Goal: Task Accomplishment & Management: Use online tool/utility

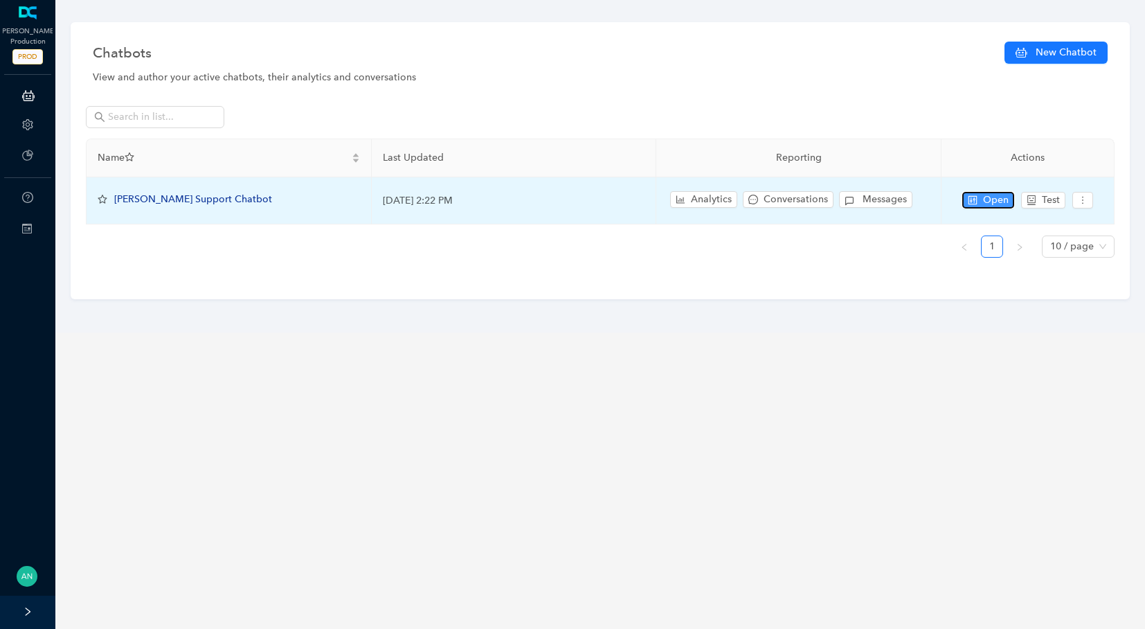
click at [999, 197] on span "Open" at bounding box center [996, 199] width 26 height 15
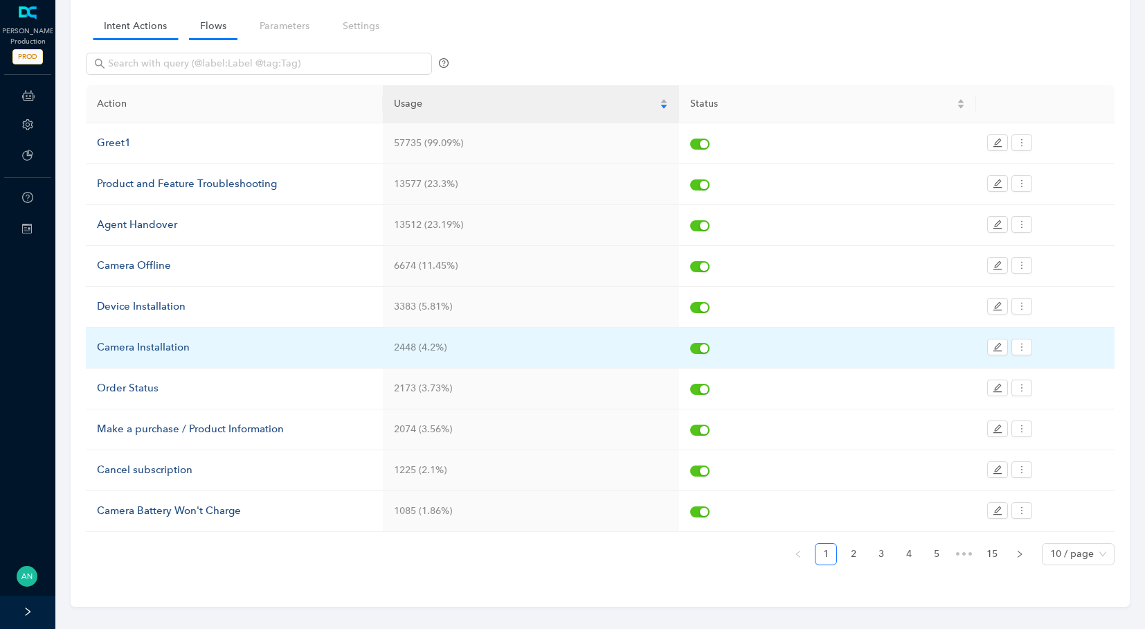
scroll to position [101, 0]
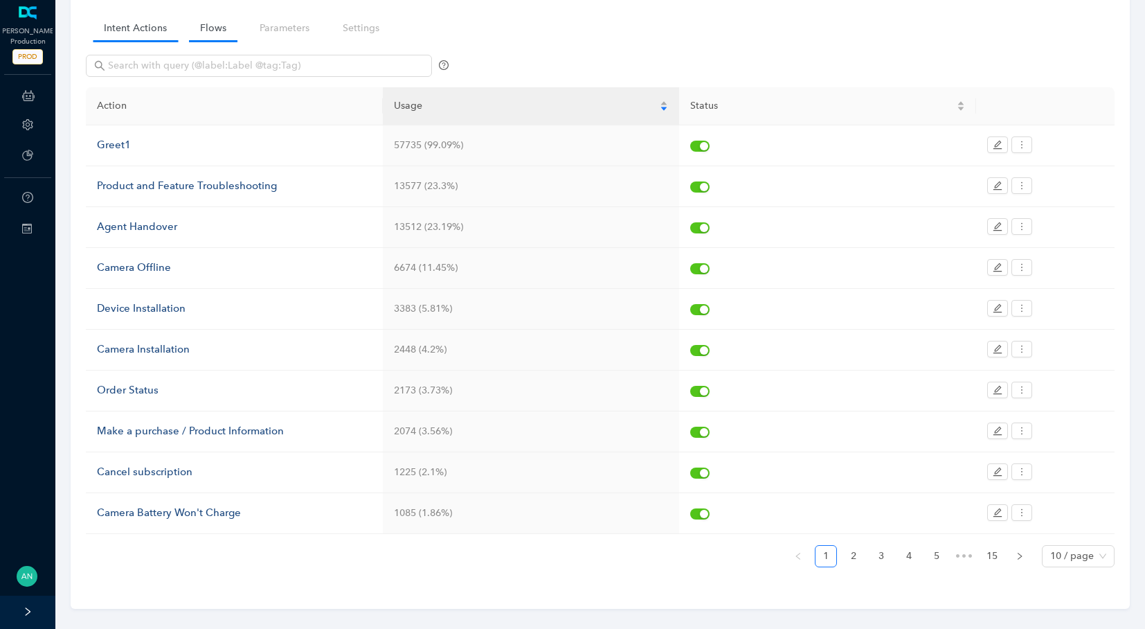
click at [200, 23] on link "Flows" at bounding box center [213, 28] width 48 height 26
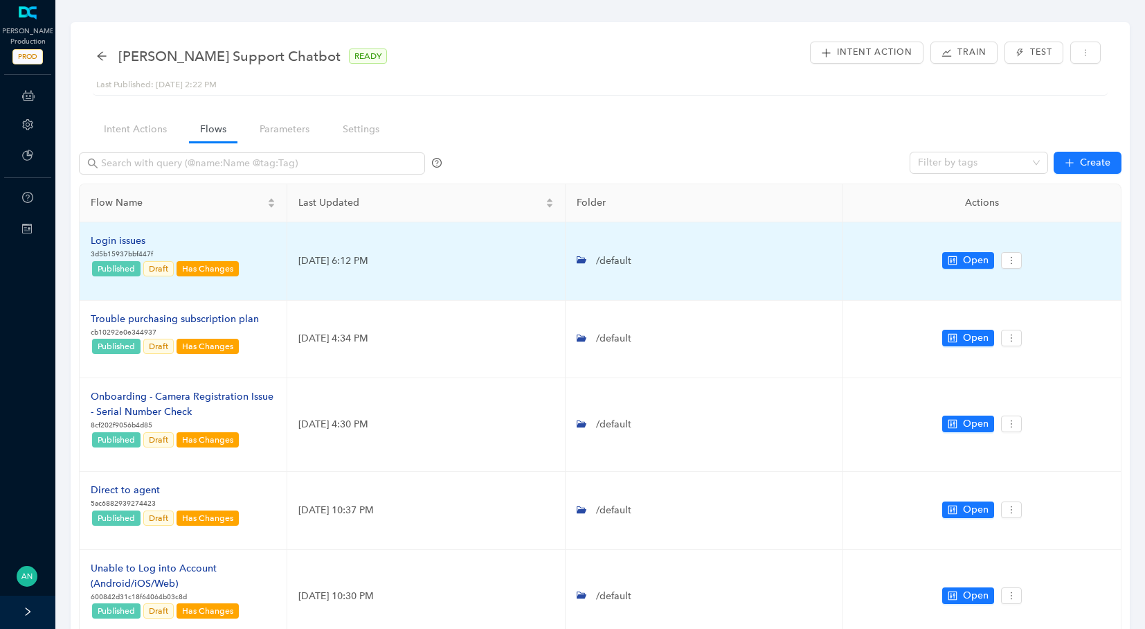
click at [125, 240] on div "Login issues" at bounding box center [166, 240] width 150 height 15
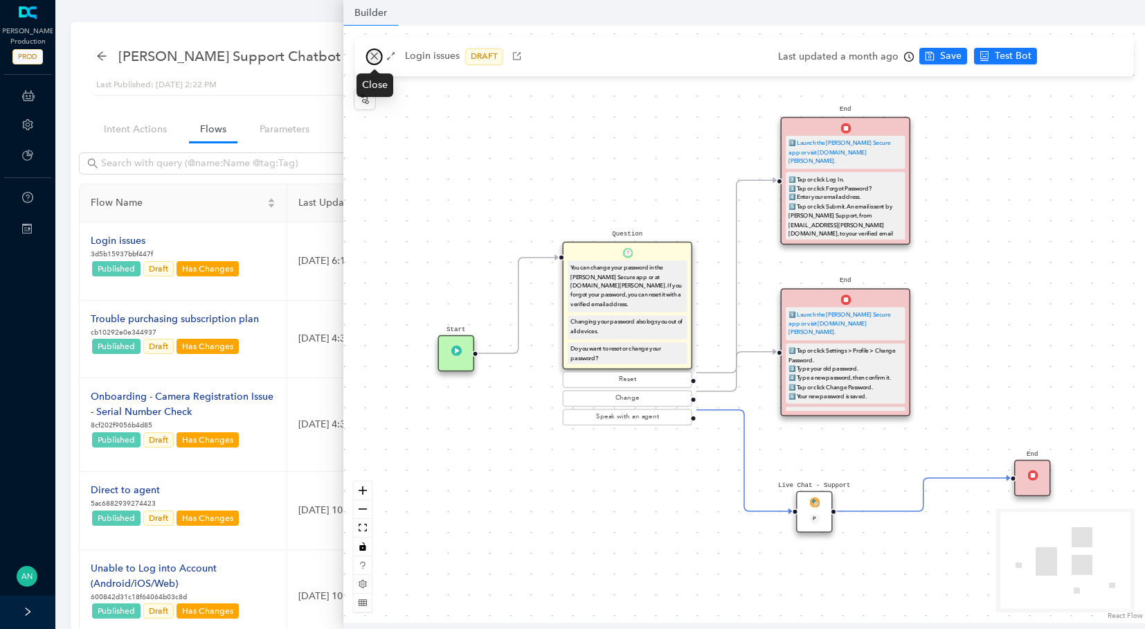
click at [373, 52] on icon "close" at bounding box center [375, 56] width 10 height 10
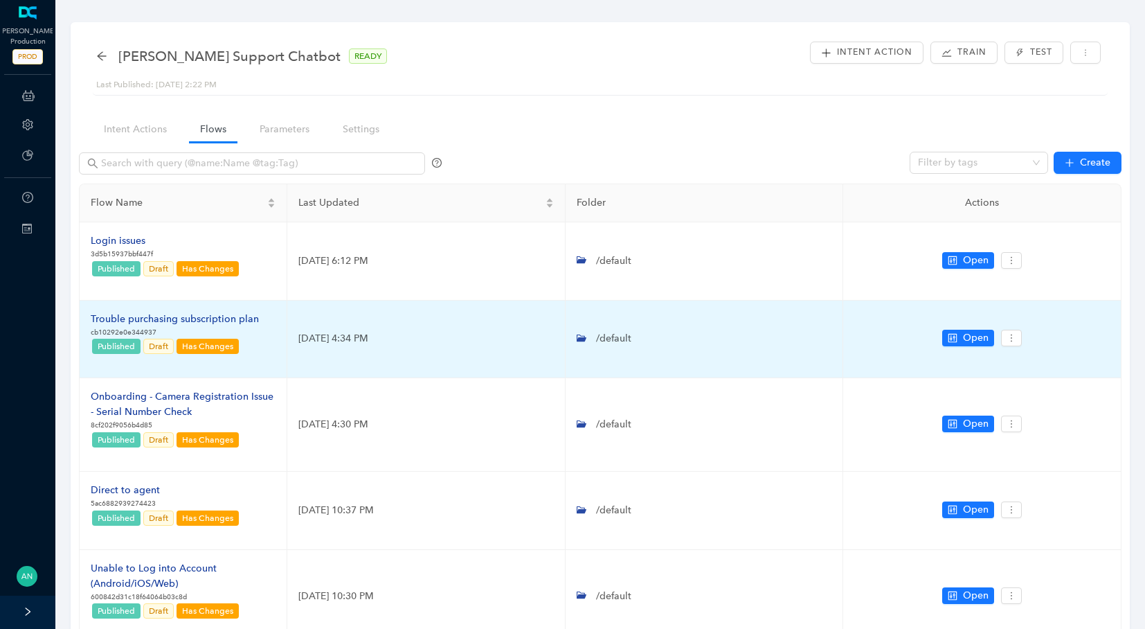
click at [134, 314] on div "Trouble purchasing subscription plan" at bounding box center [175, 319] width 168 height 15
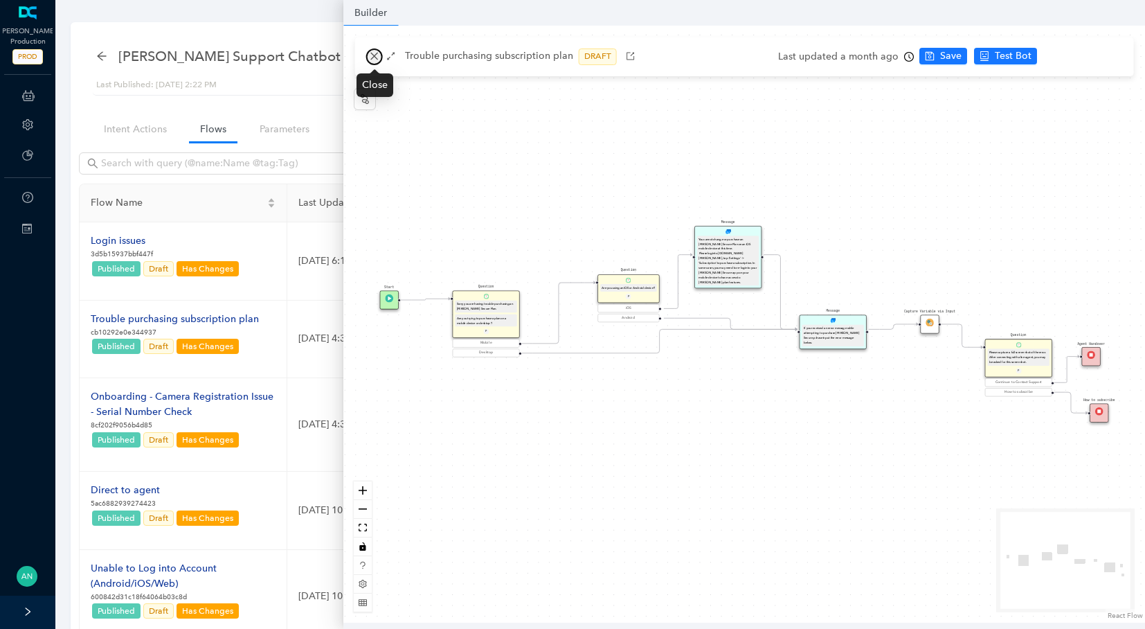
click at [372, 56] on icon "close" at bounding box center [375, 56] width 10 height 10
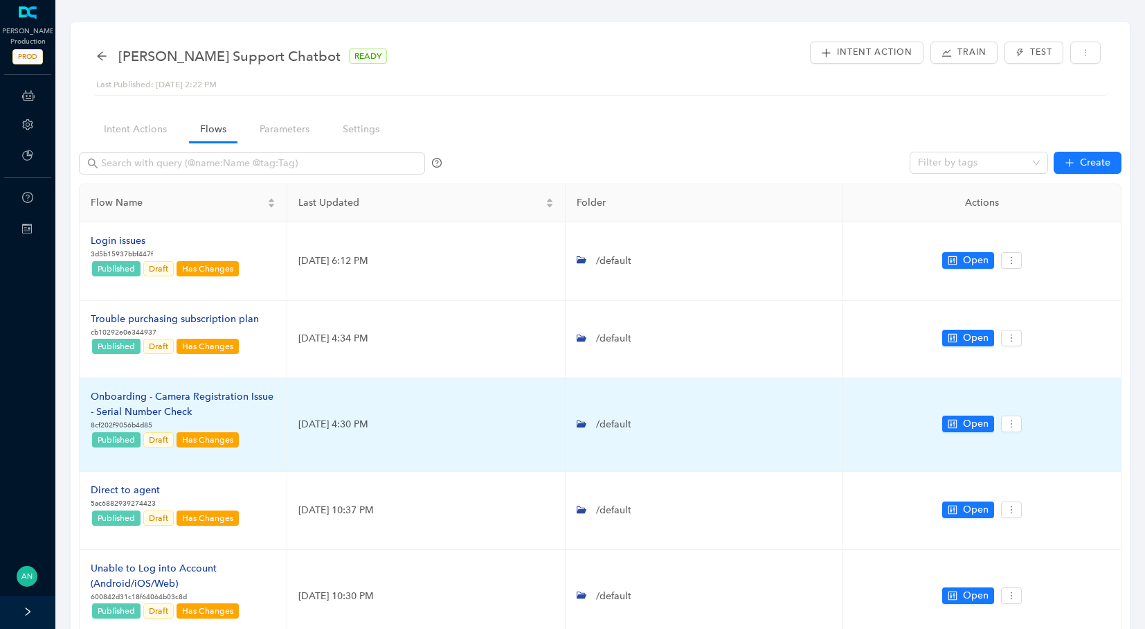
click at [125, 406] on div "Onboarding - Camera Registration Issue - Serial Number Check" at bounding box center [183, 404] width 185 height 30
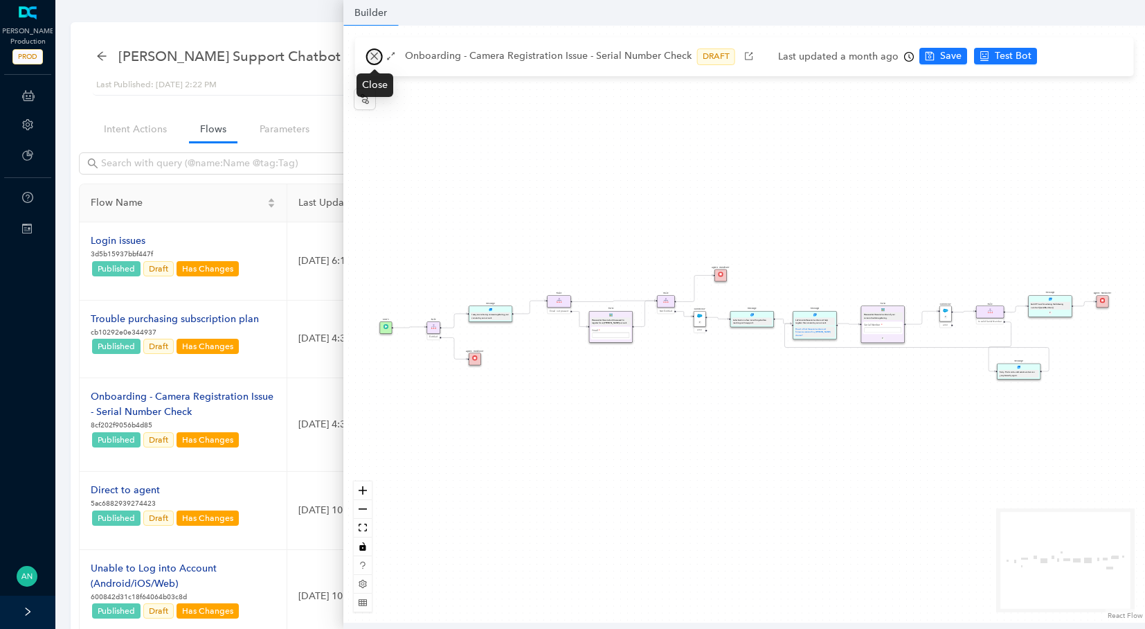
click at [371, 60] on icon "close" at bounding box center [374, 57] width 8 height 8
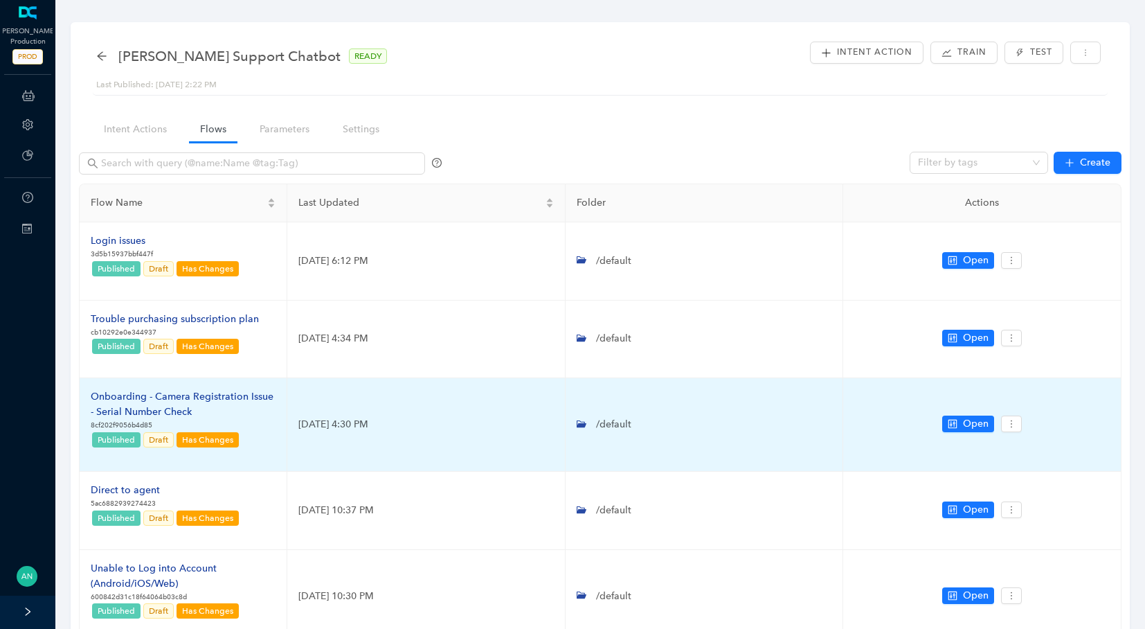
click at [176, 397] on div "Onboarding - Camera Registration Issue - Serial Number Check" at bounding box center [183, 404] width 185 height 30
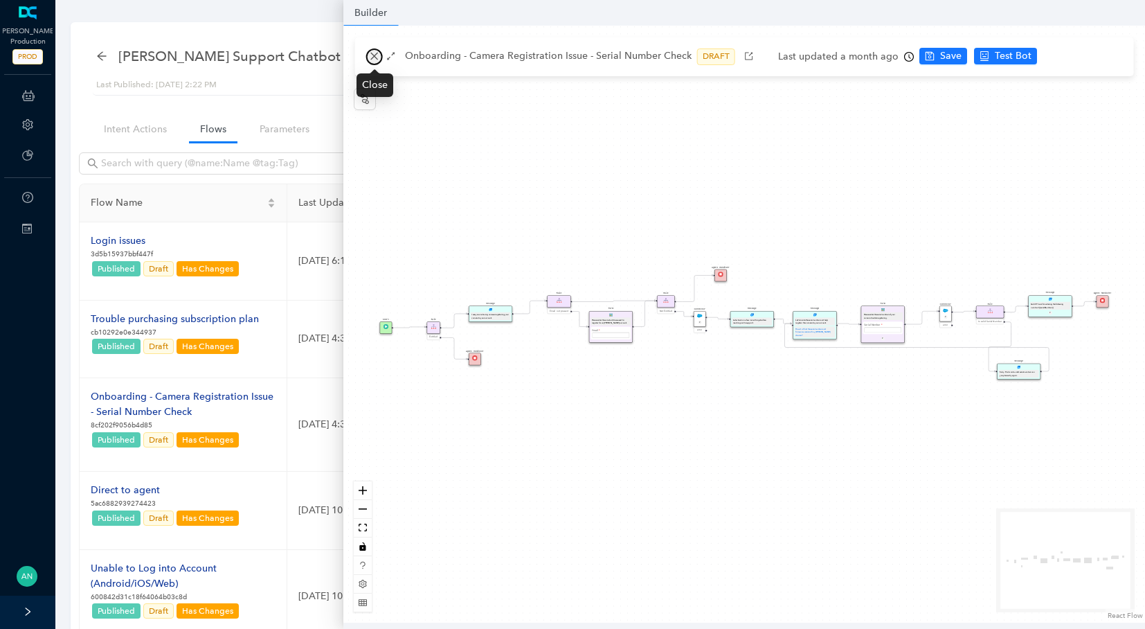
click at [377, 56] on icon "close" at bounding box center [375, 56] width 10 height 10
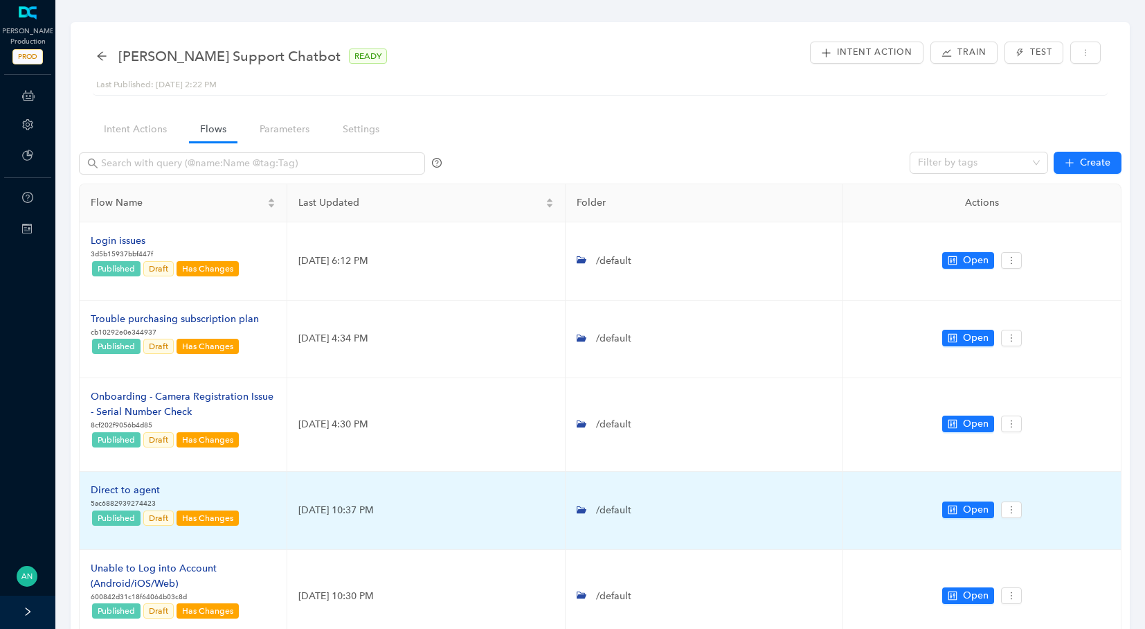
click at [149, 486] on div "Direct to agent" at bounding box center [166, 489] width 150 height 15
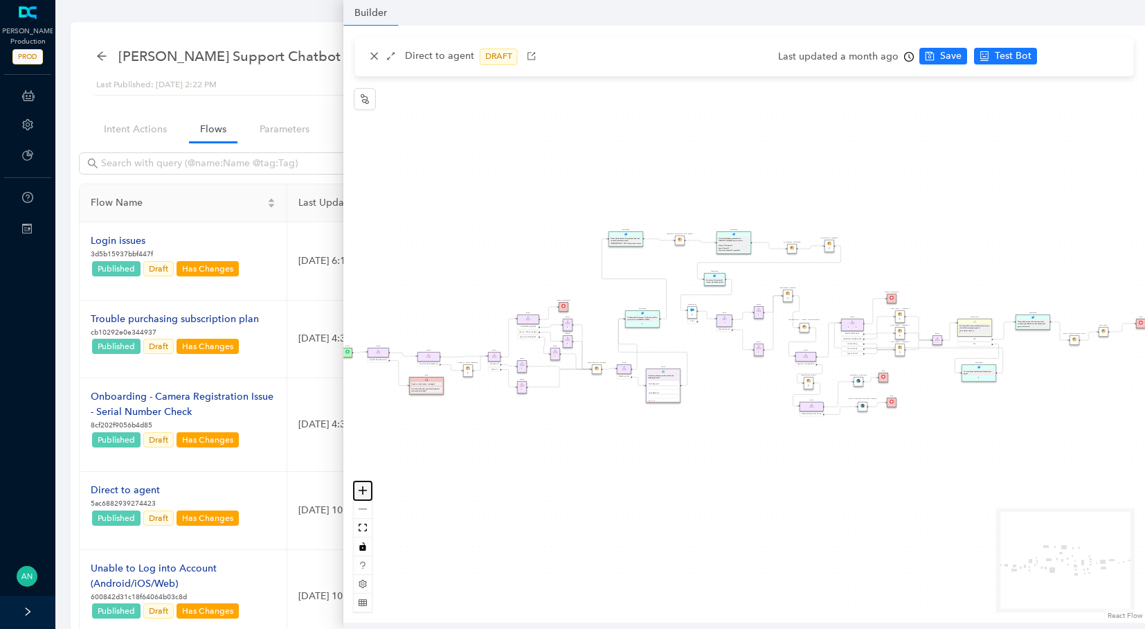
click at [368, 491] on button "zoom in" at bounding box center [363, 490] width 18 height 19
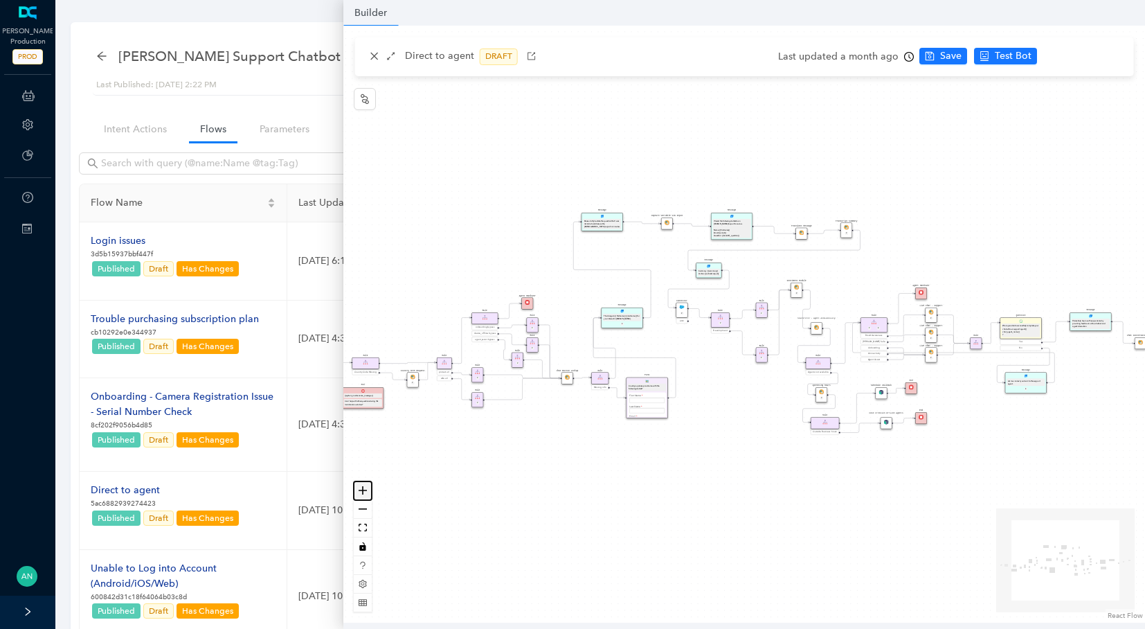
click at [368, 491] on button "zoom in" at bounding box center [363, 490] width 18 height 19
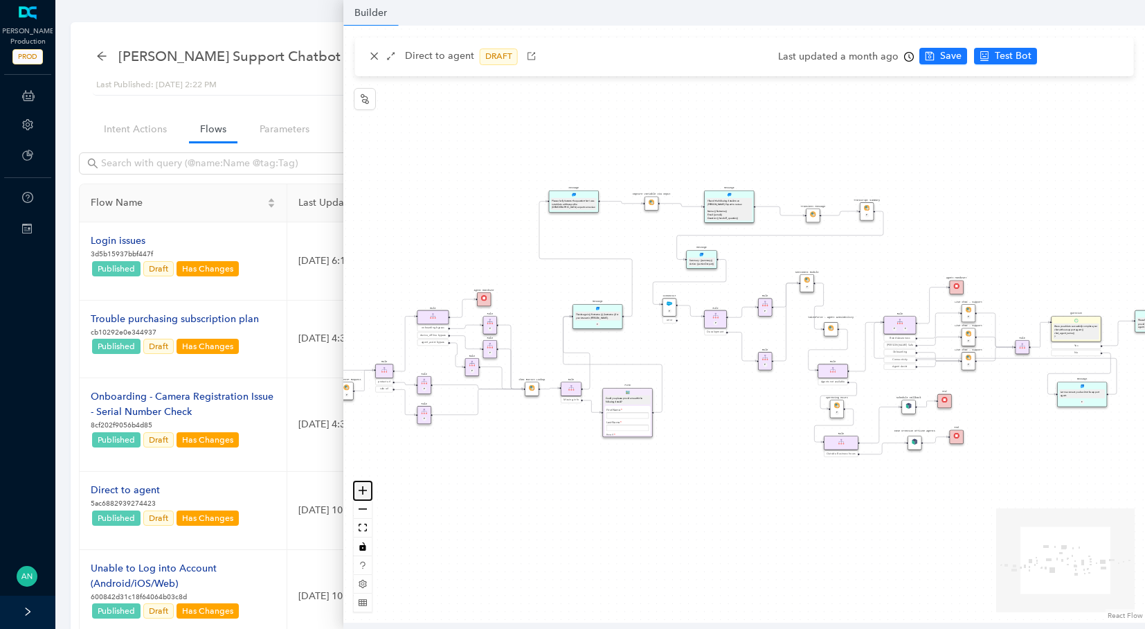
click at [368, 487] on button "zoom in" at bounding box center [363, 490] width 18 height 19
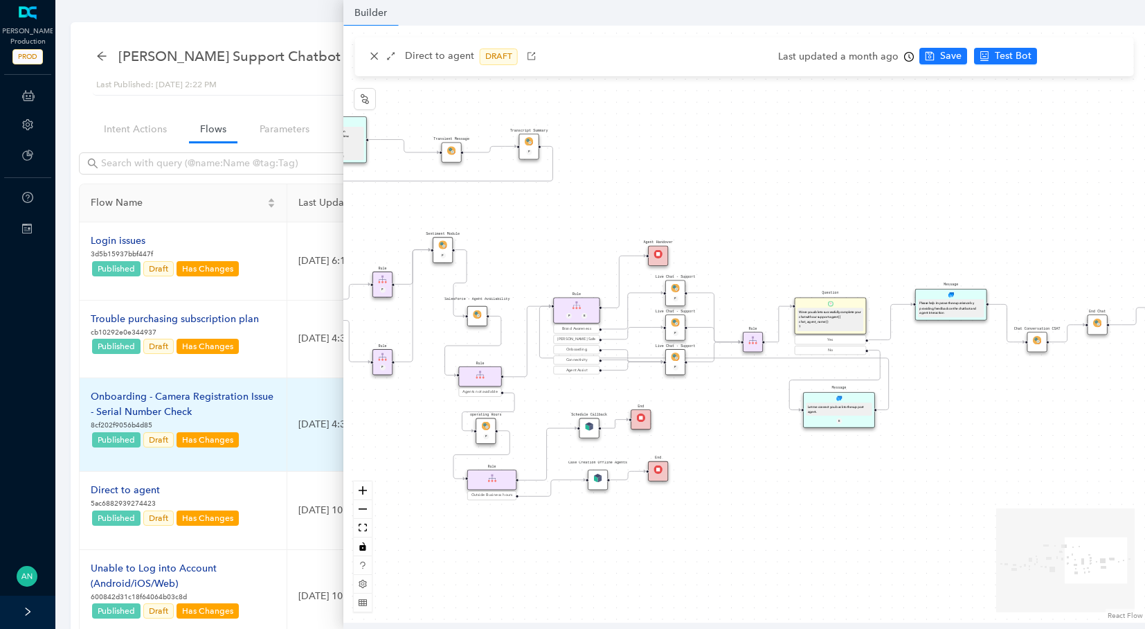
drag, startPoint x: 718, startPoint y: 437, endPoint x: 309, endPoint y: 419, distance: 409.5
click at [309, 419] on body "[PERSON_NAME] Production PROD ChatBots & Ticket Automations Account Plans Help …" at bounding box center [572, 314] width 1145 height 629
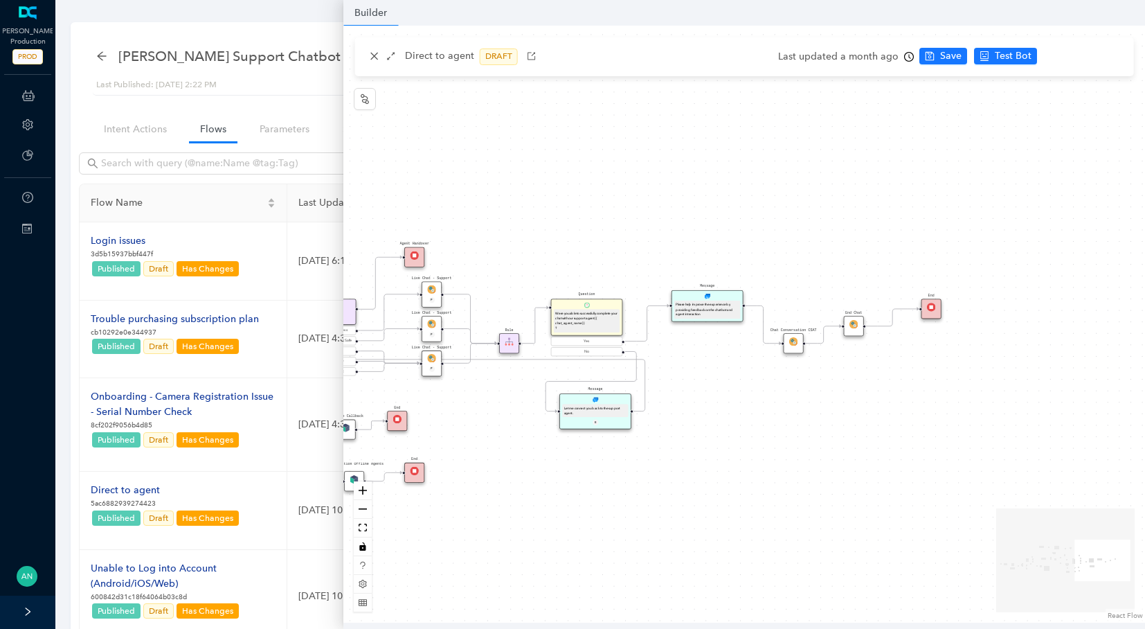
drag, startPoint x: 921, startPoint y: 406, endPoint x: 1135, endPoint y: 388, distance: 213.9
click at [1136, 389] on div "operating Hours P Sentiment Module P Question Were you able to successfully com…" at bounding box center [744, 324] width 802 height 597
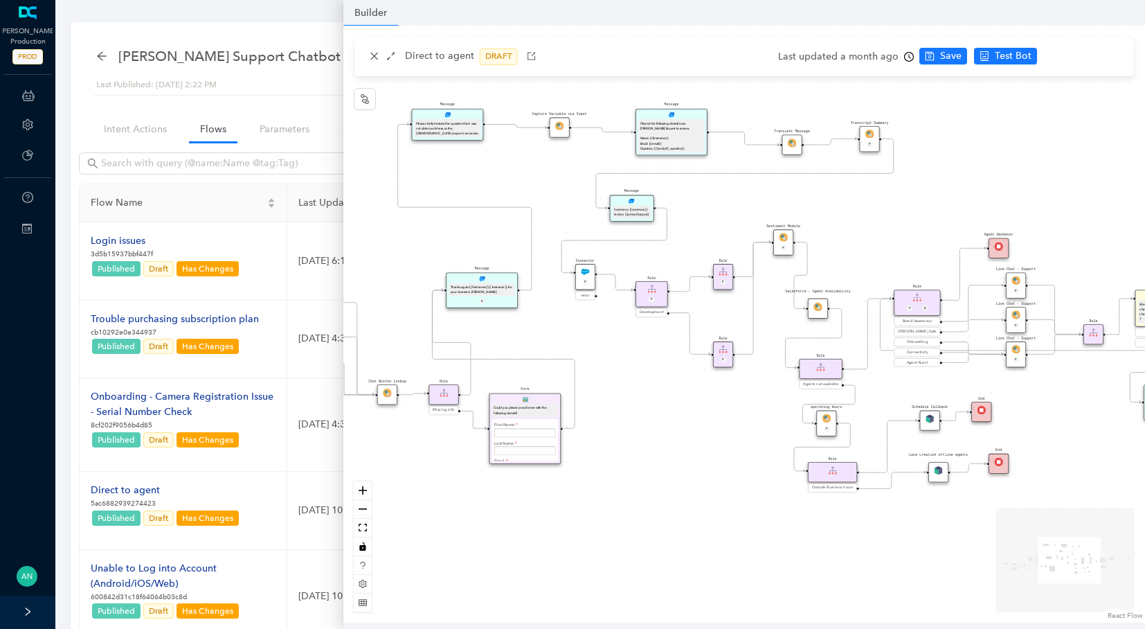
drag, startPoint x: 512, startPoint y: 400, endPoint x: 804, endPoint y: 412, distance: 291.7
click at [804, 413] on div "operating Hours P Sentiment Module P Question Were you able to successfully com…" at bounding box center [744, 324] width 802 height 597
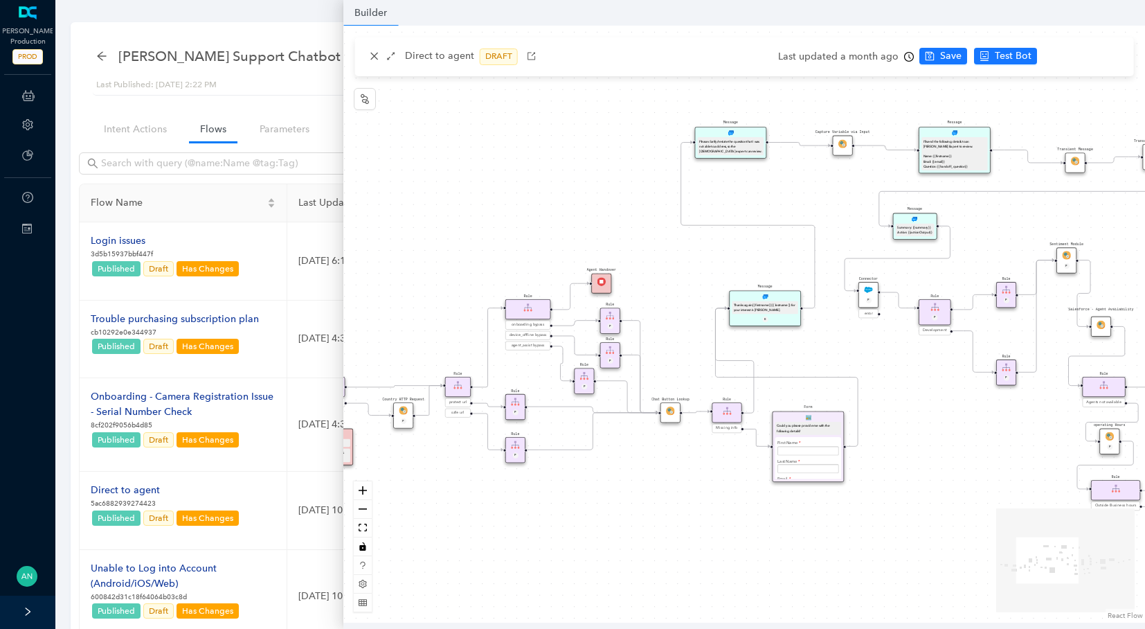
drag, startPoint x: 526, startPoint y: 230, endPoint x: 681, endPoint y: 250, distance: 156.4
click at [681, 250] on div "operating Hours P Sentiment Module P Question Were you able to successfully com…" at bounding box center [744, 324] width 802 height 597
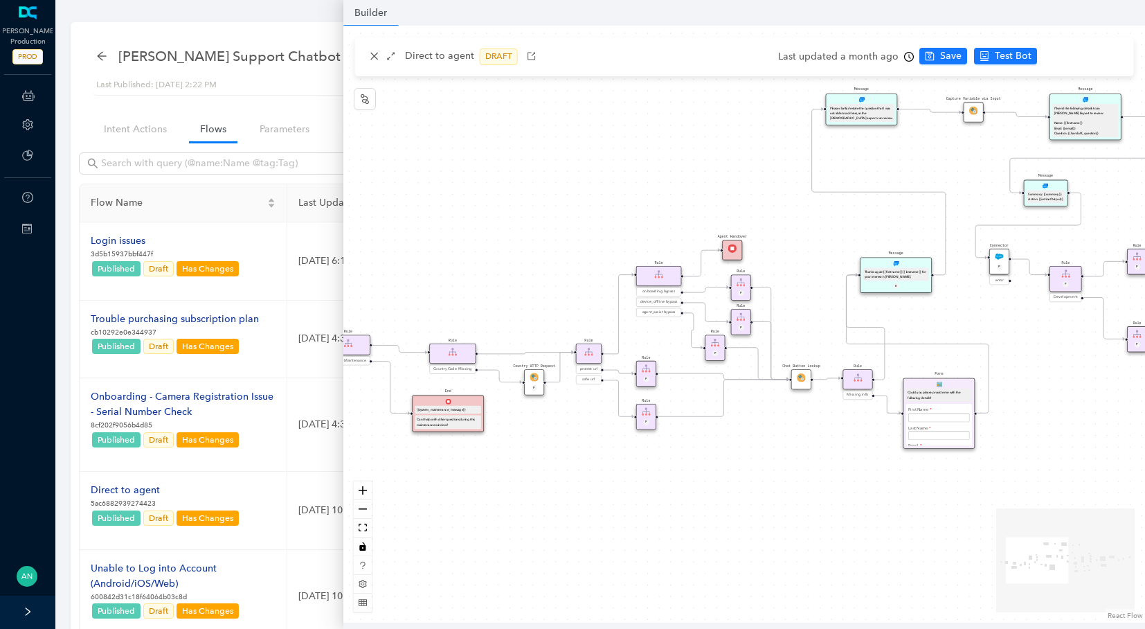
drag, startPoint x: 467, startPoint y: 203, endPoint x: 578, endPoint y: 168, distance: 116.2
click at [578, 168] on div "operating Hours P Sentiment Module P Question Were you able to successfully com…" at bounding box center [744, 324] width 802 height 597
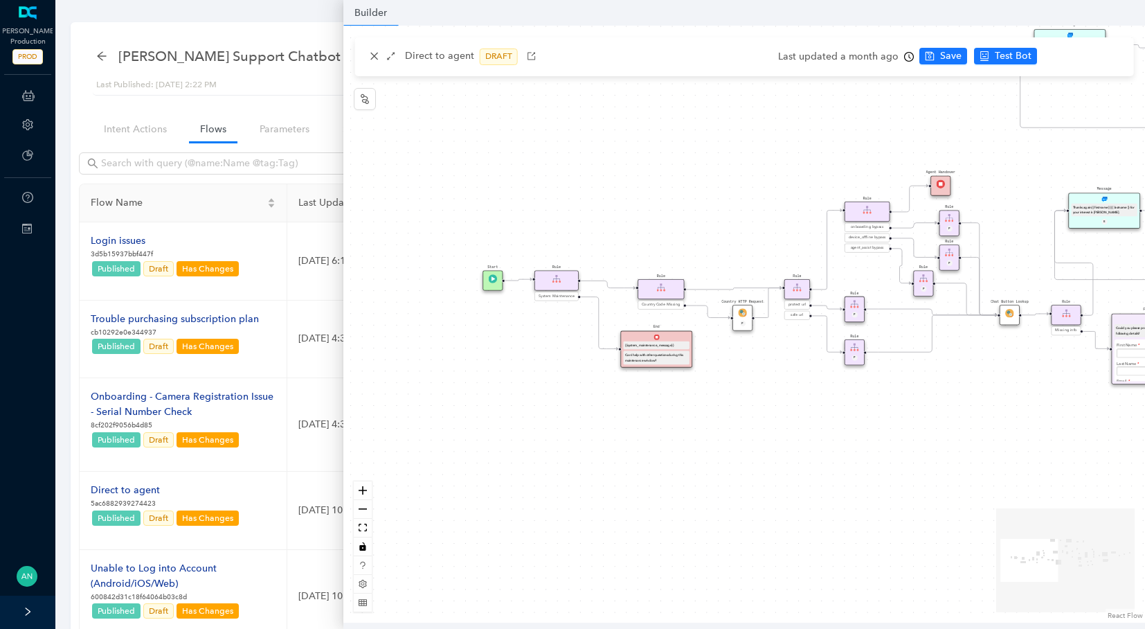
drag, startPoint x: 498, startPoint y: 162, endPoint x: 706, endPoint y: 98, distance: 218.1
click at [706, 98] on div "operating Hours P Sentiment Module P Question Were you able to successfully com…" at bounding box center [744, 324] width 802 height 597
click at [375, 53] on icon "close" at bounding box center [375, 56] width 10 height 10
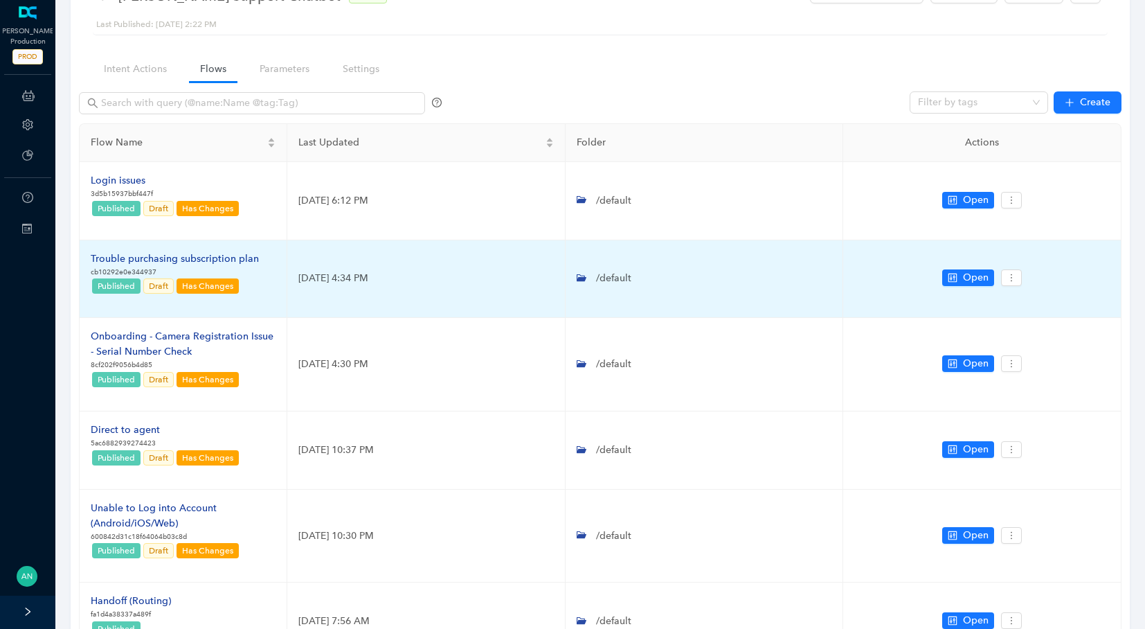
scroll to position [134, 0]
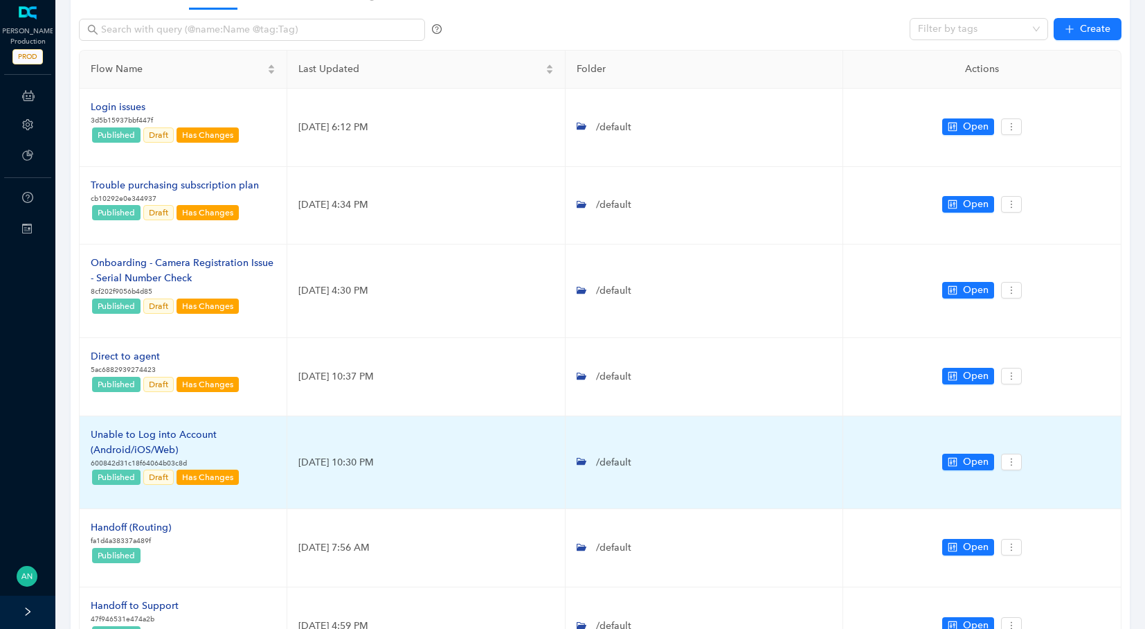
click at [128, 438] on div "Unable to Log into Account (Android/iOS/Web)" at bounding box center [183, 442] width 185 height 30
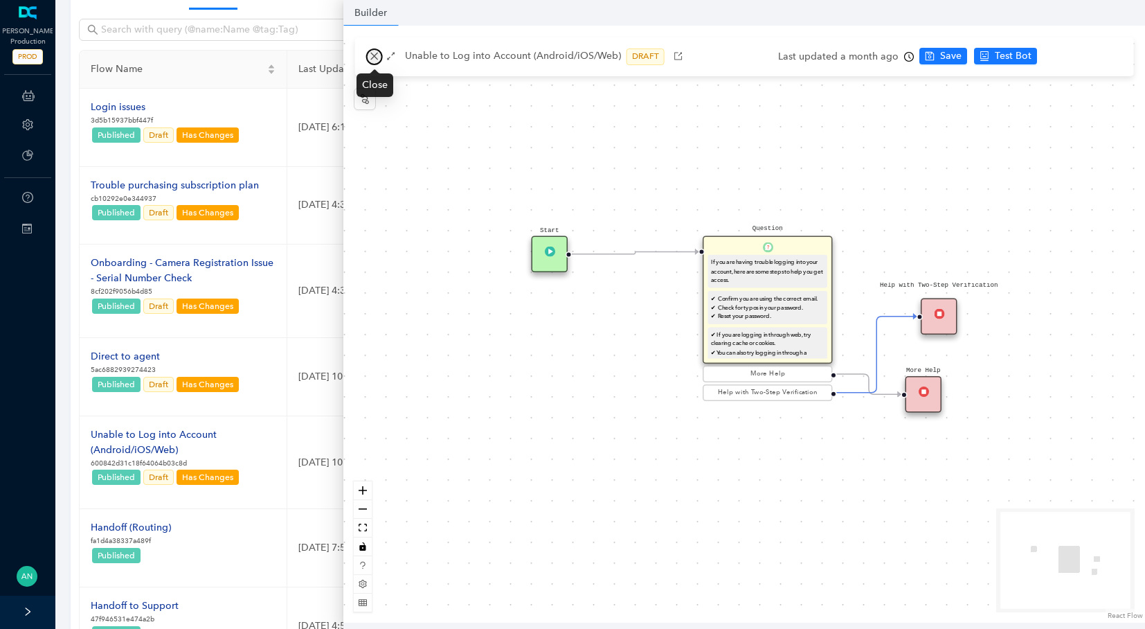
click at [374, 54] on icon "close" at bounding box center [375, 56] width 10 height 10
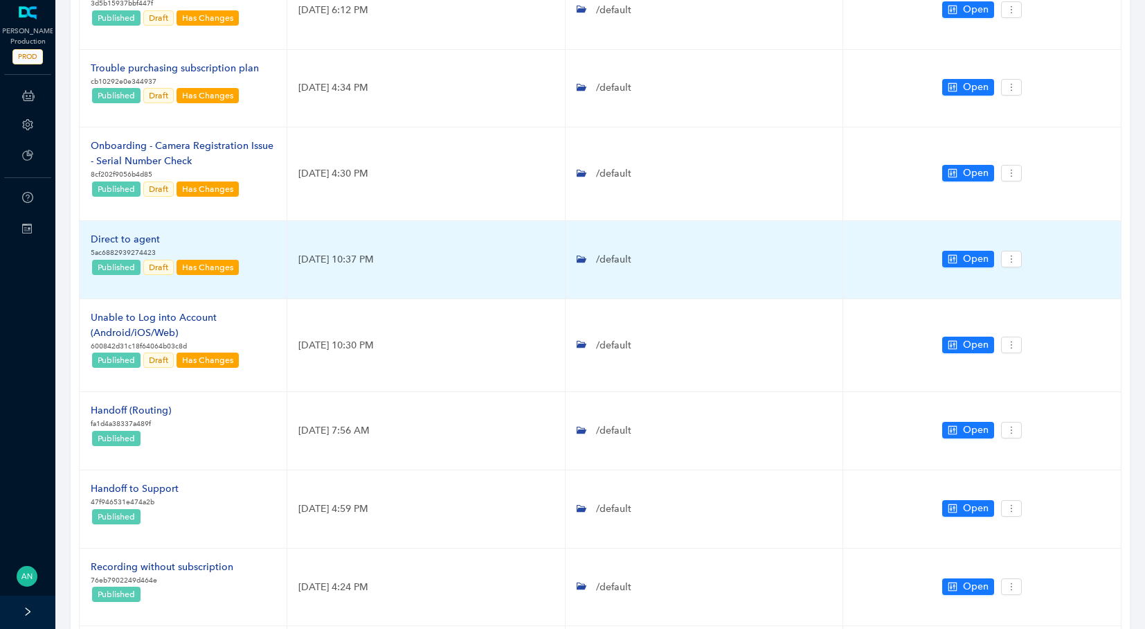
scroll to position [251, 0]
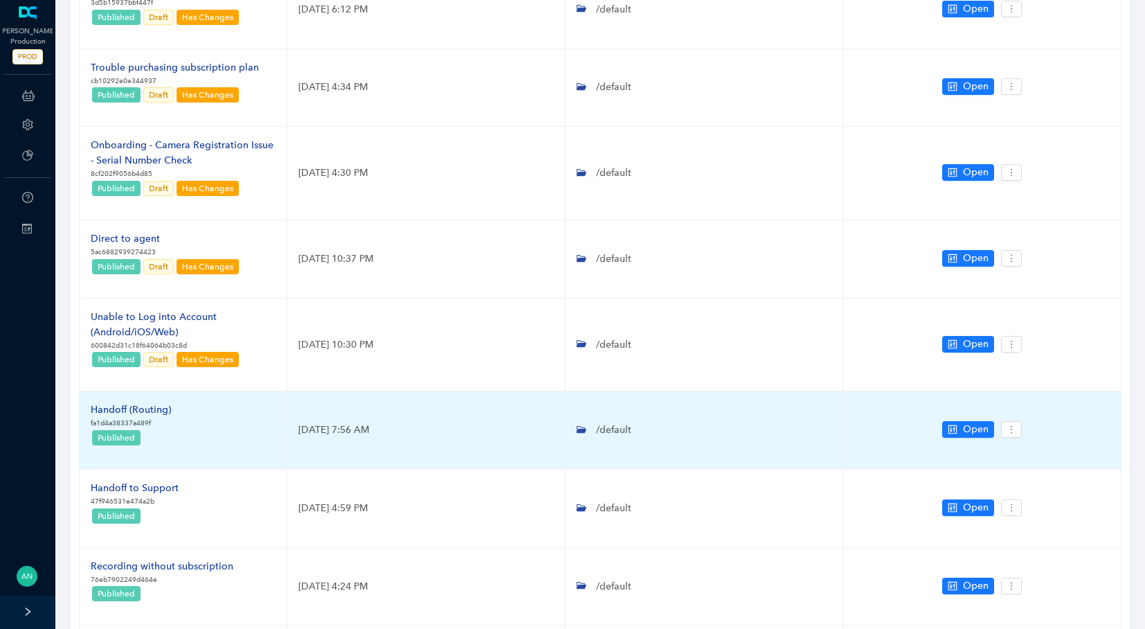
click at [158, 408] on div "Handoff (Routing)" at bounding box center [131, 409] width 80 height 15
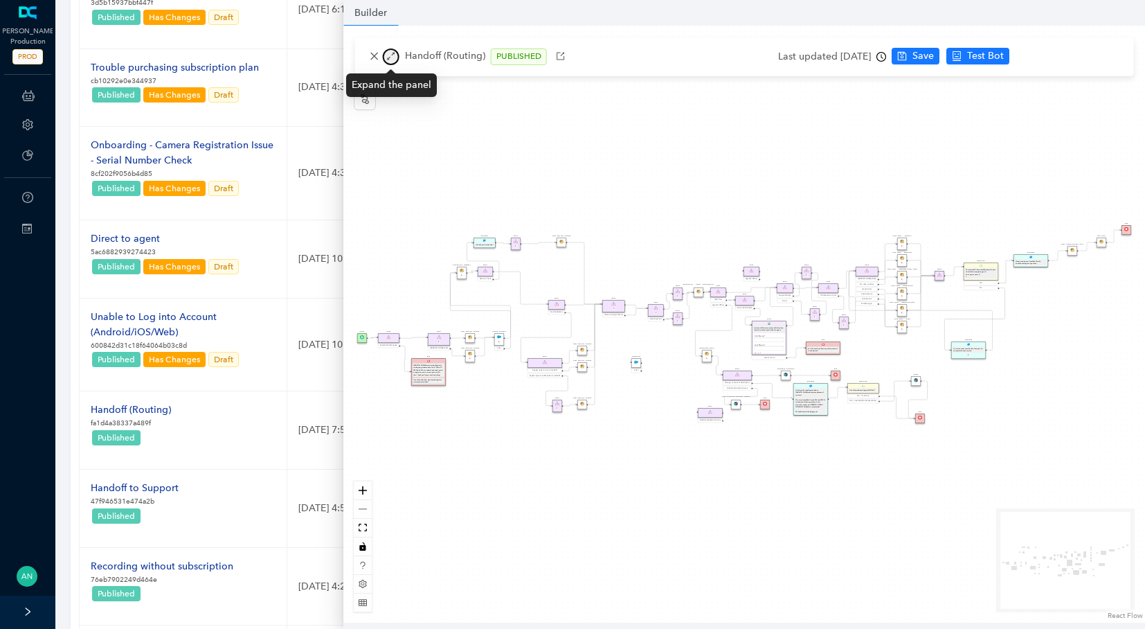
click at [390, 58] on icon "arrows-alt" at bounding box center [391, 57] width 8 height 8
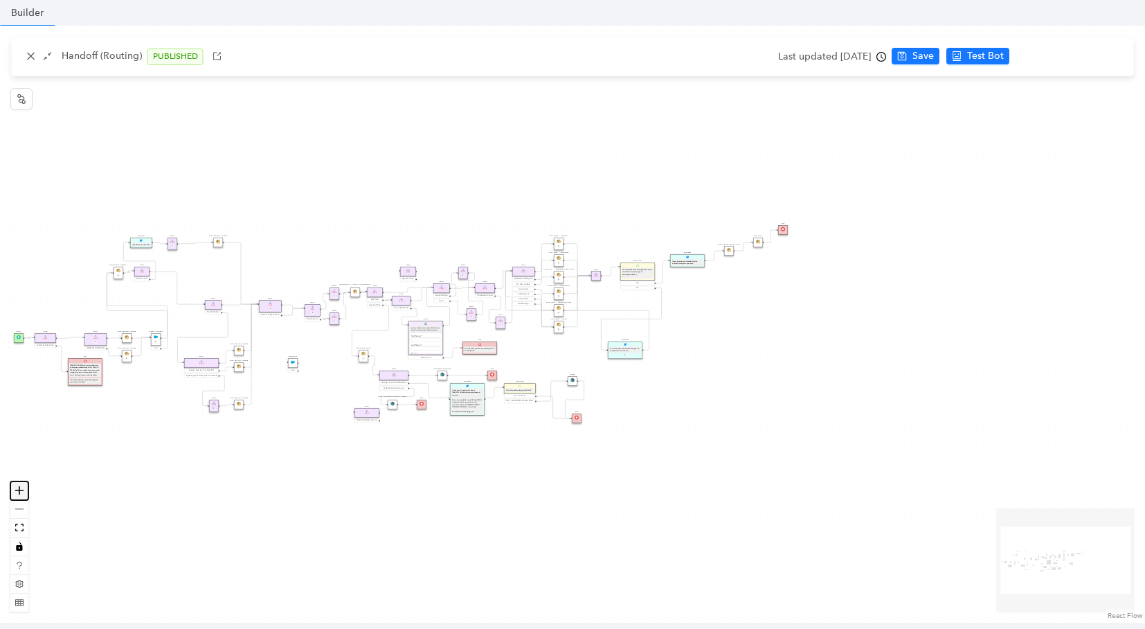
click at [26, 489] on button "zoom in" at bounding box center [19, 490] width 18 height 19
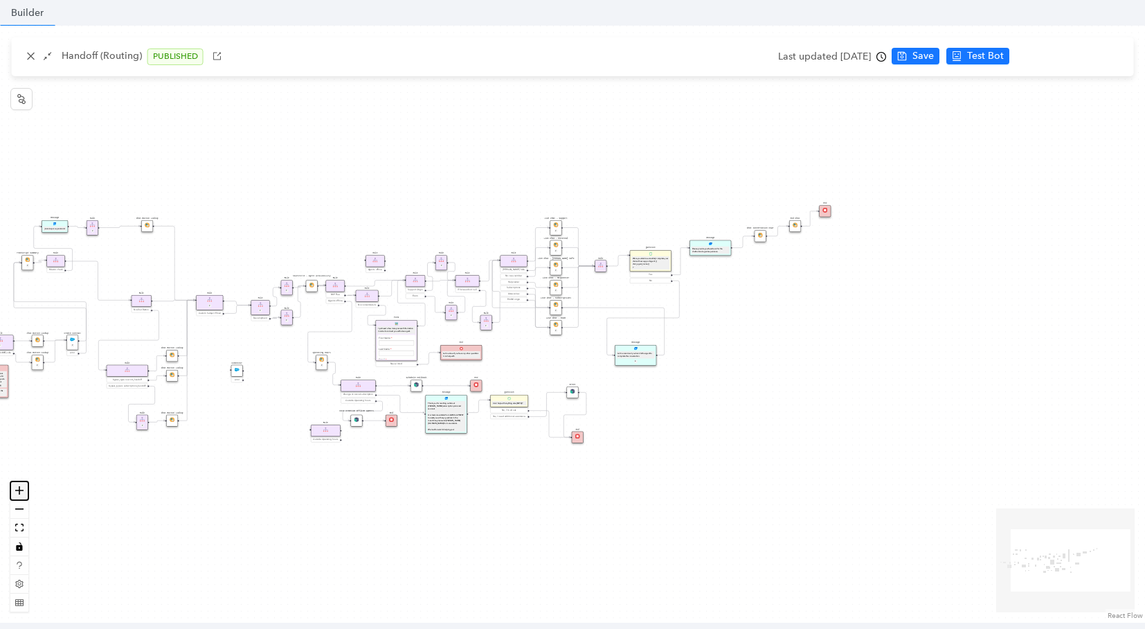
click at [26, 489] on button "zoom in" at bounding box center [19, 490] width 18 height 19
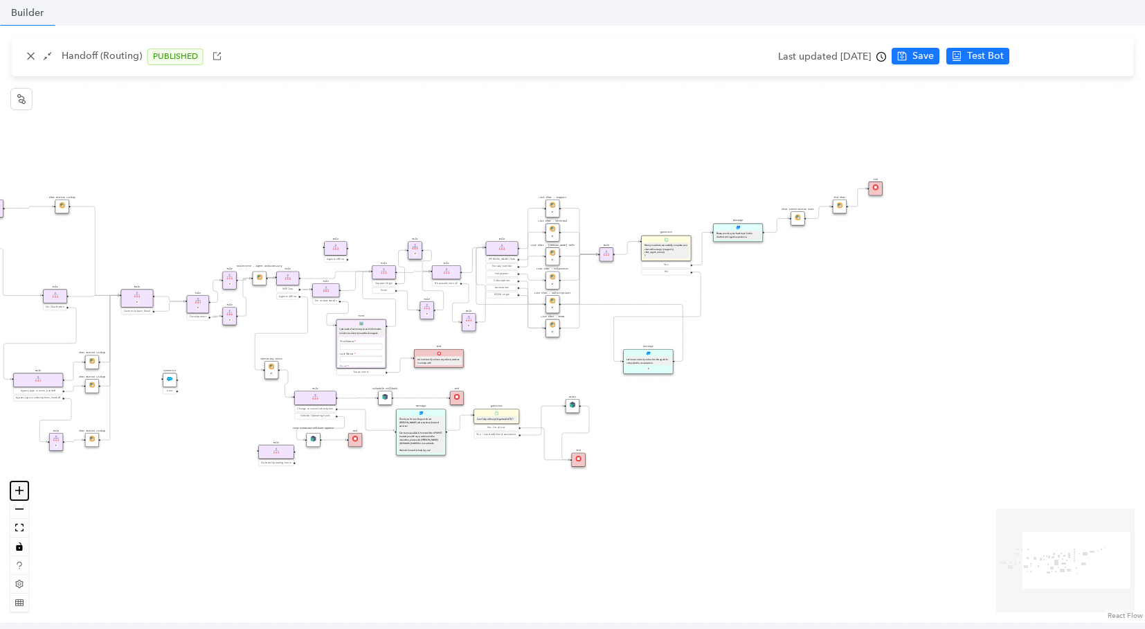
click at [26, 489] on button "zoom in" at bounding box center [19, 490] width 18 height 19
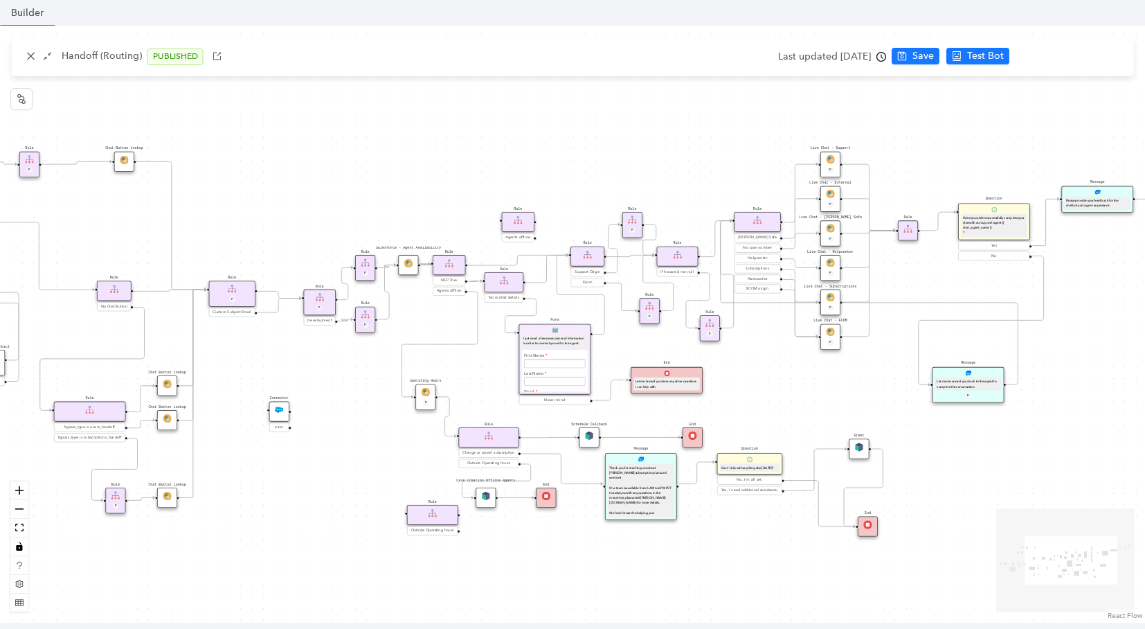
drag, startPoint x: 498, startPoint y: 381, endPoint x: 795, endPoint y: 387, distance: 296.3
click at [795, 387] on div "Chat Button Lookup Rule P Rule Mexico check End Let me know if you have any oth…" at bounding box center [572, 324] width 1145 height 597
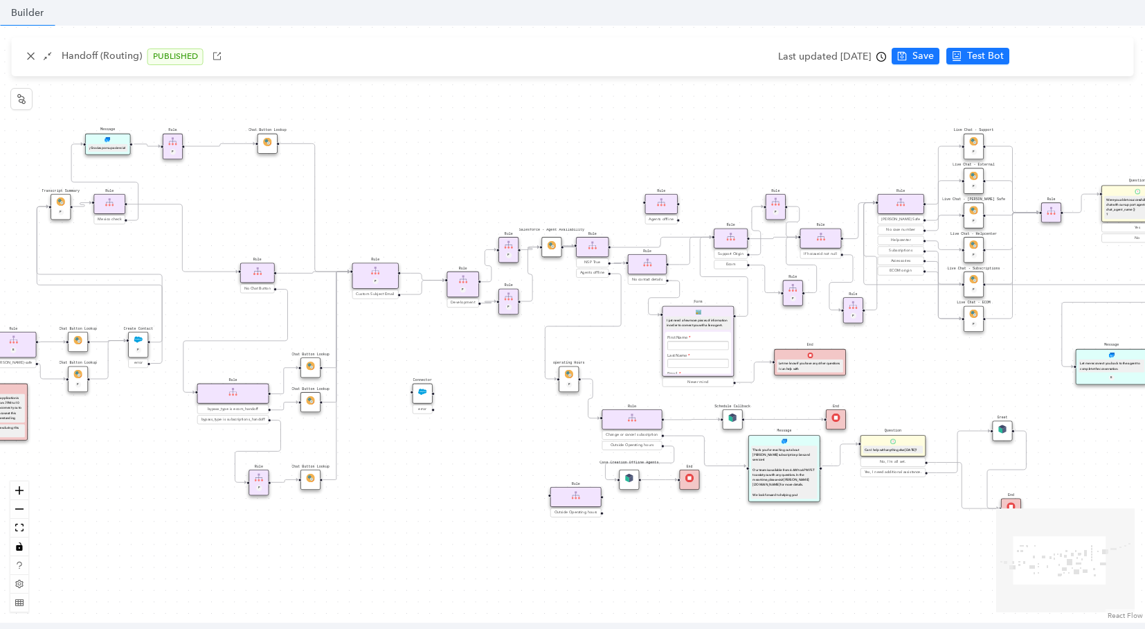
drag, startPoint x: 359, startPoint y: 396, endPoint x: 526, endPoint y: 375, distance: 168.9
click at [526, 375] on div "Chat Button Lookup Rule P Rule Mexico check End Let me know if you have any oth…" at bounding box center [572, 324] width 1145 height 597
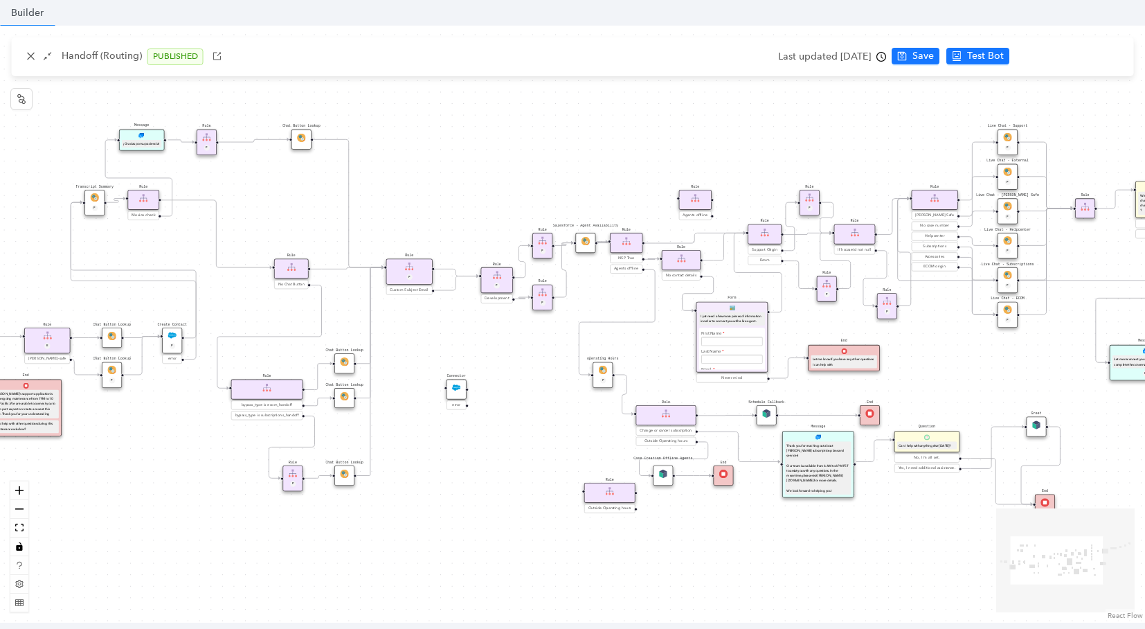
drag, startPoint x: 364, startPoint y: 316, endPoint x: 530, endPoint y: 321, distance: 165.5
click at [530, 321] on div "Chat Button Lookup Rule P Rule Mexico check End Let me know if you have any oth…" at bounding box center [572, 324] width 1145 height 597
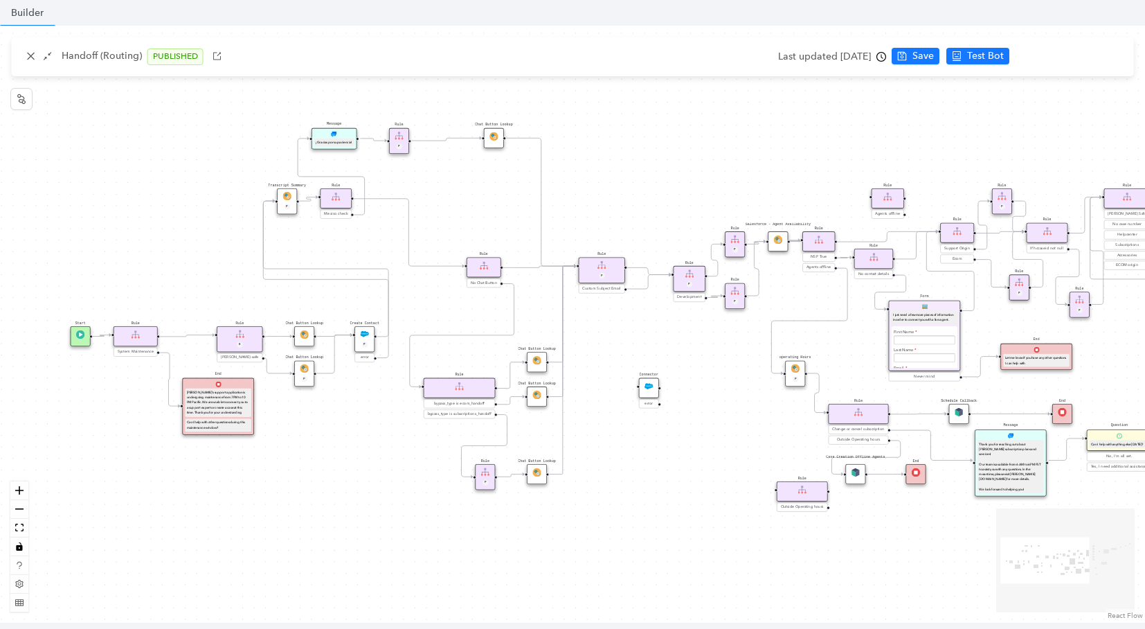
drag, startPoint x: 411, startPoint y: 325, endPoint x: 644, endPoint y: 324, distance: 232.6
click at [644, 324] on div "Chat Button Lookup Rule P Rule Mexico check End Let me know if you have any oth…" at bounding box center [572, 324] width 1145 height 597
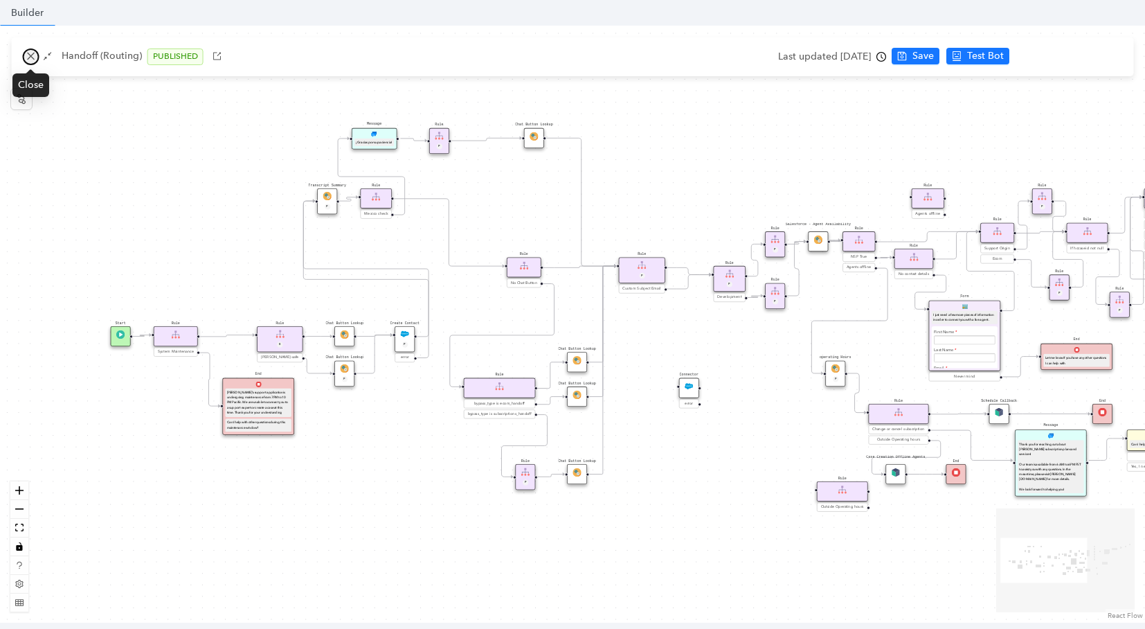
click at [32, 54] on icon "close" at bounding box center [31, 56] width 10 height 10
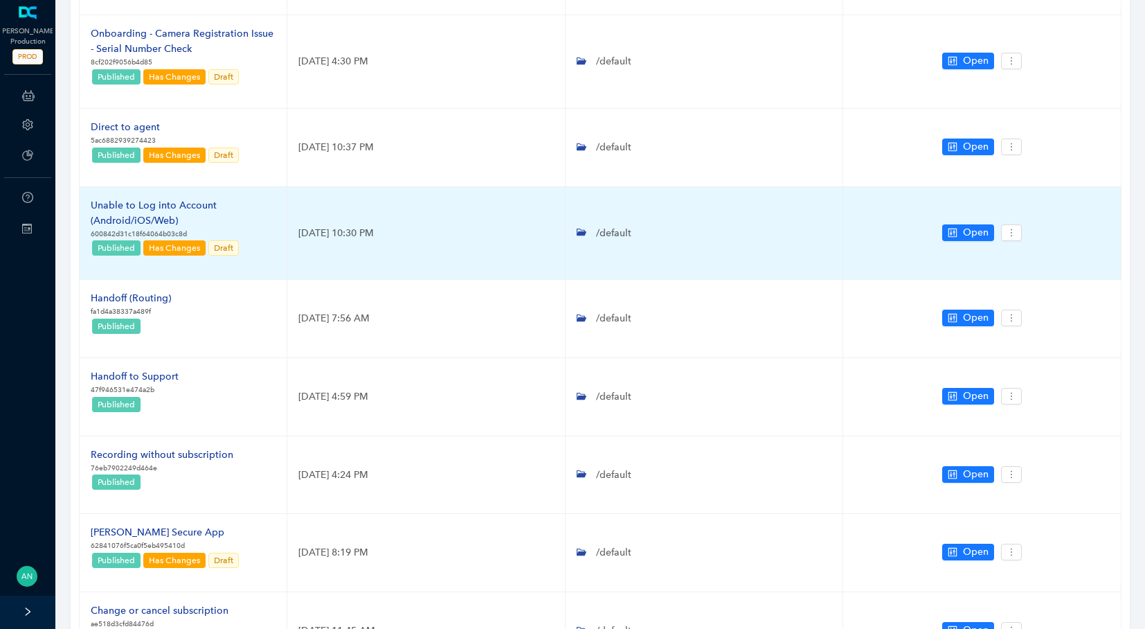
scroll to position [363, 0]
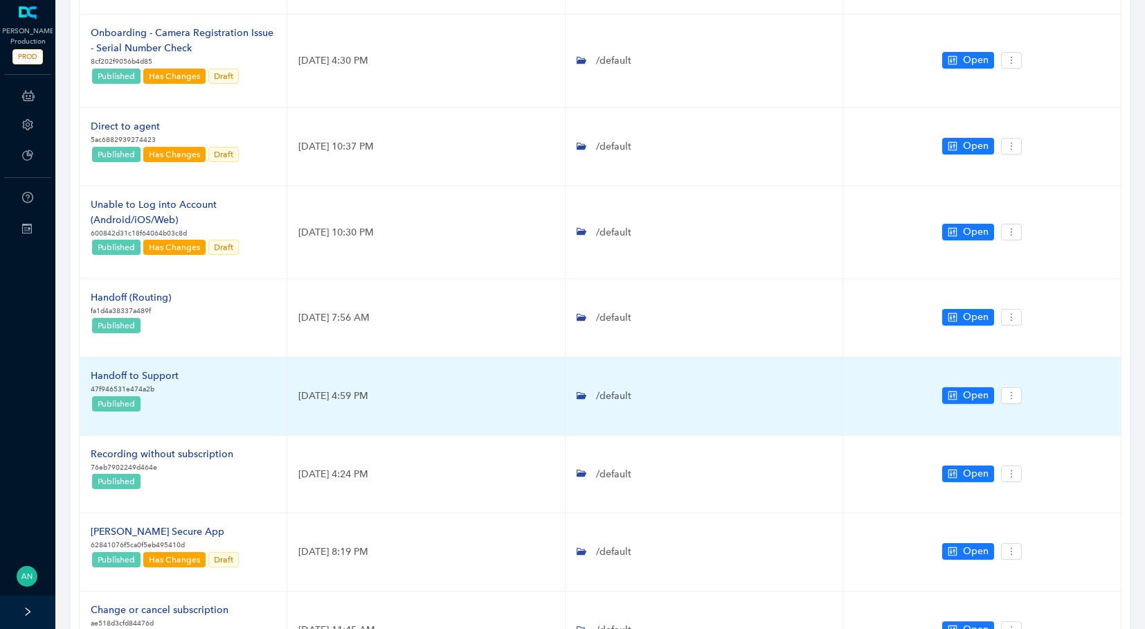
click at [144, 374] on div "Handoff to Support" at bounding box center [135, 375] width 88 height 15
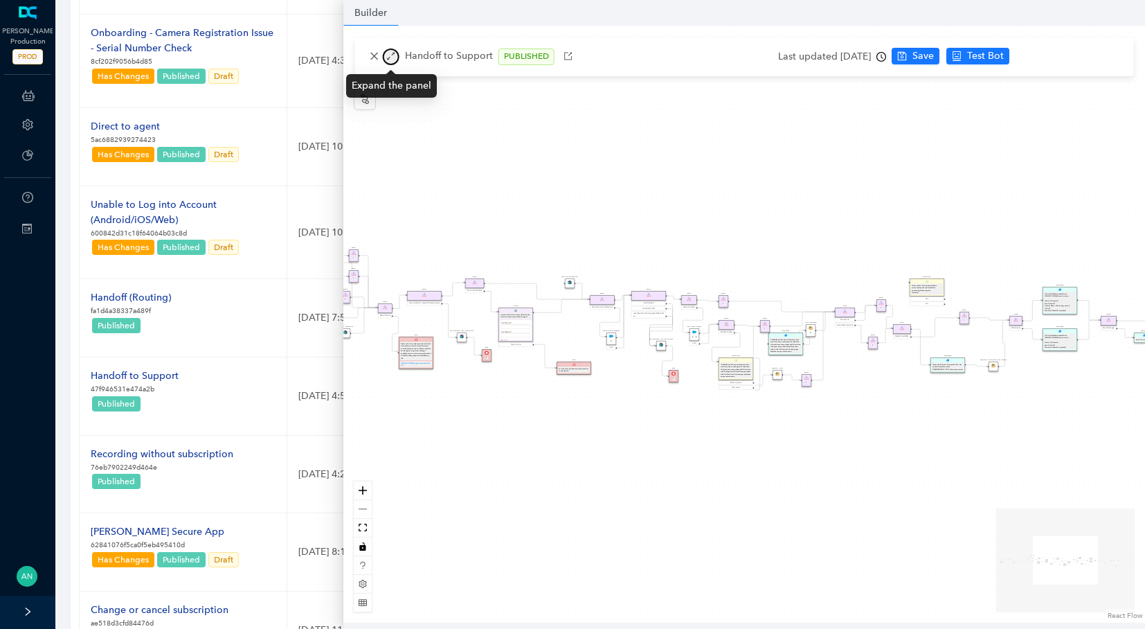
click at [393, 58] on icon "arrows-alt" at bounding box center [391, 56] width 10 height 10
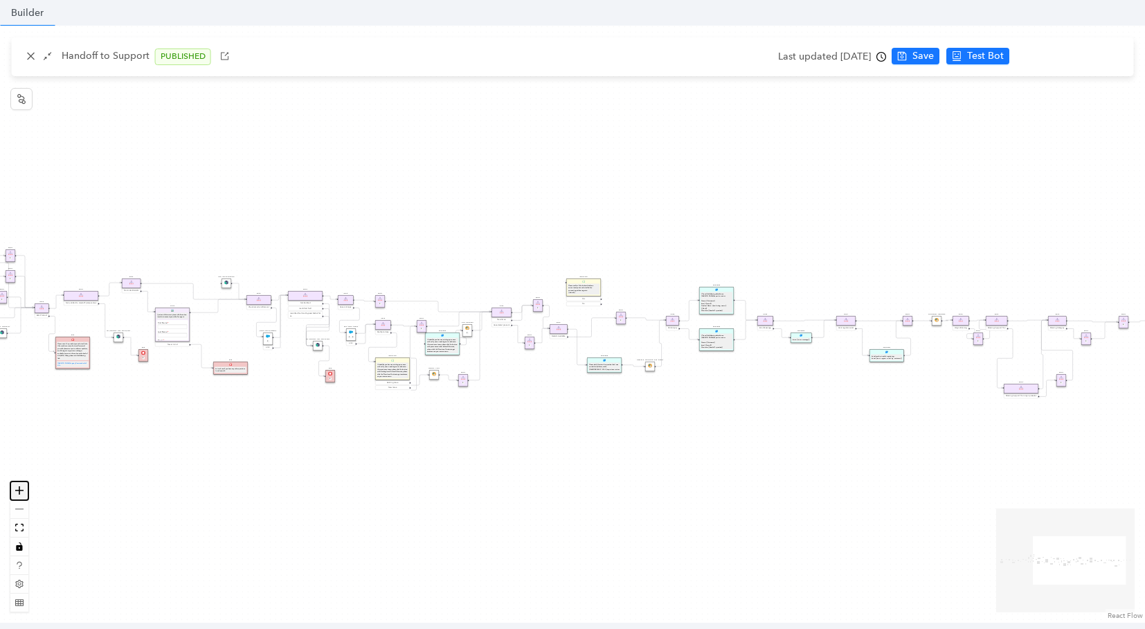
click at [14, 486] on button "zoom in" at bounding box center [19, 490] width 18 height 19
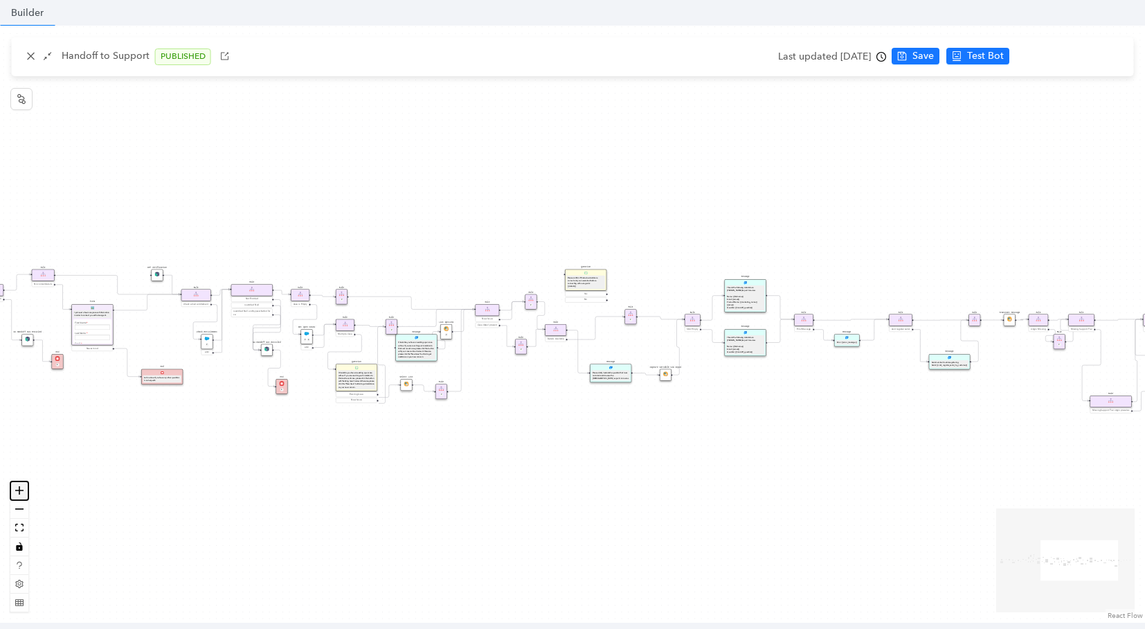
click at [14, 486] on button "zoom in" at bounding box center [19, 490] width 18 height 19
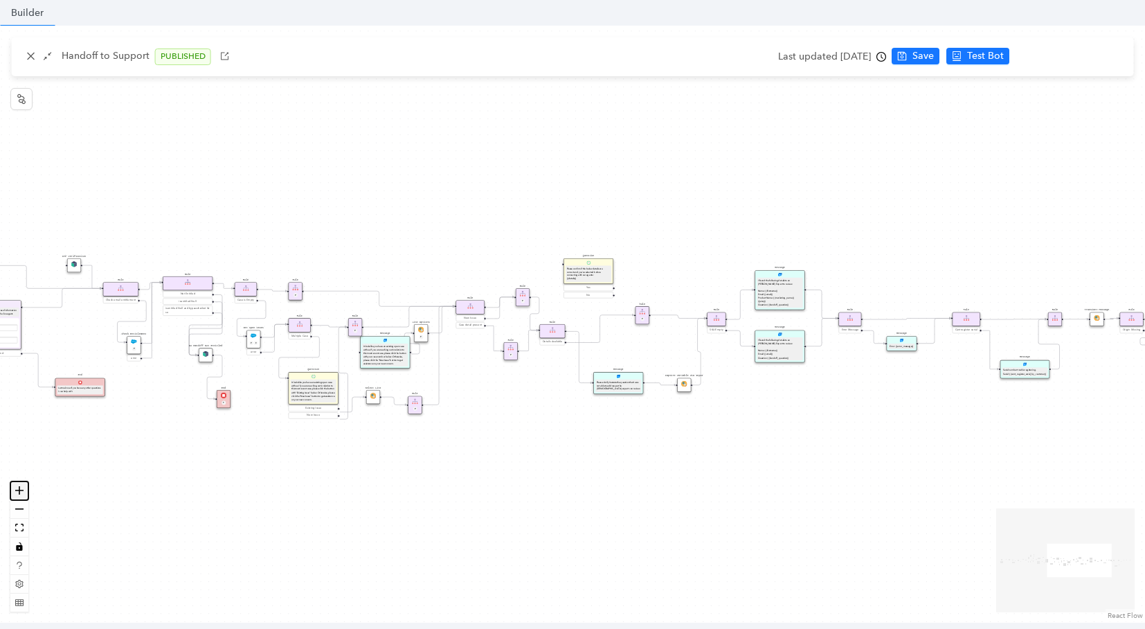
click at [14, 486] on button "zoom in" at bounding box center [19, 490] width 18 height 19
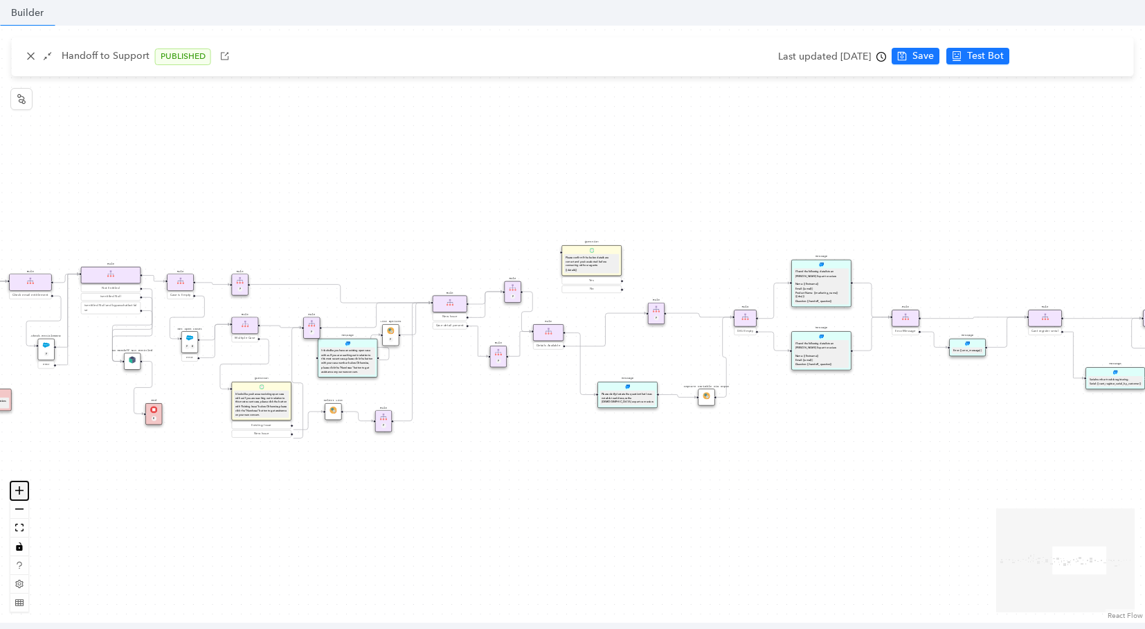
click at [14, 486] on button "zoom in" at bounding box center [19, 490] width 18 height 19
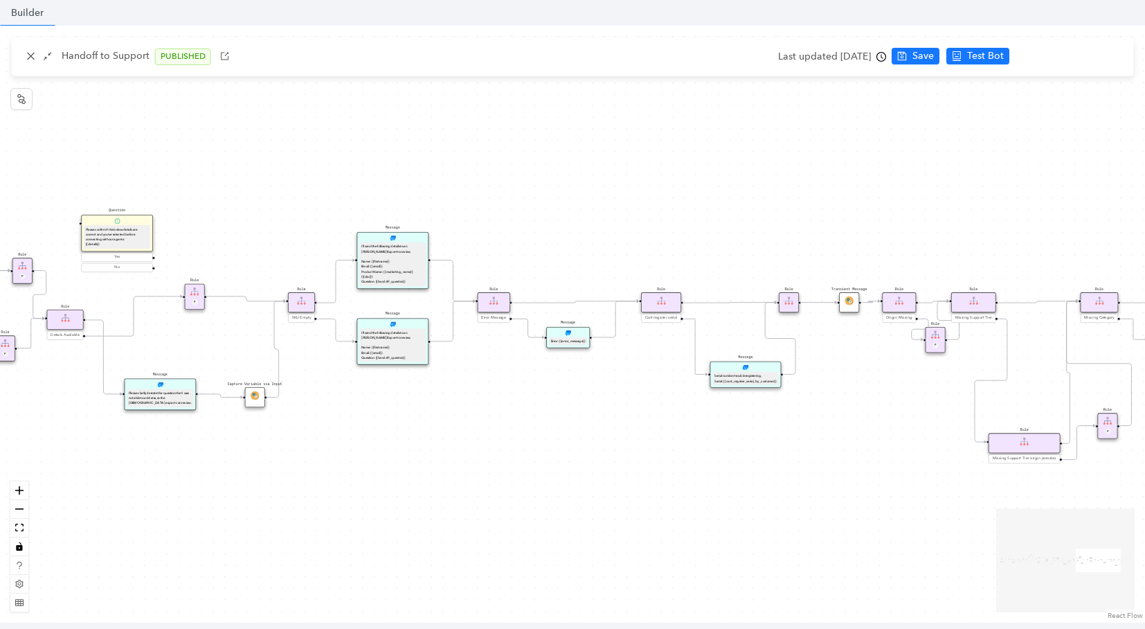
drag, startPoint x: 464, startPoint y: 507, endPoint x: -14, endPoint y: 492, distance: 478.6
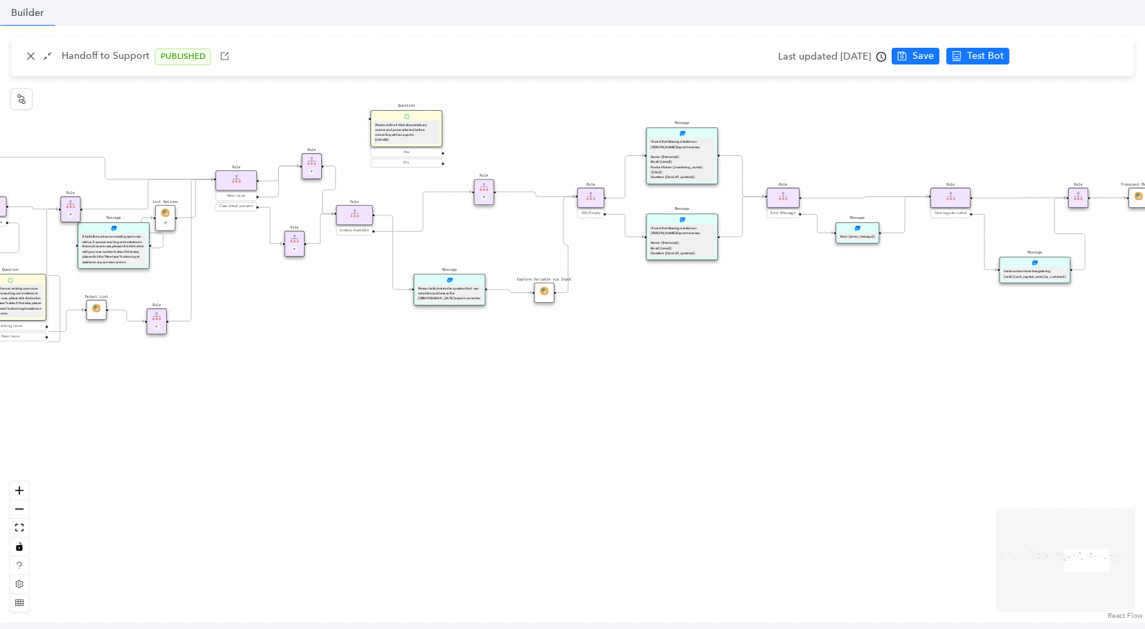
drag, startPoint x: 716, startPoint y: 444, endPoint x: 1182, endPoint y: 305, distance: 485.4
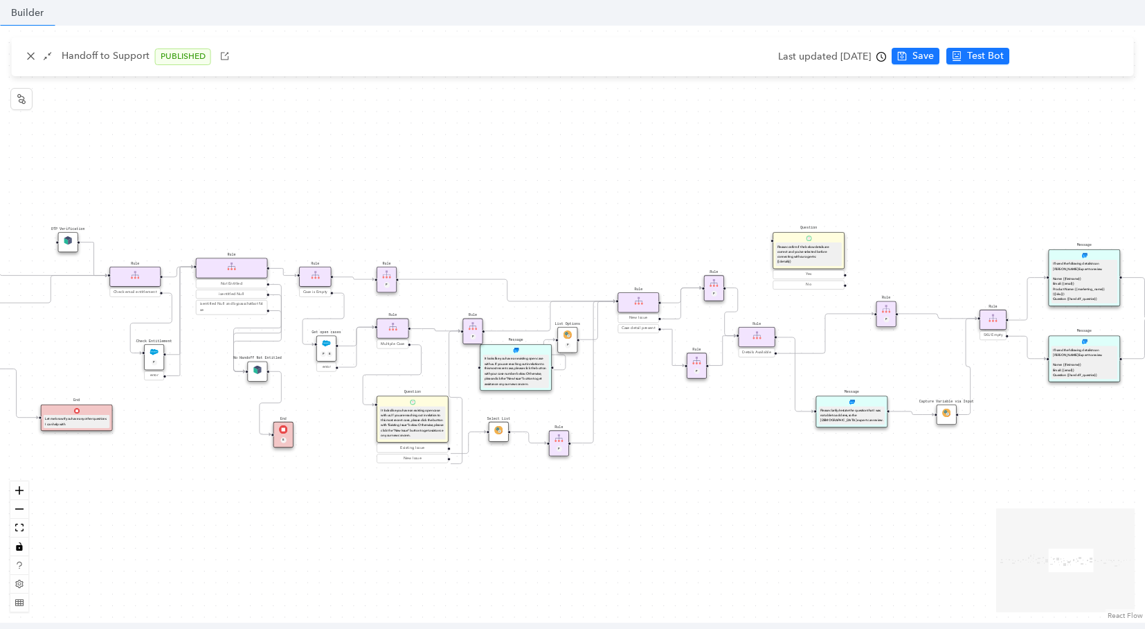
drag, startPoint x: 504, startPoint y: 307, endPoint x: 734, endPoint y: 464, distance: 279.4
click at [734, 464] on div "Rule Missing Support Tier origin presales Rule P Rule Case is Empty Rule P Sele…" at bounding box center [572, 324] width 1145 height 597
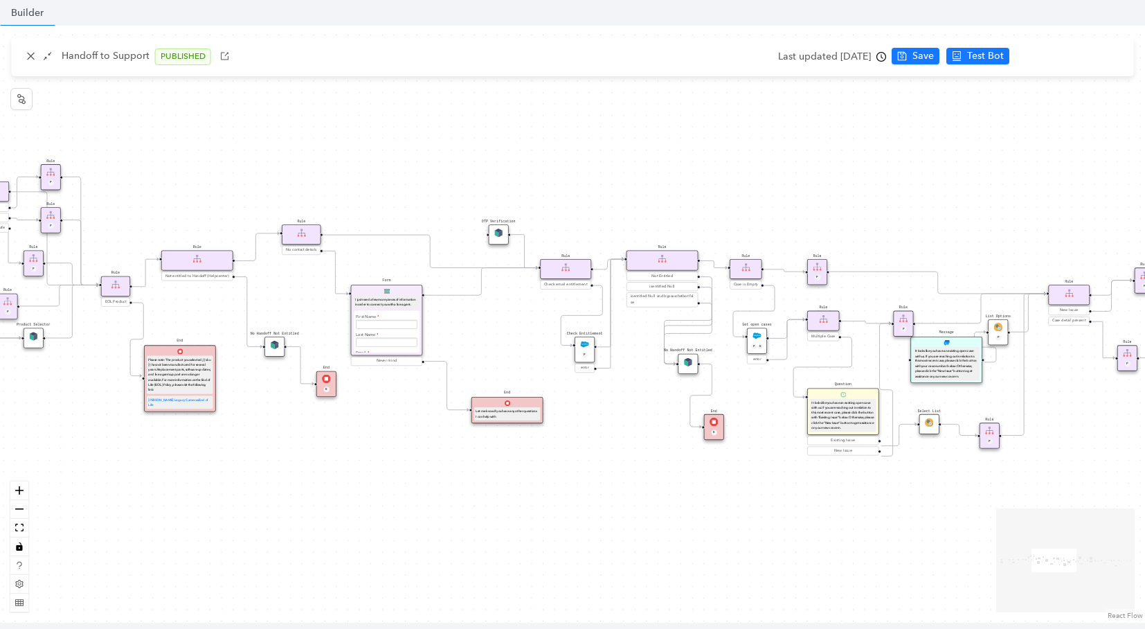
drag, startPoint x: 168, startPoint y: 431, endPoint x: 599, endPoint y: 423, distance: 430.6
click at [599, 423] on div "Rule Missing Support Tier origin presales Rule P Rule Case is Empty Rule P Sele…" at bounding box center [572, 324] width 1145 height 597
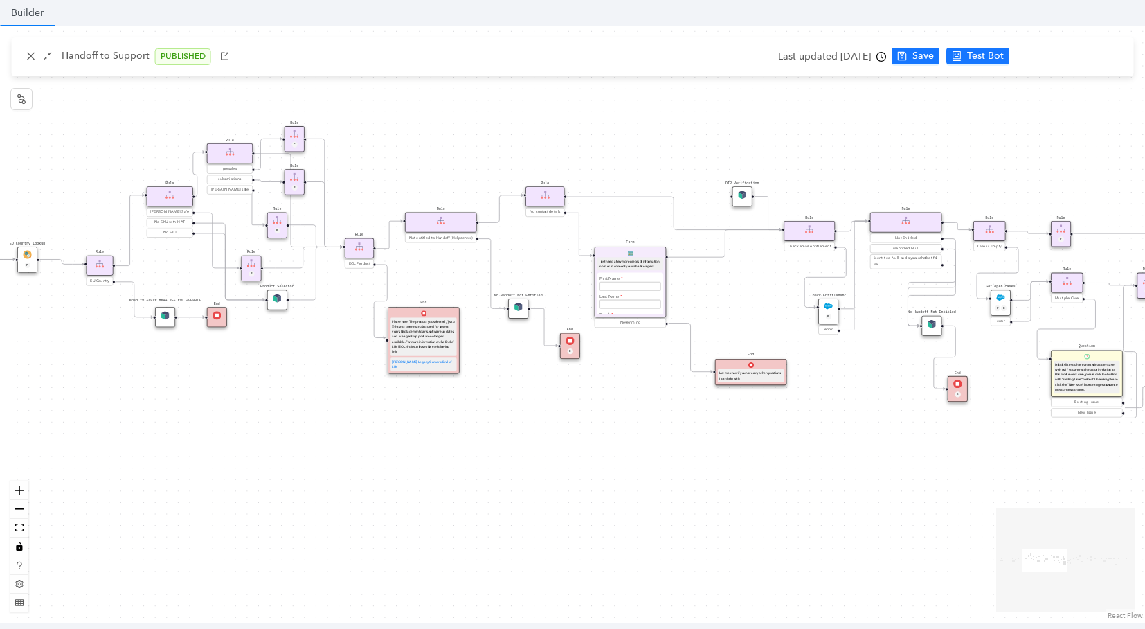
drag, startPoint x: 217, startPoint y: 190, endPoint x: 461, endPoint y: 152, distance: 246.6
click at [461, 152] on div "Rule Missing Support Tier origin presales Rule P Rule Case is Empty Rule P Sele…" at bounding box center [572, 324] width 1145 height 597
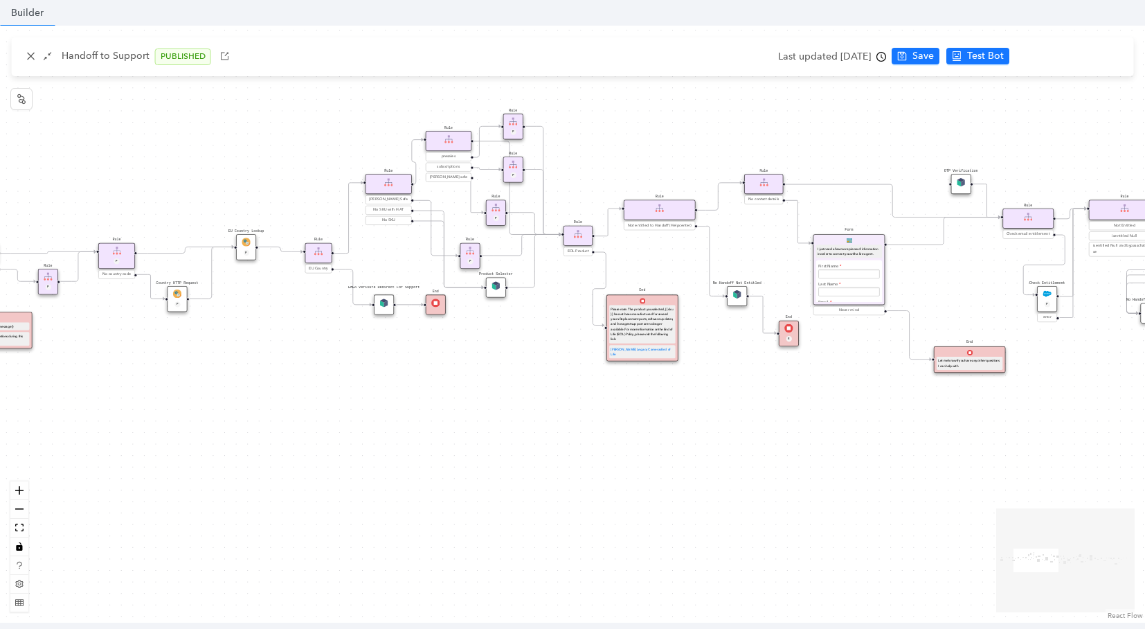
drag, startPoint x: 417, startPoint y: 126, endPoint x: 640, endPoint y: 114, distance: 223.9
click at [640, 114] on div "Rule Missing Support Tier origin presales Rule P Rule Case is Empty Rule P Sele…" at bounding box center [572, 324] width 1145 height 597
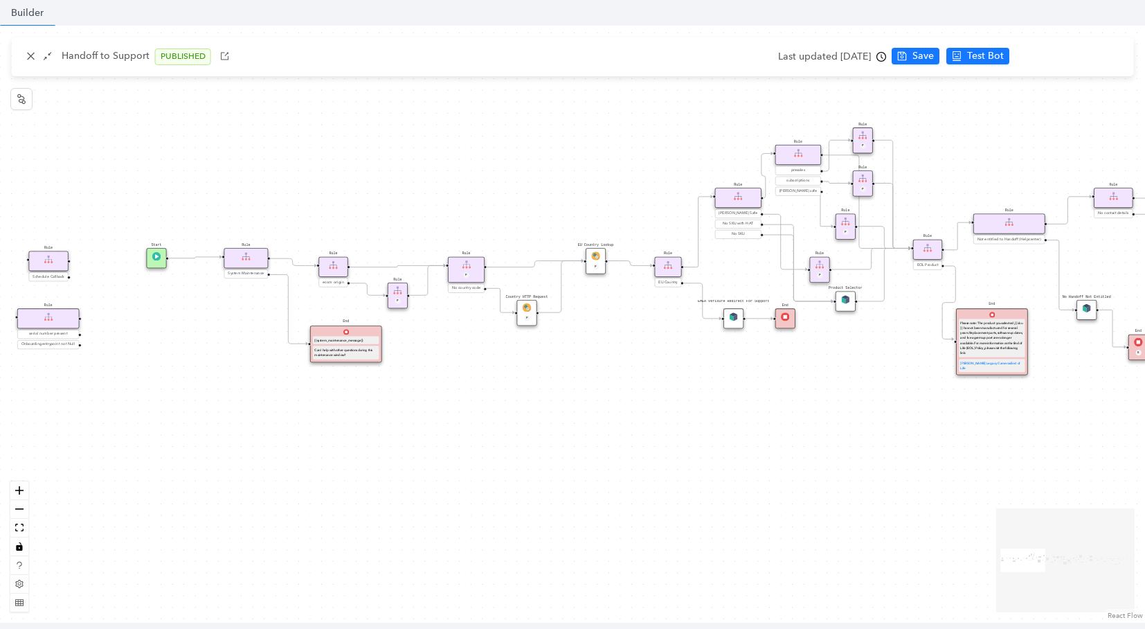
drag, startPoint x: 170, startPoint y: 359, endPoint x: 515, endPoint y: 373, distance: 345.0
click at [515, 373] on div "Rule Missing Support Tier origin presales Rule P Rule Case is Empty Rule P Sele…" at bounding box center [572, 324] width 1145 height 597
click at [48, 55] on icon "shrink" at bounding box center [48, 56] width 10 height 10
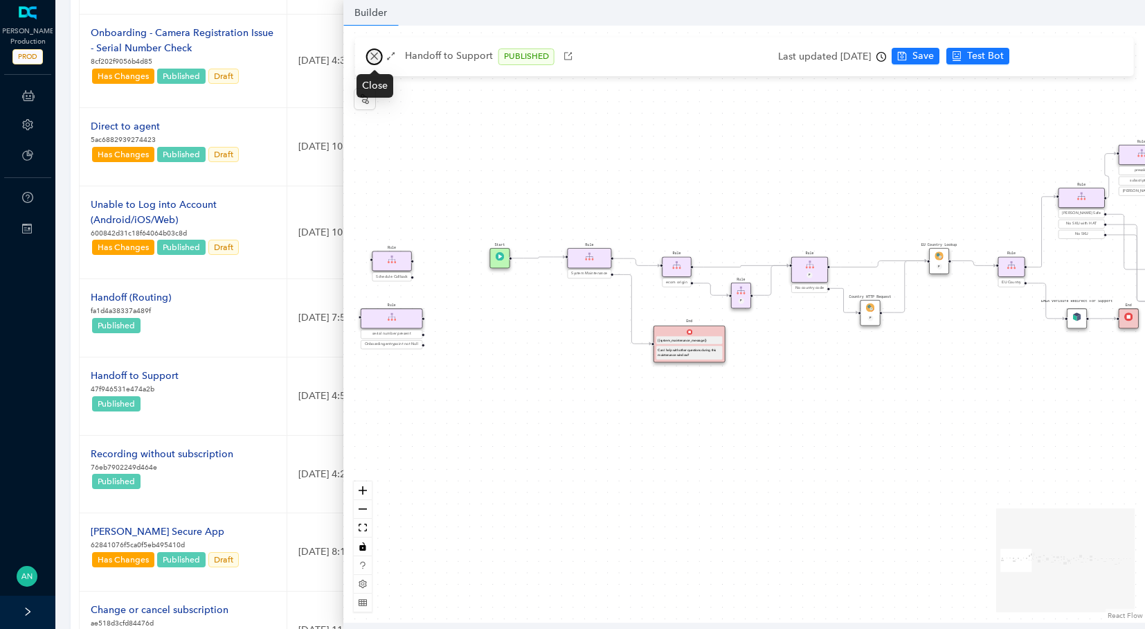
click at [369, 60] on button "button" at bounding box center [374, 56] width 17 height 17
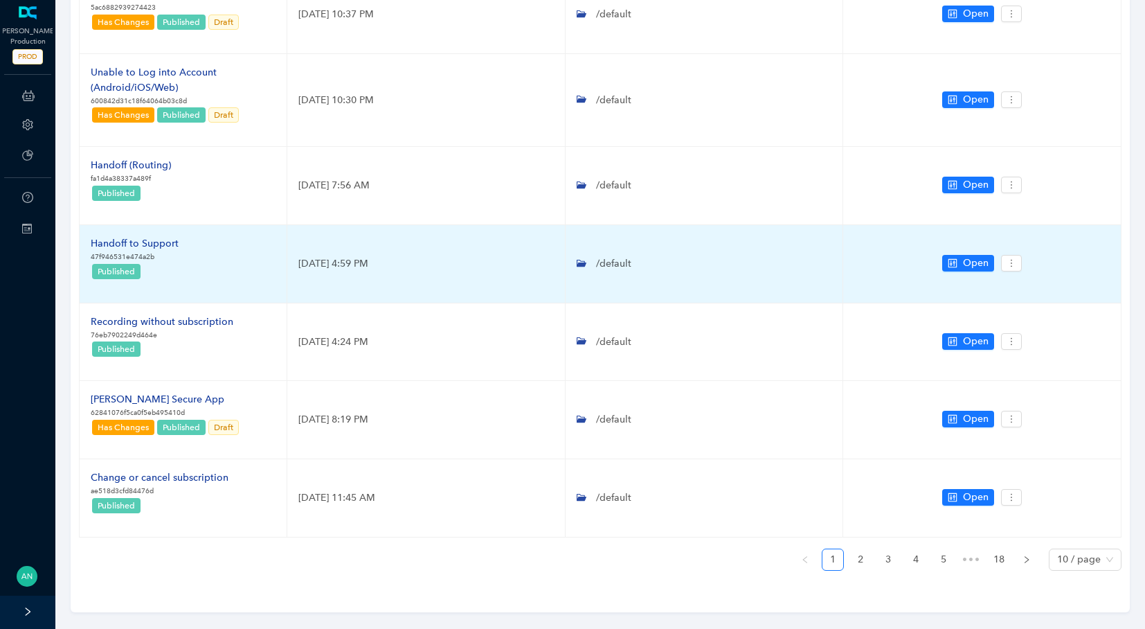
scroll to position [512, 0]
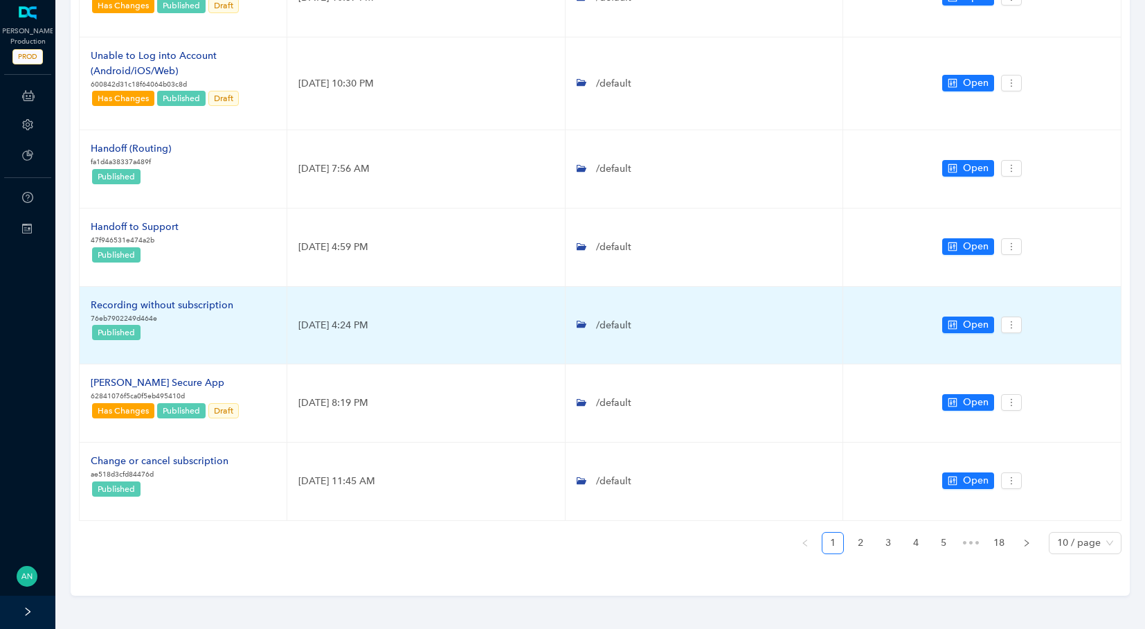
click at [182, 305] on div "Recording without subscription" at bounding box center [162, 305] width 143 height 15
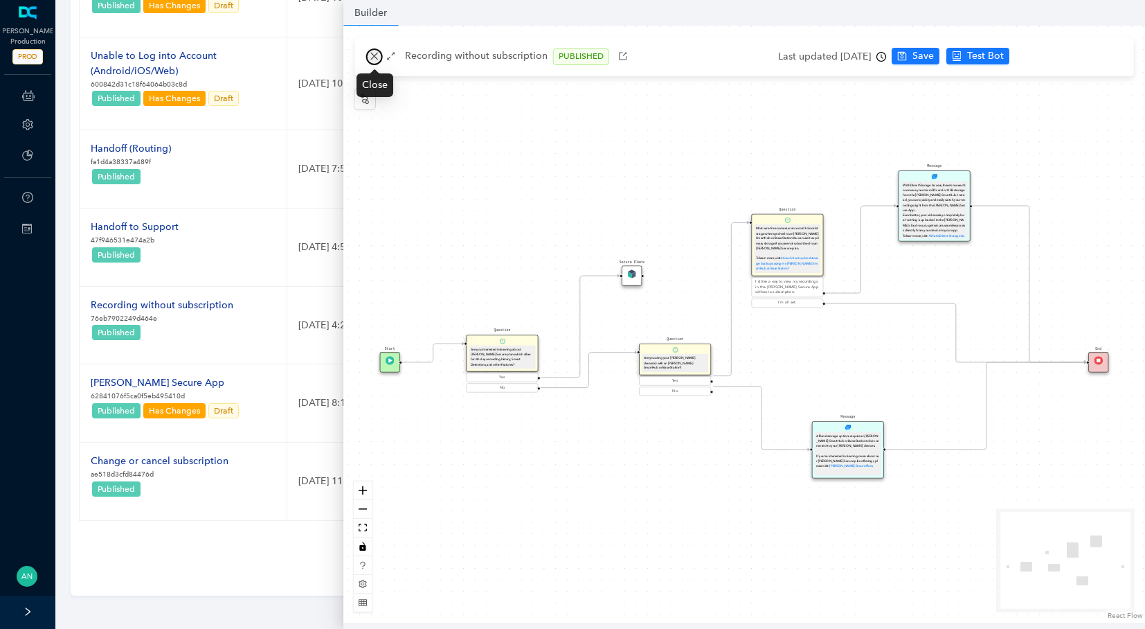
click at [376, 53] on icon "close" at bounding box center [375, 56] width 10 height 10
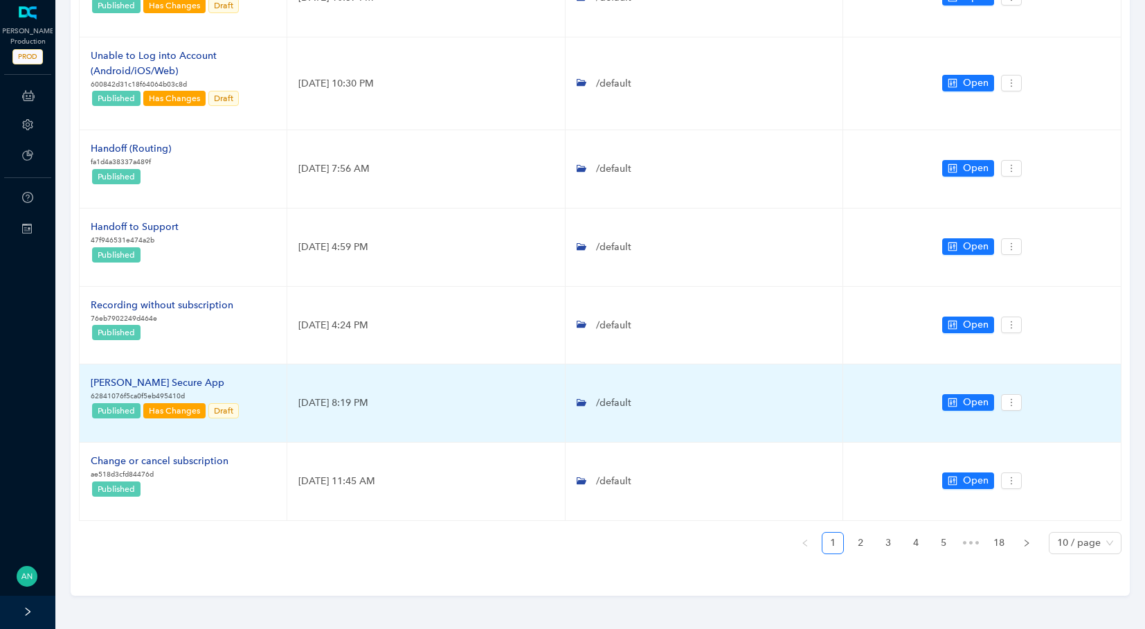
click at [123, 375] on div "[PERSON_NAME] Secure App" at bounding box center [166, 382] width 150 height 15
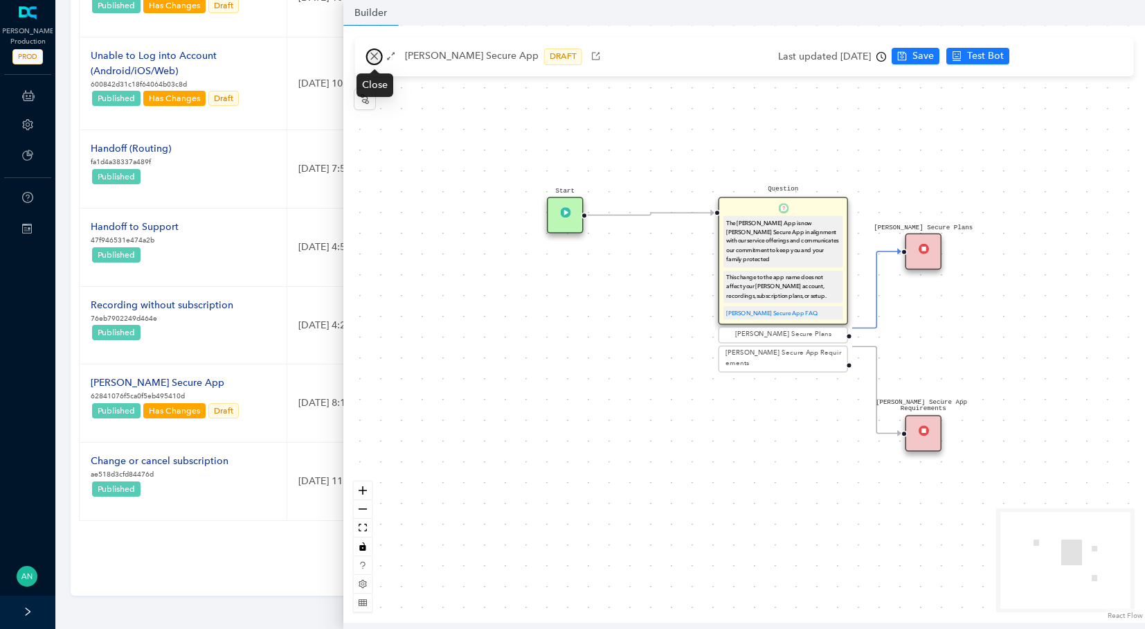
click at [379, 57] on button "button" at bounding box center [374, 56] width 17 height 17
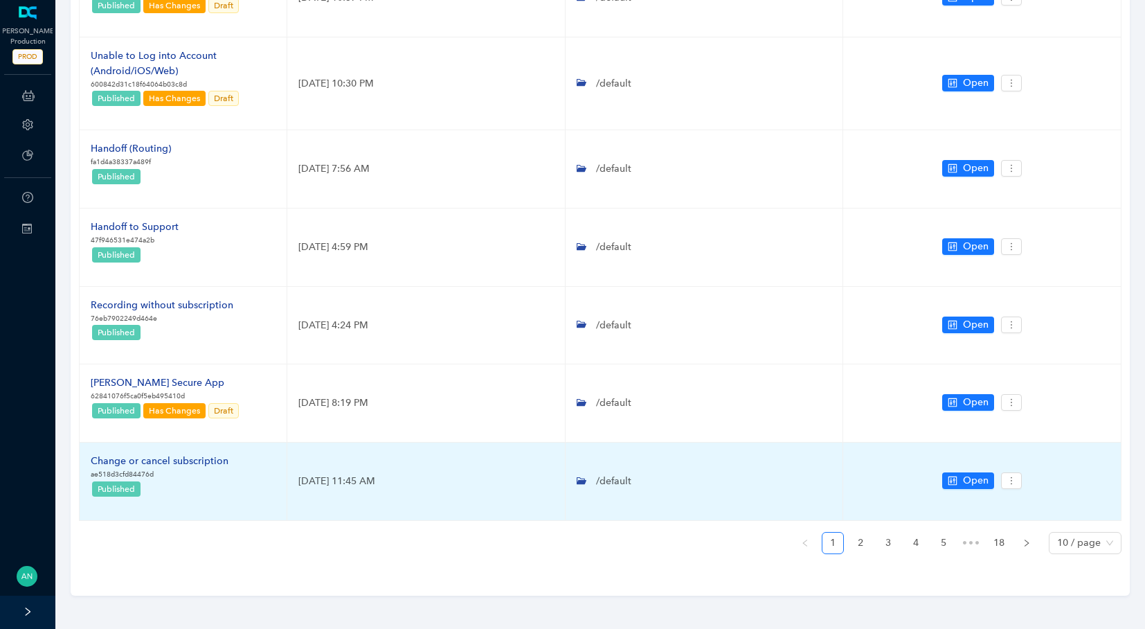
click at [157, 464] on div "Change or cancel subscription" at bounding box center [160, 460] width 138 height 15
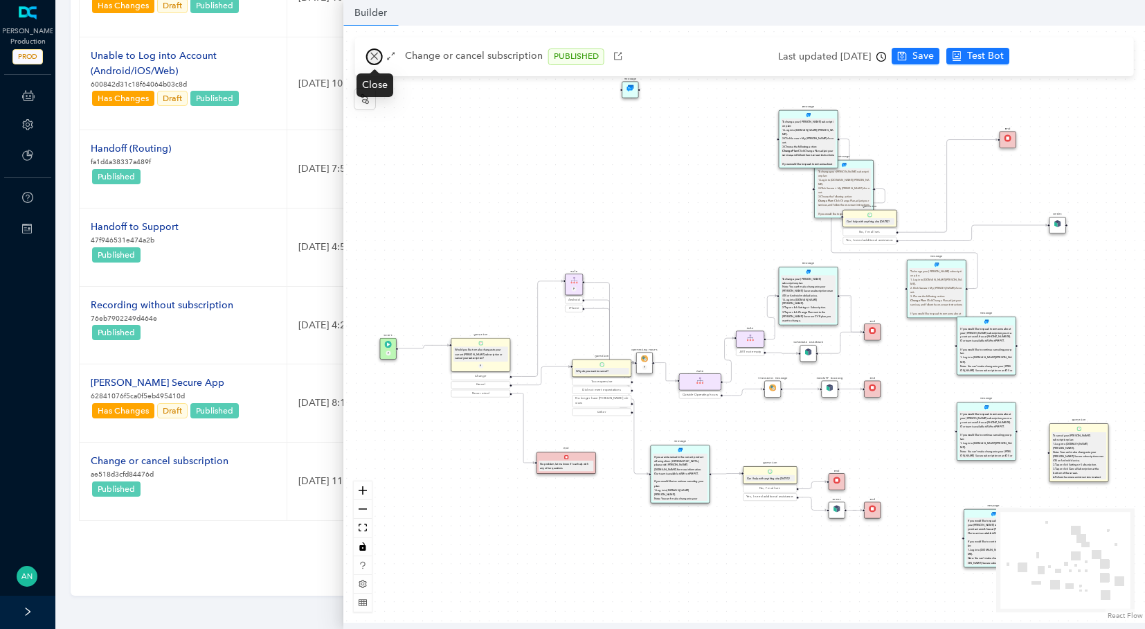
click at [375, 53] on icon "close" at bounding box center [375, 56] width 10 height 10
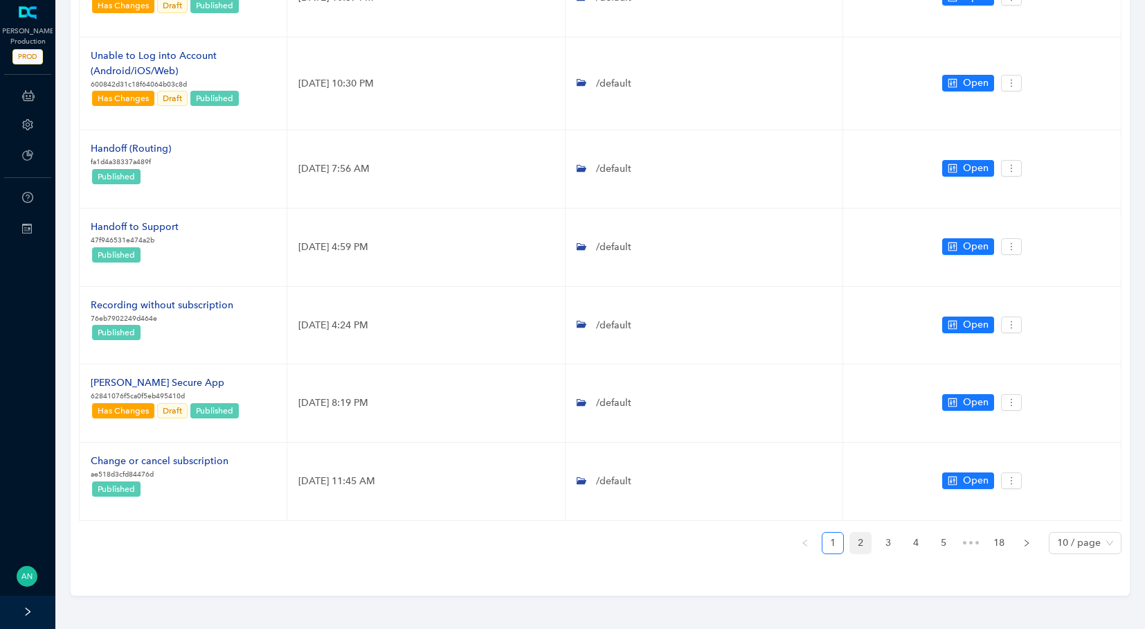
click at [859, 545] on link "2" at bounding box center [860, 542] width 21 height 21
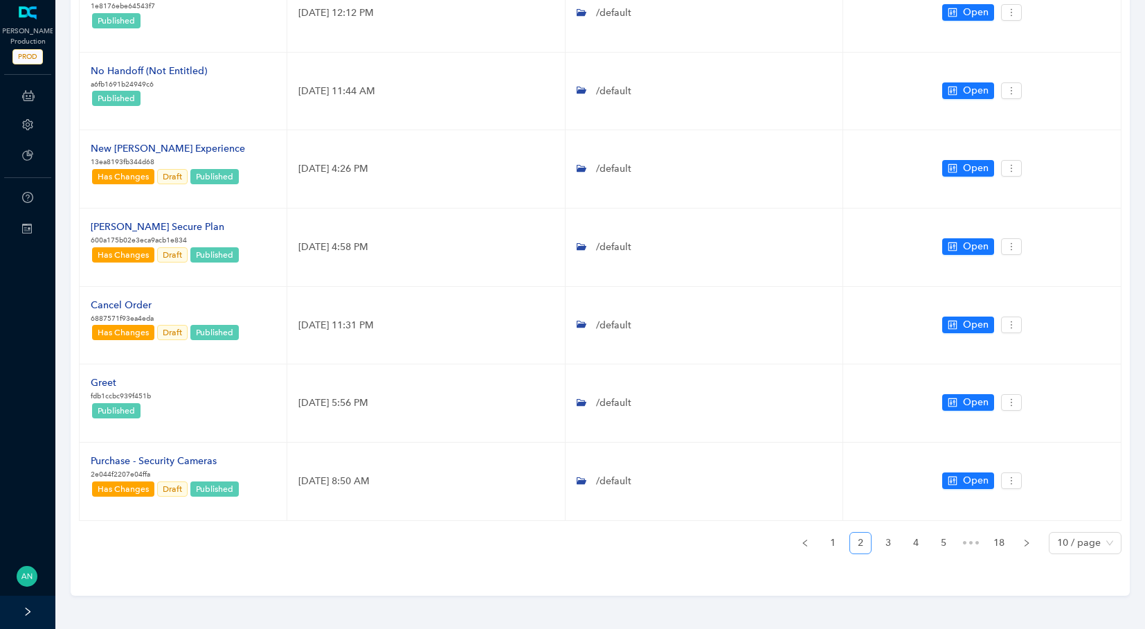
scroll to position [497, 0]
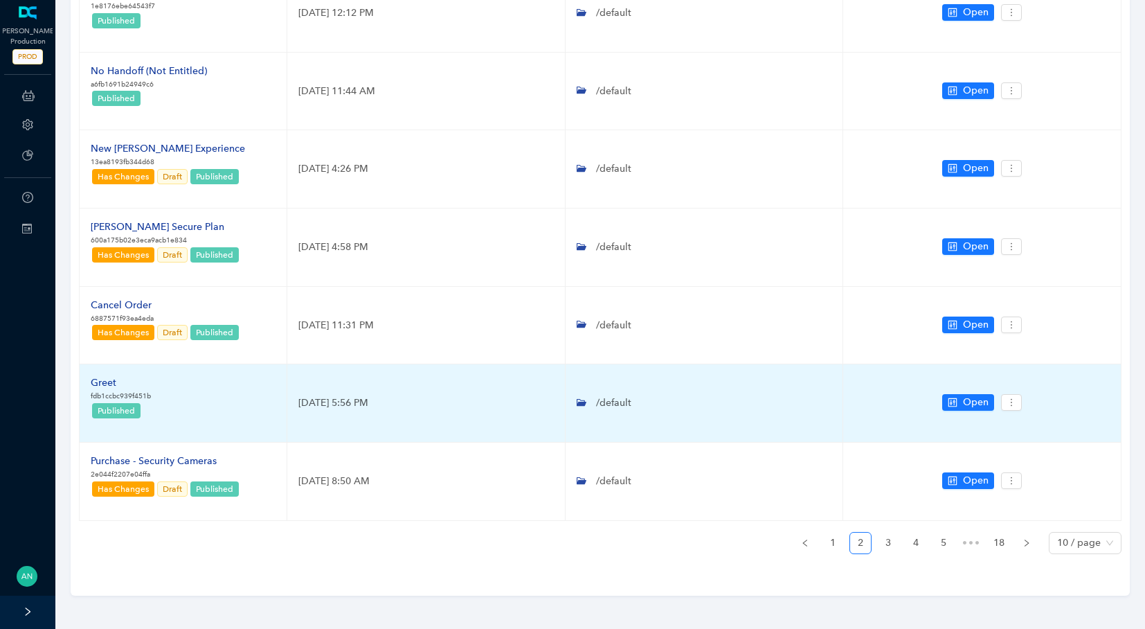
click at [116, 386] on div "Greet" at bounding box center [121, 382] width 60 height 15
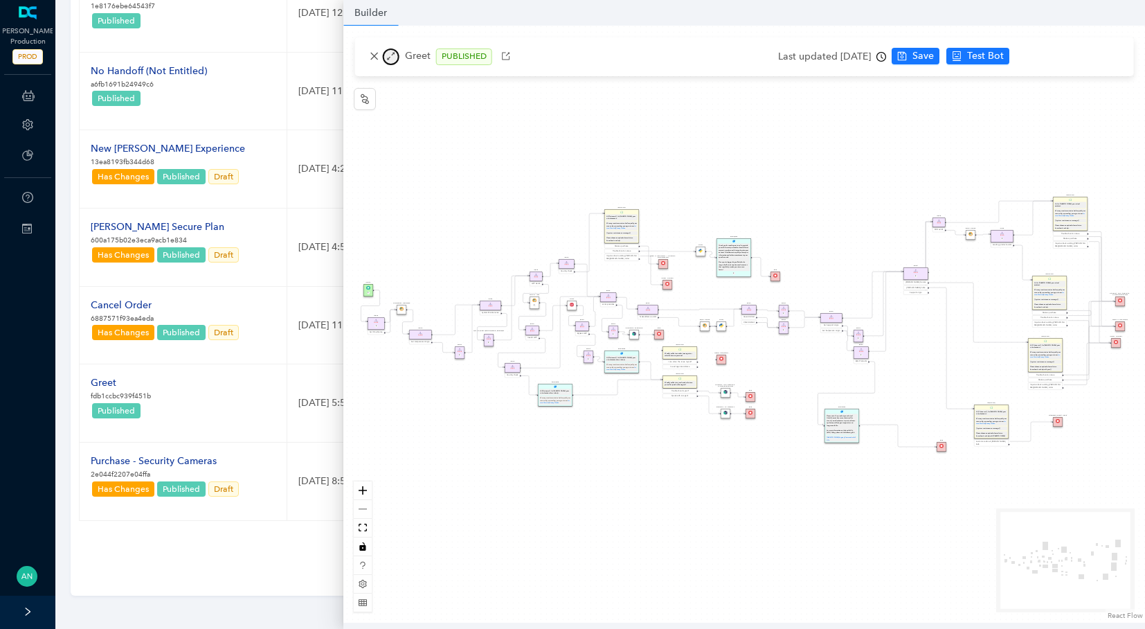
click at [393, 55] on icon "arrows-alt" at bounding box center [391, 56] width 10 height 10
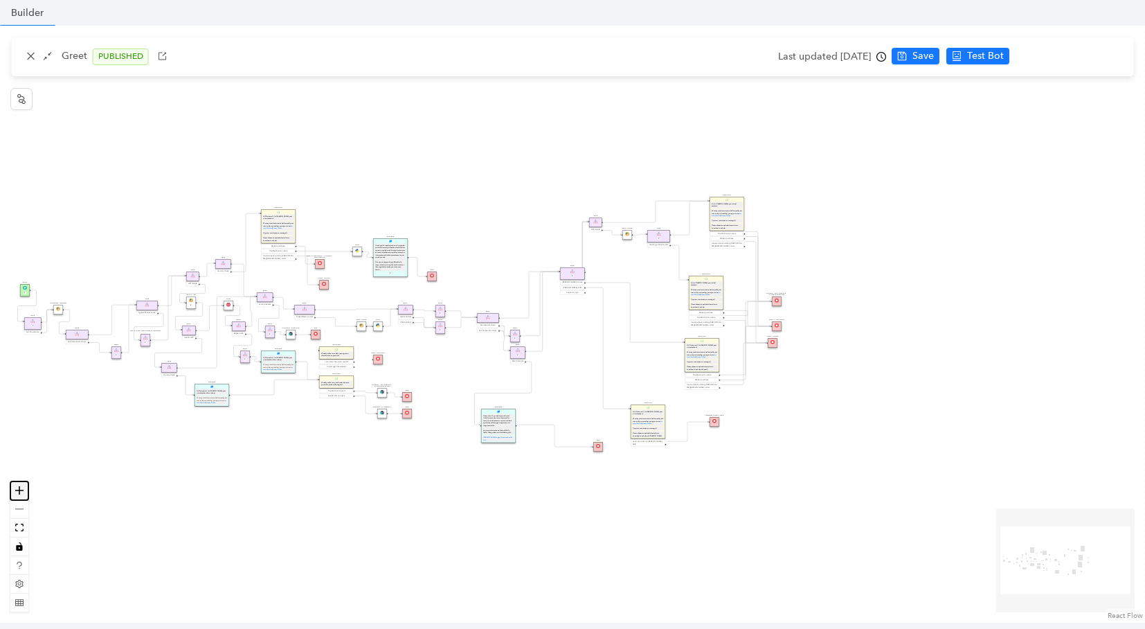
click at [23, 495] on button "zoom in" at bounding box center [19, 490] width 18 height 19
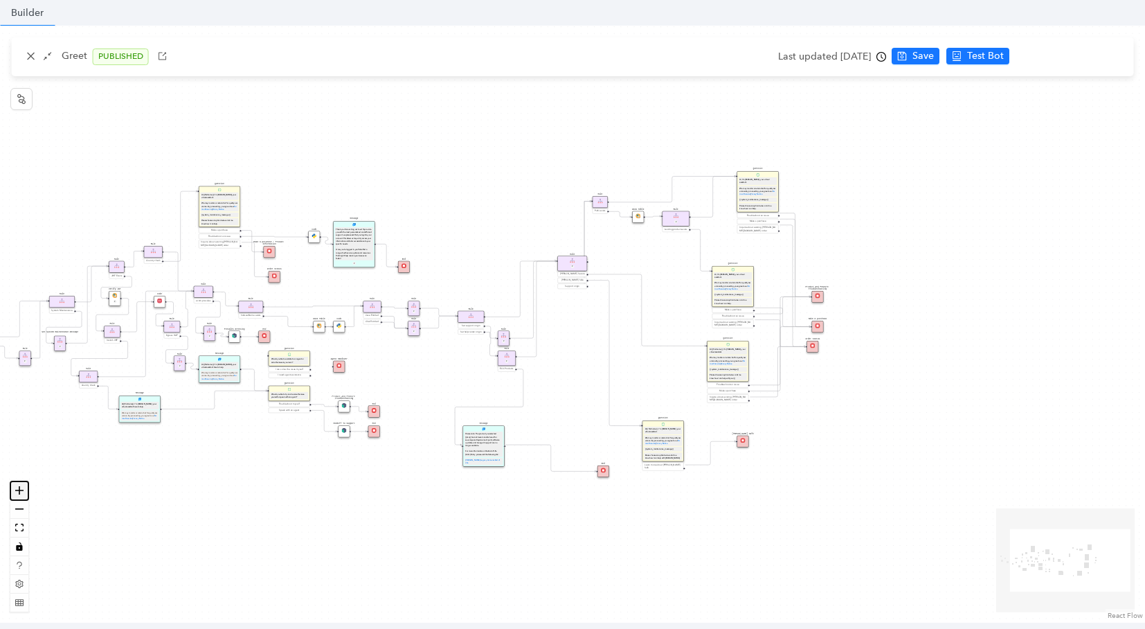
click at [23, 495] on button "zoom in" at bounding box center [19, 490] width 18 height 19
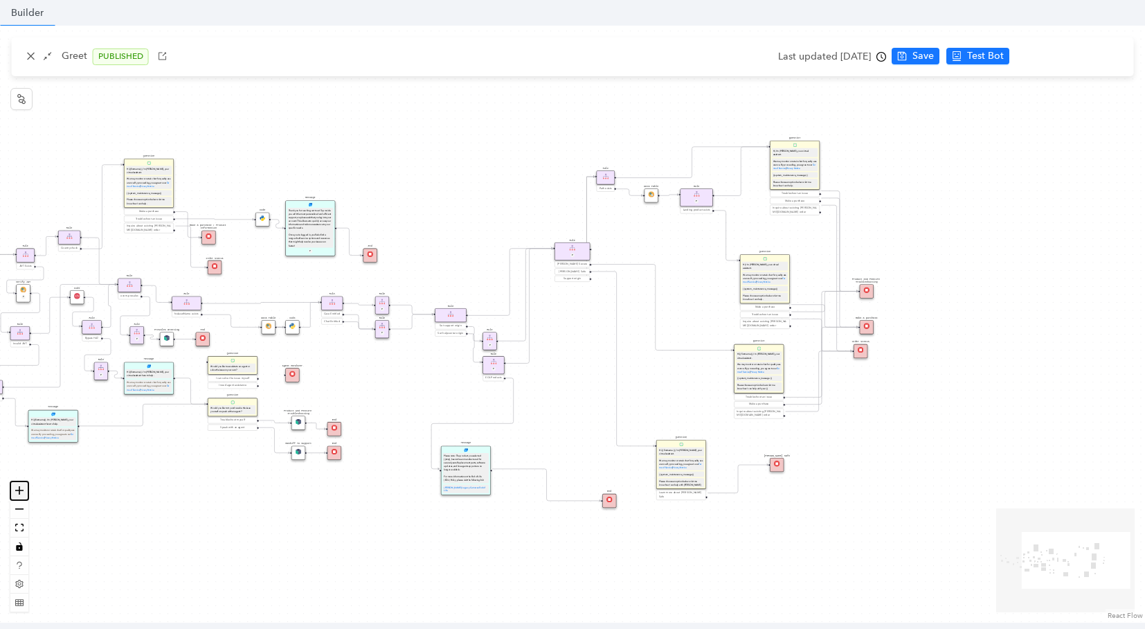
click at [23, 495] on button "zoom in" at bounding box center [19, 490] width 18 height 19
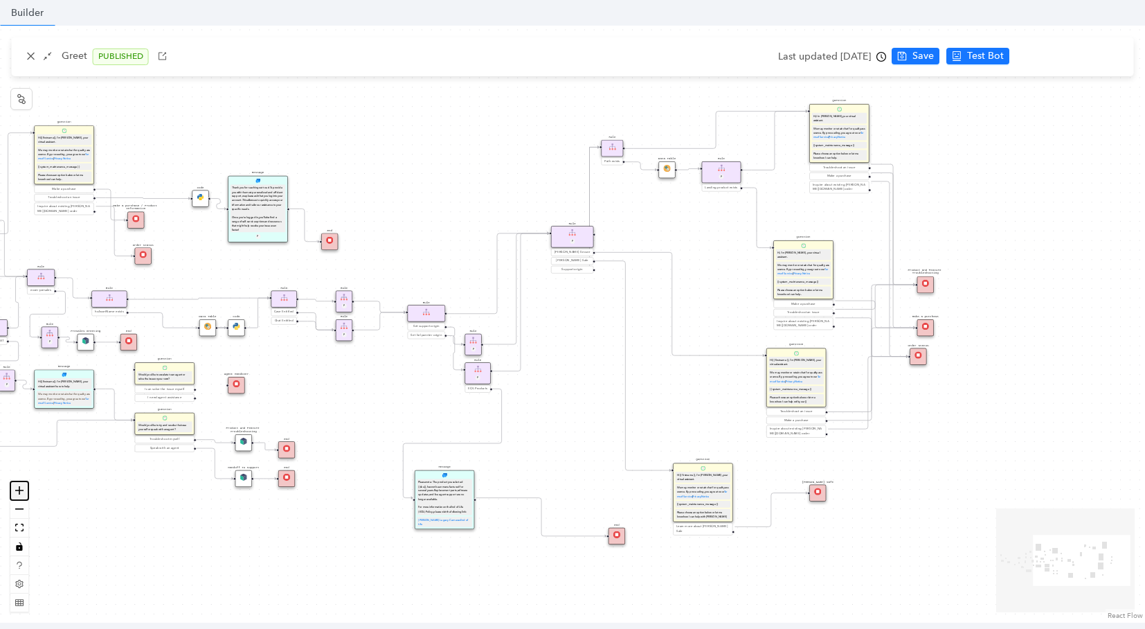
click at [23, 495] on button "zoom in" at bounding box center [19, 490] width 18 height 19
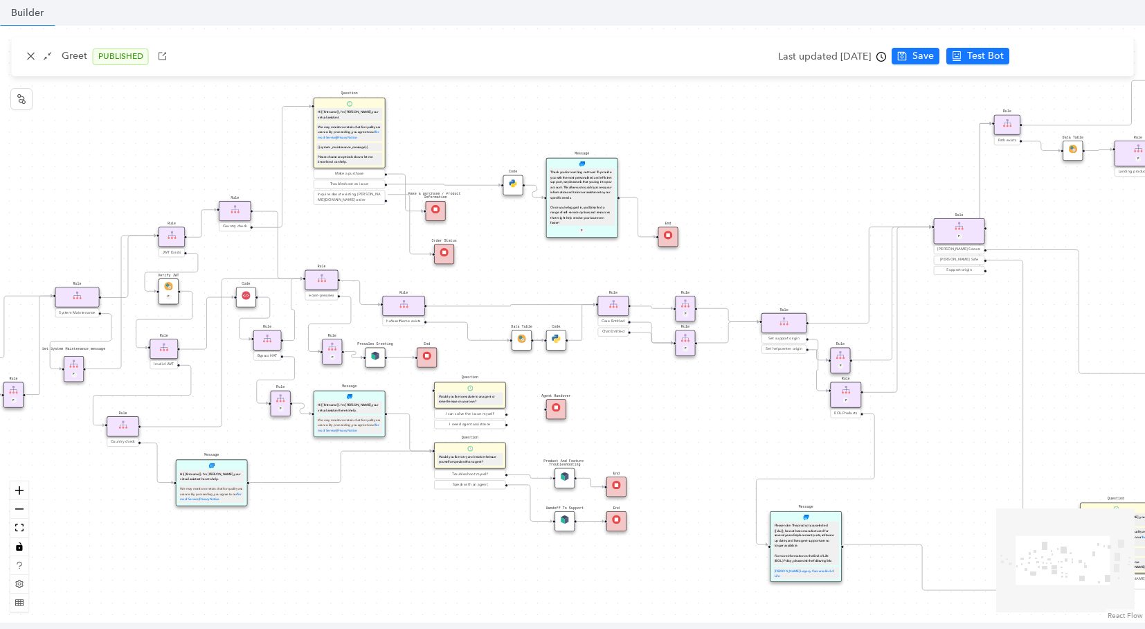
drag, startPoint x: 273, startPoint y: 388, endPoint x: 760, endPoint y: 402, distance: 486.8
click at [760, 402] on div "End End Handoff To Support Product And Feature Troubleshooting Question Would y…" at bounding box center [572, 324] width 1145 height 597
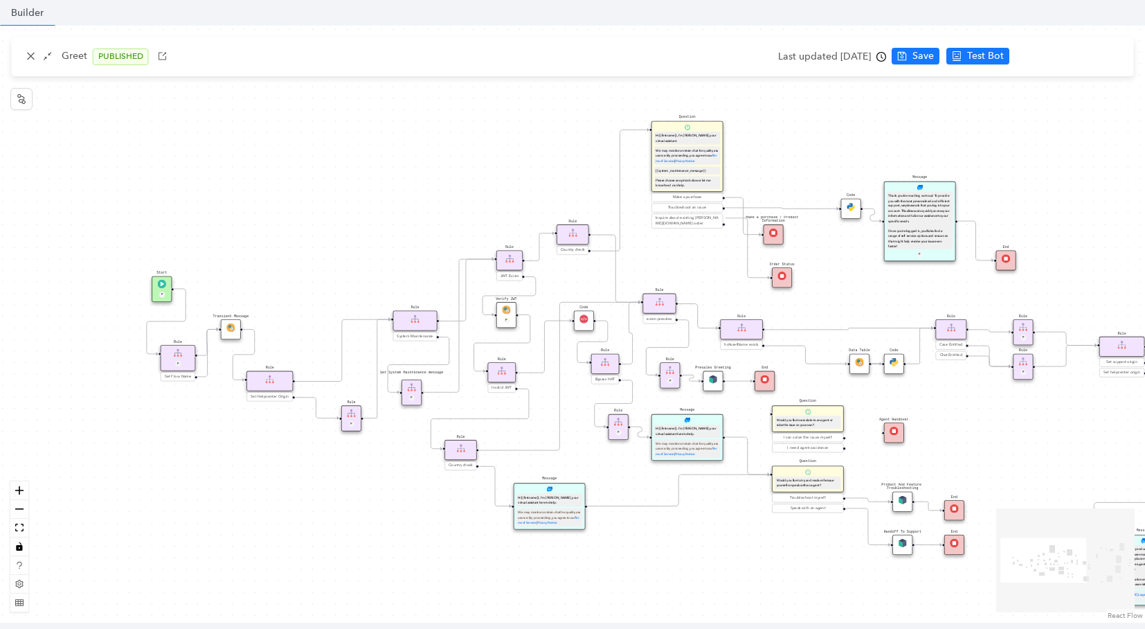
drag, startPoint x: 104, startPoint y: 467, endPoint x: 350, endPoint y: 489, distance: 247.4
click at [350, 489] on div "End End Handoff To Support Product And Feature Troubleshooting Question Would y…" at bounding box center [572, 324] width 1145 height 597
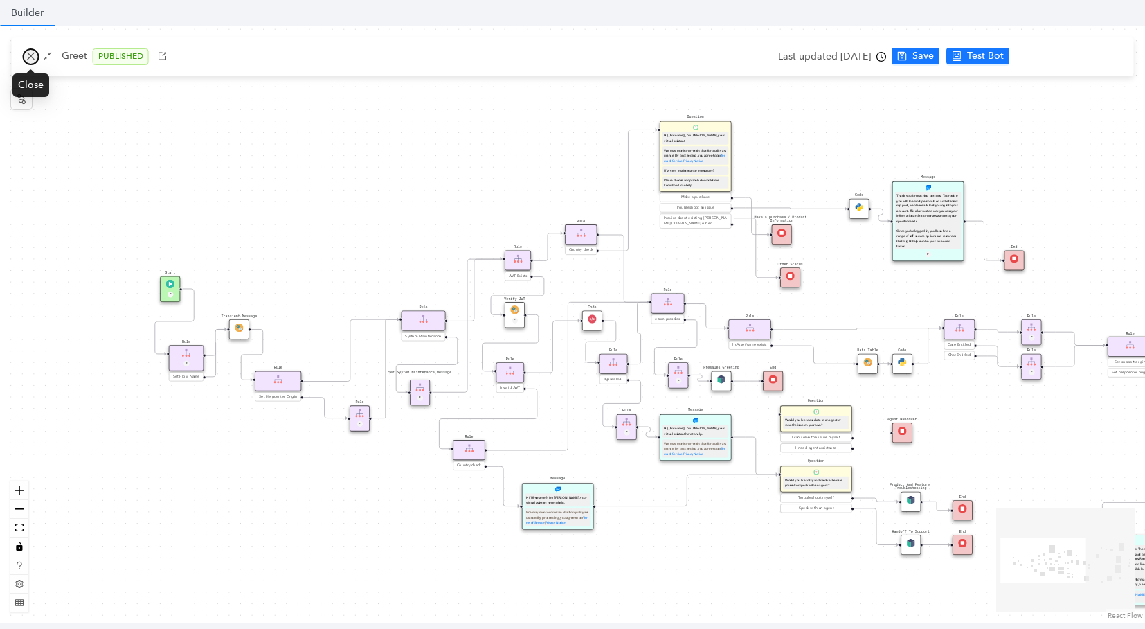
click at [27, 57] on icon "close" at bounding box center [31, 56] width 10 height 10
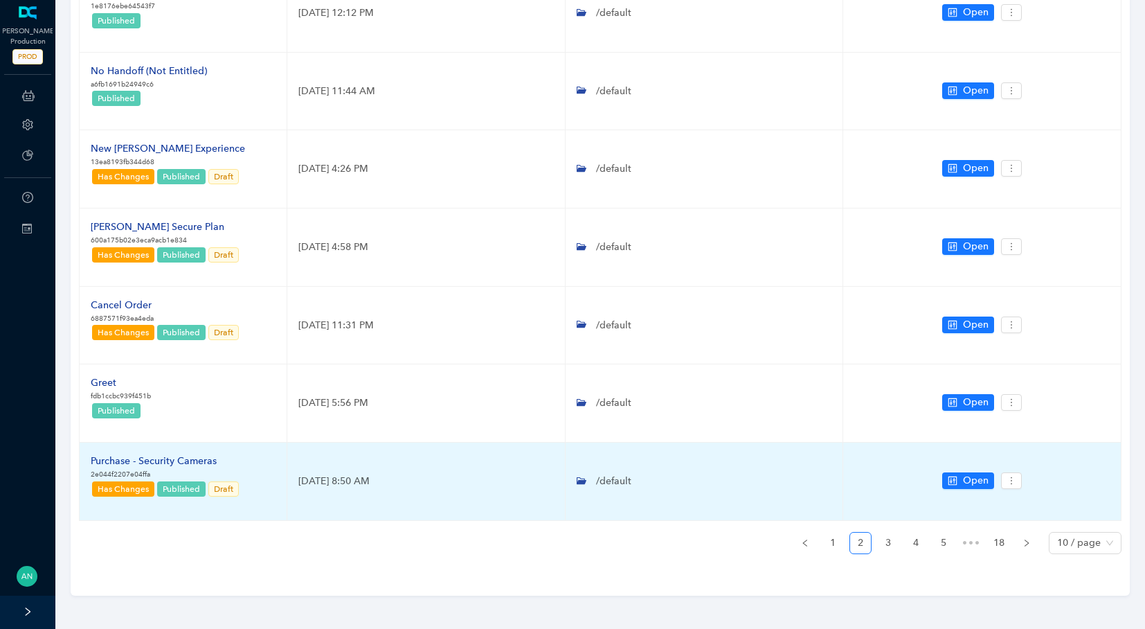
click at [143, 462] on div "Purchase - Security Cameras" at bounding box center [166, 460] width 150 height 15
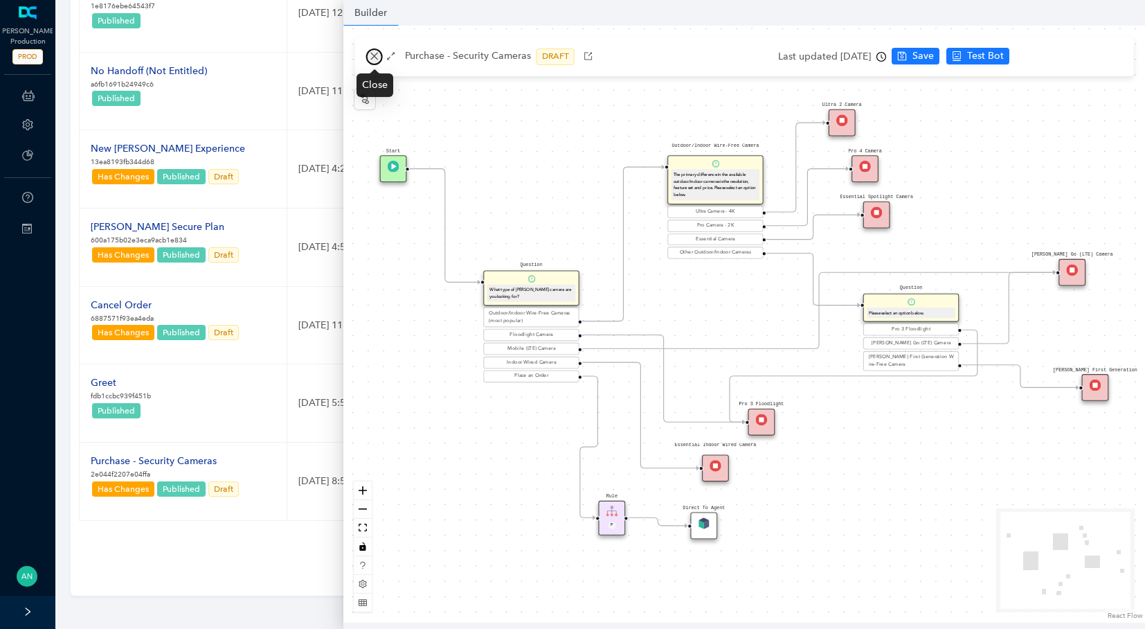
click at [375, 57] on icon "close" at bounding box center [374, 57] width 8 height 8
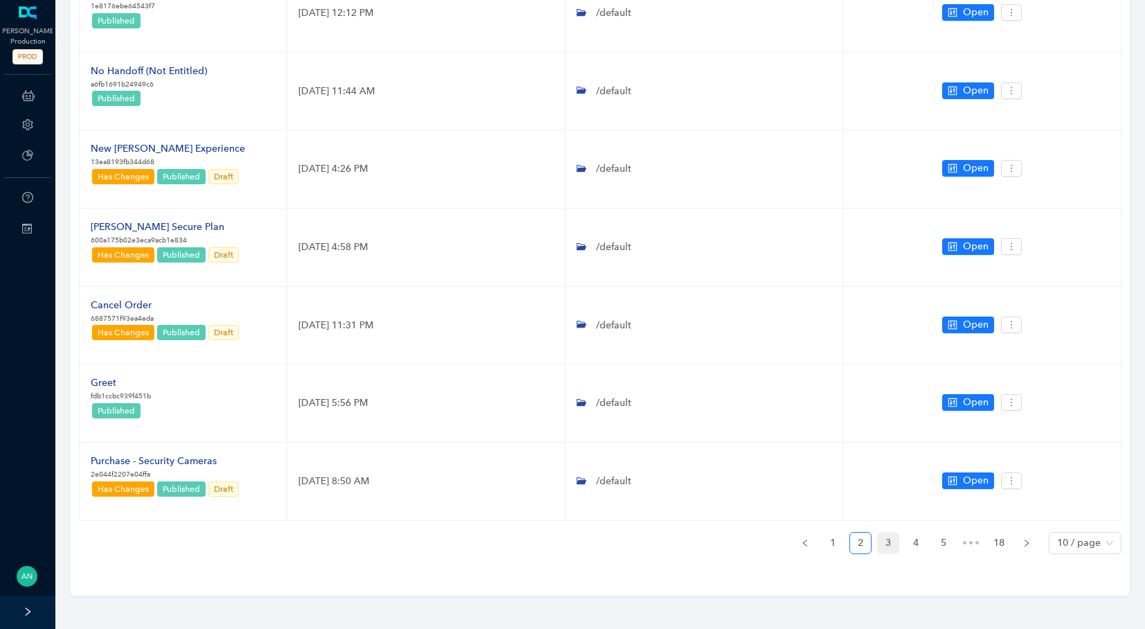
click at [887, 537] on link "3" at bounding box center [888, 542] width 21 height 21
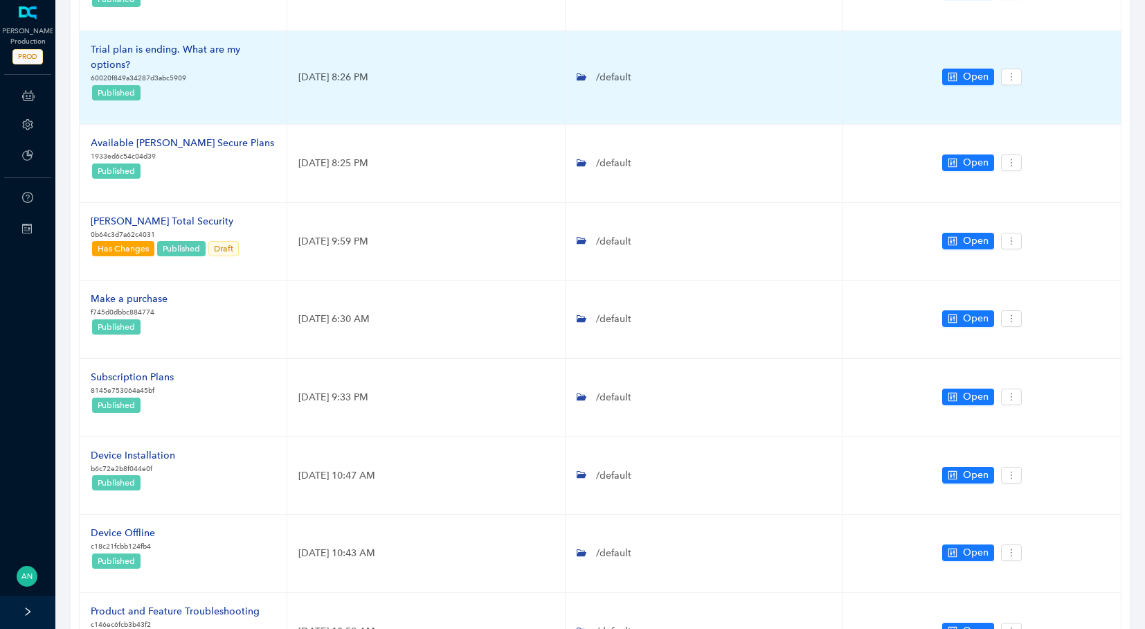
scroll to position [89, 0]
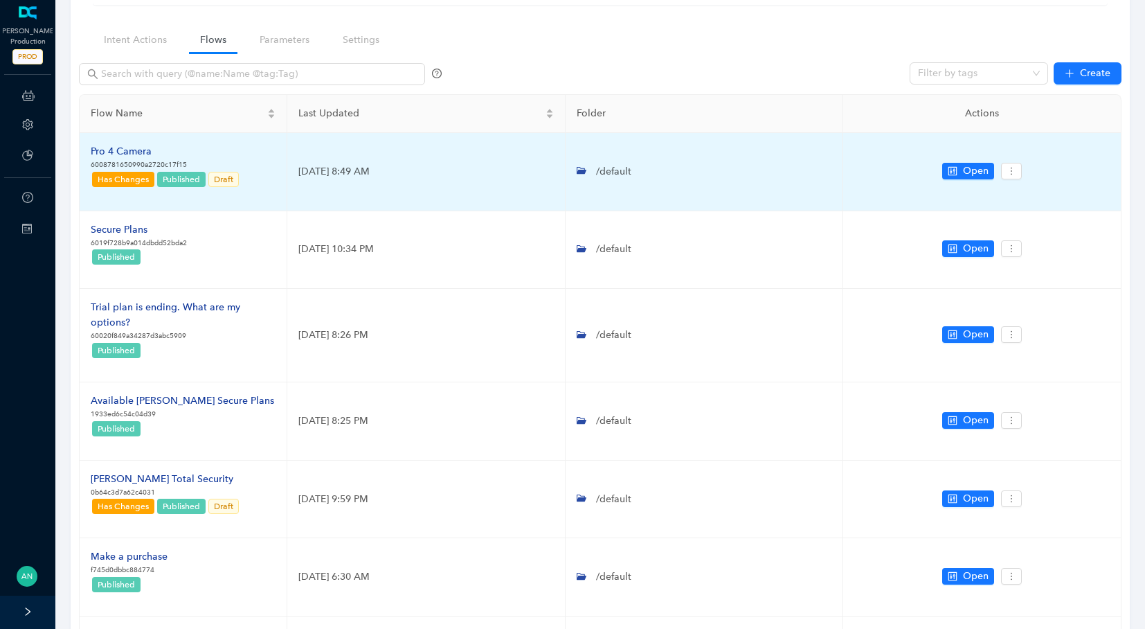
click at [134, 156] on div "Pro 4 Camera" at bounding box center [166, 151] width 150 height 15
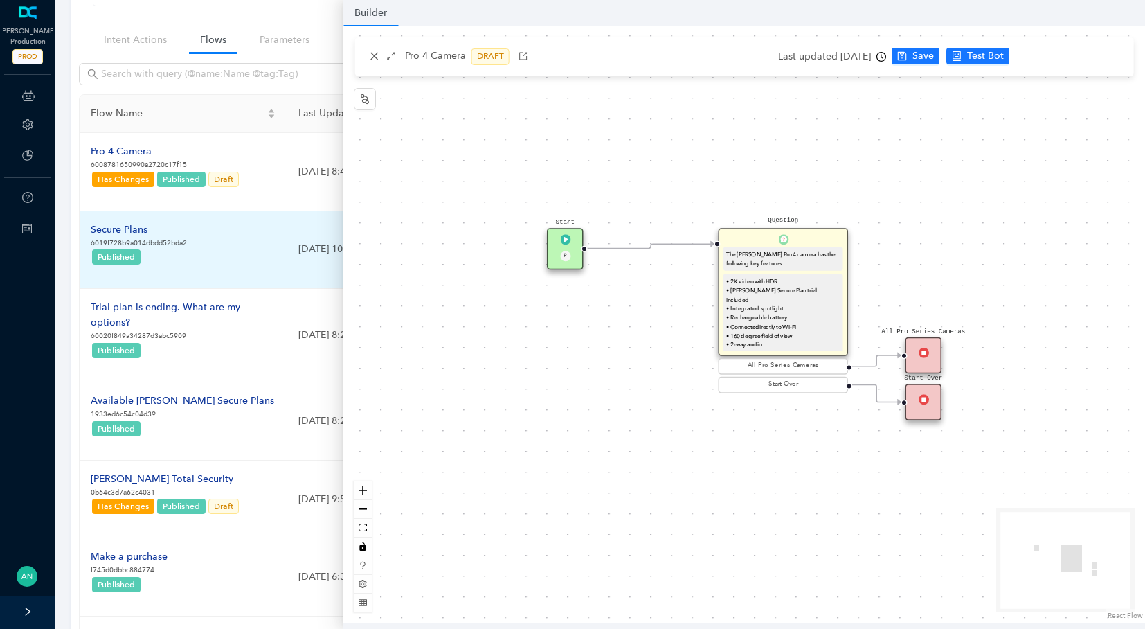
click at [129, 231] on div "Secure Plans" at bounding box center [139, 229] width 96 height 15
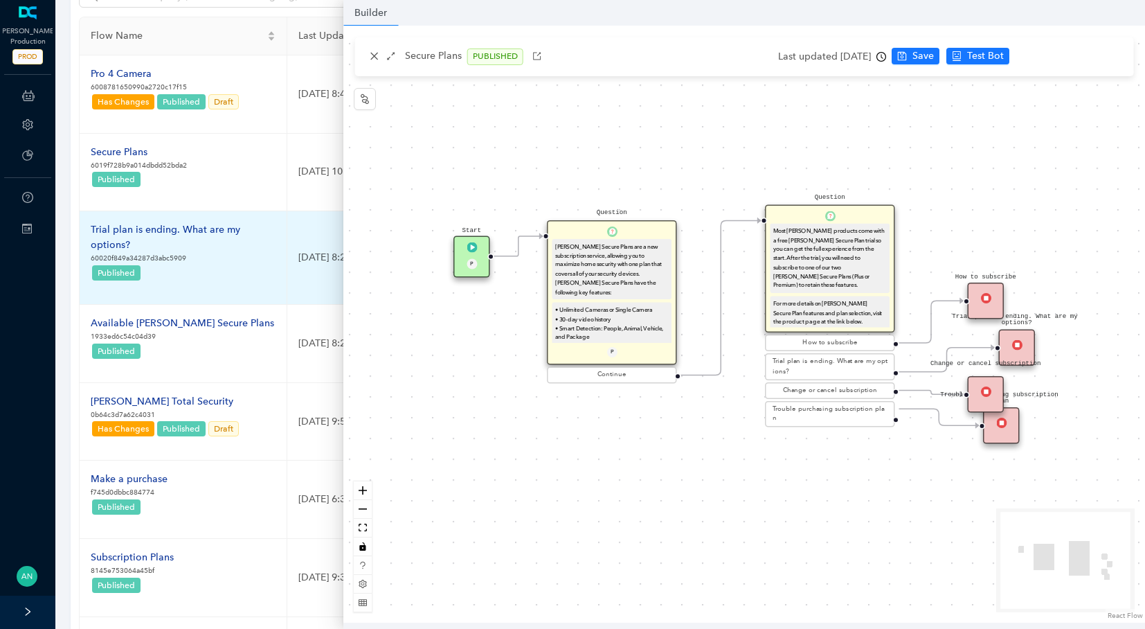
scroll to position [173, 0]
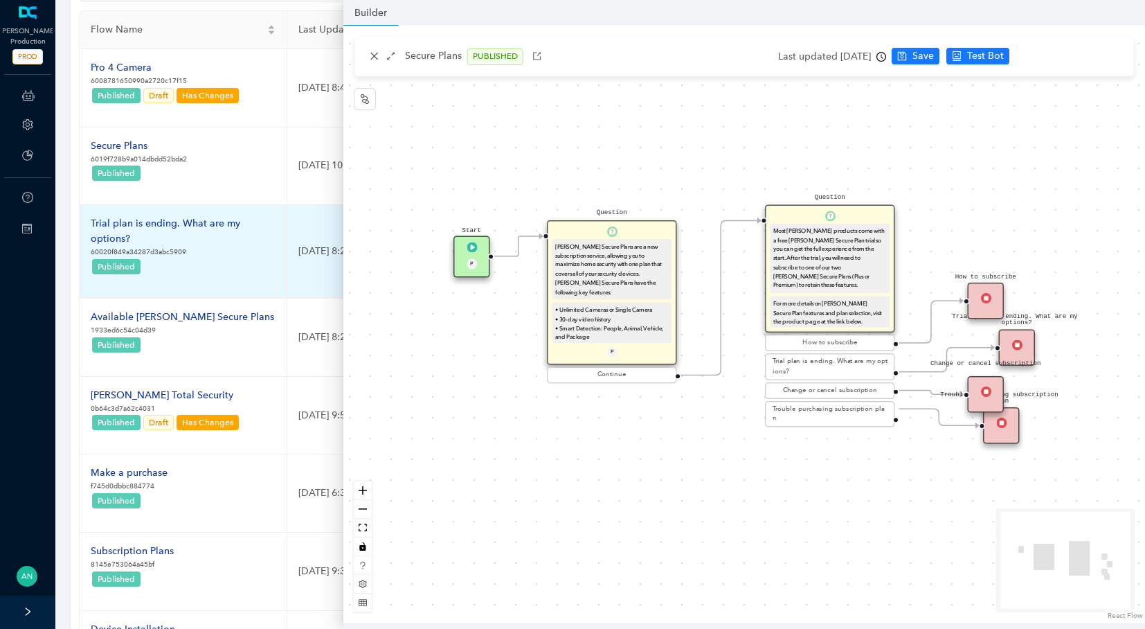
click at [168, 224] on div "Trial plan is ending. What are my options?" at bounding box center [183, 231] width 185 height 30
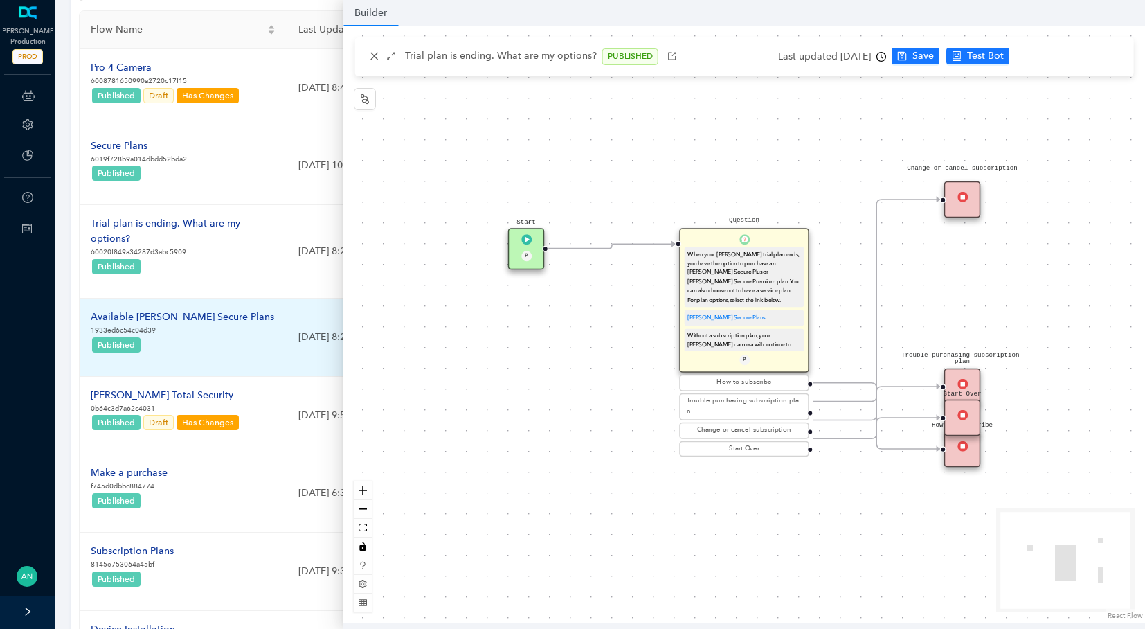
click at [134, 313] on div "Available [PERSON_NAME] Secure Plans" at bounding box center [182, 316] width 183 height 15
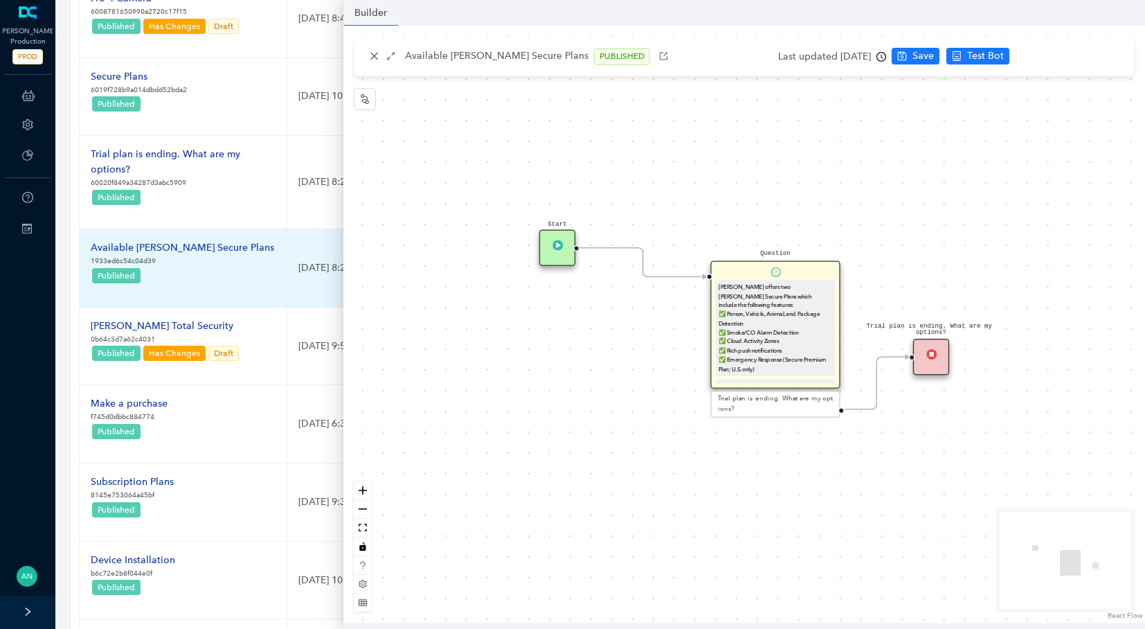
scroll to position [260, 0]
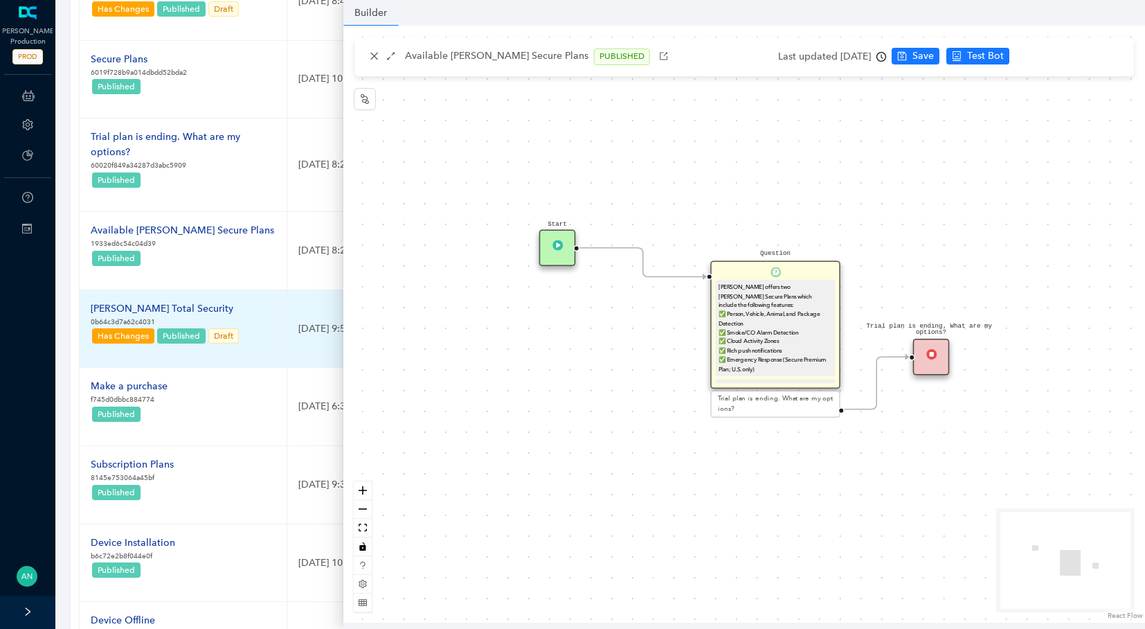
click at [139, 312] on div "[PERSON_NAME] Total Security" at bounding box center [166, 308] width 150 height 15
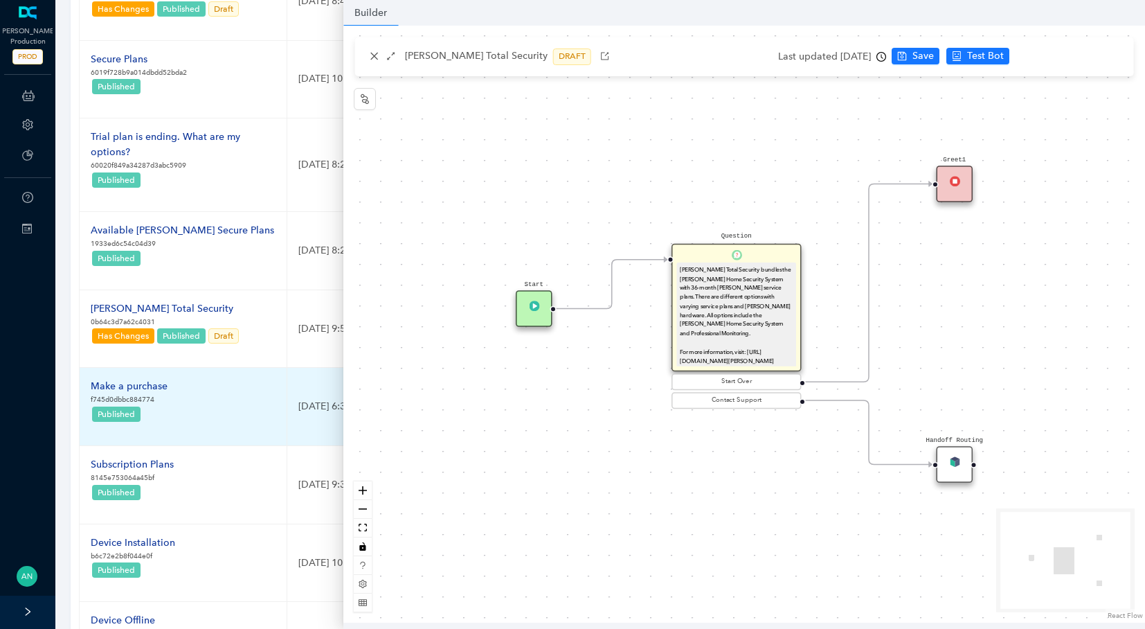
click at [145, 388] on div "Make a purchase" at bounding box center [129, 386] width 77 height 15
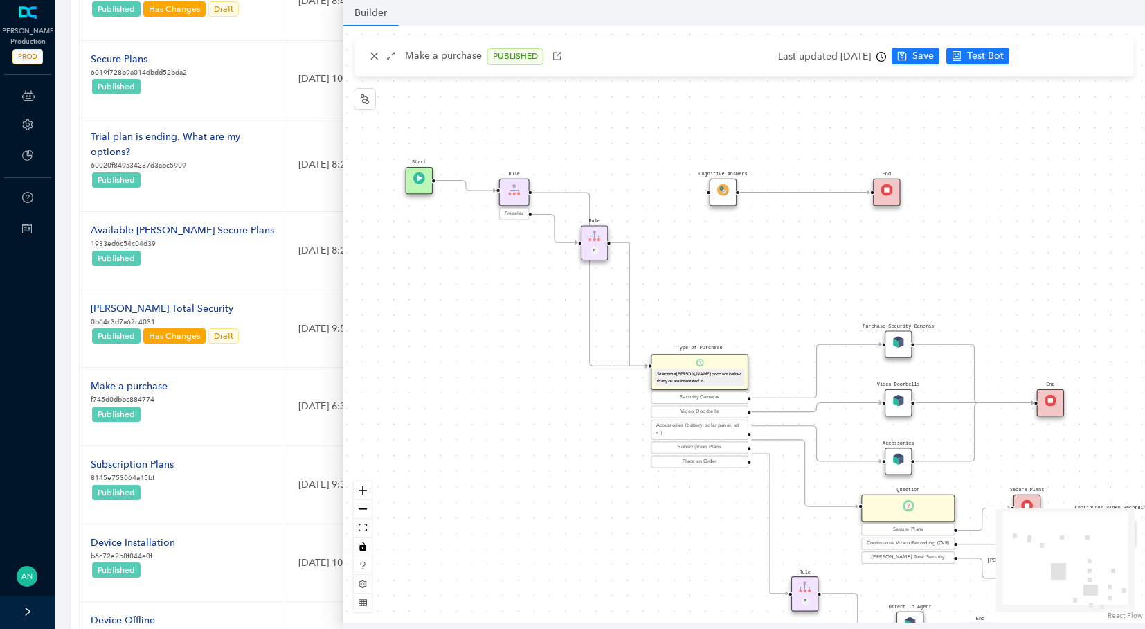
drag, startPoint x: 674, startPoint y: 173, endPoint x: 700, endPoint y: 258, distance: 88.3
click at [700, 258] on div "Rule P Start Type of Purchase Select the [PERSON_NAME] product below that you a…" at bounding box center [744, 324] width 802 height 597
click at [719, 193] on img at bounding box center [723, 190] width 12 height 12
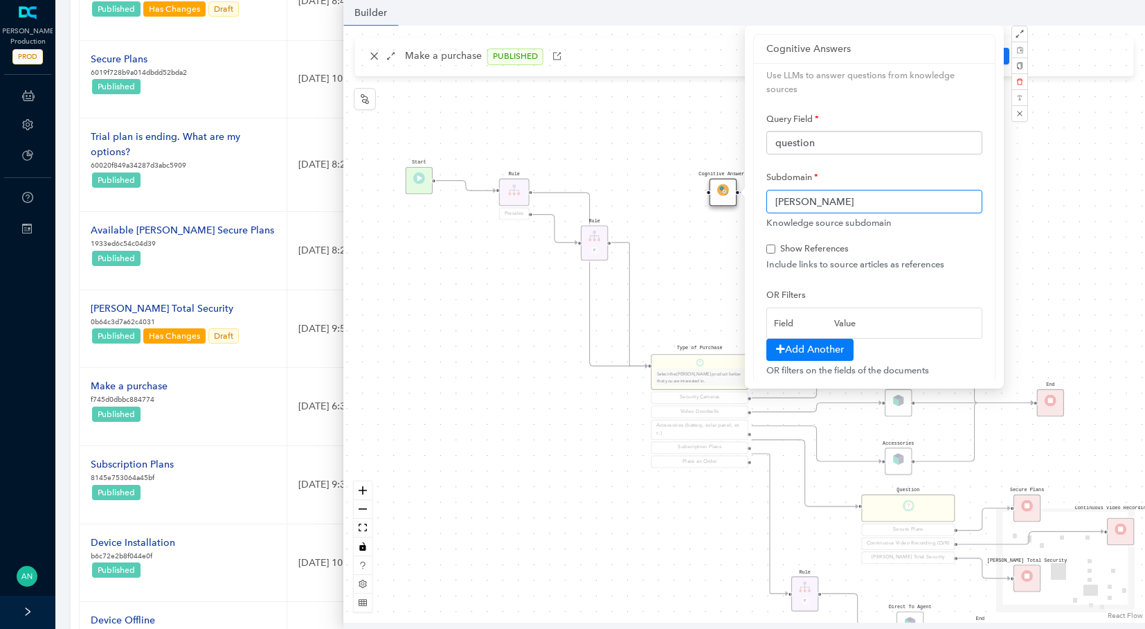
click at [826, 206] on input "[PERSON_NAME]" at bounding box center [874, 202] width 216 height 24
click at [692, 244] on div "Rule P Start Type of Purchase Select the [PERSON_NAME] product below that you a…" at bounding box center [744, 324] width 802 height 597
checkbox input "false"
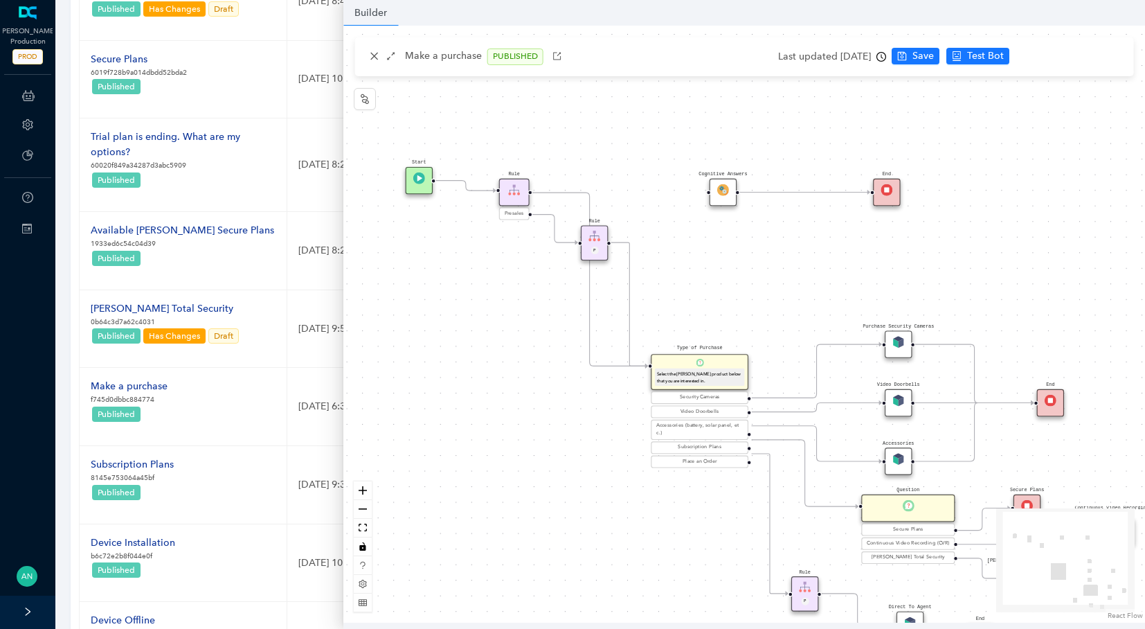
click at [876, 57] on div "Last updated [DATE]" at bounding box center [832, 56] width 108 height 21
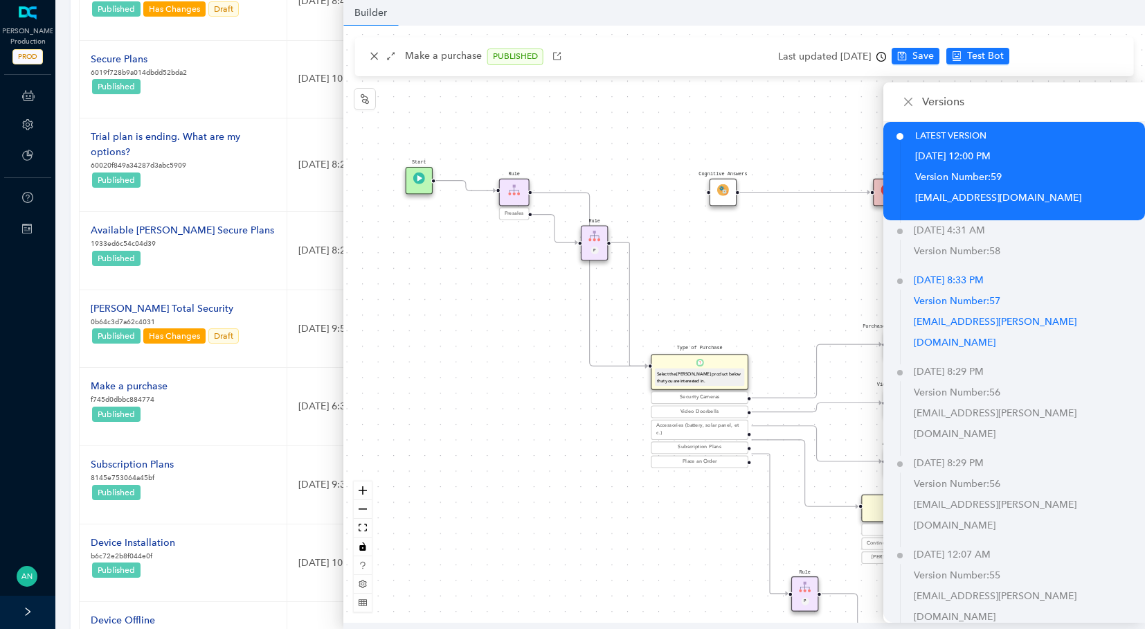
click at [955, 316] on p "[EMAIL_ADDRESS][PERSON_NAME][DOMAIN_NAME]" at bounding box center [1029, 333] width 231 height 42
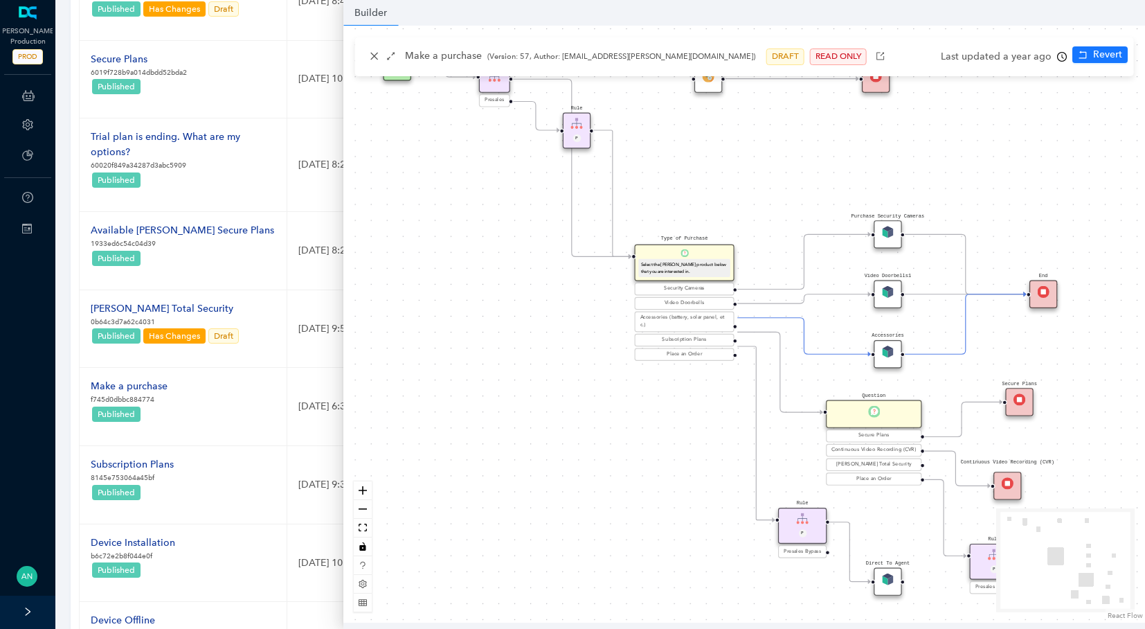
click at [972, 56] on div "Last updated a year ago" at bounding box center [1004, 56] width 126 height 21
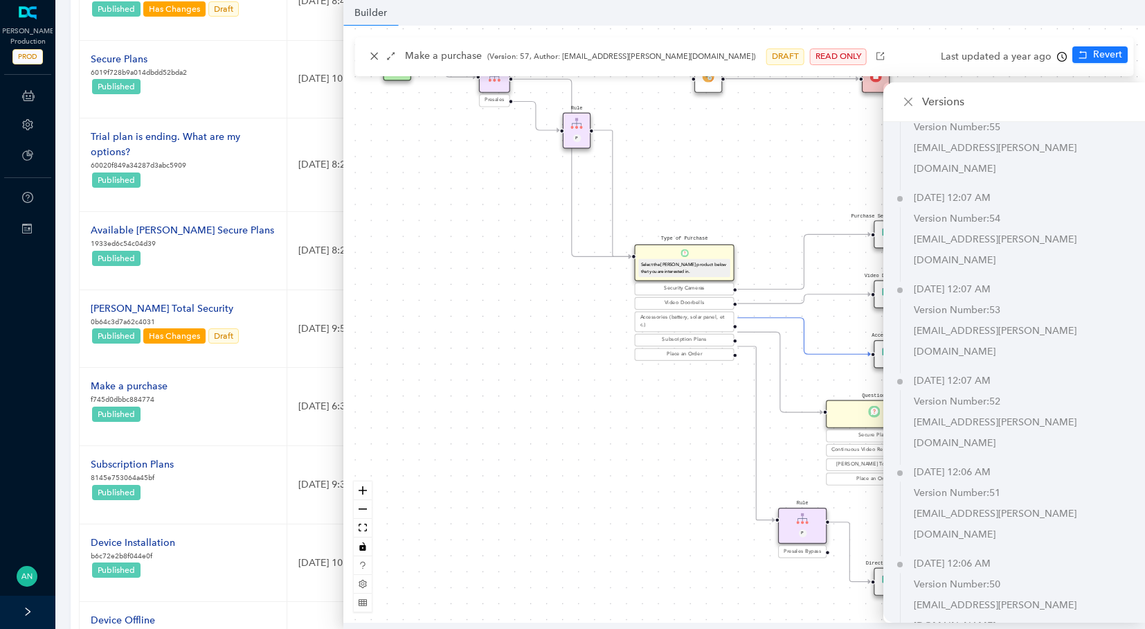
scroll to position [581, 0]
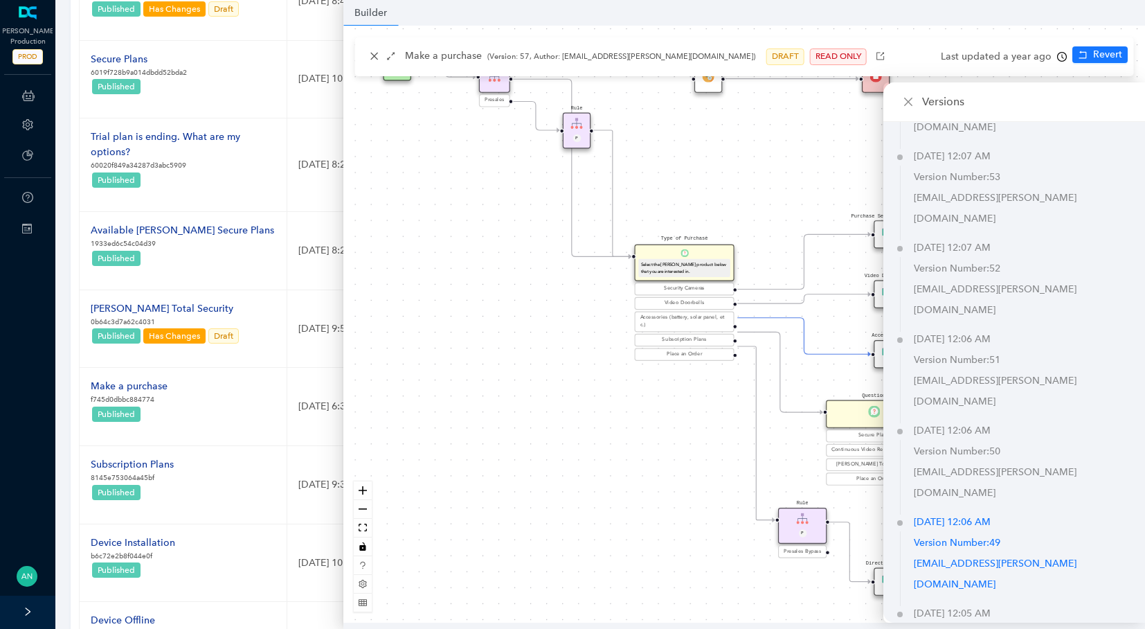
click at [951, 512] on div "[DATE] 12:06 AM" at bounding box center [952, 522] width 77 height 21
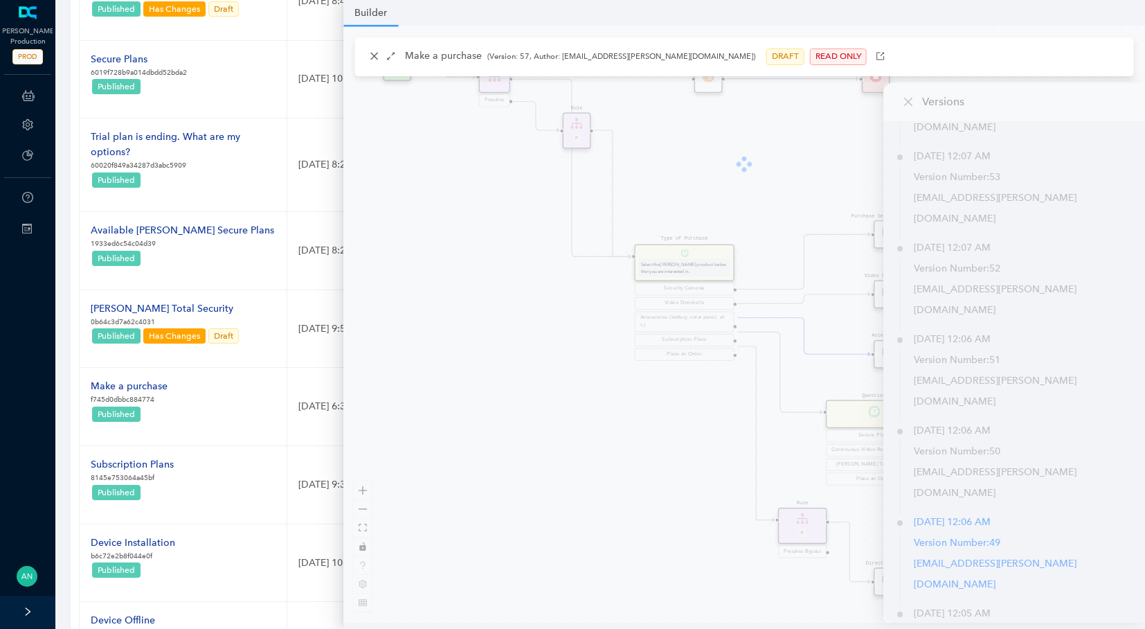
scroll to position [574, 0]
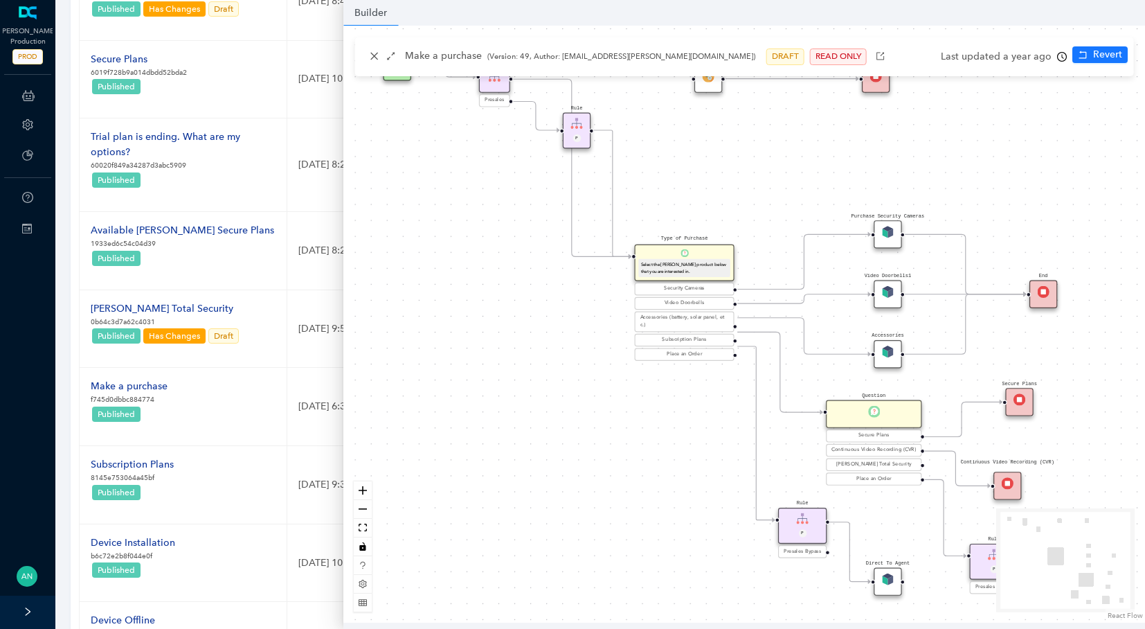
click at [993, 57] on div "Last updated a year ago" at bounding box center [1004, 56] width 126 height 21
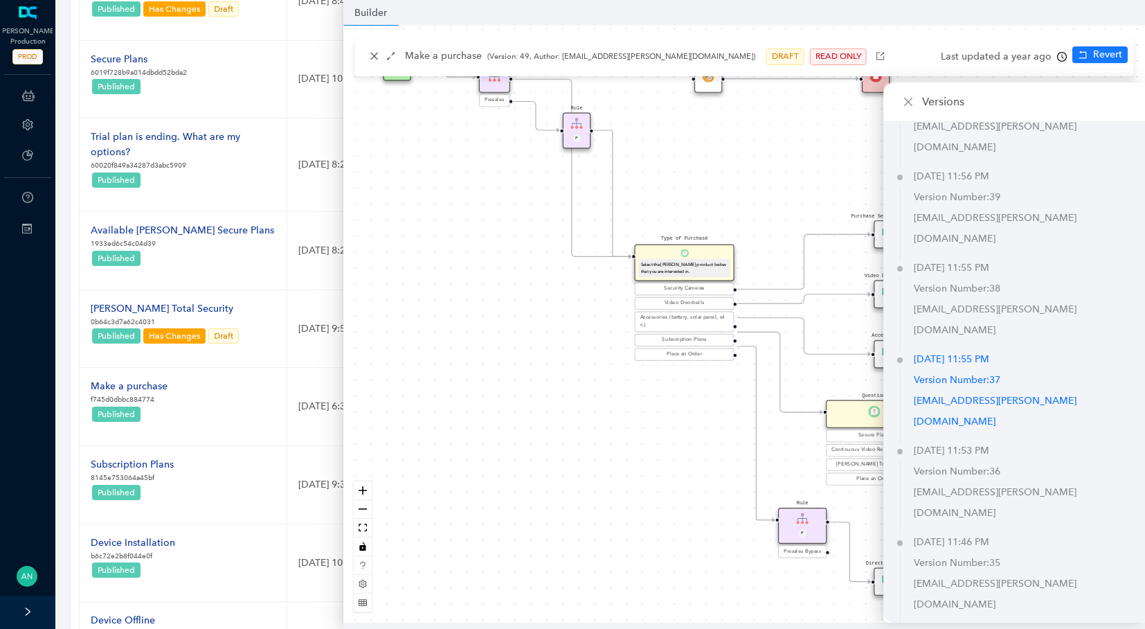
scroll to position [1968, 0]
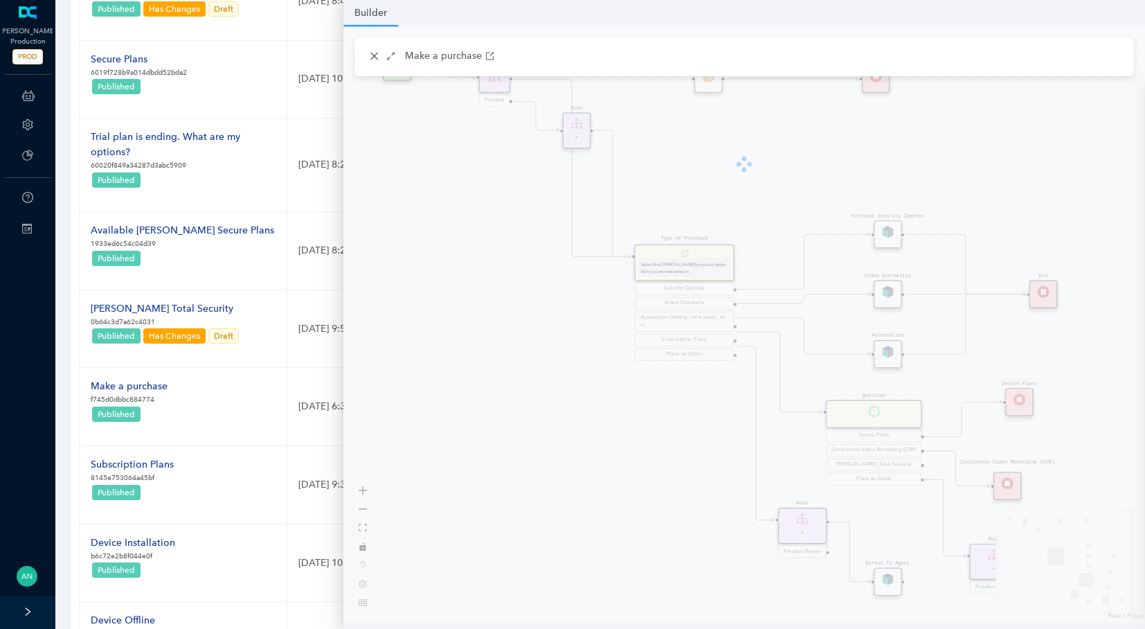
scroll to position [1961, 0]
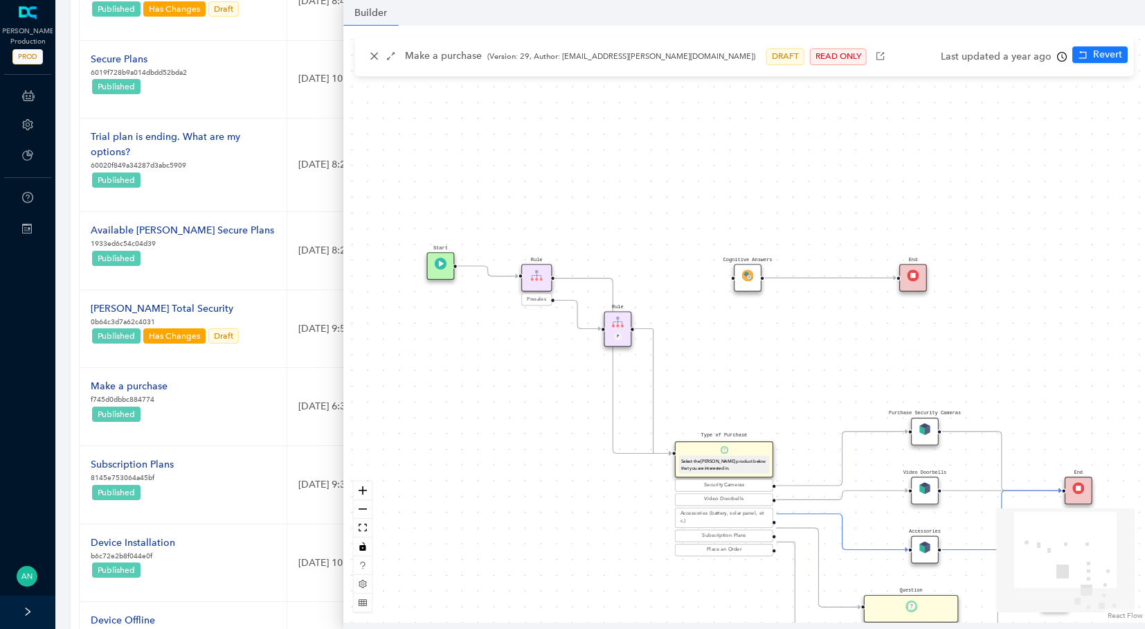
drag, startPoint x: 745, startPoint y: 161, endPoint x: 791, endPoint y: 360, distance: 204.0
click at [791, 360] on div "Rule P Presales Bypass Start Type of Purchase Select the [PERSON_NAME] product …" at bounding box center [744, 324] width 802 height 597
click at [372, 56] on icon "close" at bounding box center [375, 56] width 10 height 10
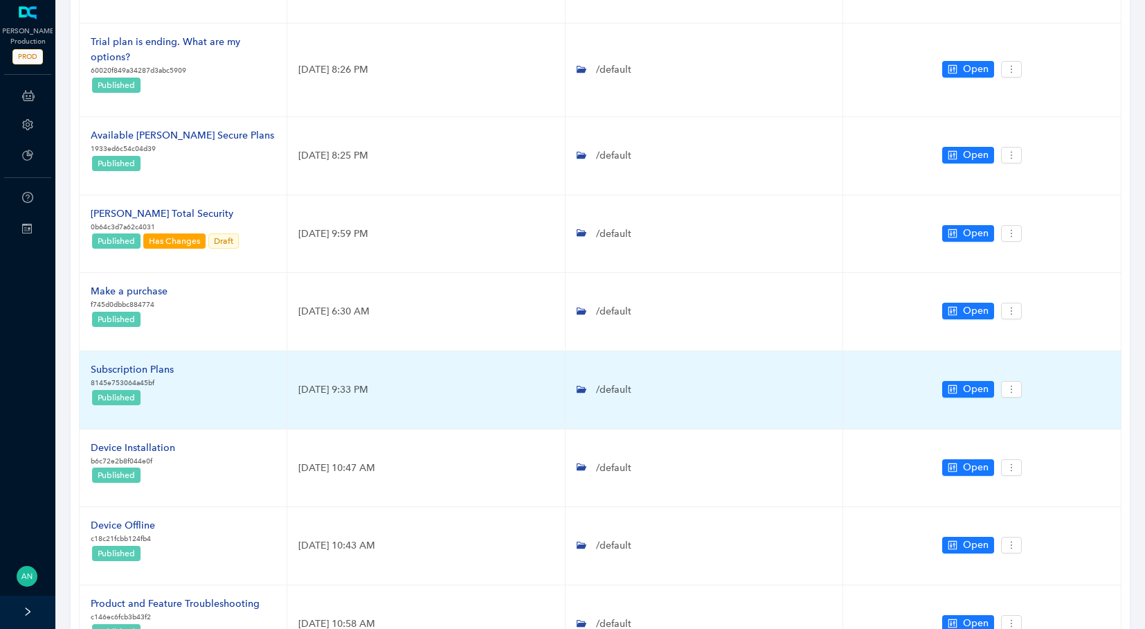
scroll to position [351, 0]
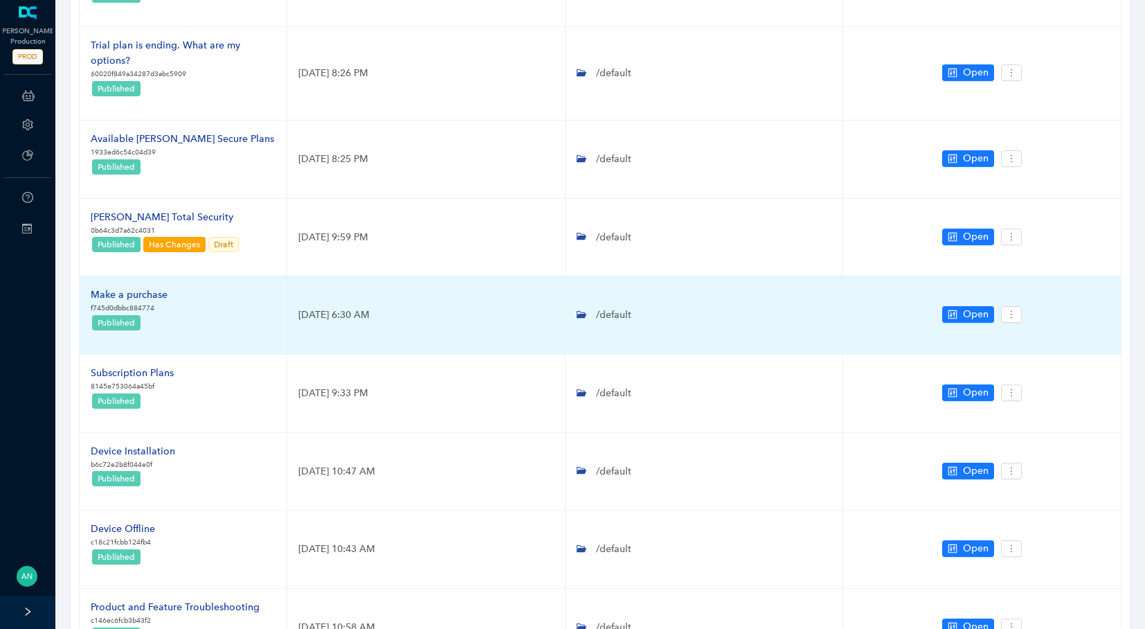
click at [121, 297] on div "Make a purchase" at bounding box center [129, 294] width 77 height 15
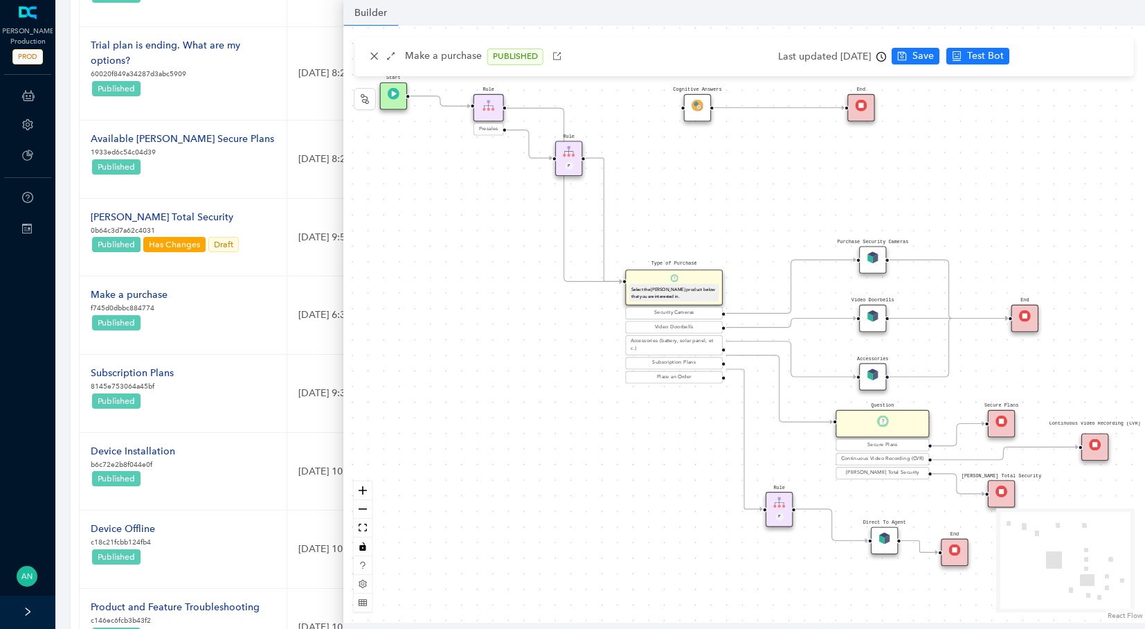
click at [802, 53] on div "Last updated [DATE]" at bounding box center [832, 56] width 108 height 21
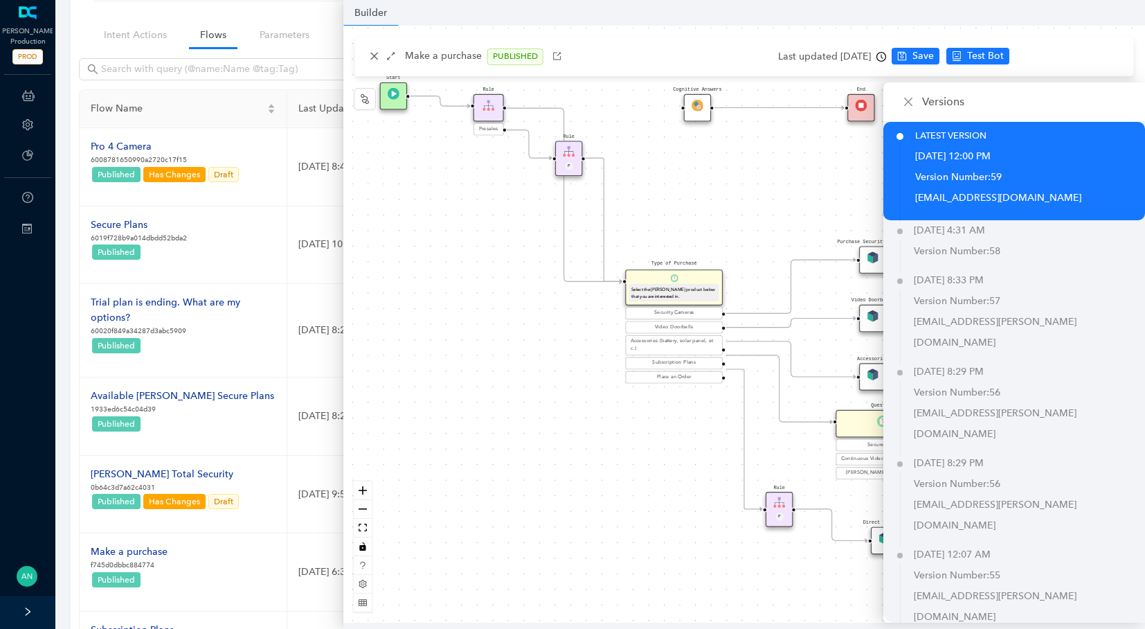
scroll to position [0, 0]
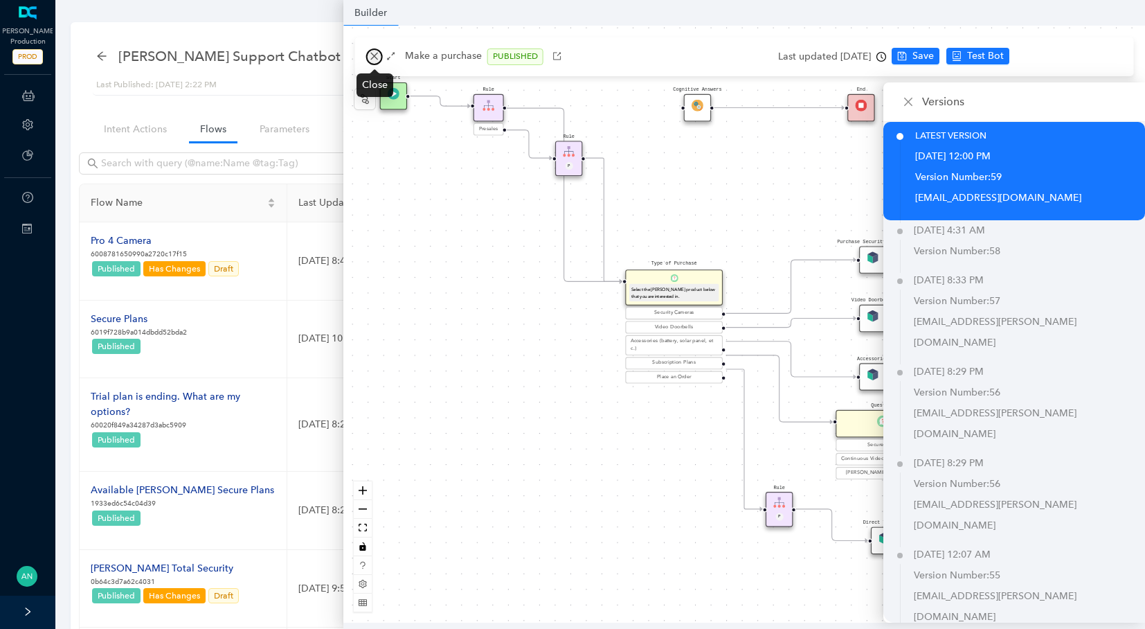
click at [374, 55] on icon "close" at bounding box center [375, 56] width 10 height 10
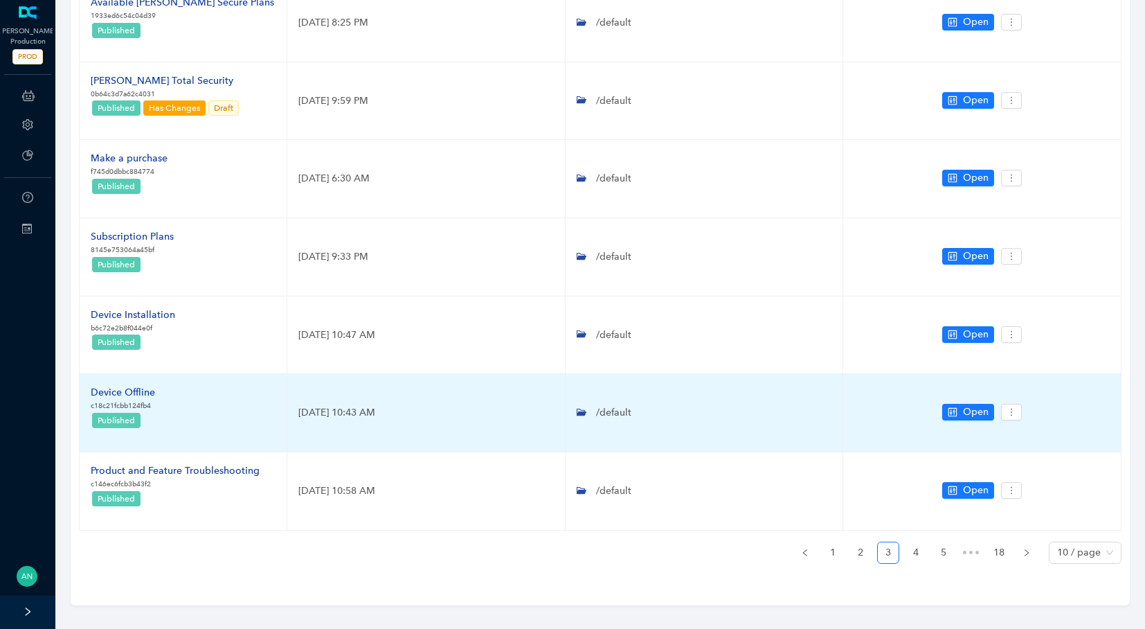
scroll to position [483, 0]
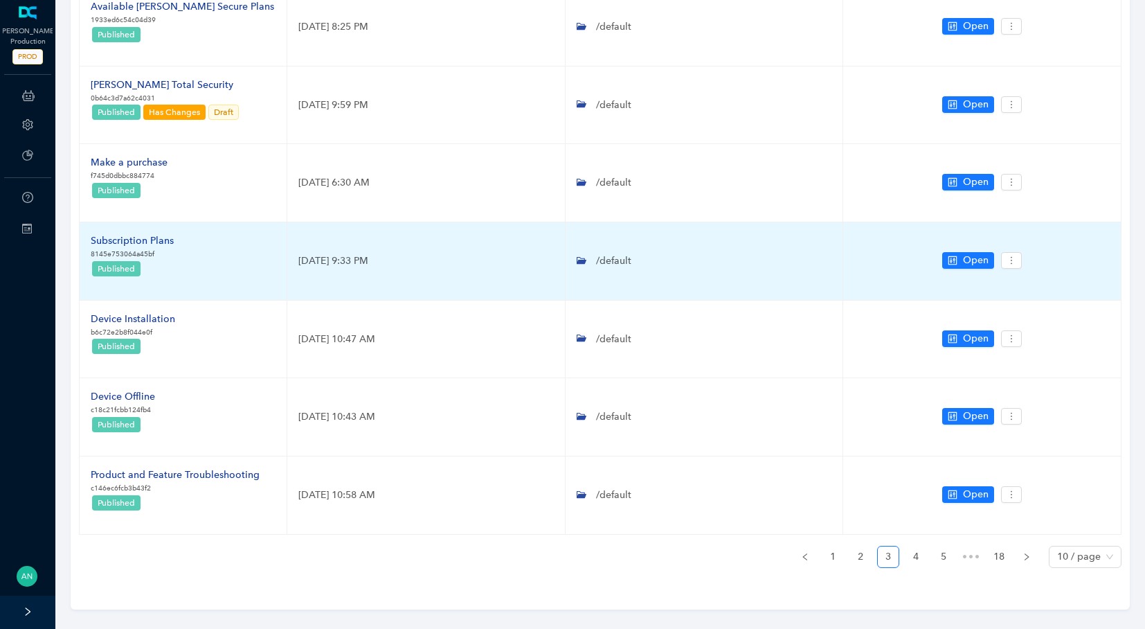
click at [141, 241] on div "Subscription Plans" at bounding box center [132, 240] width 83 height 15
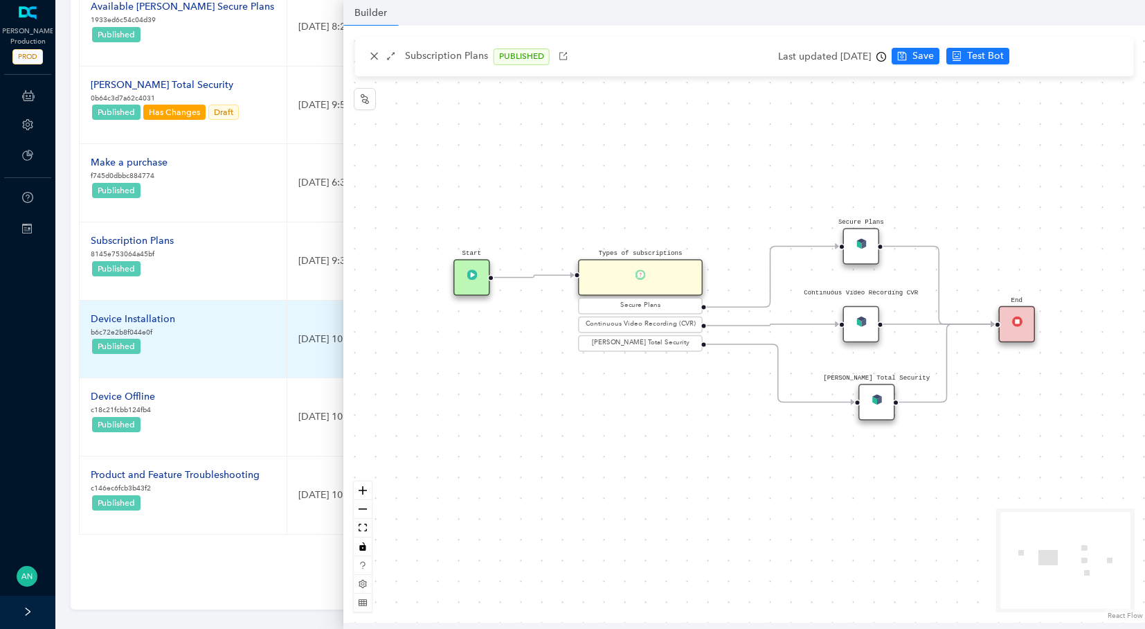
click at [145, 321] on div "Device Installation" at bounding box center [133, 319] width 84 height 15
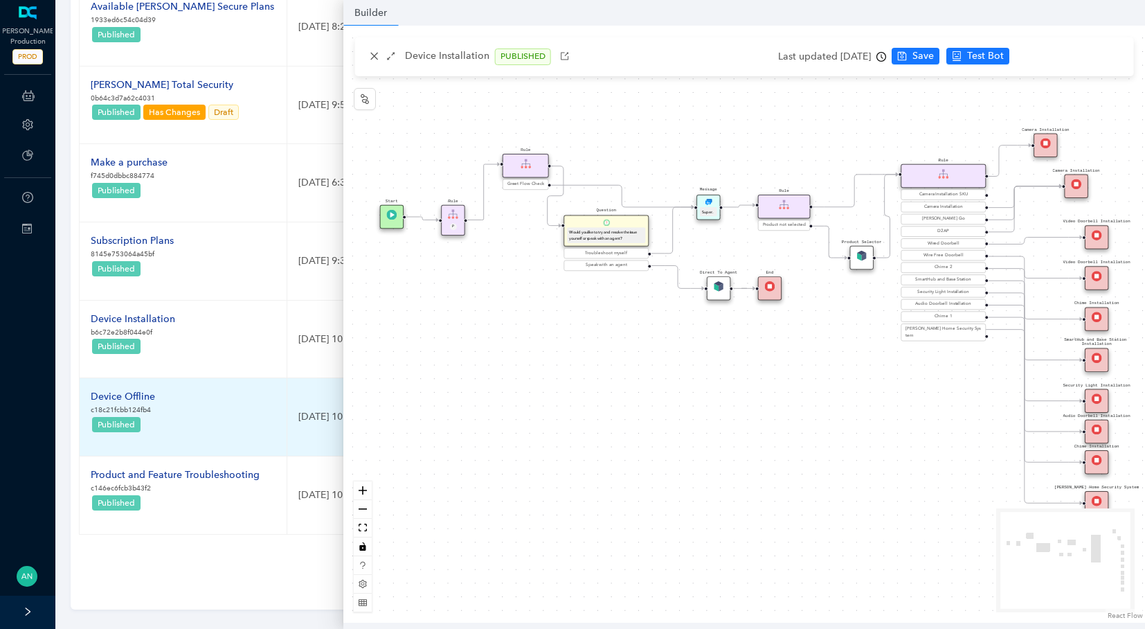
click at [129, 402] on div "Device Offline" at bounding box center [123, 396] width 64 height 15
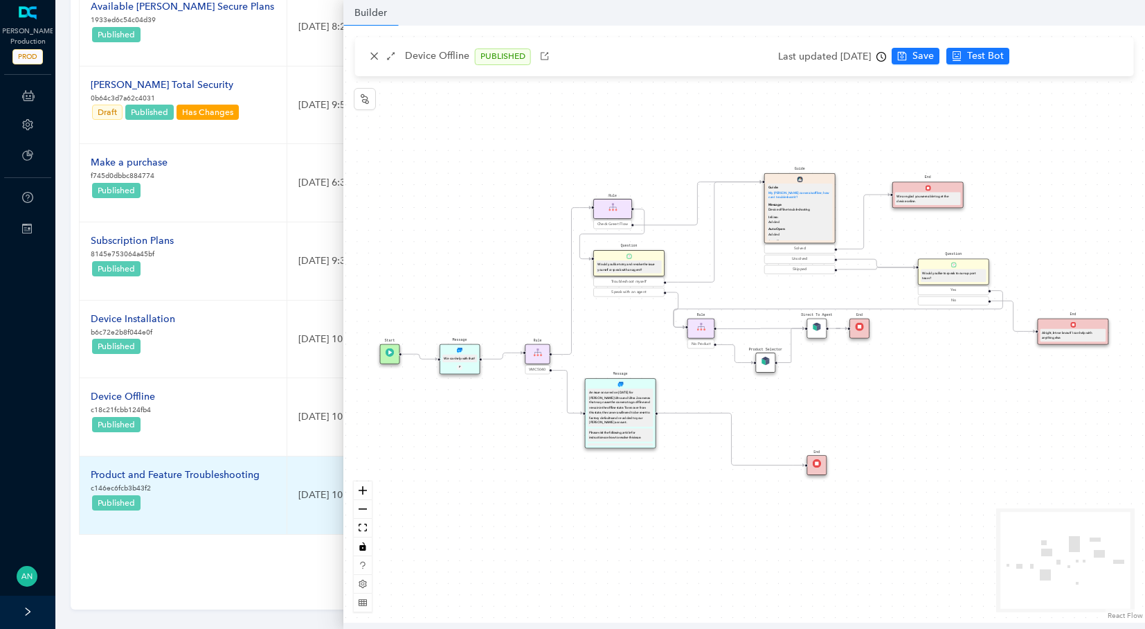
click at [175, 479] on div "Product and Feature Troubleshooting" at bounding box center [175, 474] width 169 height 15
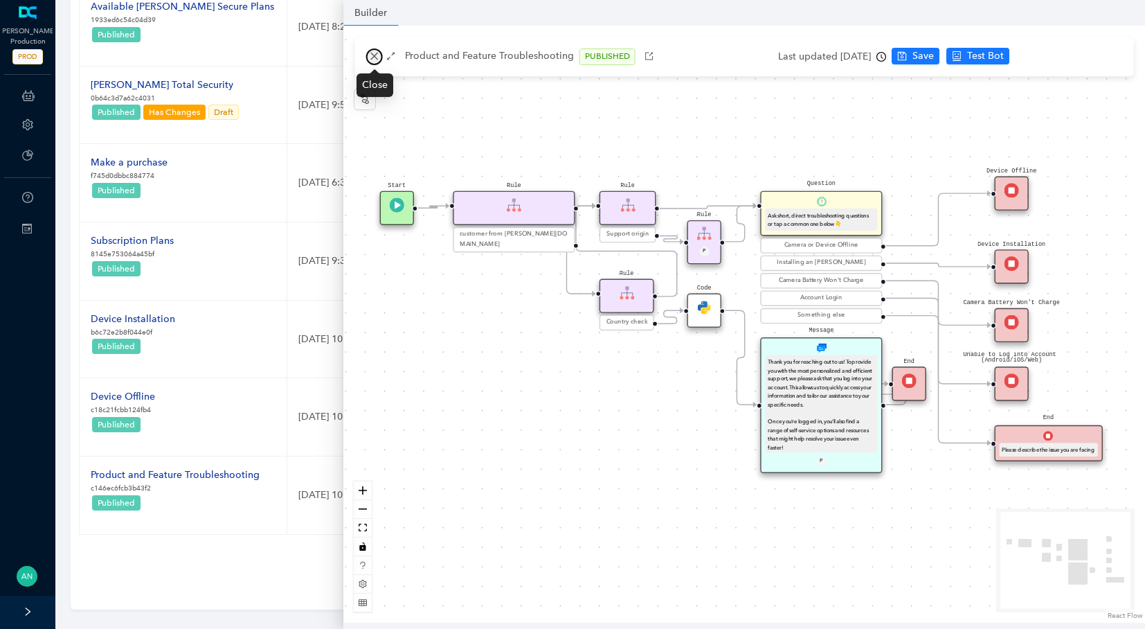
click at [372, 56] on icon "close" at bounding box center [375, 56] width 10 height 10
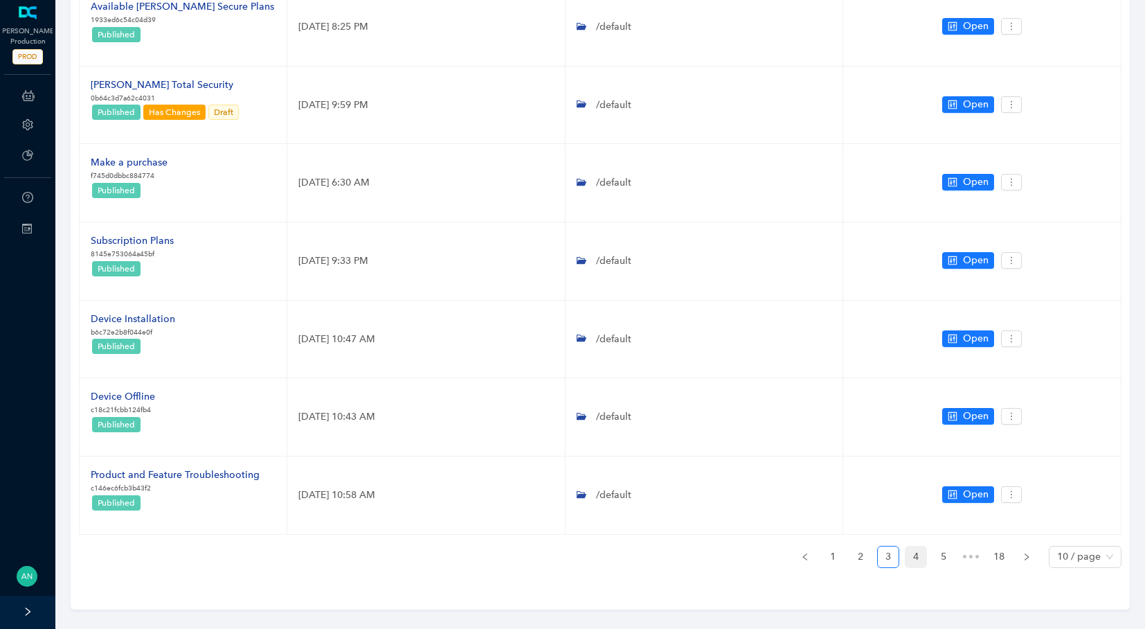
click at [915, 559] on link "4" at bounding box center [915, 556] width 21 height 21
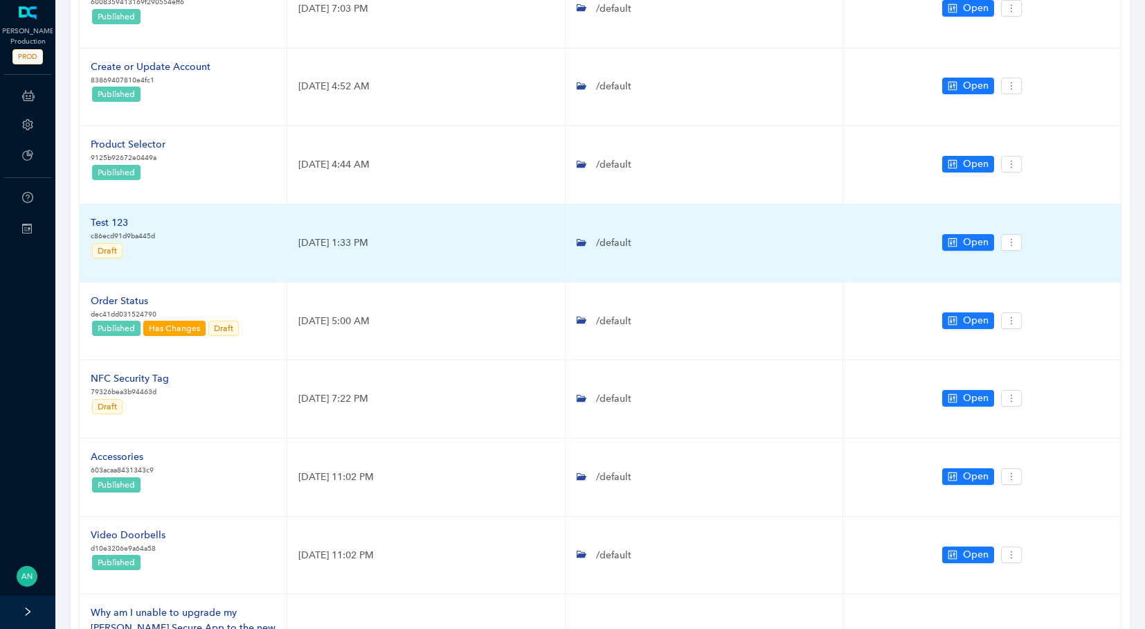
scroll to position [127, 0]
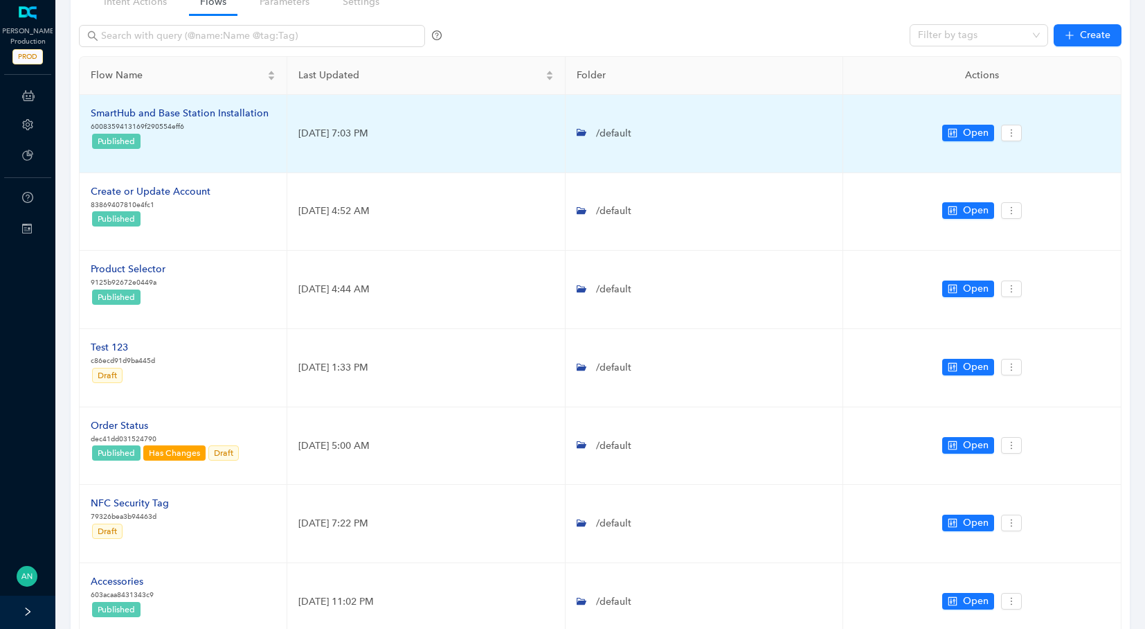
click at [152, 118] on div "SmartHub and Base Station Installation" at bounding box center [180, 113] width 178 height 15
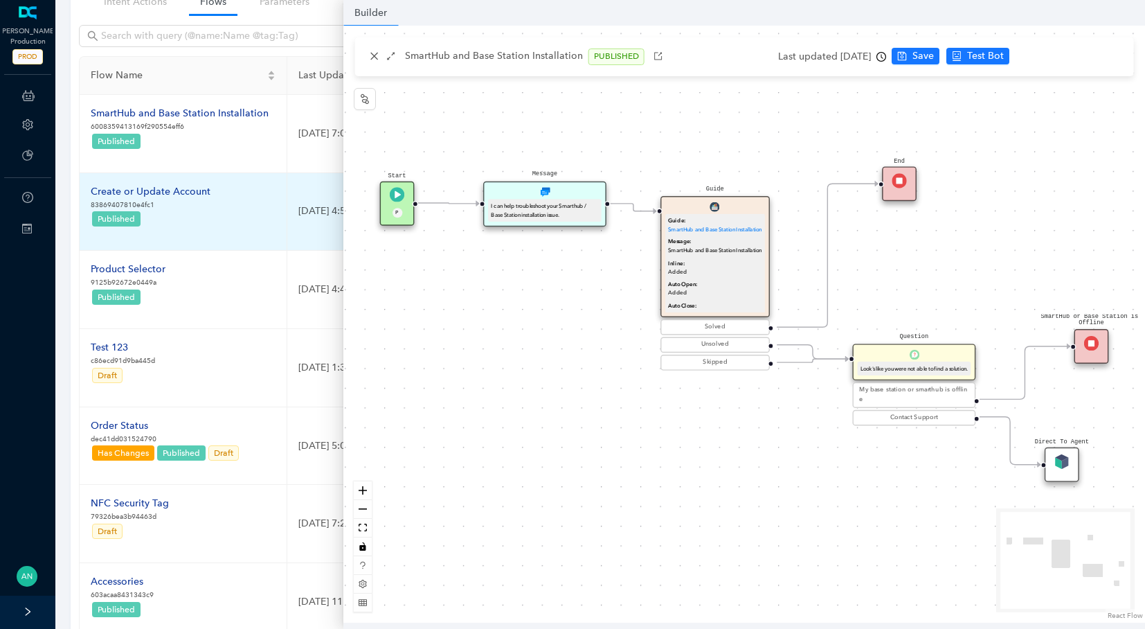
click at [163, 194] on div "Create or Update Account" at bounding box center [151, 191] width 120 height 15
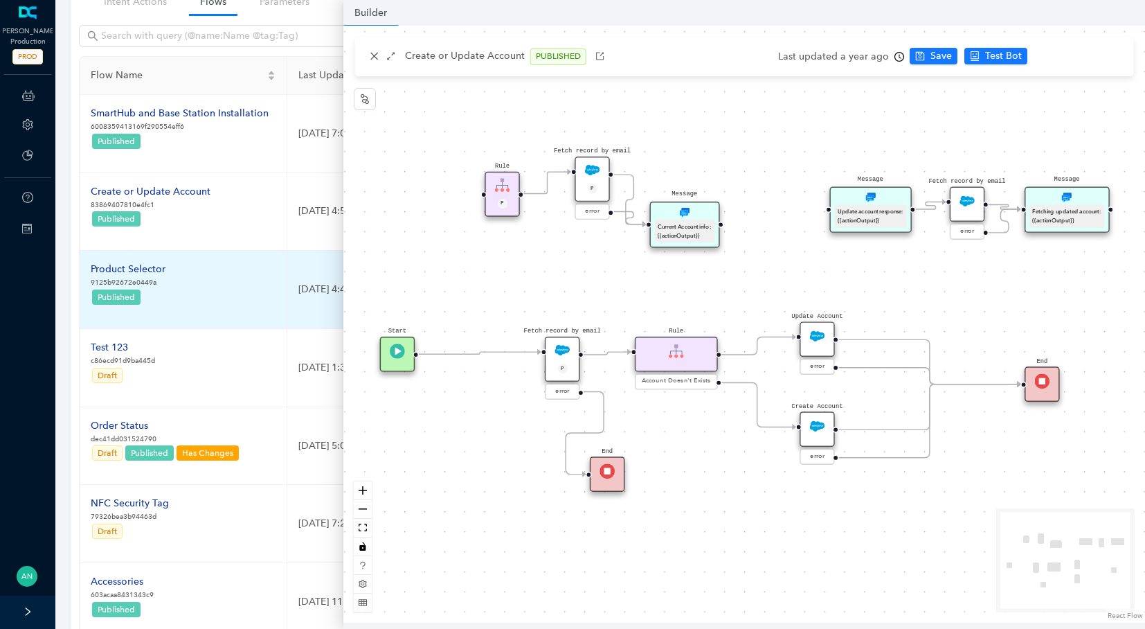
click at [132, 267] on div "Product Selector" at bounding box center [128, 269] width 75 height 15
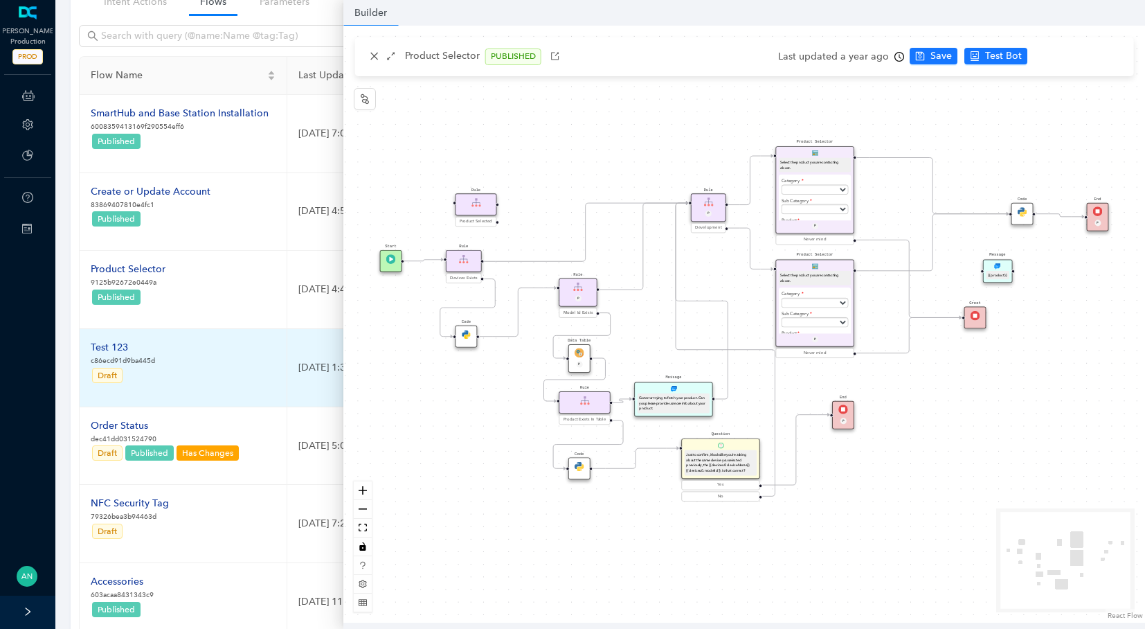
click at [117, 343] on div "Test 123" at bounding box center [123, 347] width 64 height 15
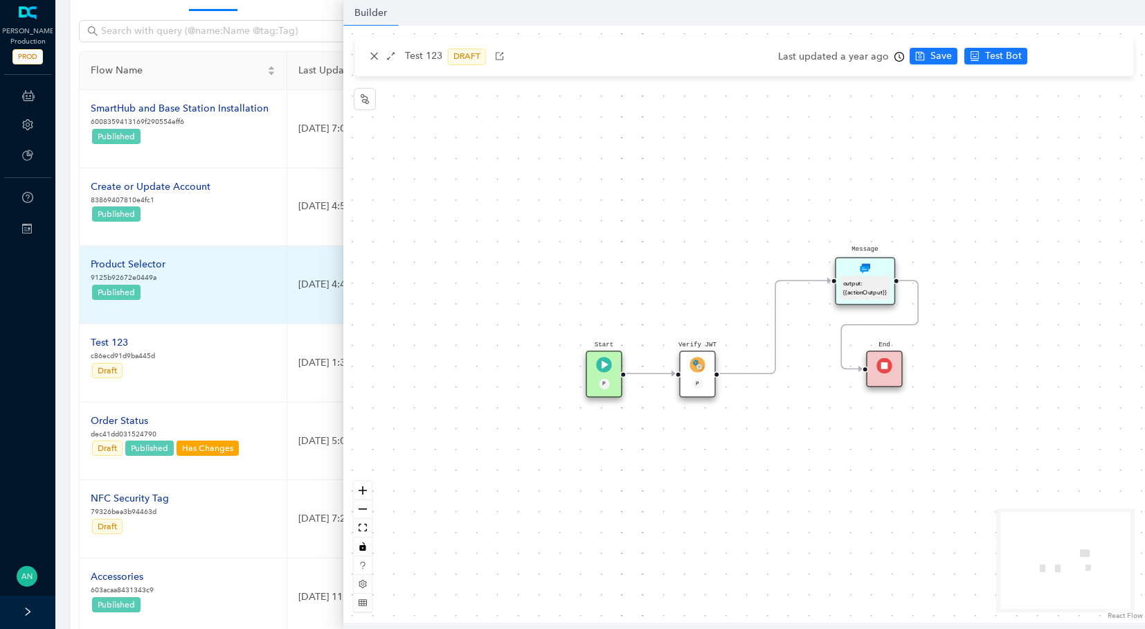
scroll to position [235, 0]
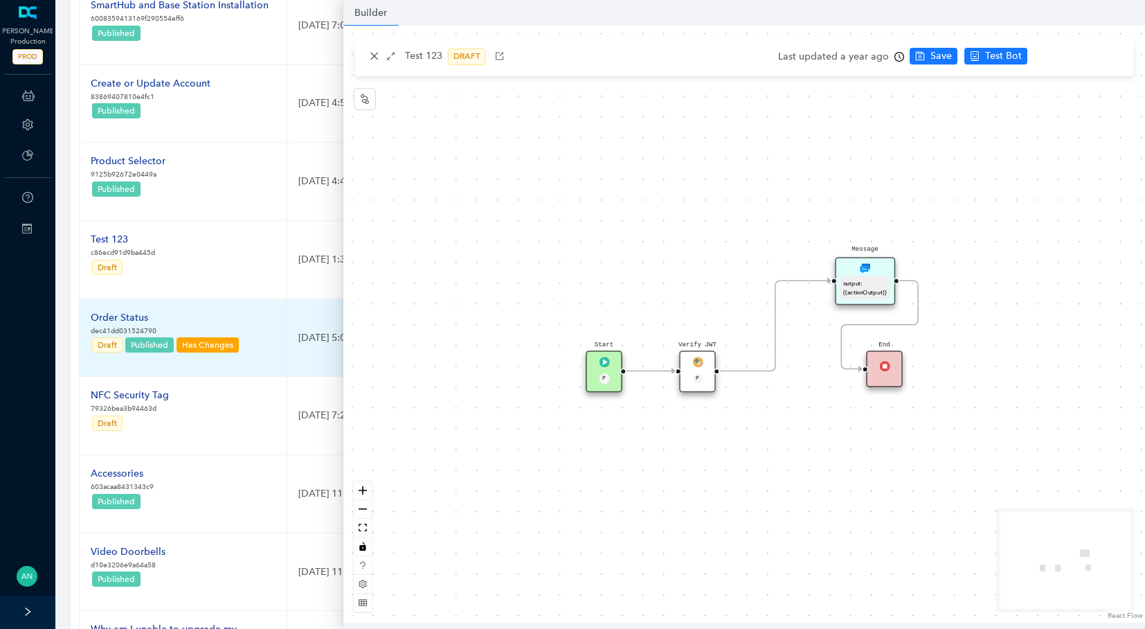
click at [124, 321] on div "Order Status" at bounding box center [166, 317] width 150 height 15
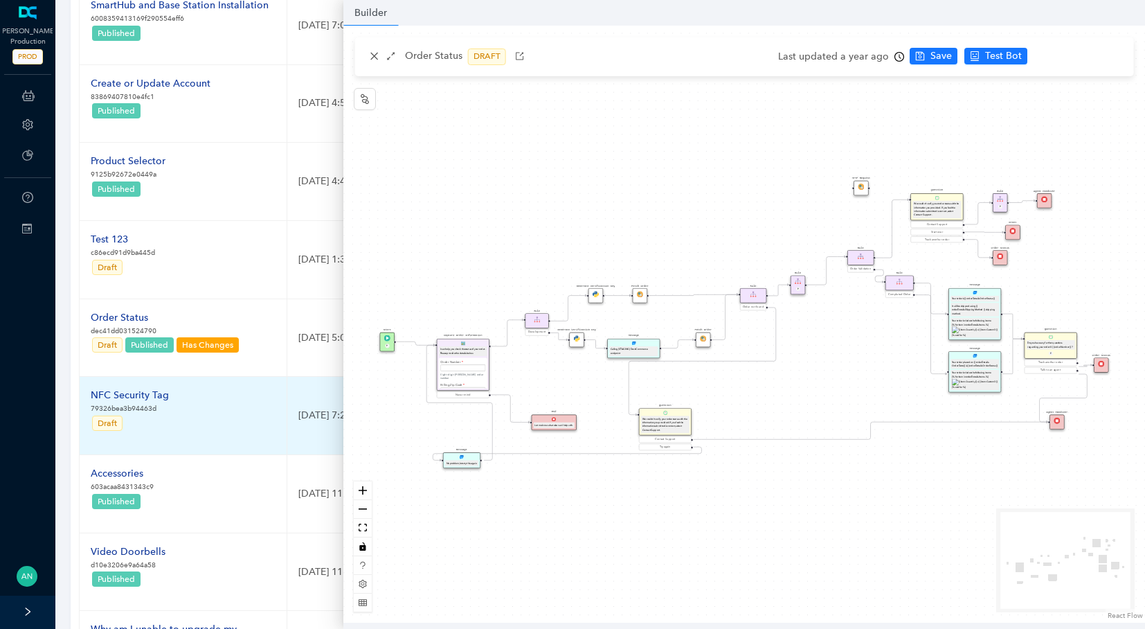
click at [139, 390] on div "NFC Security Tag" at bounding box center [130, 395] width 78 height 15
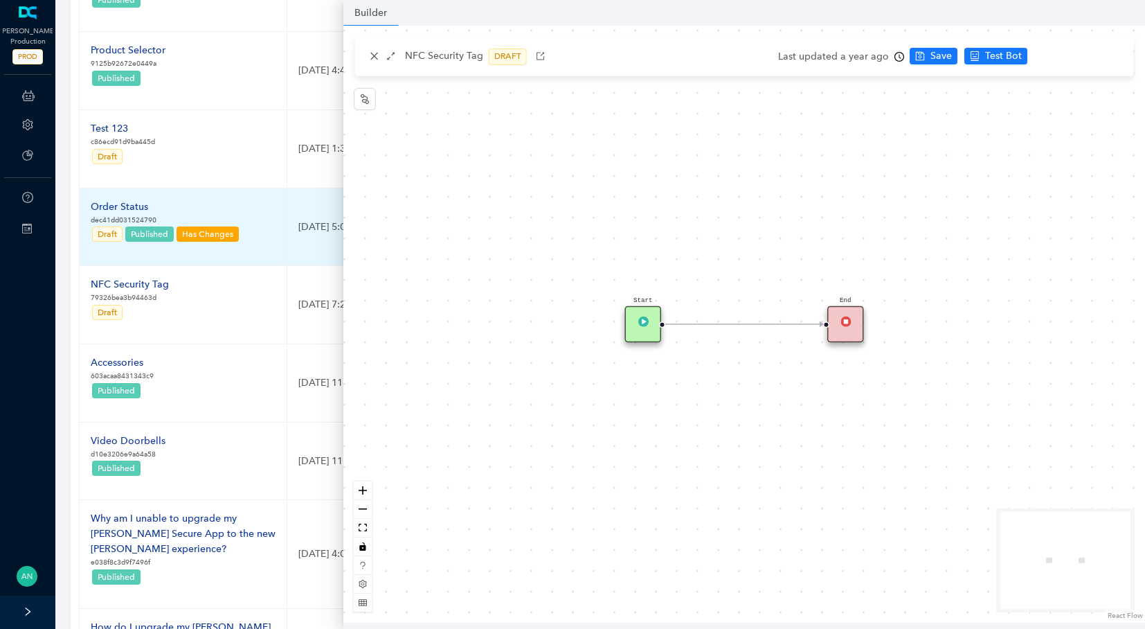
scroll to position [507, 0]
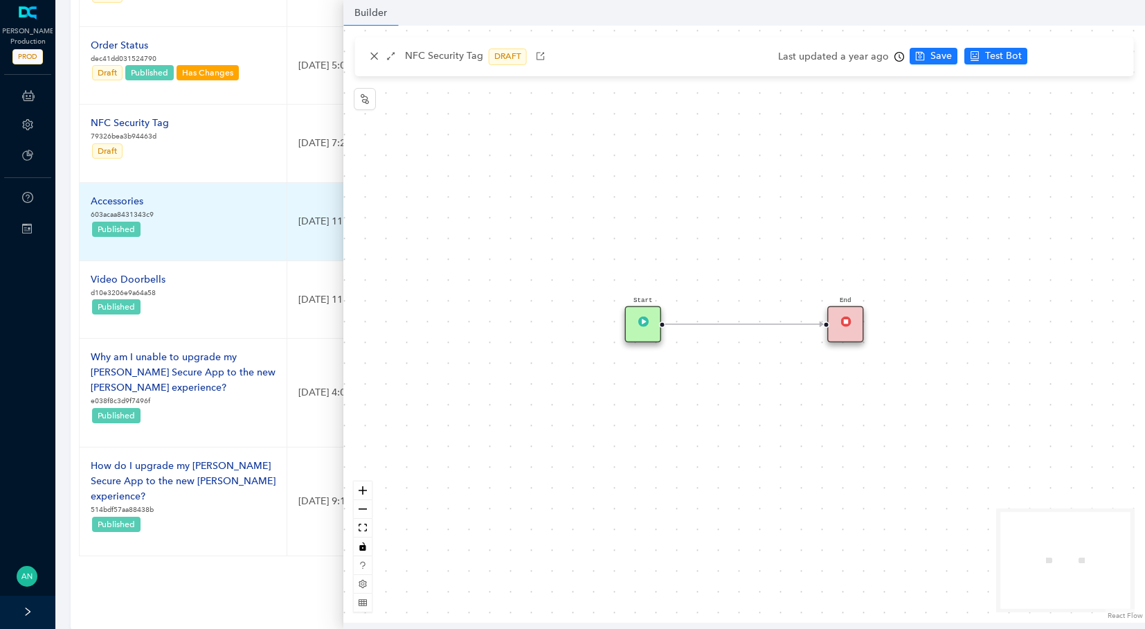
click at [112, 206] on div "Accessories" at bounding box center [122, 201] width 63 height 15
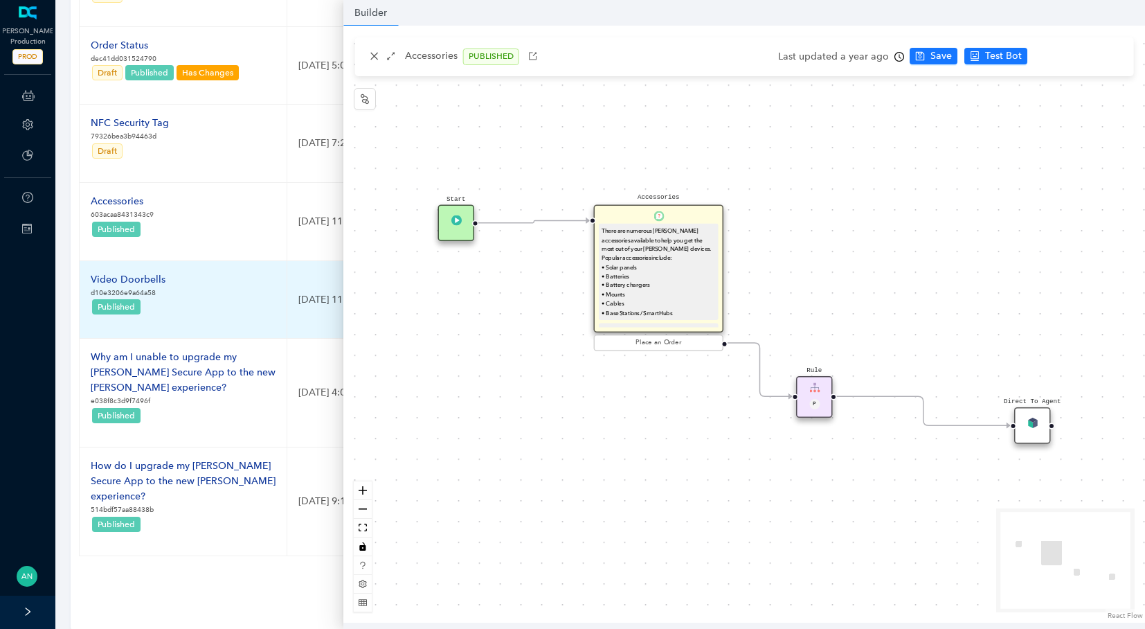
click at [127, 281] on div "Video Doorbells" at bounding box center [128, 279] width 75 height 15
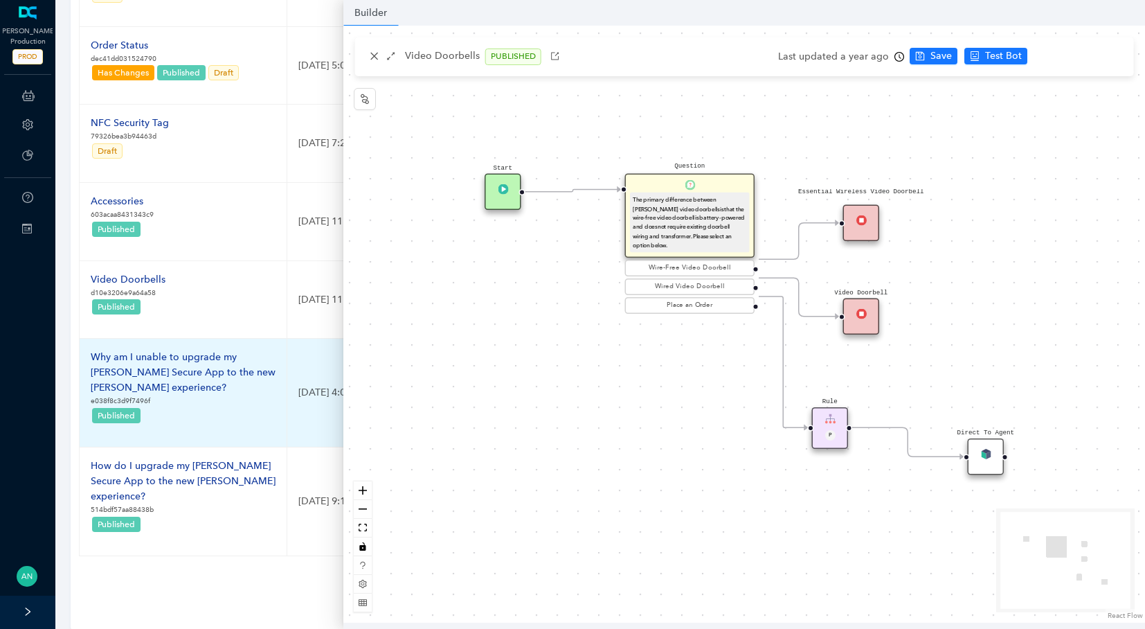
click at [138, 365] on div "Why am I unable to upgrade my [PERSON_NAME] Secure App to the new [PERSON_NAME]…" at bounding box center [183, 373] width 185 height 46
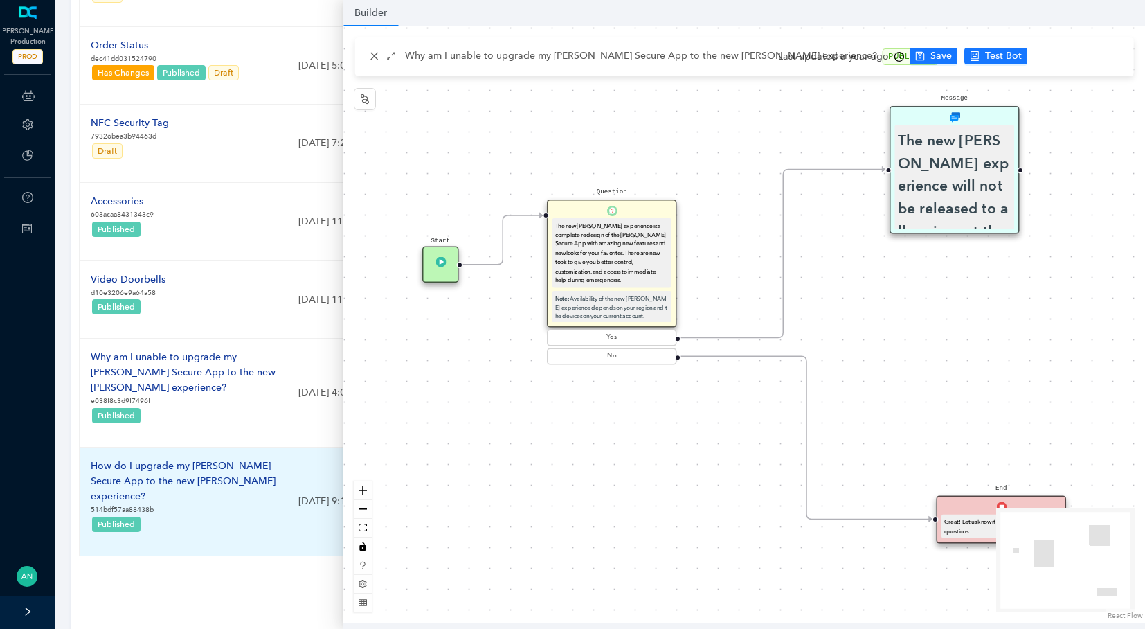
click at [136, 458] on div "How do I upgrade my [PERSON_NAME] Secure App to the new [PERSON_NAME] experienc…" at bounding box center [183, 481] width 185 height 46
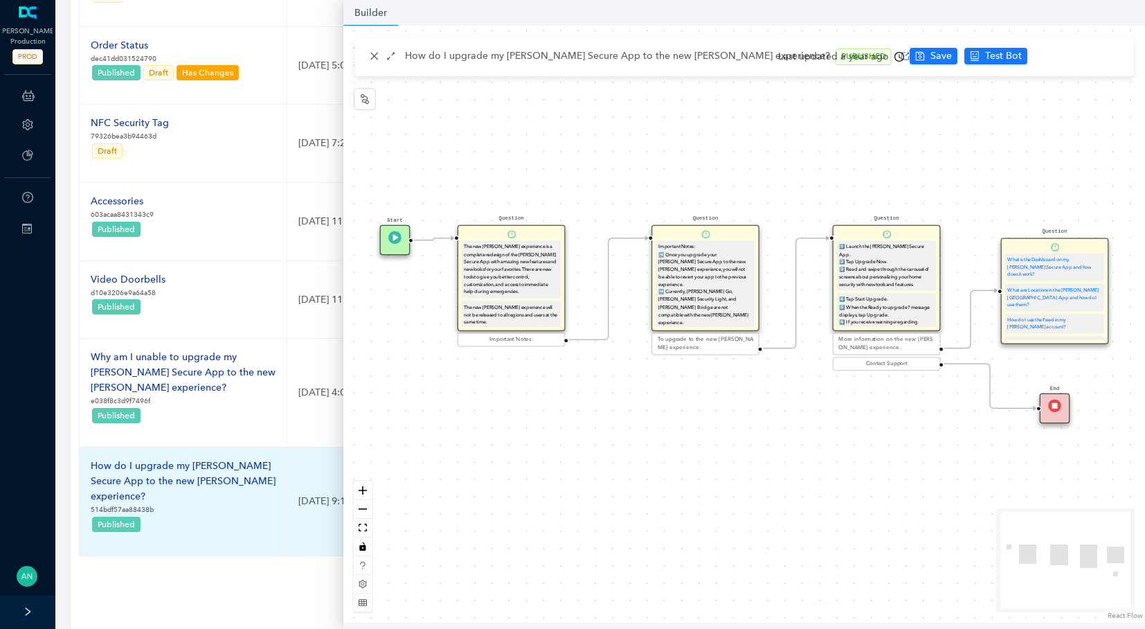
click at [288, 518] on td "[DATE] 9:17 PM" at bounding box center [426, 501] width 278 height 109
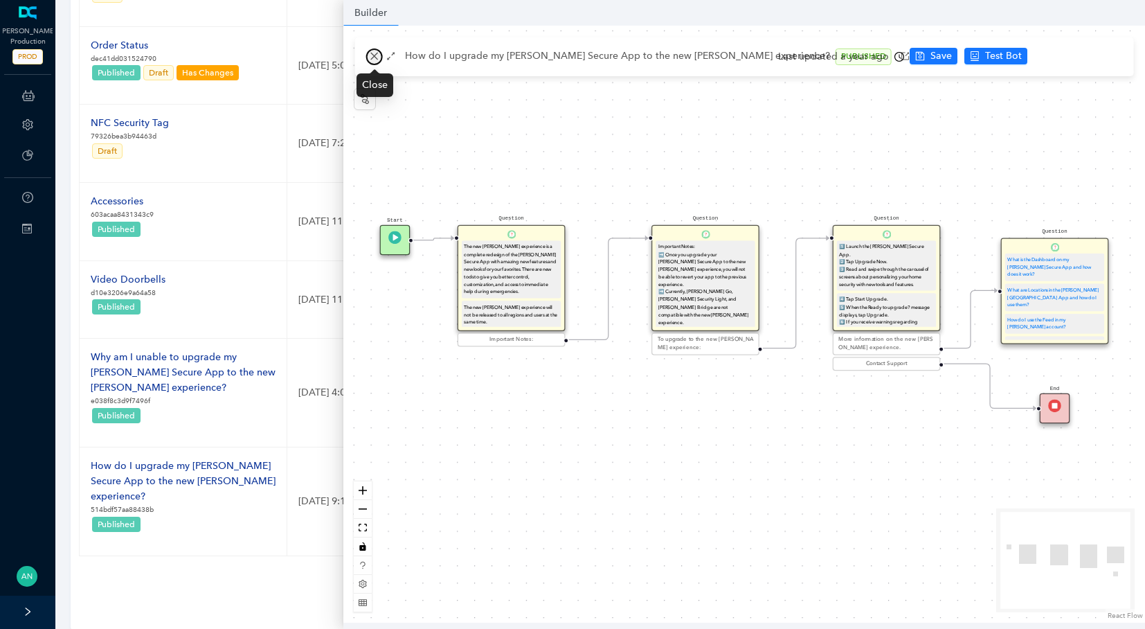
click at [370, 55] on icon "close" at bounding box center [375, 56] width 10 height 10
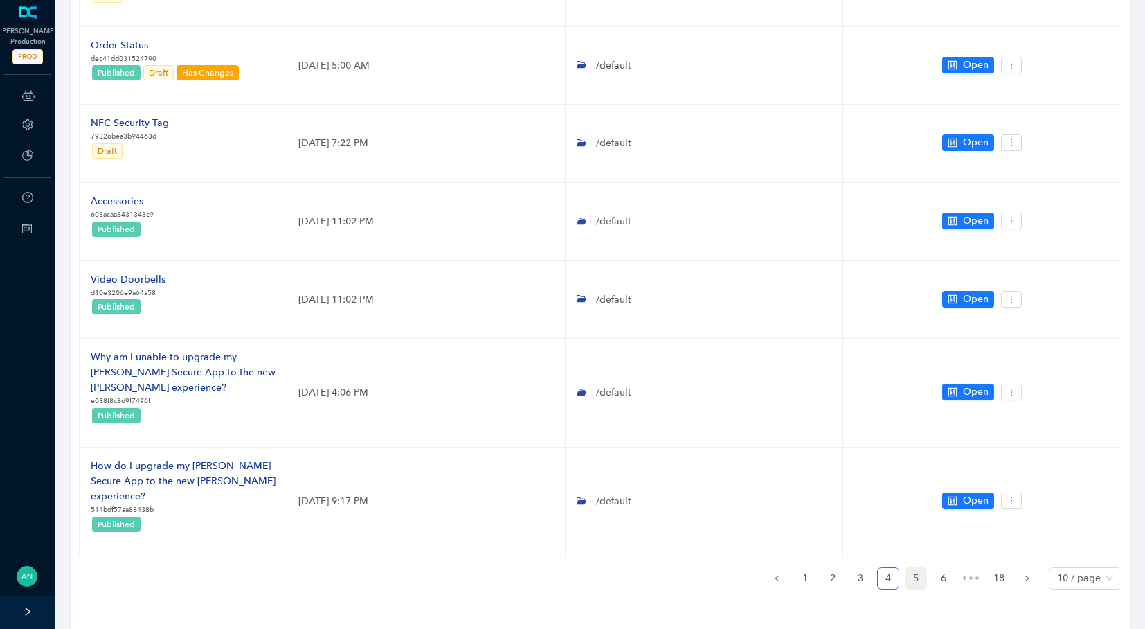
click at [912, 568] on link "5" at bounding box center [915, 578] width 21 height 21
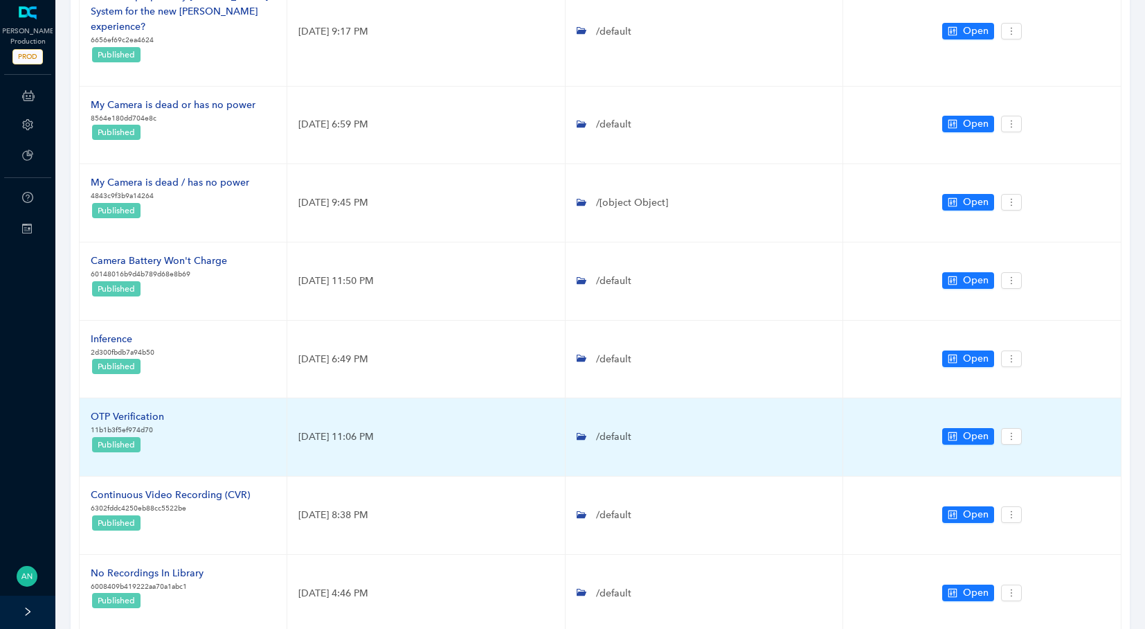
scroll to position [35, 0]
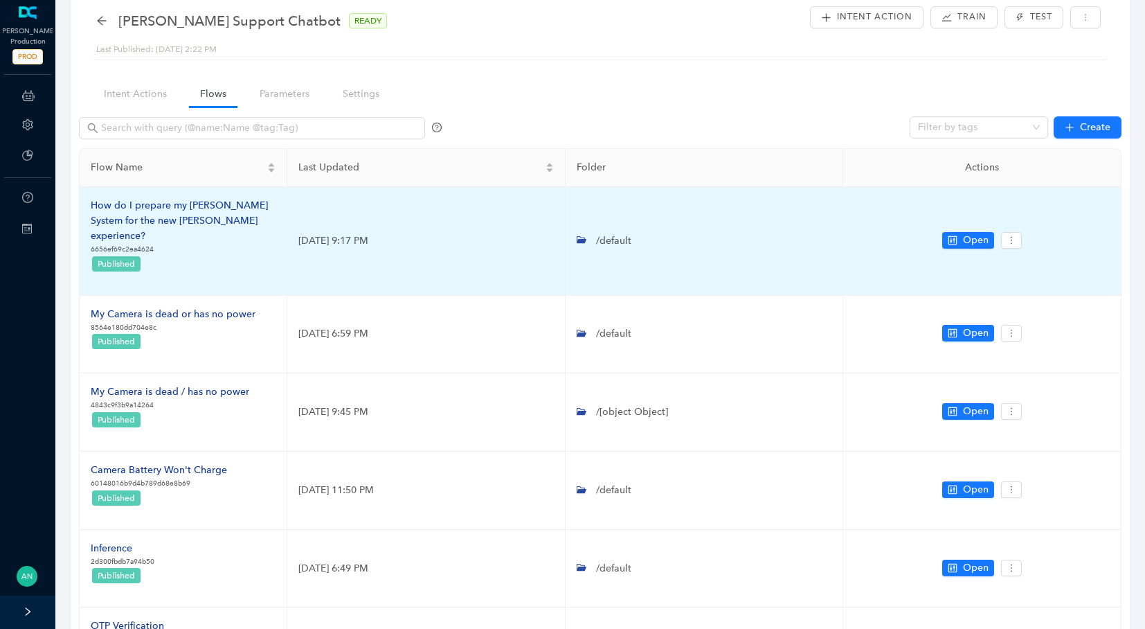
click at [169, 205] on div "How do I prepare my [PERSON_NAME] System for the new [PERSON_NAME] experience?" at bounding box center [183, 221] width 185 height 46
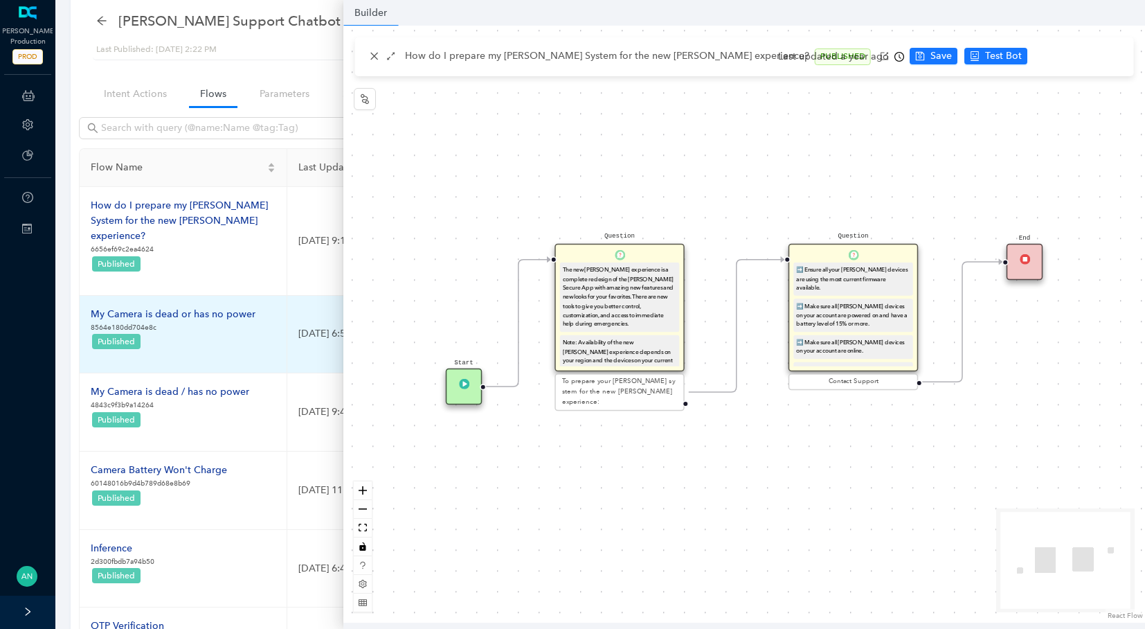
click at [147, 322] on p "8564e180dd704e8c" at bounding box center [173, 327] width 165 height 11
click at [149, 307] on div "My Camera is dead or has no power" at bounding box center [173, 314] width 165 height 15
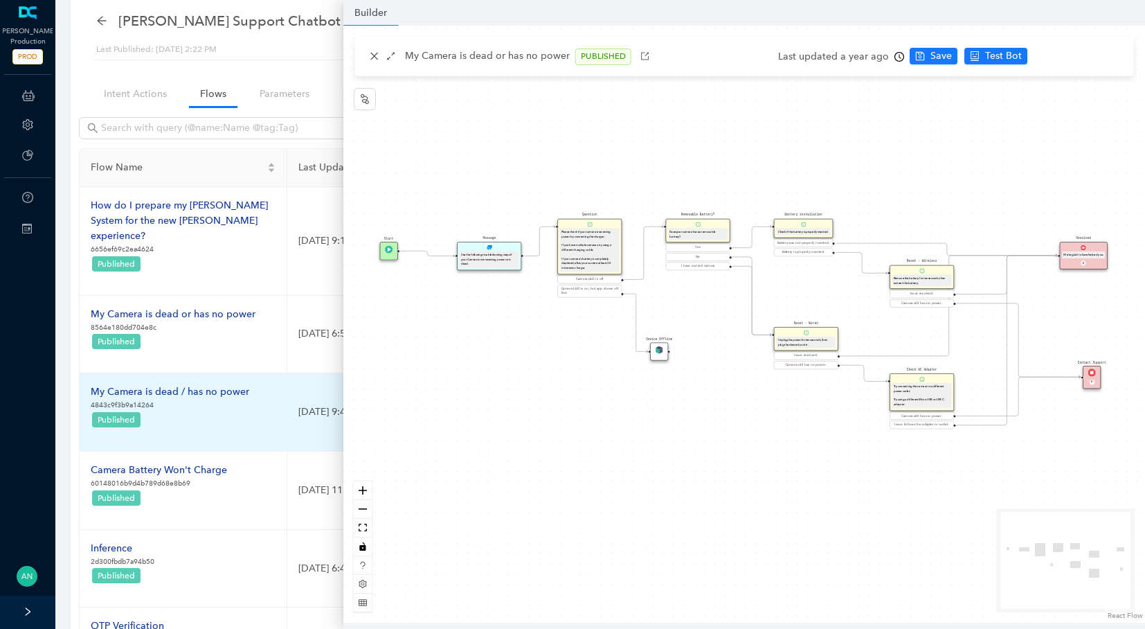
click at [172, 384] on div "My Camera is dead / has no power" at bounding box center [170, 391] width 159 height 15
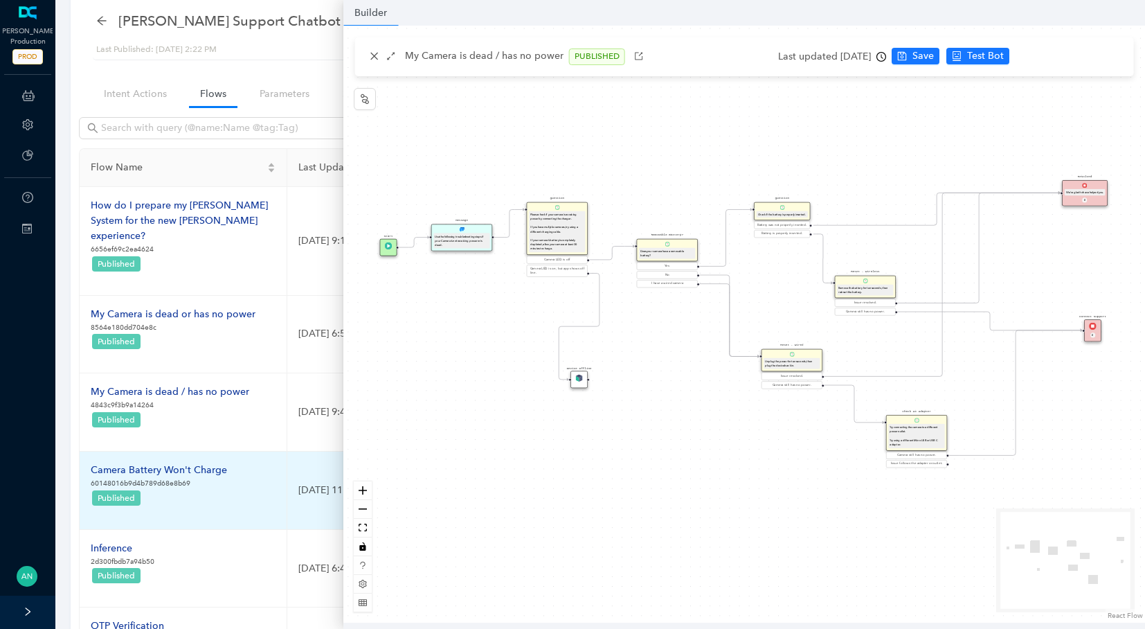
click at [128, 462] on div "Camera Battery Won't Charge" at bounding box center [159, 469] width 136 height 15
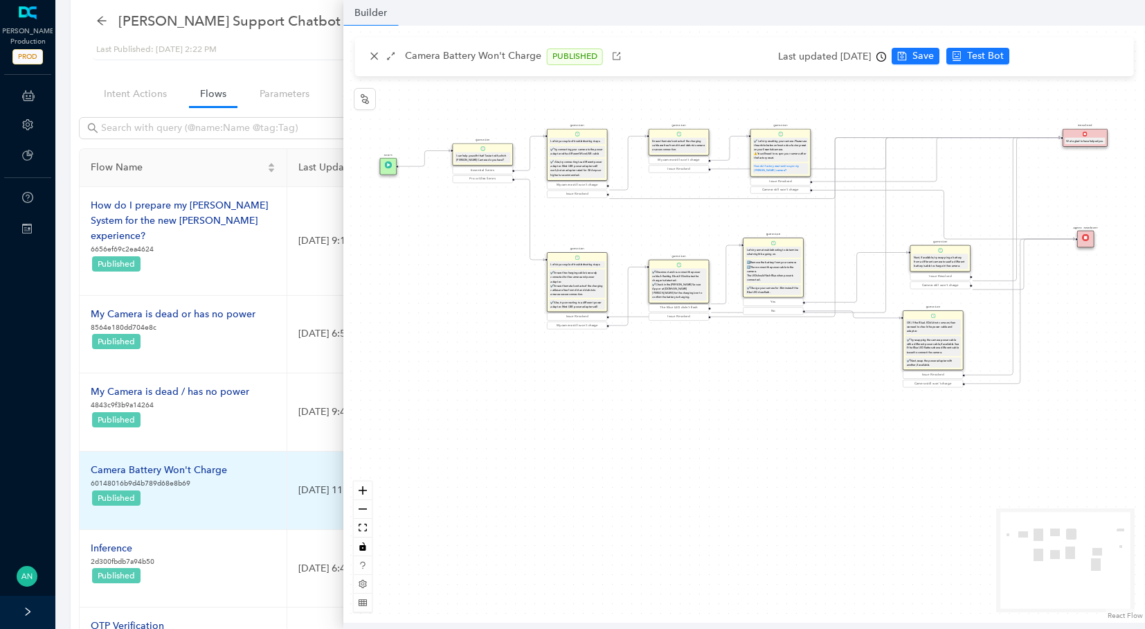
click at [123, 462] on div "Camera Battery Won't Charge" at bounding box center [159, 469] width 136 height 15
click at [127, 462] on div "Camera Battery Won't Charge" at bounding box center [159, 469] width 136 height 15
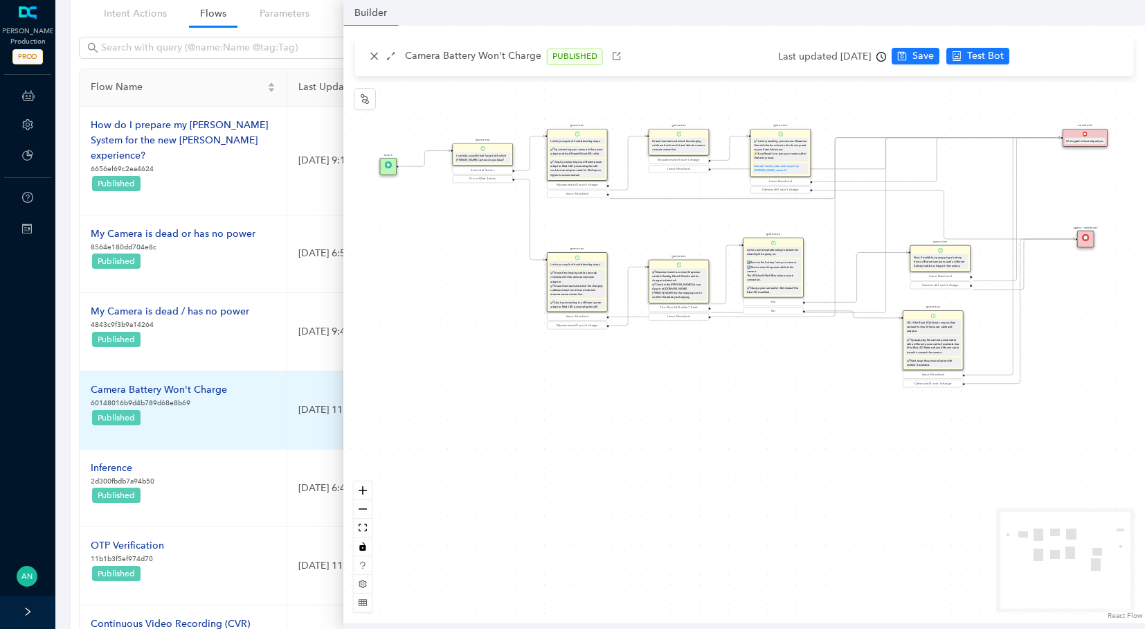
scroll to position [133, 0]
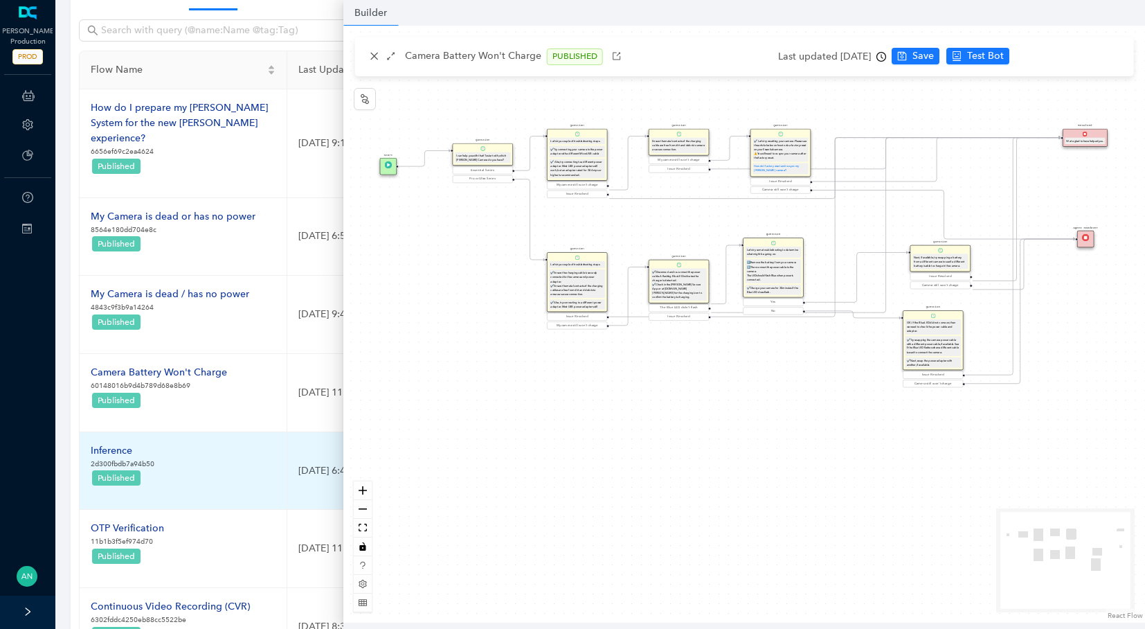
click at [119, 443] on div "Inference" at bounding box center [123, 450] width 64 height 15
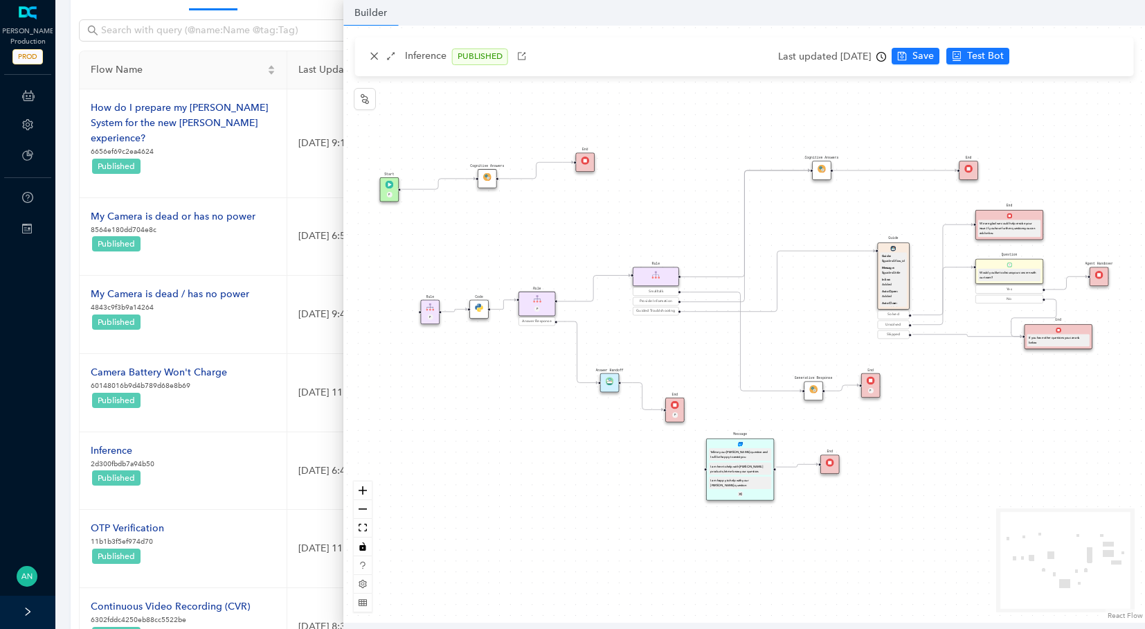
click at [649, 282] on div "Rule" at bounding box center [656, 276] width 46 height 19
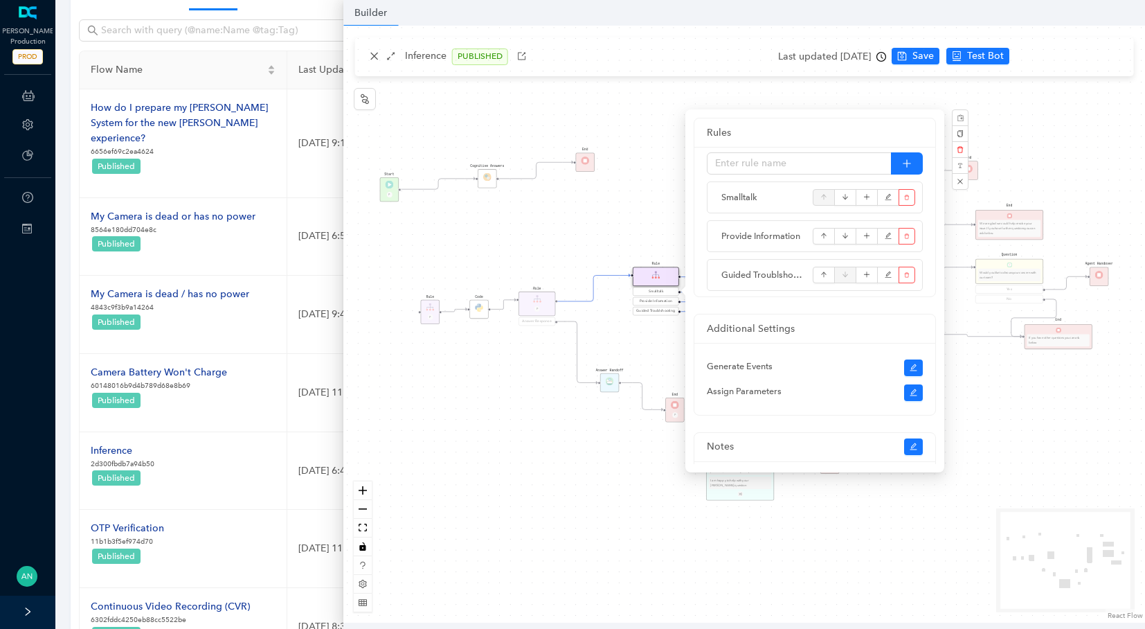
click at [389, 58] on div "Cognitive Answers Start P Rule P Rule Smalltalk Provide Information Guided Trou…" at bounding box center [744, 324] width 802 height 597
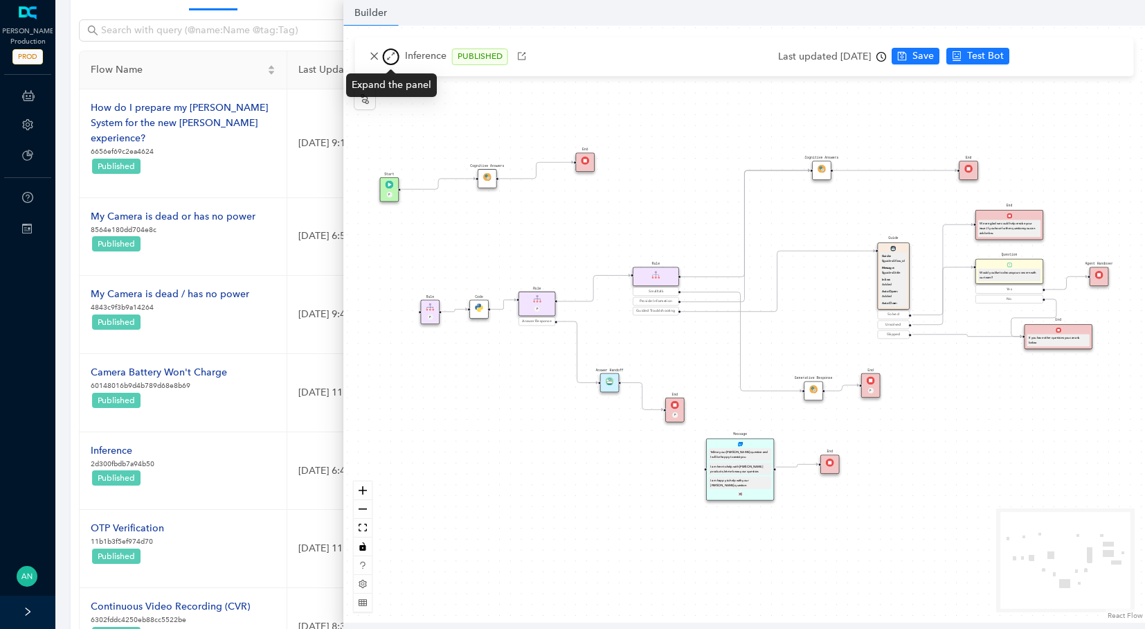
click at [389, 58] on icon "arrows-alt" at bounding box center [391, 57] width 8 height 8
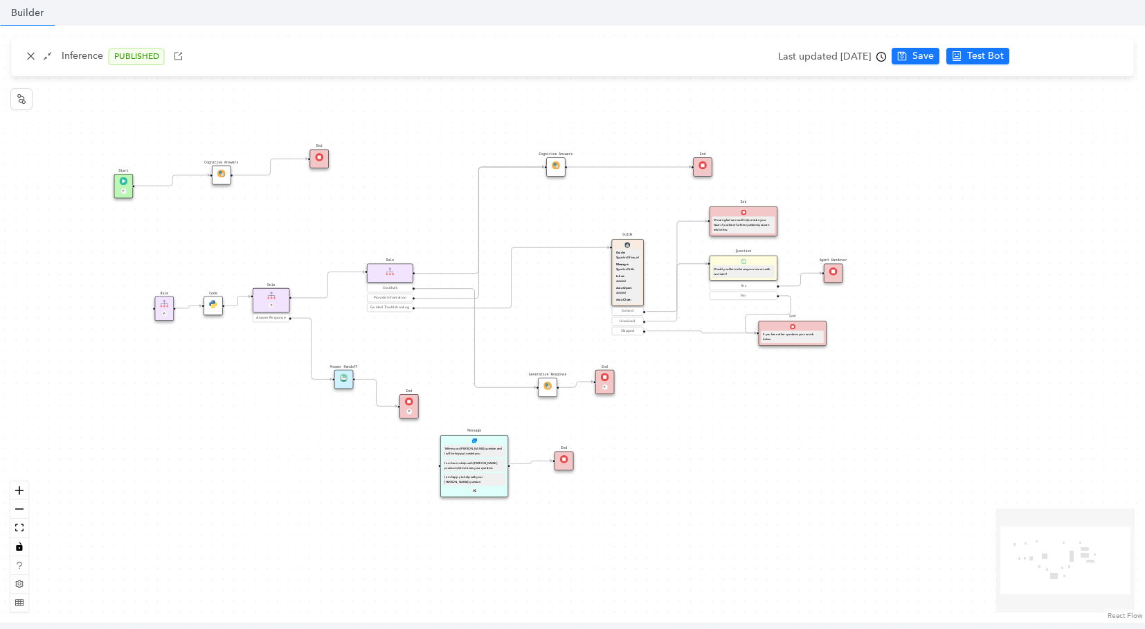
drag, startPoint x: 370, startPoint y: 113, endPoint x: 448, endPoint y: 109, distance: 77.6
click at [448, 109] on div "Cognitive Answers Start P Rule P Rule Smalltalk Provide Information Guided Trou…" at bounding box center [572, 324] width 1145 height 597
click at [219, 177] on img at bounding box center [221, 174] width 8 height 8
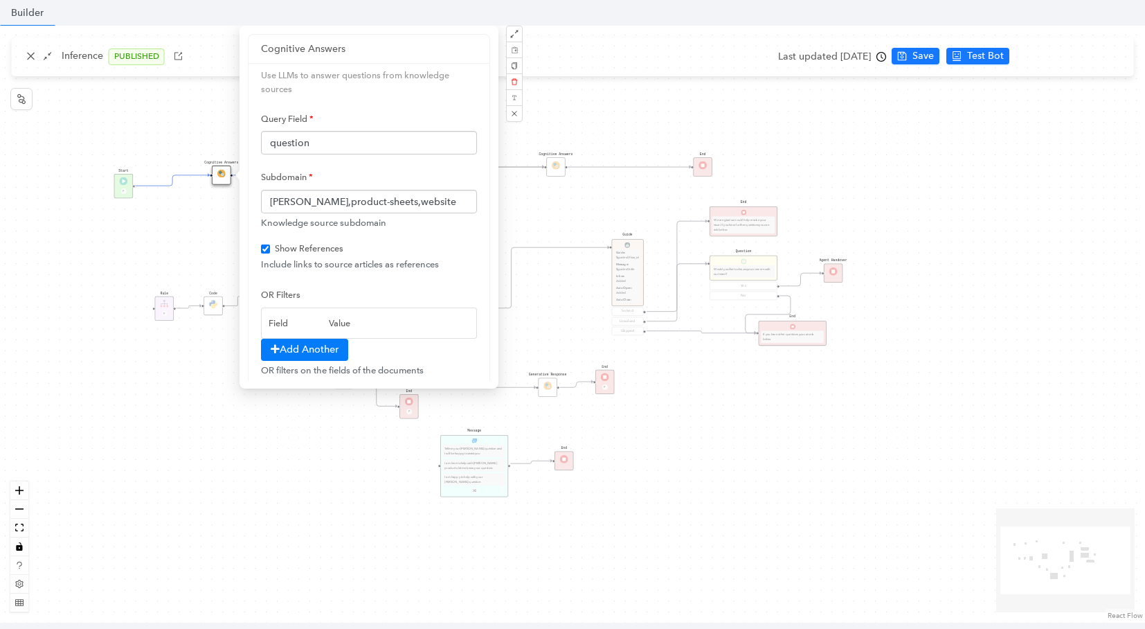
click at [197, 244] on div "Cognitive Answers Start P Rule P Rule Smalltalk Provide Information Guided Trou…" at bounding box center [572, 324] width 1145 height 597
checkbox input "true"
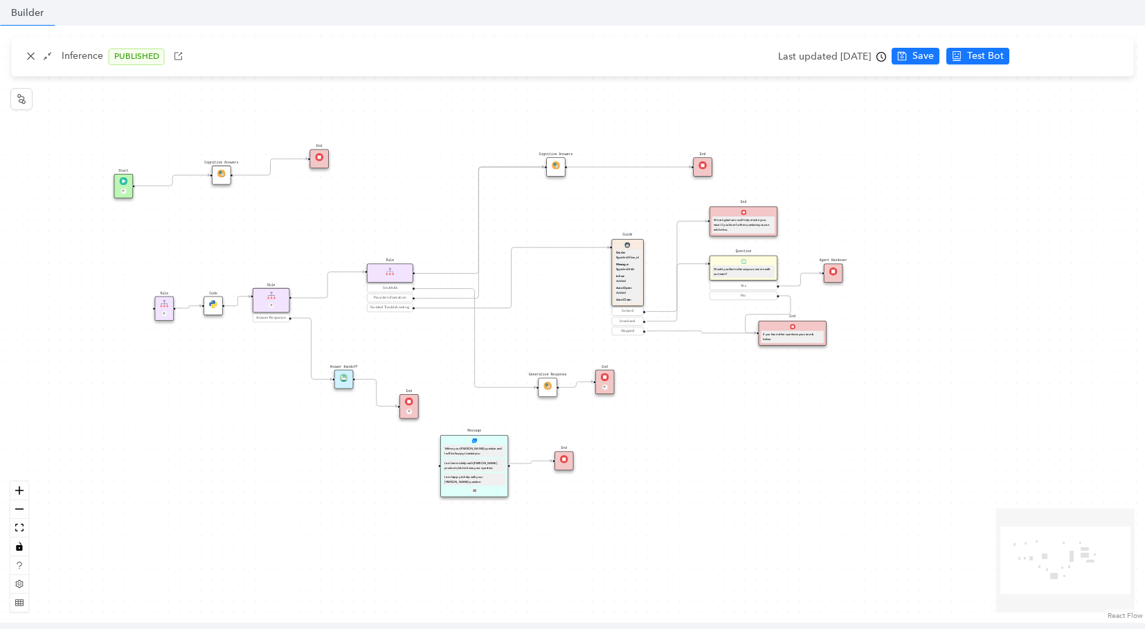
click at [121, 186] on div "Start P" at bounding box center [123, 186] width 19 height 24
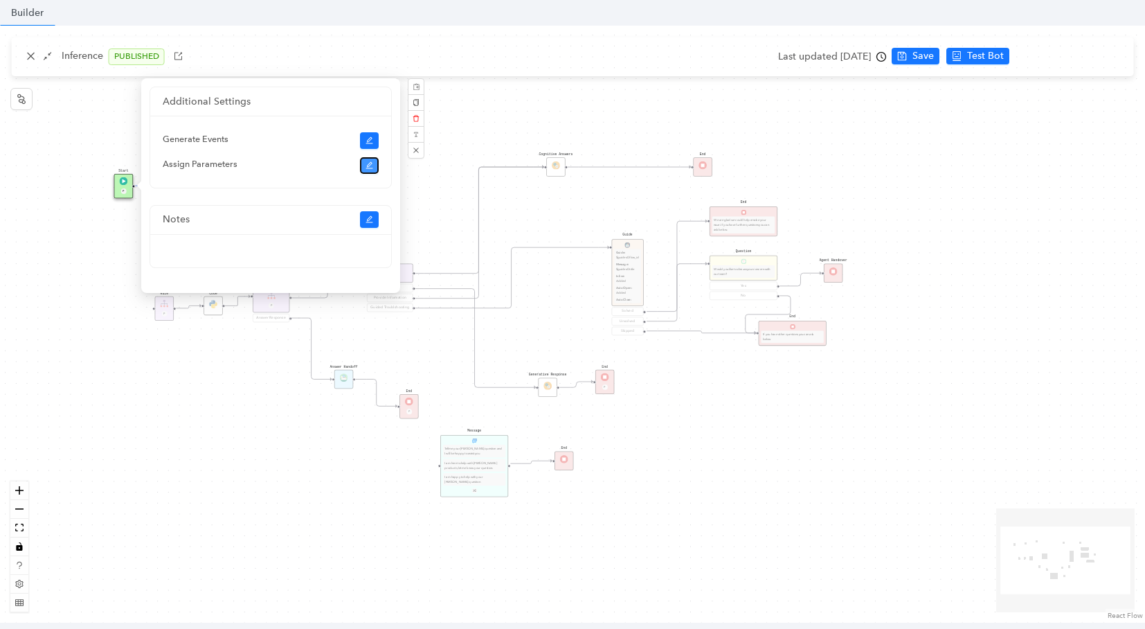
click at [366, 164] on icon "edit" at bounding box center [370, 165] width 8 height 8
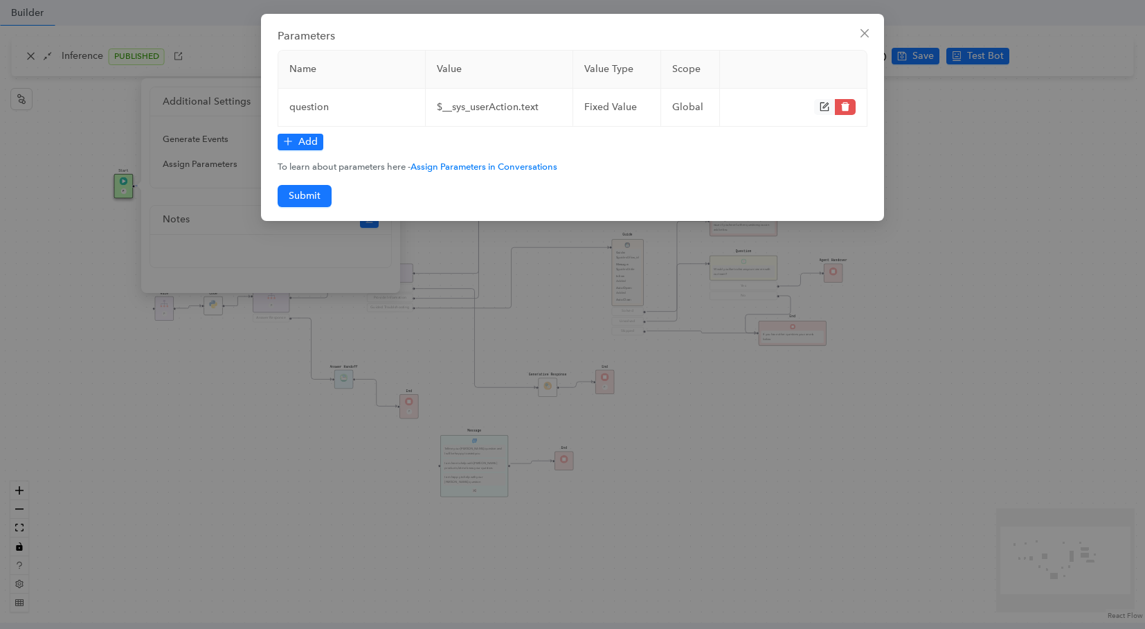
click at [28, 123] on div "Parameters Name Value Value Type Scope question $__sys_userAction.text fixed Va…" at bounding box center [572, 314] width 1145 height 629
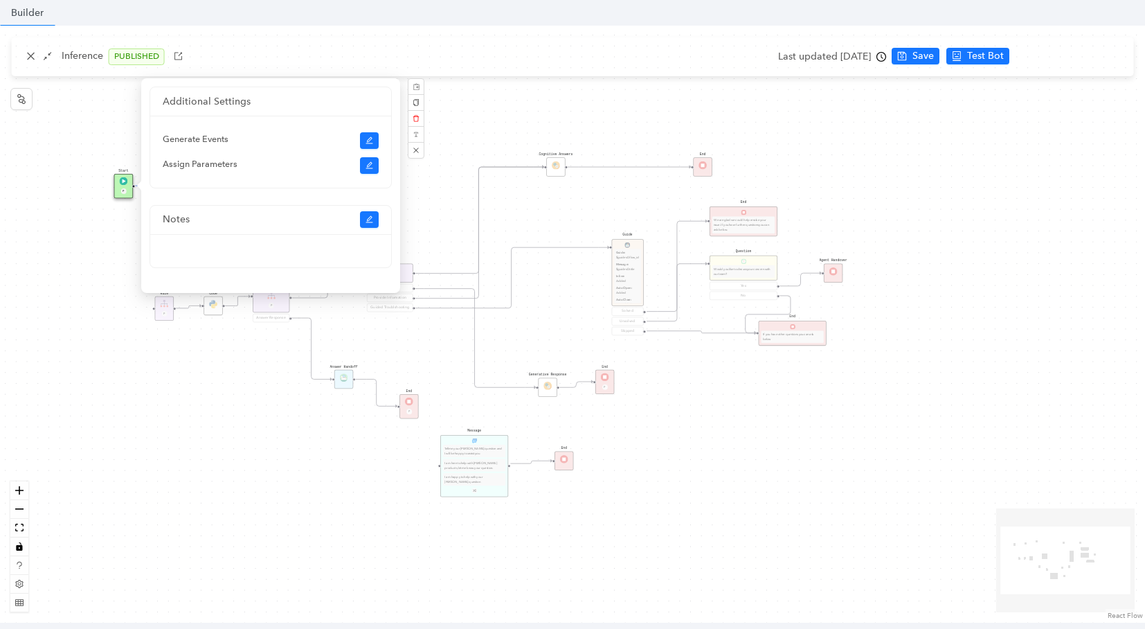
click at [28, 123] on div "Cognitive Answers Start P Rule P Rule Smalltalk Provide Information Guided Trou…" at bounding box center [572, 324] width 1145 height 597
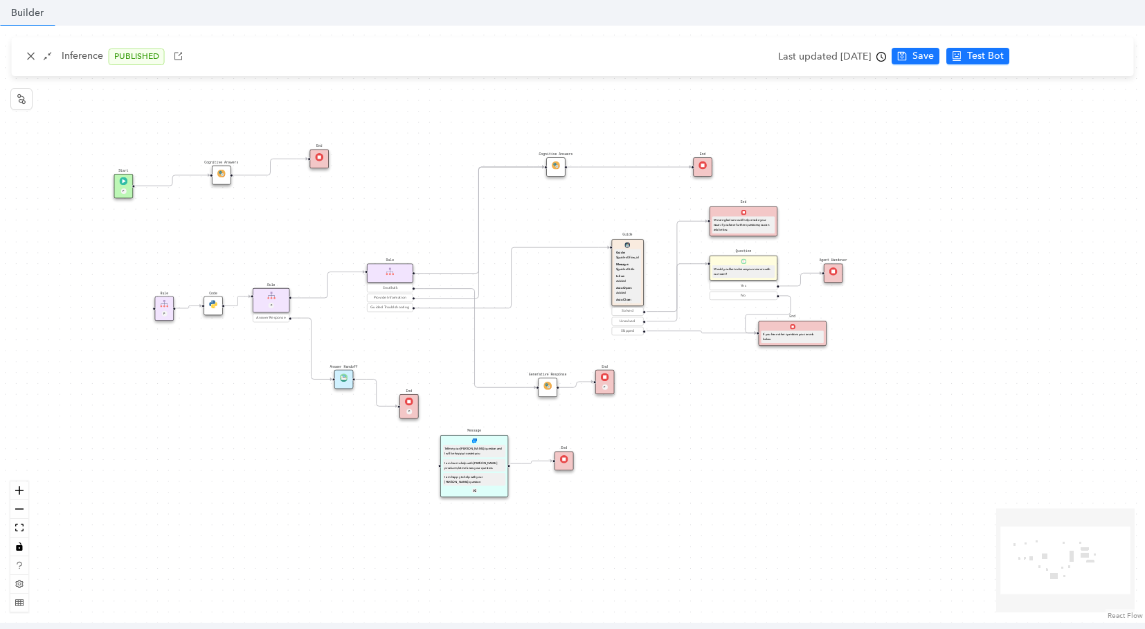
click at [217, 196] on div "Cognitive Answers Start P Rule P Rule Smalltalk Provide Information Guided Trou…" at bounding box center [572, 324] width 1145 height 597
click at [220, 179] on div "Cognitive Answers" at bounding box center [221, 174] width 19 height 19
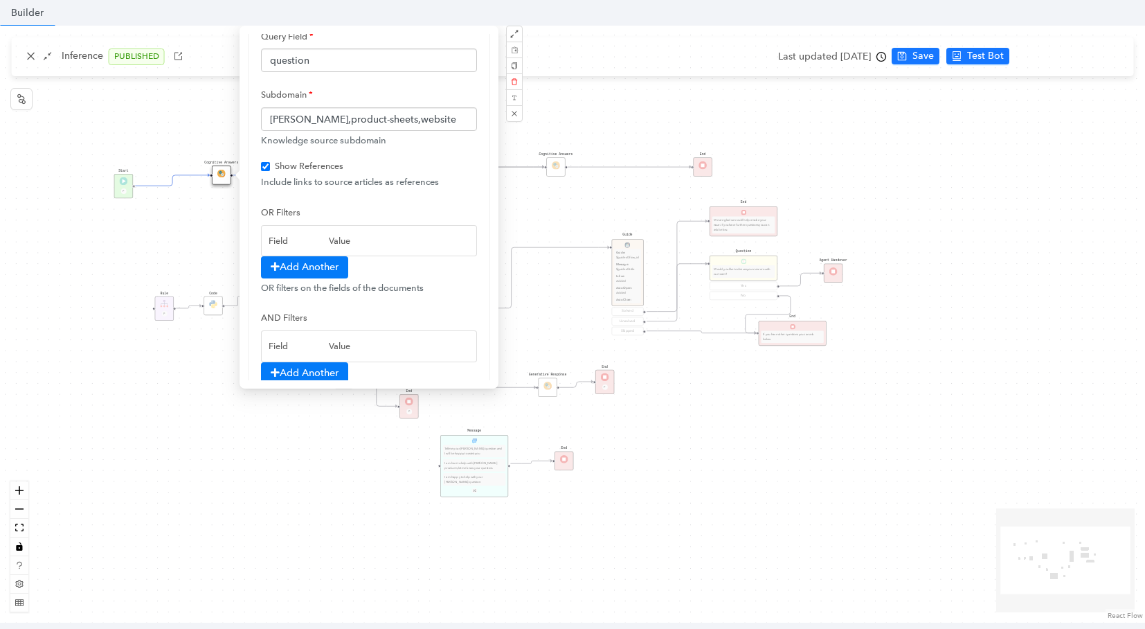
scroll to position [0, 0]
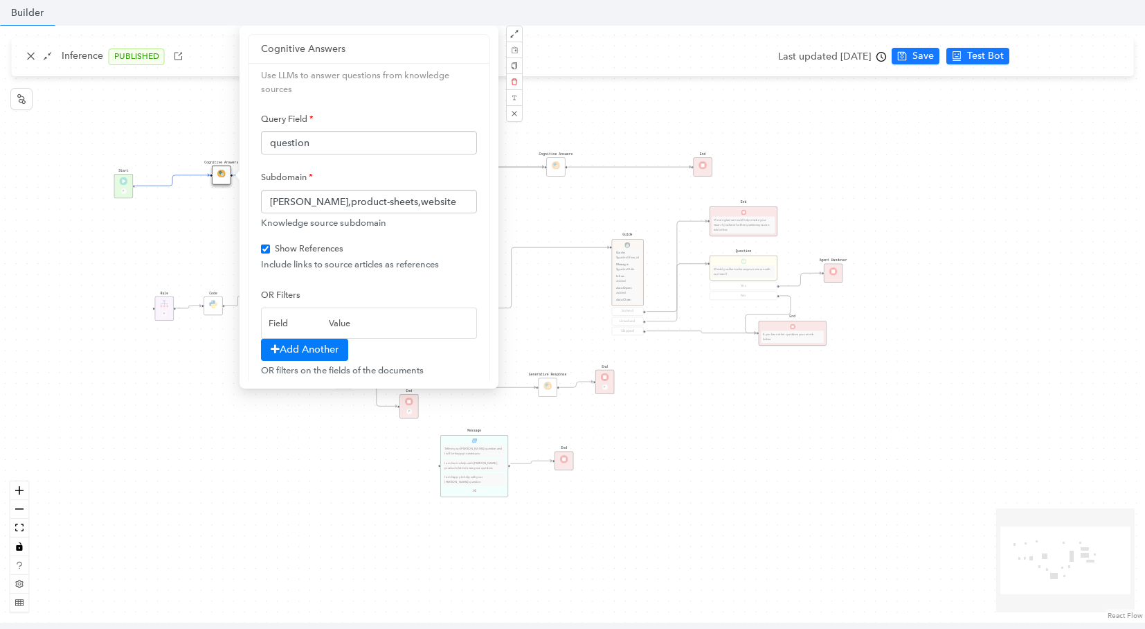
click at [148, 147] on div "Cognitive Answers Start P Rule P Rule Smalltalk Provide Information Guided Trou…" at bounding box center [572, 324] width 1145 height 597
checkbox input "true"
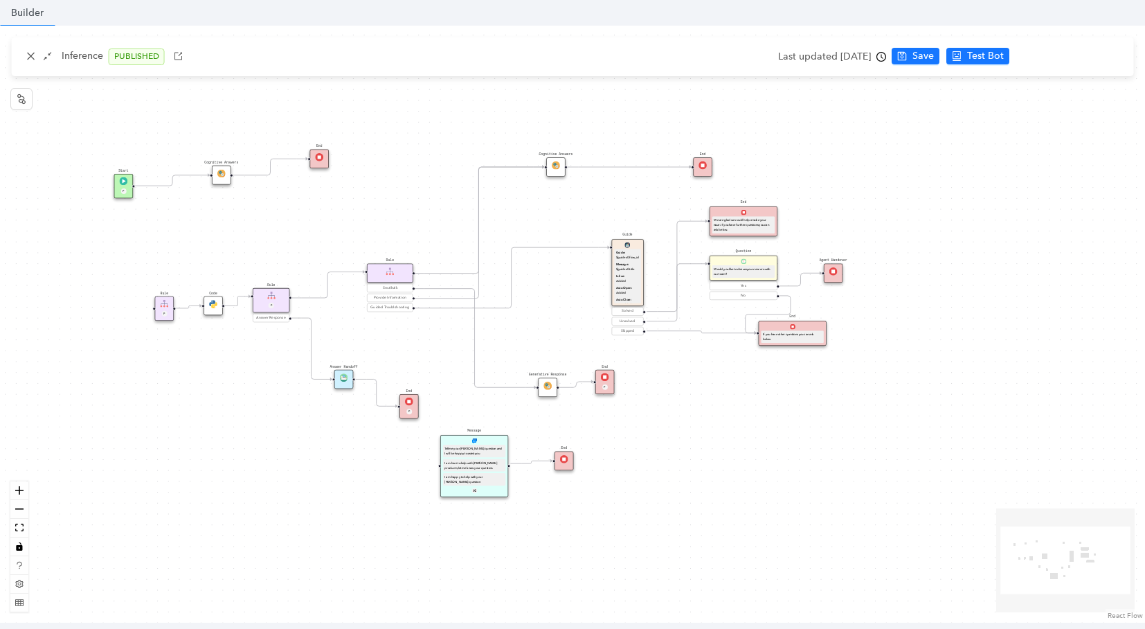
click at [125, 182] on img at bounding box center [123, 181] width 8 height 8
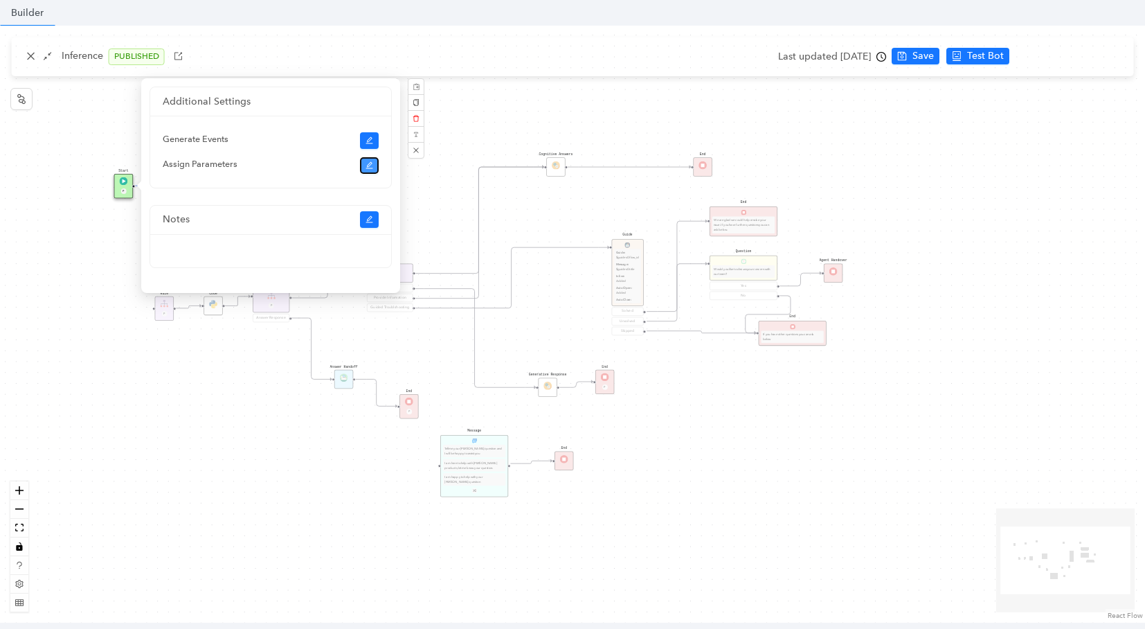
click at [370, 161] on icon "edit" at bounding box center [370, 165] width 8 height 8
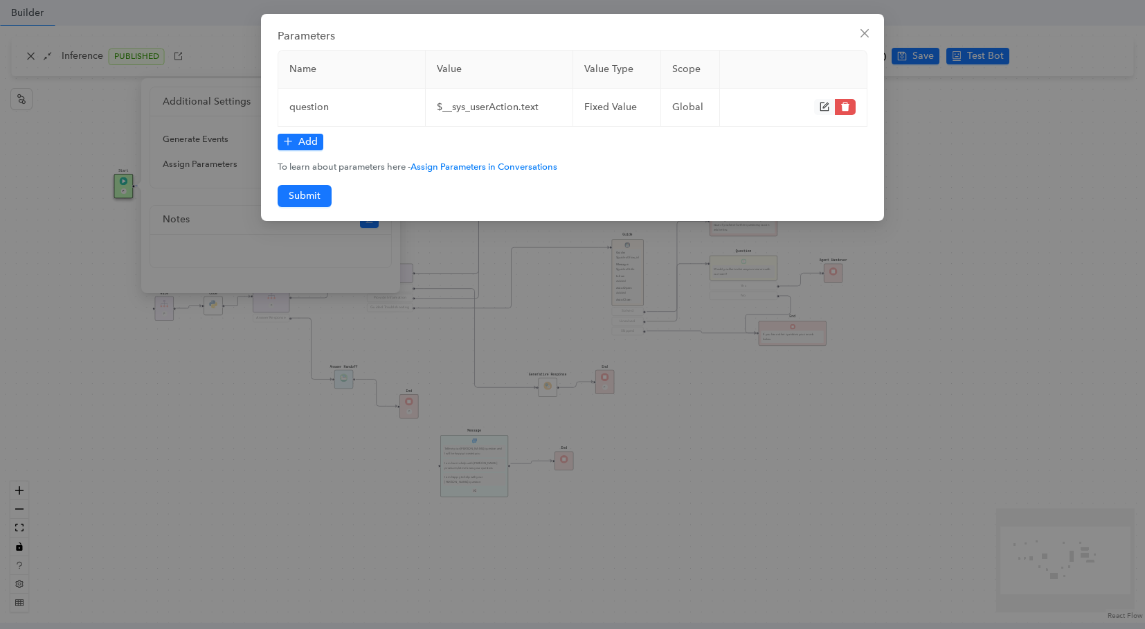
click at [102, 96] on div "Parameters Name Value Value Type Scope question $__sys_userAction.text fixed Va…" at bounding box center [572, 314] width 1145 height 629
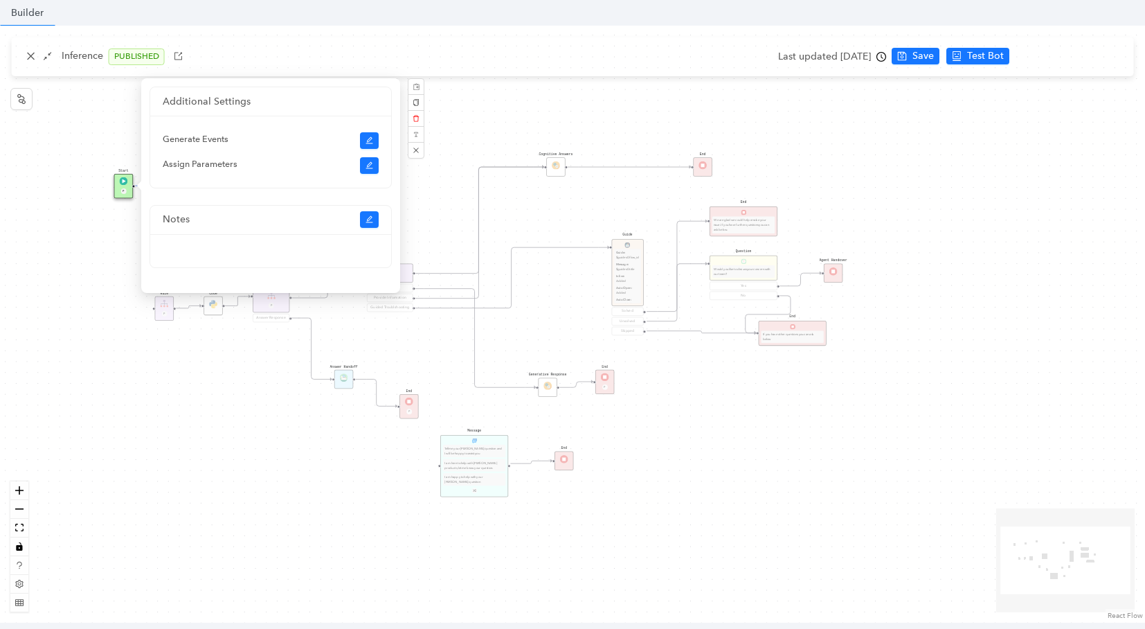
click at [116, 111] on div "Cognitive Answers Start P Rule P Rule Smalltalk Provide Information Guided Trou…" at bounding box center [572, 324] width 1145 height 597
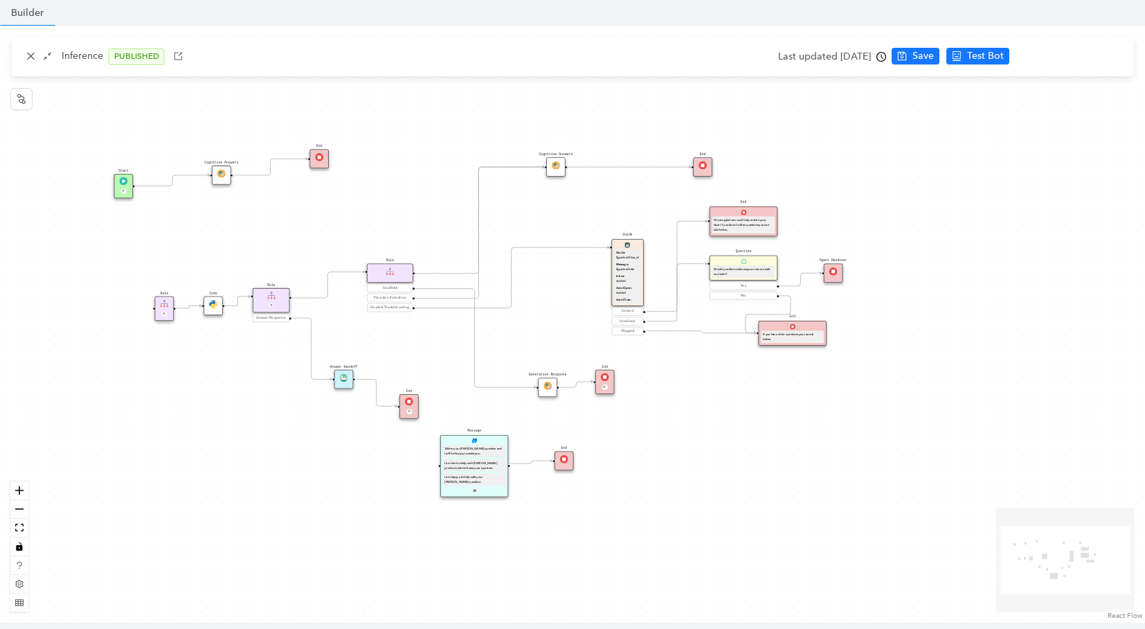
click at [212, 186] on div "Cognitive Answers Start P Rule P Rule Smalltalk Provide Information Guided Trou…" at bounding box center [572, 324] width 1145 height 597
click at [224, 170] on img at bounding box center [221, 174] width 8 height 8
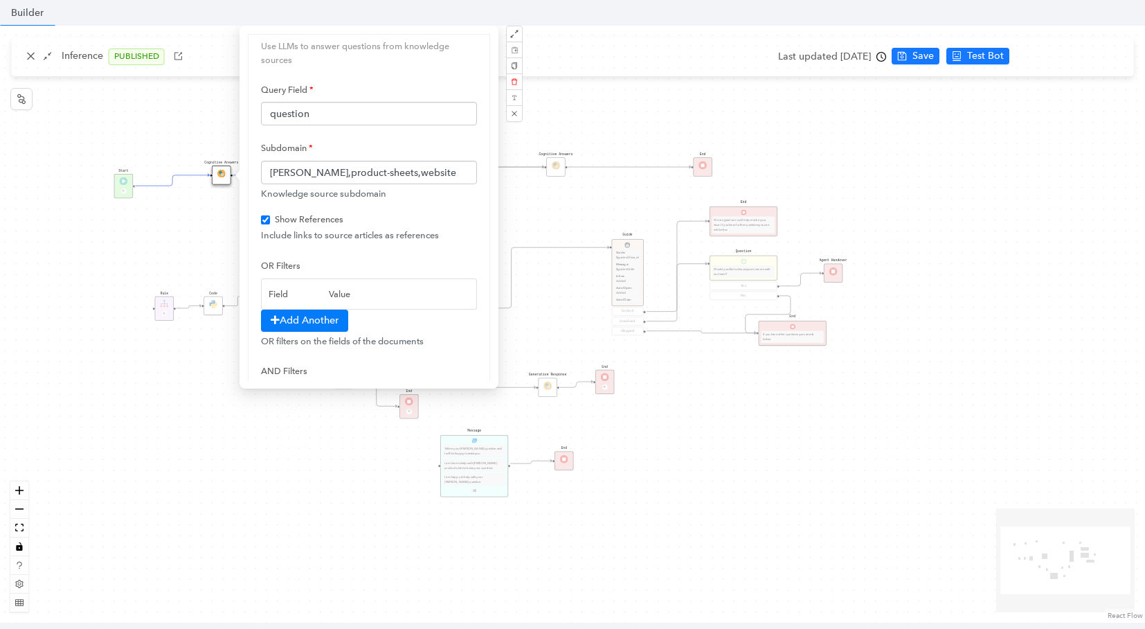
scroll to position [30, 0]
click at [413, 166] on input "[PERSON_NAME],product-sheets,website" at bounding box center [369, 172] width 216 height 24
click at [350, 106] on input "question" at bounding box center [369, 113] width 216 height 24
click at [399, 172] on input "[PERSON_NAME],product-sheets,website" at bounding box center [369, 172] width 216 height 24
click at [600, 117] on div "Cognitive Answers Start P Rule P Rule Smalltalk Provide Information Guided Trou…" at bounding box center [572, 324] width 1145 height 597
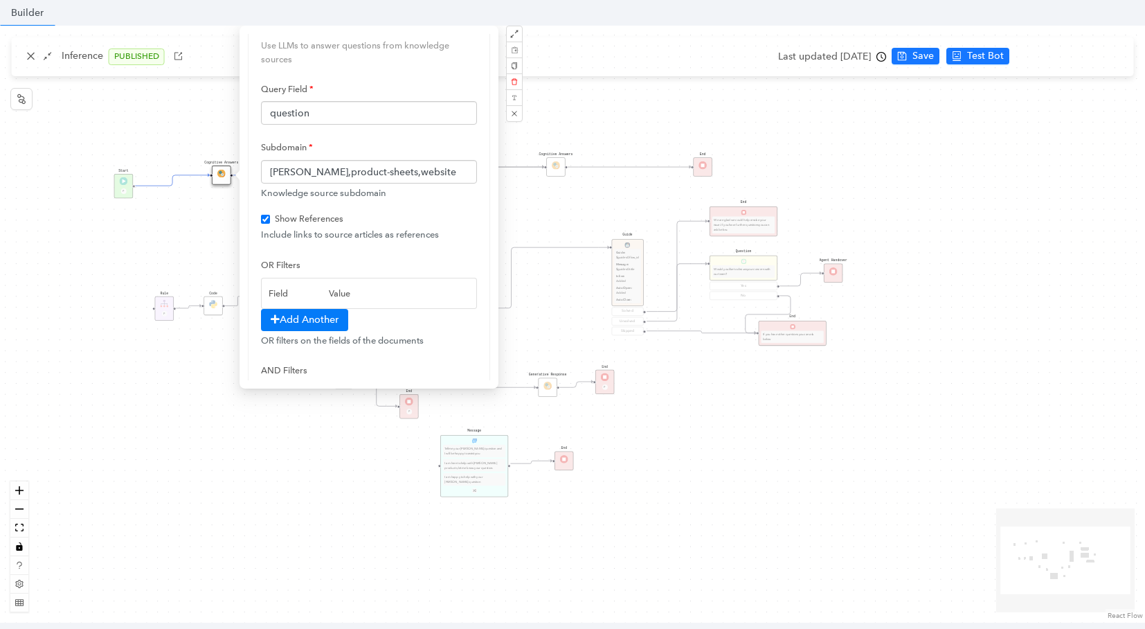
checkbox input "true"
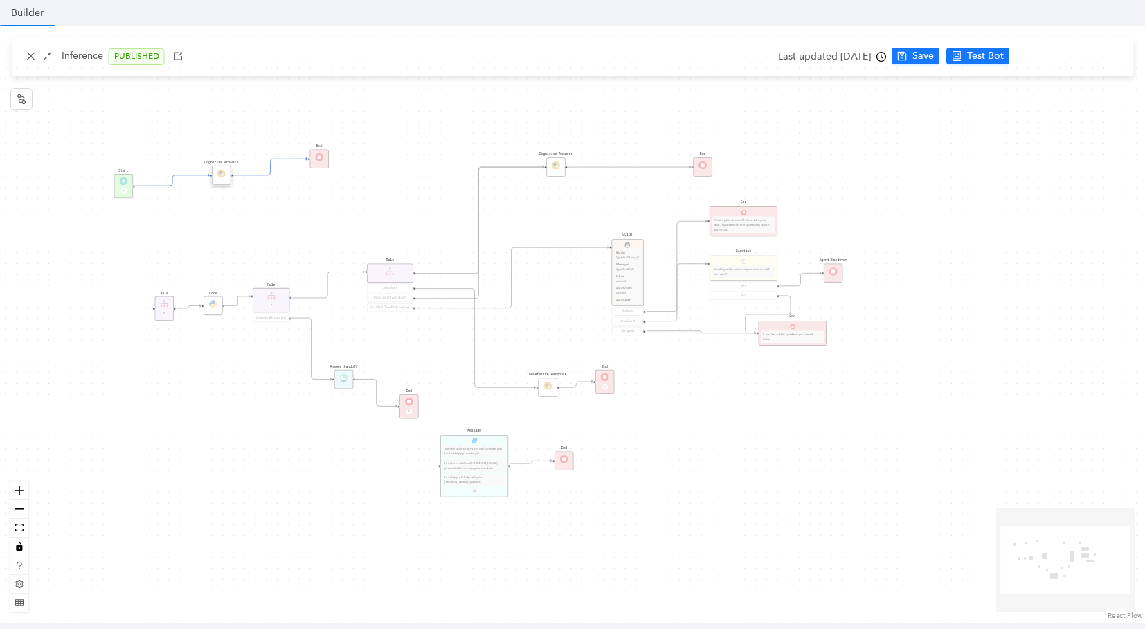
scroll to position [0, 0]
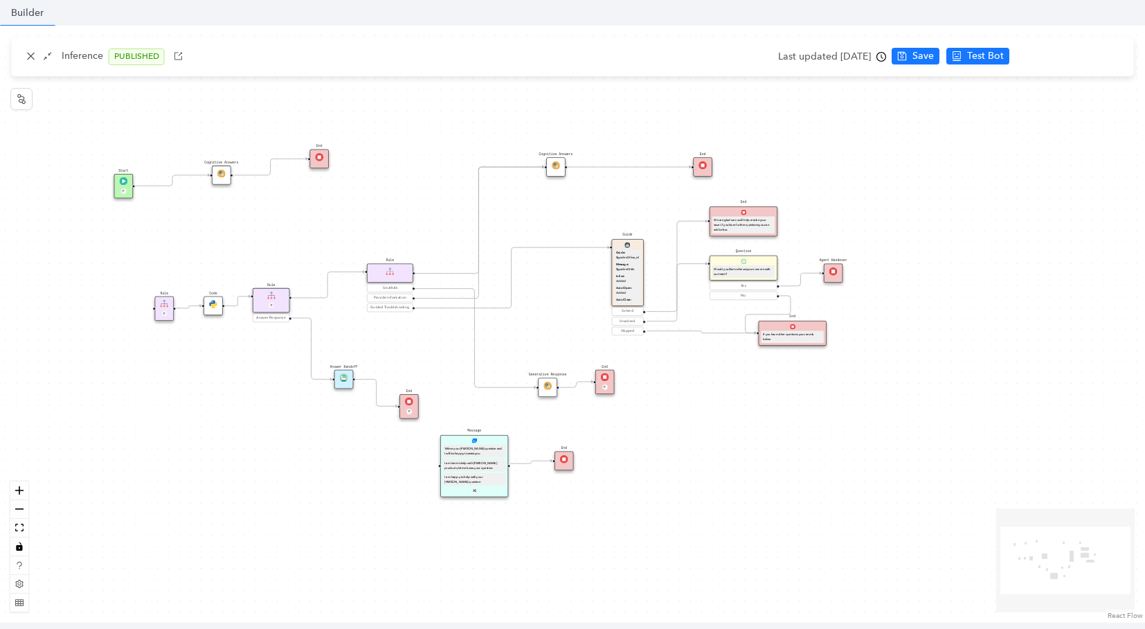
click at [118, 183] on div "Start P" at bounding box center [123, 186] width 19 height 24
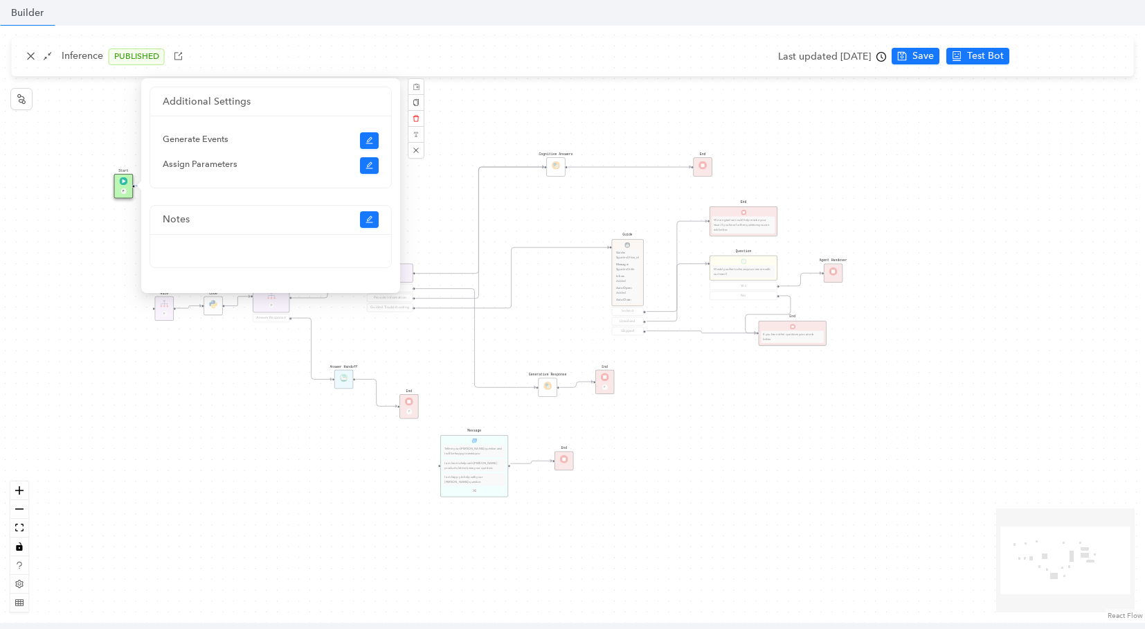
click at [357, 160] on div "Assign Parameters" at bounding box center [271, 164] width 216 height 14
click at [372, 165] on icon "edit" at bounding box center [370, 165] width 8 height 8
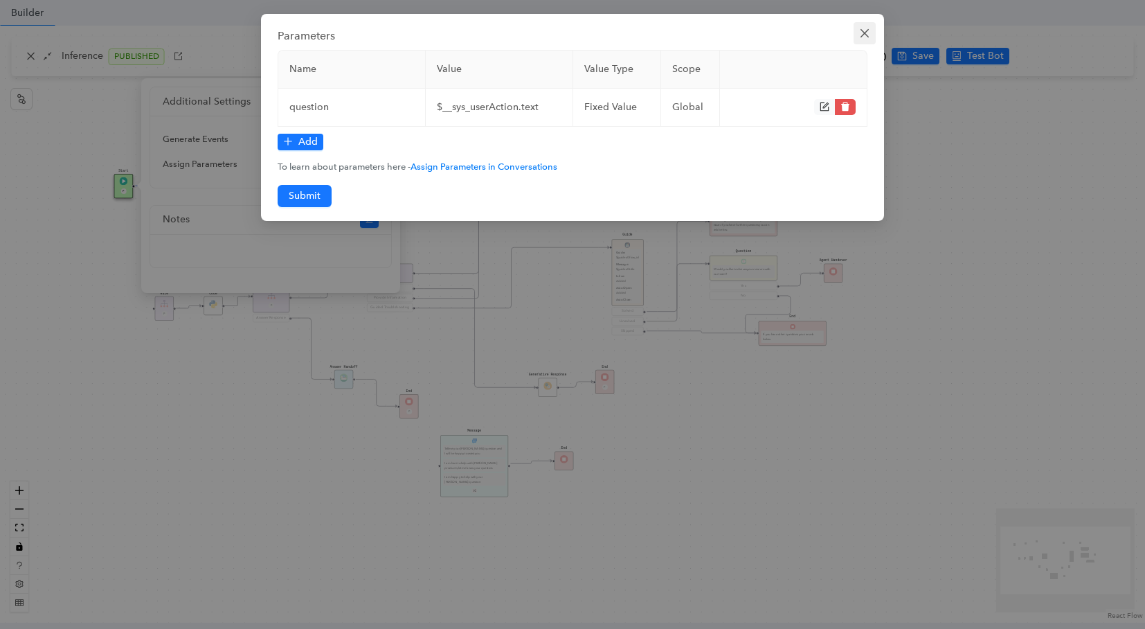
click at [855, 33] on span "Close" at bounding box center [865, 33] width 22 height 11
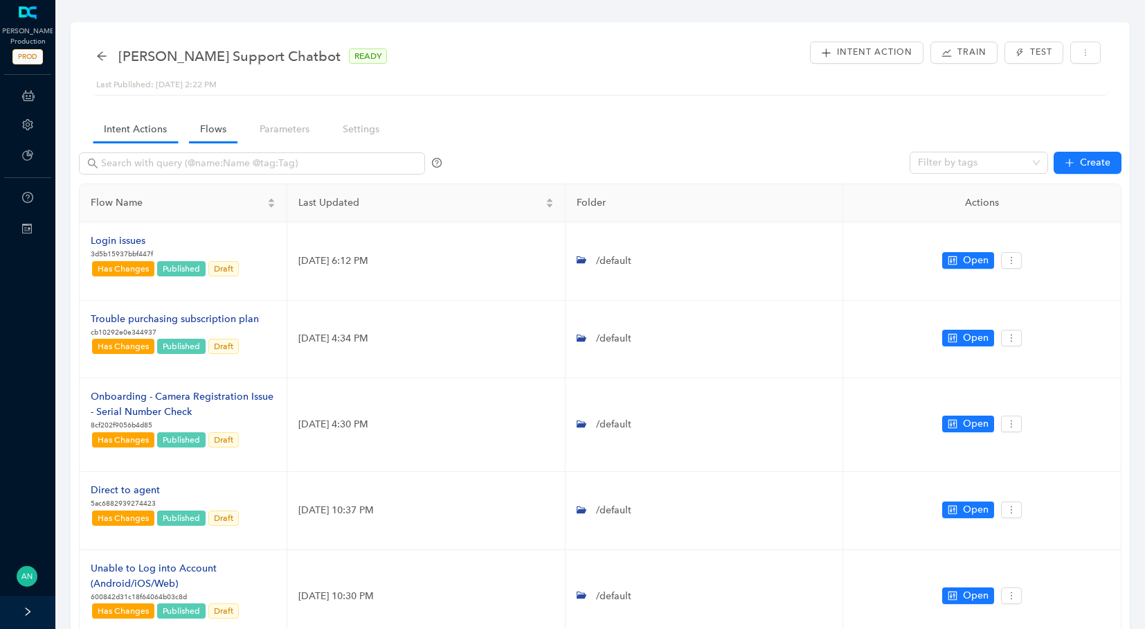
click at [155, 133] on link "Intent Actions" at bounding box center [135, 129] width 85 height 26
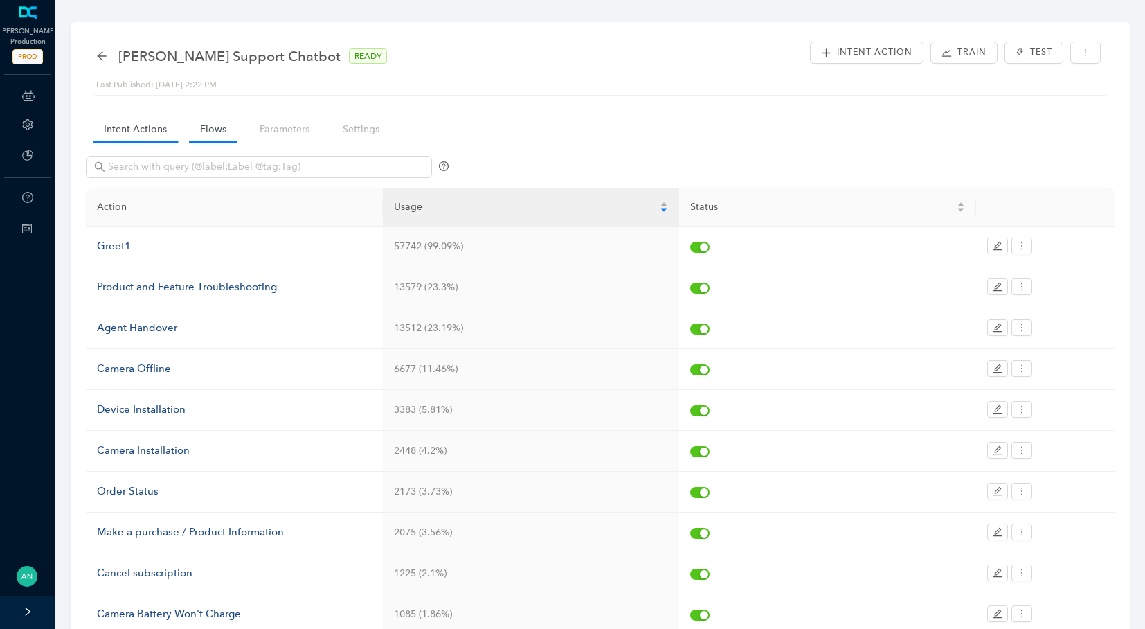
drag, startPoint x: 210, startPoint y: 127, endPoint x: 200, endPoint y: 136, distance: 14.2
click at [210, 127] on link "Flows" at bounding box center [213, 129] width 48 height 26
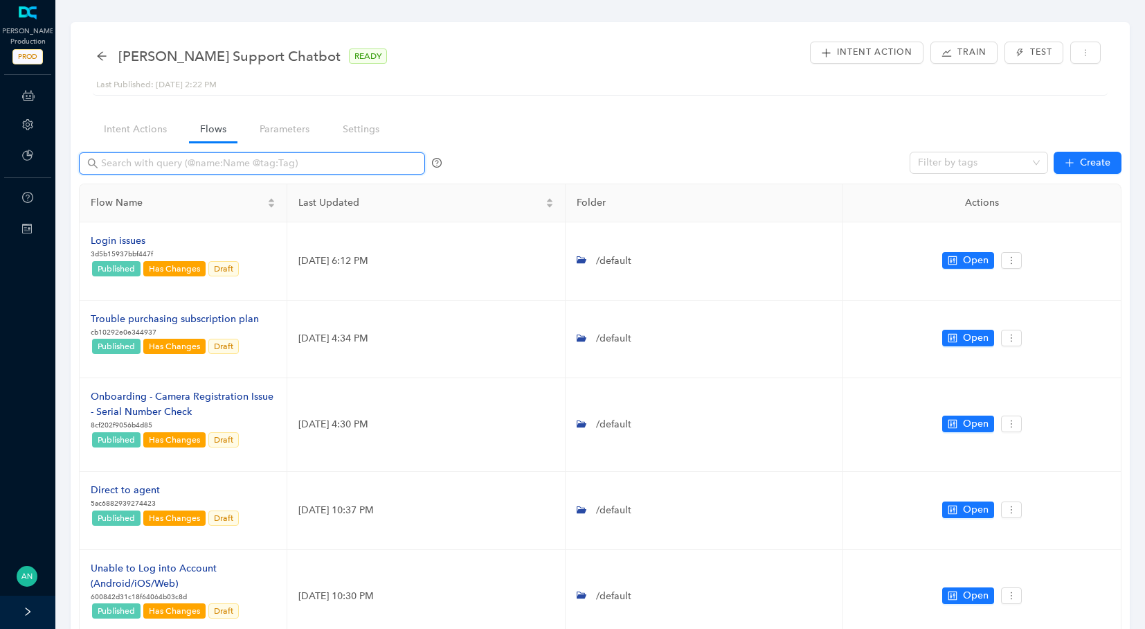
click at [123, 170] on input "text" at bounding box center [253, 163] width 305 height 15
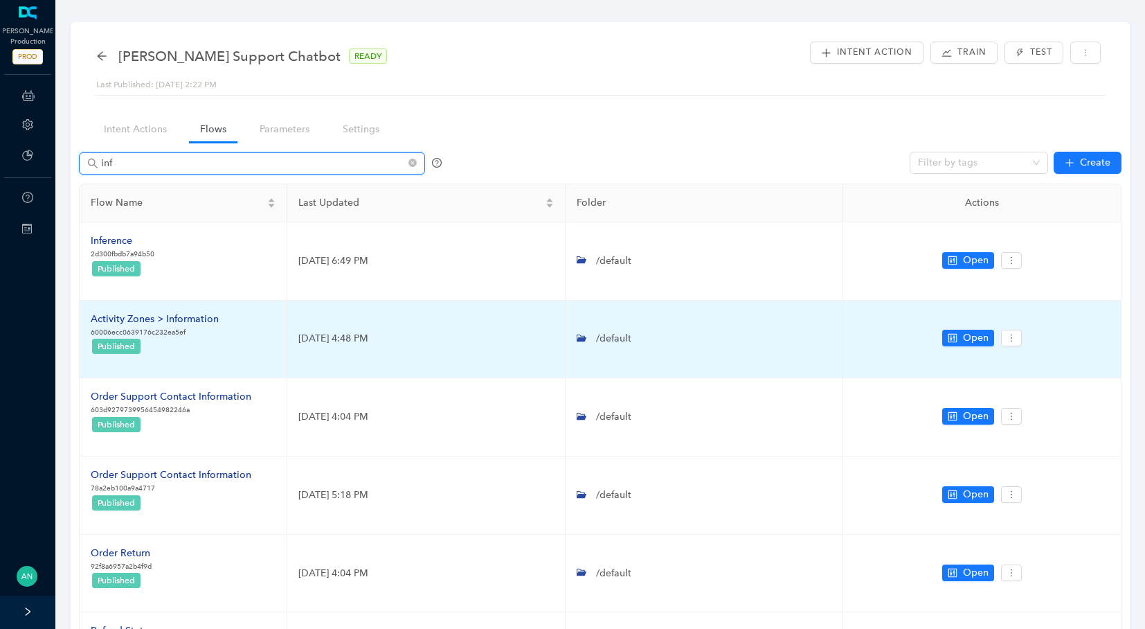
type input "inf"
click at [142, 325] on div "Activity Zones > Information" at bounding box center [155, 319] width 128 height 15
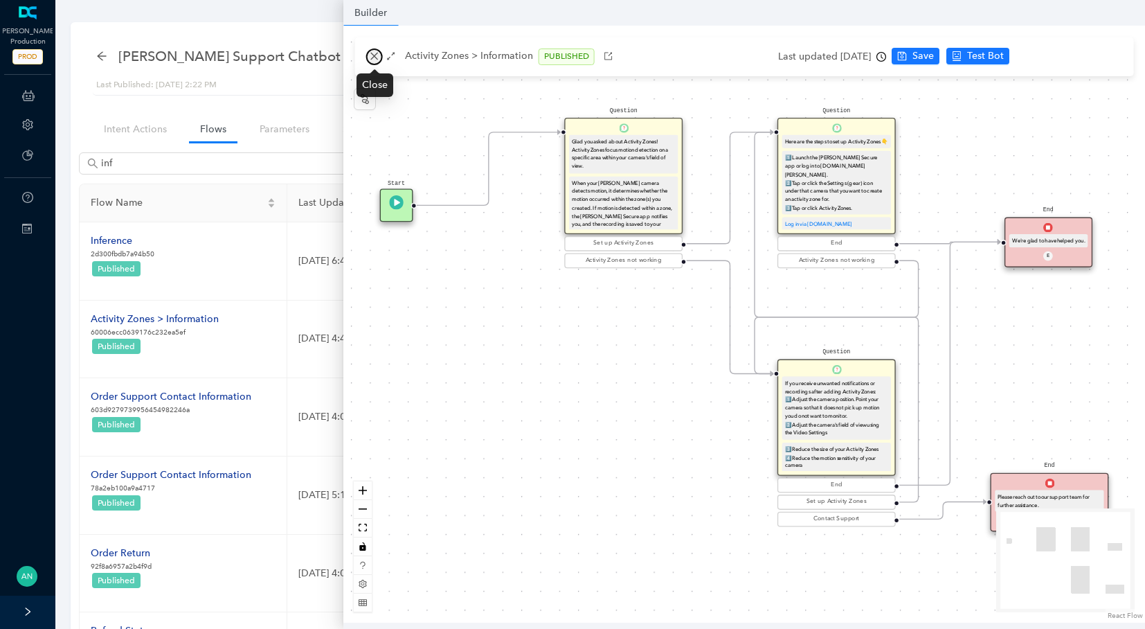
click at [377, 61] on icon "close" at bounding box center [375, 56] width 10 height 10
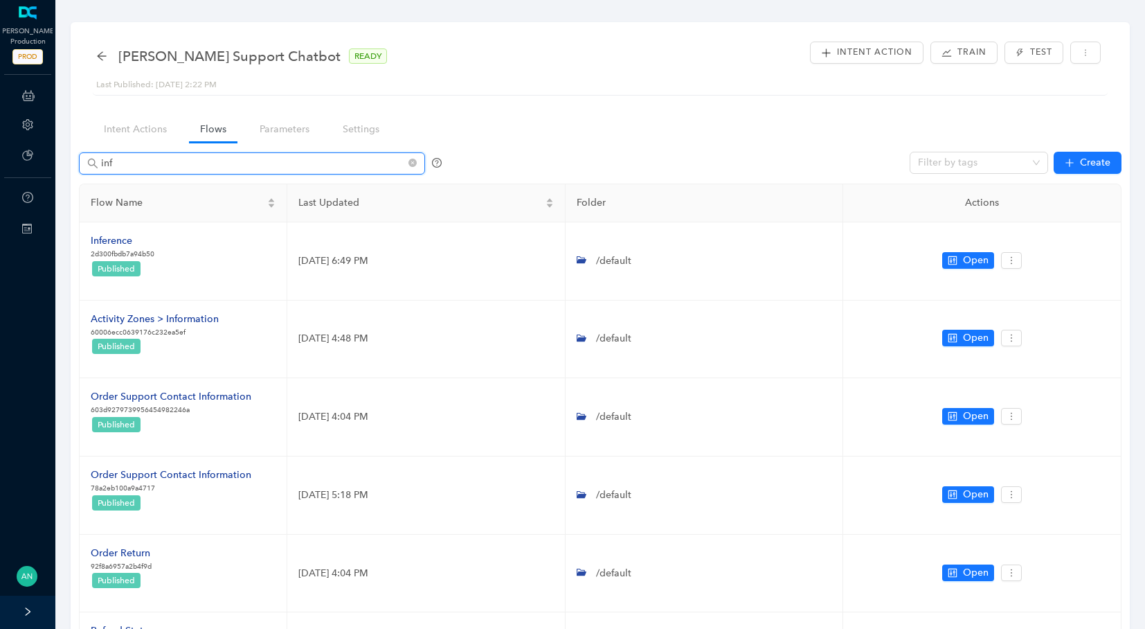
click at [125, 164] on input "inf" at bounding box center [253, 163] width 305 height 15
click at [415, 163] on icon "close-circle" at bounding box center [412, 163] width 8 height 8
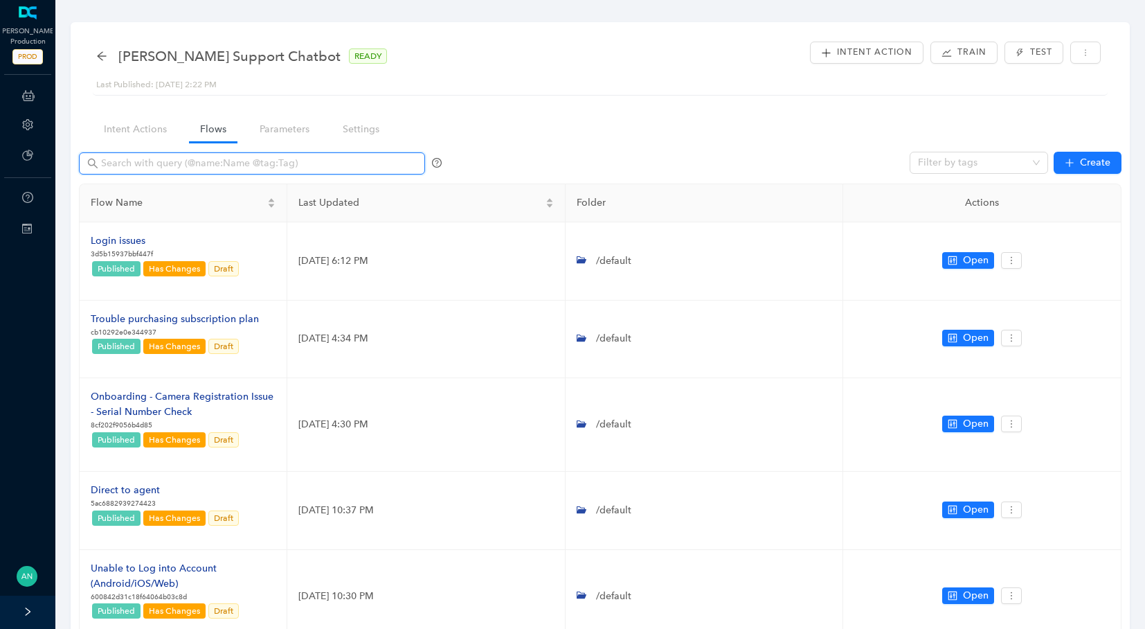
click at [246, 158] on input "text" at bounding box center [253, 163] width 305 height 15
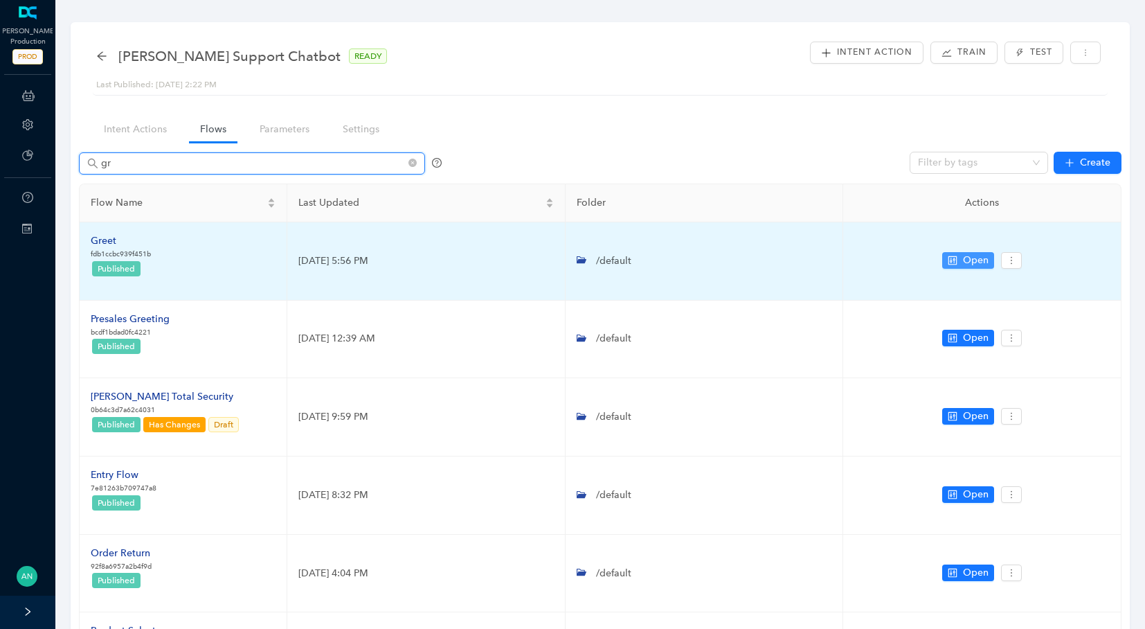
type input "gr"
click at [964, 254] on span "Open" at bounding box center [976, 260] width 26 height 15
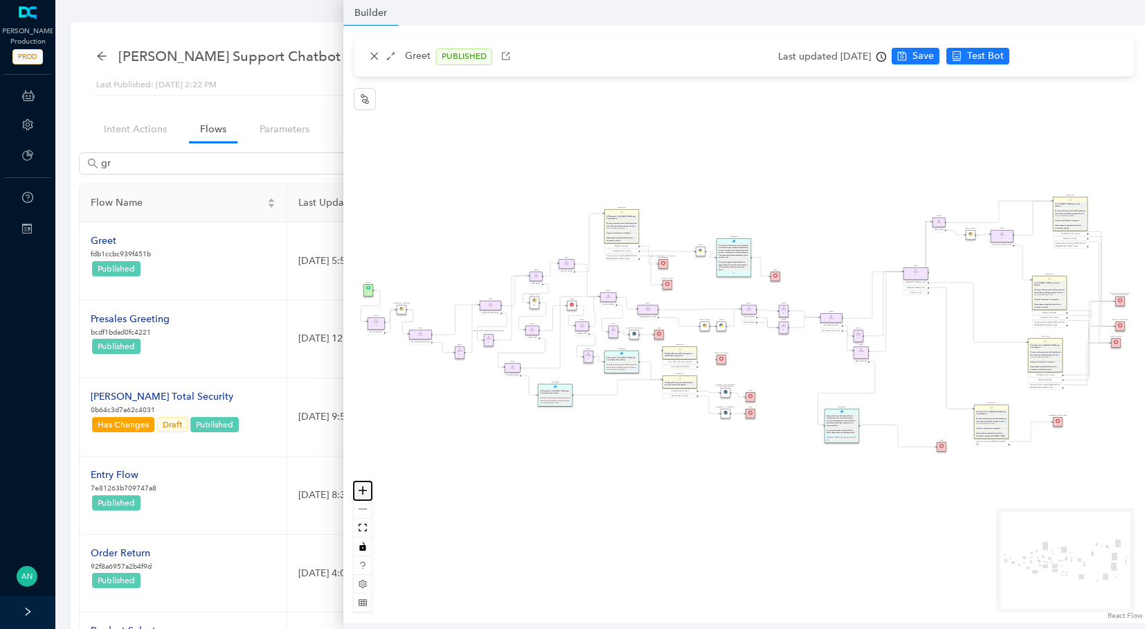
click at [368, 494] on button "zoom in" at bounding box center [363, 490] width 18 height 19
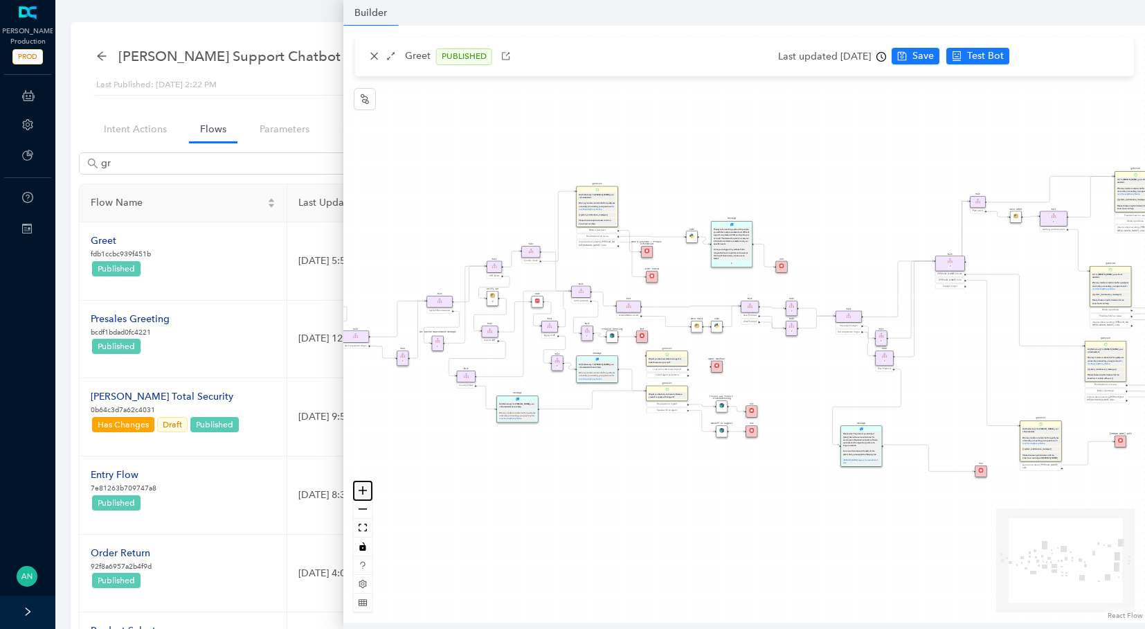
click at [368, 494] on button "zoom in" at bounding box center [363, 490] width 18 height 19
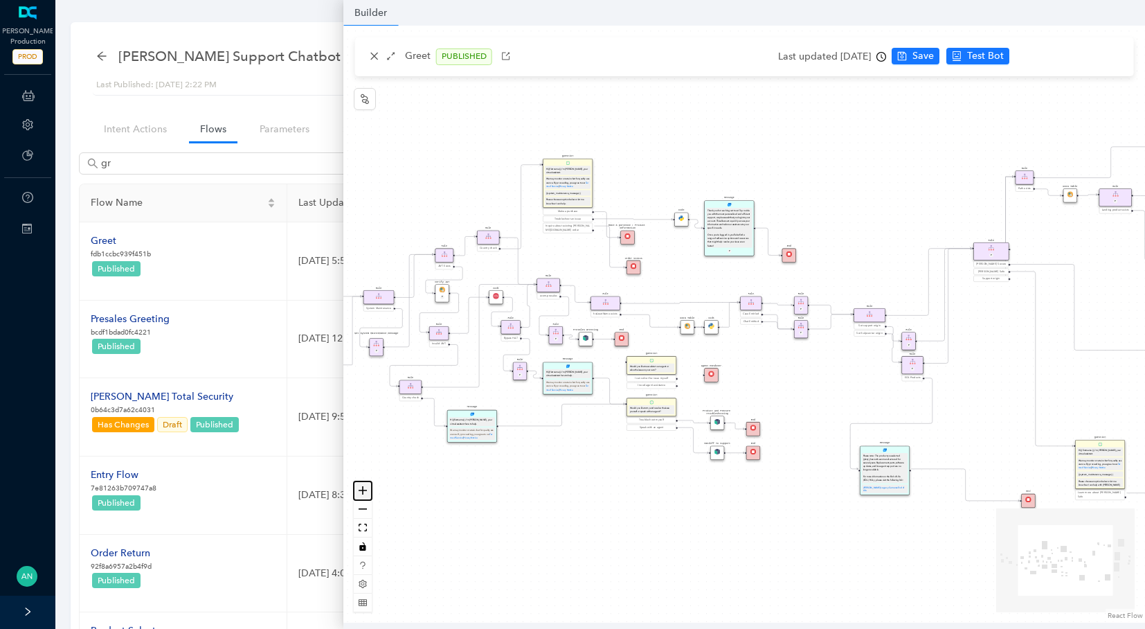
click at [368, 494] on button "zoom in" at bounding box center [363, 490] width 18 height 19
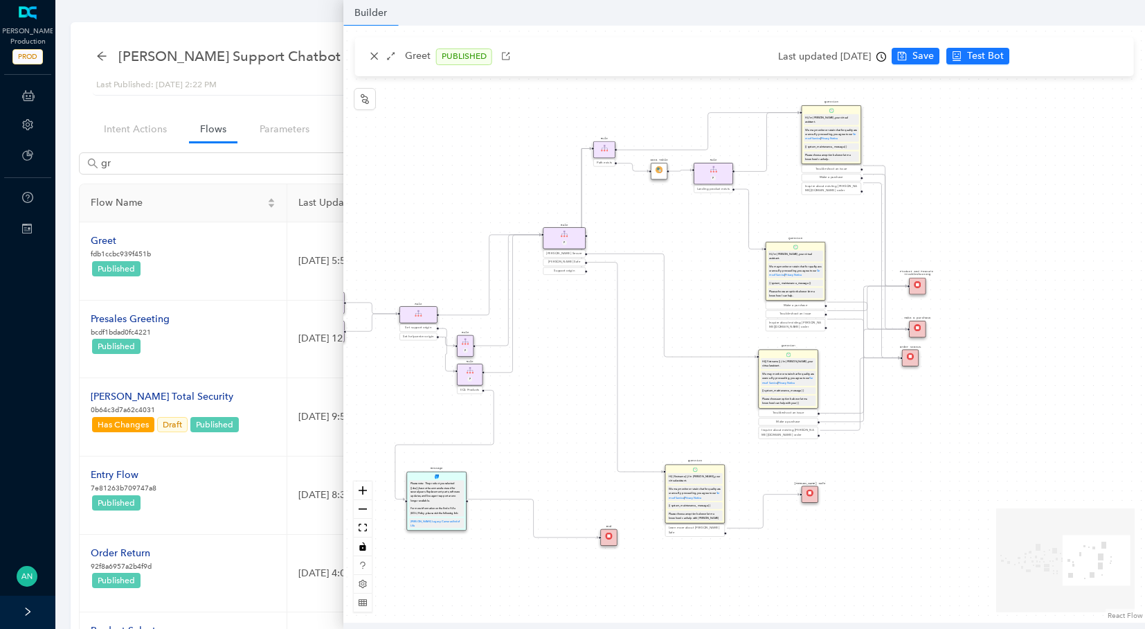
drag, startPoint x: 835, startPoint y: 390, endPoint x: 359, endPoint y: 391, distance: 476.3
click at [359, 391] on div "End End Handoff To Support Product And Feature Troubleshooting Question Would y…" at bounding box center [744, 324] width 802 height 597
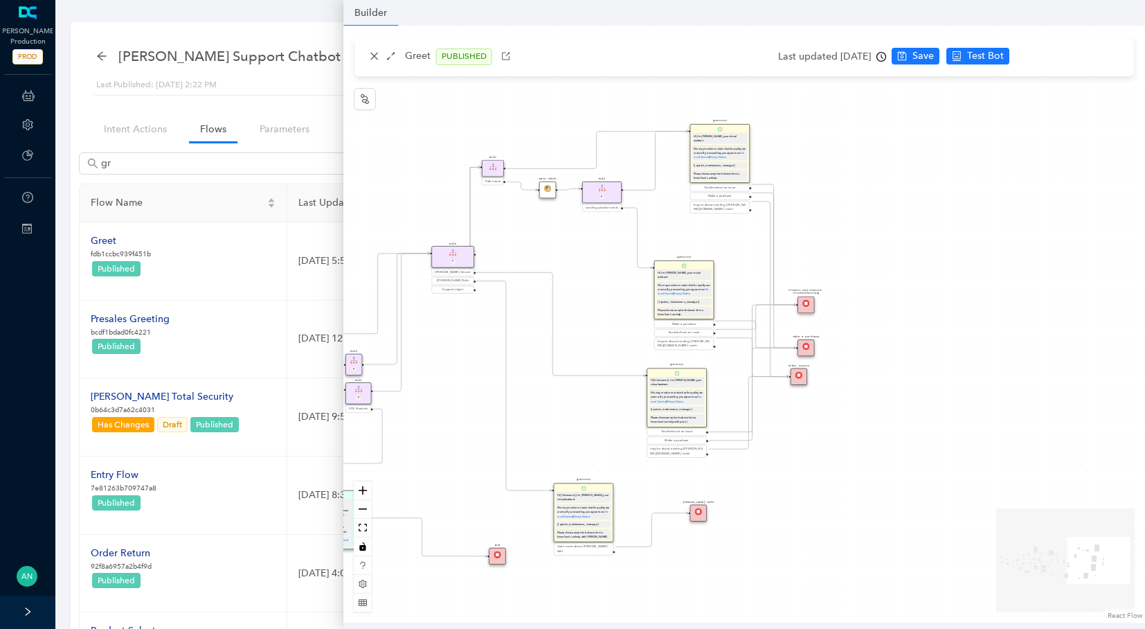
drag, startPoint x: 914, startPoint y: 419, endPoint x: 803, endPoint y: 437, distance: 113.0
click at [803, 437] on div "End End Handoff To Support Product And Feature Troubleshooting Question Would y…" at bounding box center [744, 324] width 802 height 597
click at [374, 54] on icon "close" at bounding box center [375, 56] width 10 height 10
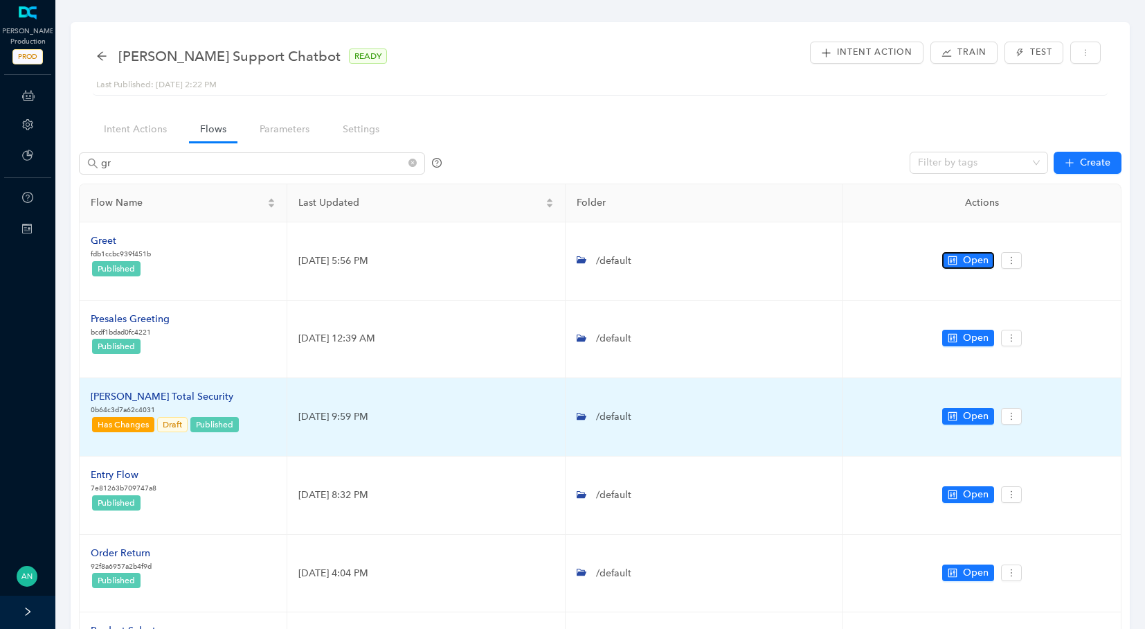
scroll to position [125, 0]
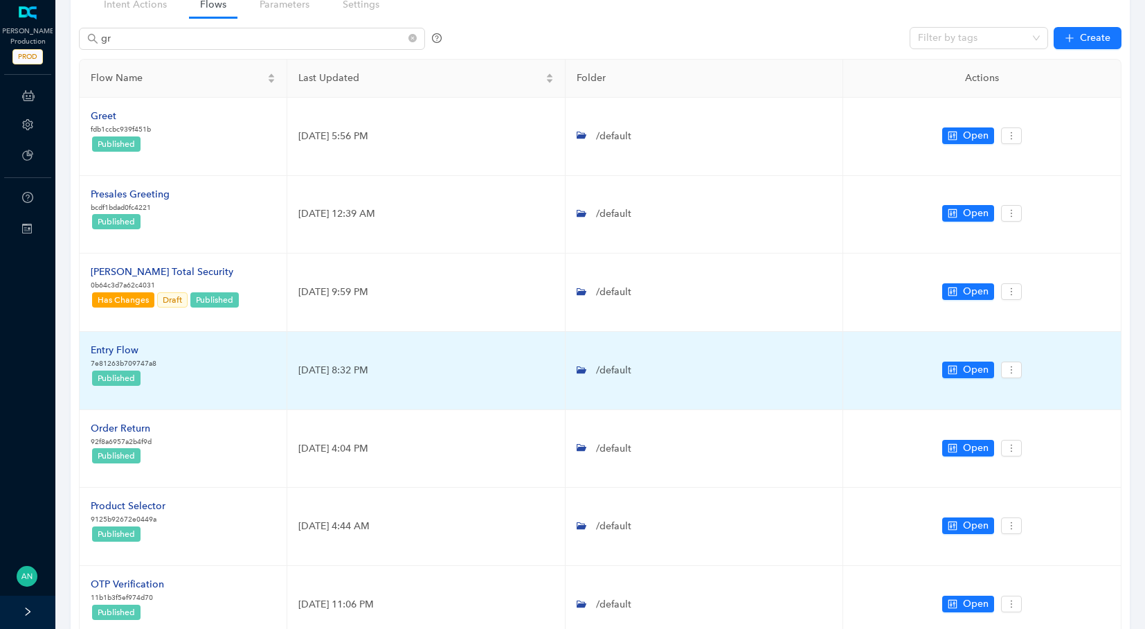
click at [119, 348] on div "Entry Flow" at bounding box center [124, 350] width 66 height 15
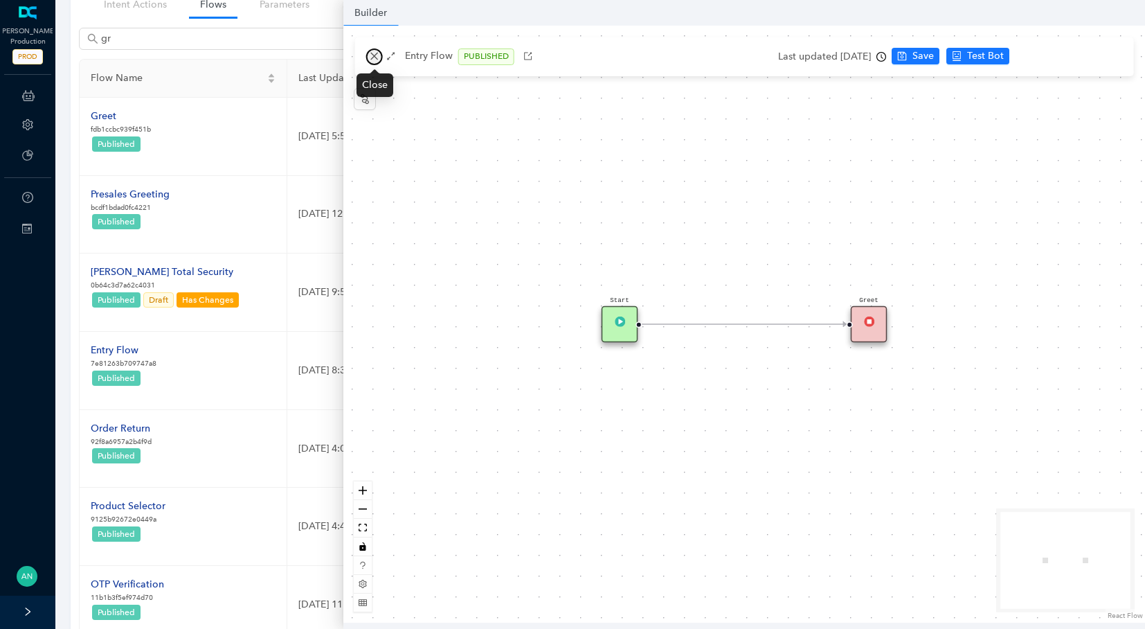
click at [370, 55] on icon "close" at bounding box center [375, 56] width 10 height 10
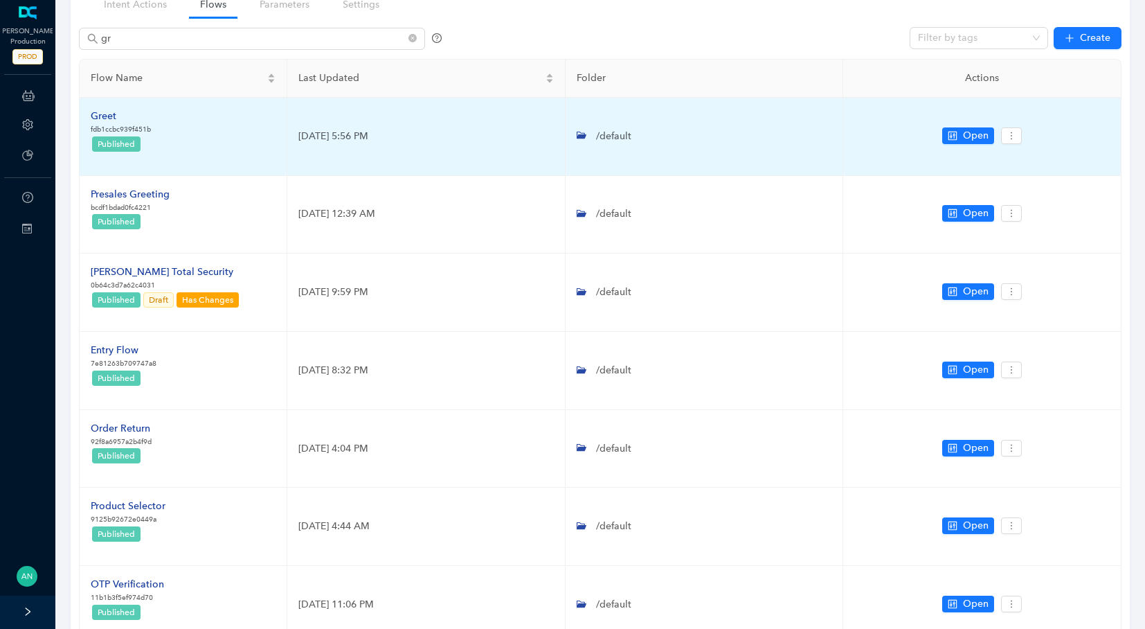
click at [96, 118] on div "Greet" at bounding box center [121, 116] width 60 height 15
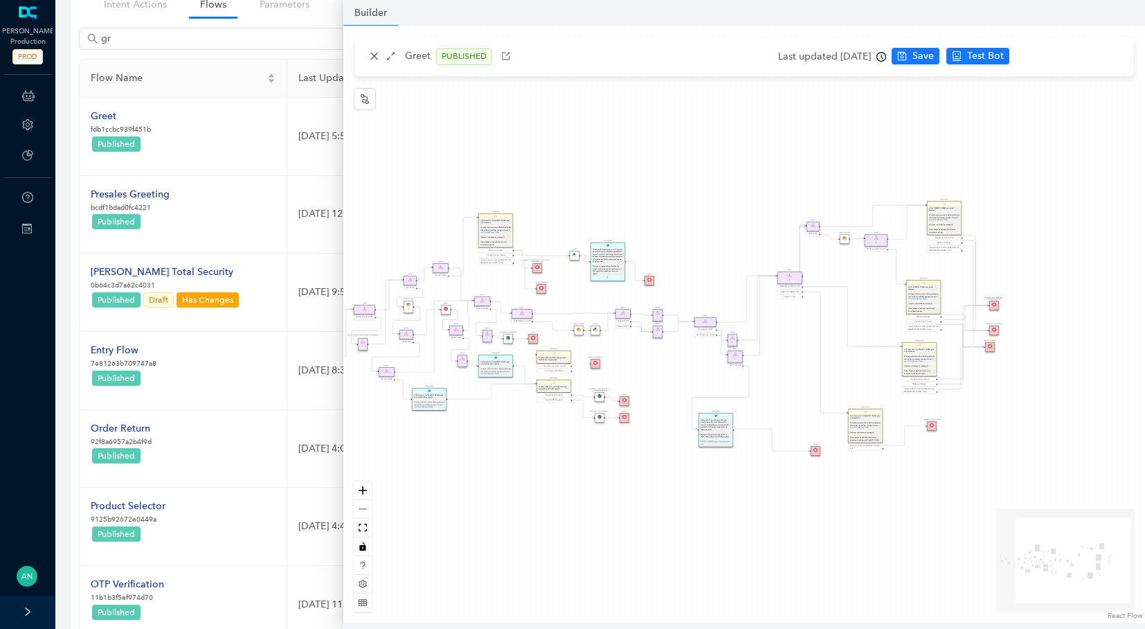
drag, startPoint x: 894, startPoint y: 176, endPoint x: 705, endPoint y: 190, distance: 190.2
click at [705, 190] on div "End End Handoff To Support Product And Feature Troubleshooting Question Would y…" at bounding box center [744, 324] width 802 height 597
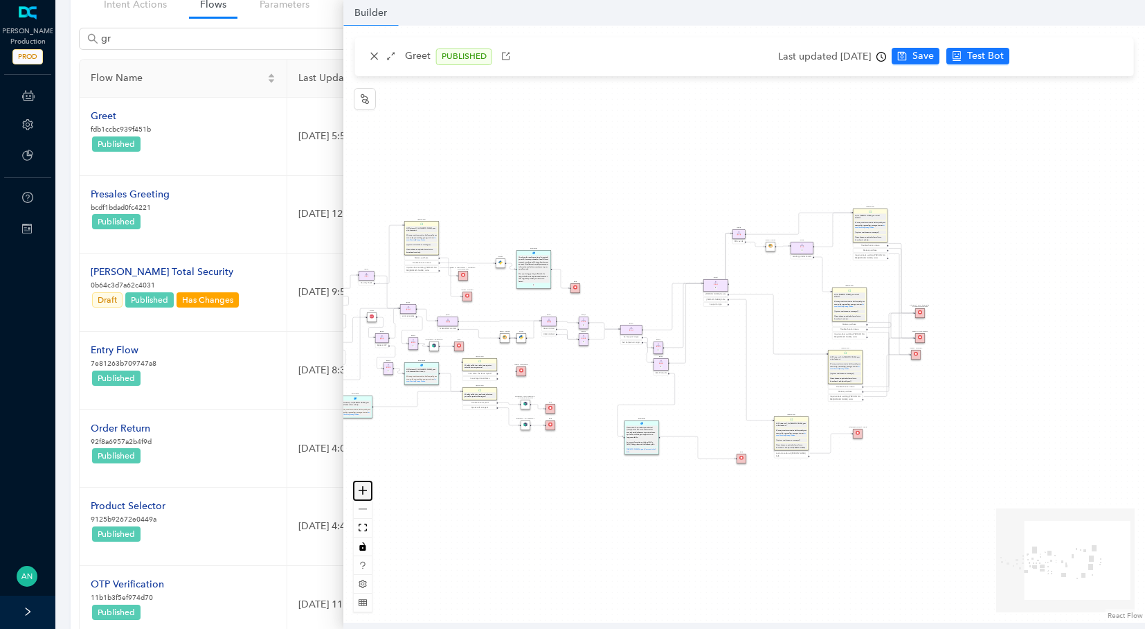
click at [365, 487] on icon "zoom in" at bounding box center [363, 490] width 8 height 8
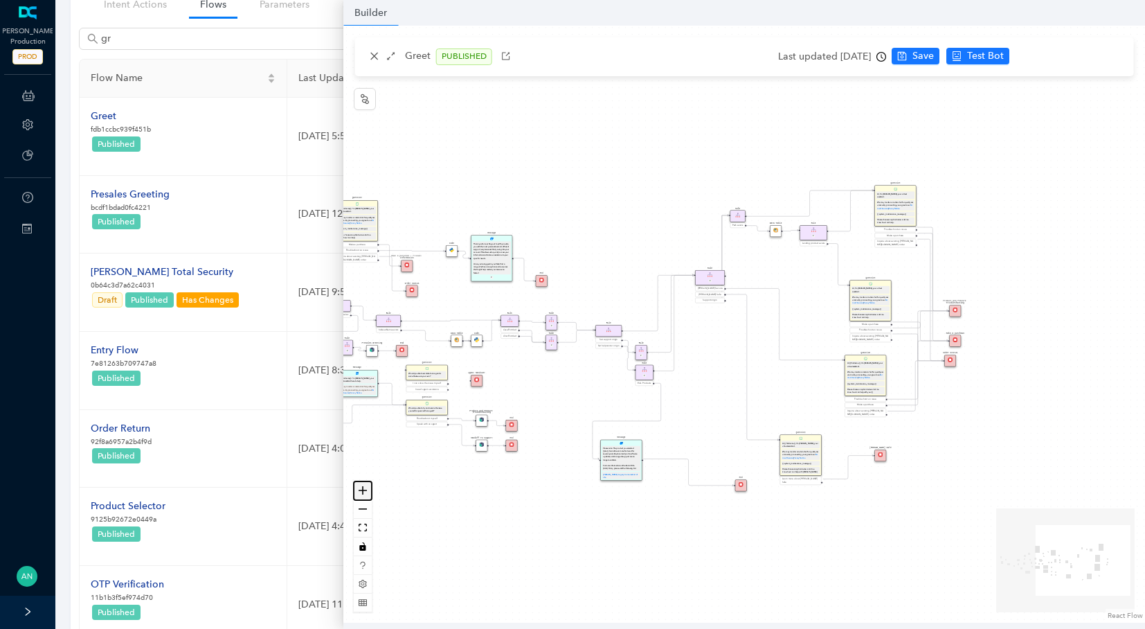
click at [365, 487] on icon "zoom in" at bounding box center [363, 490] width 8 height 8
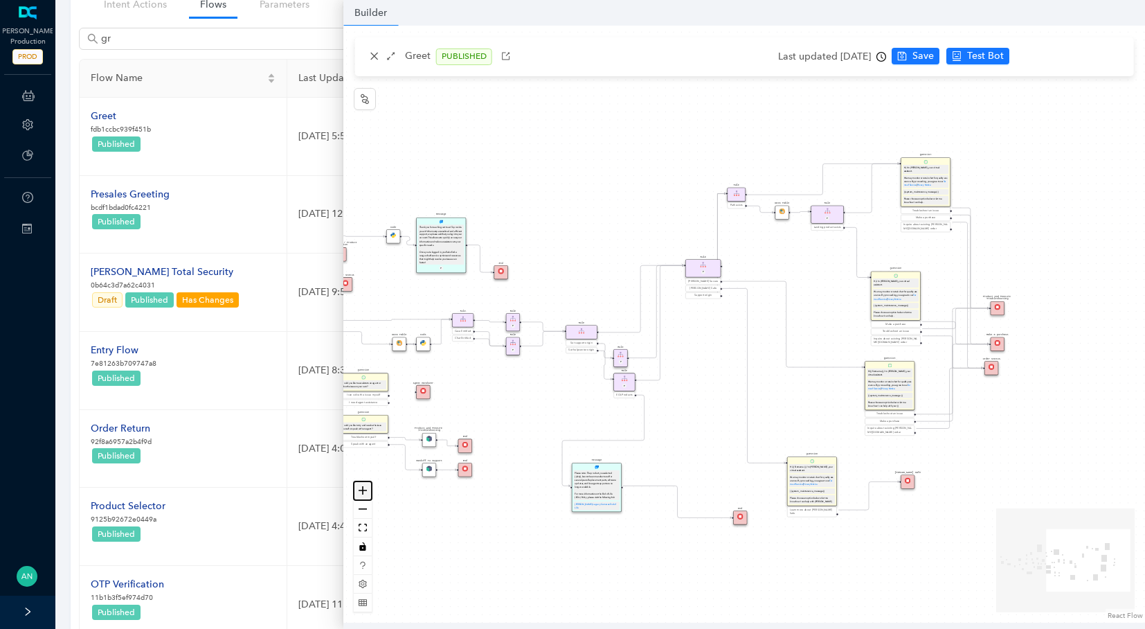
click at [365, 487] on icon "zoom in" at bounding box center [363, 490] width 8 height 8
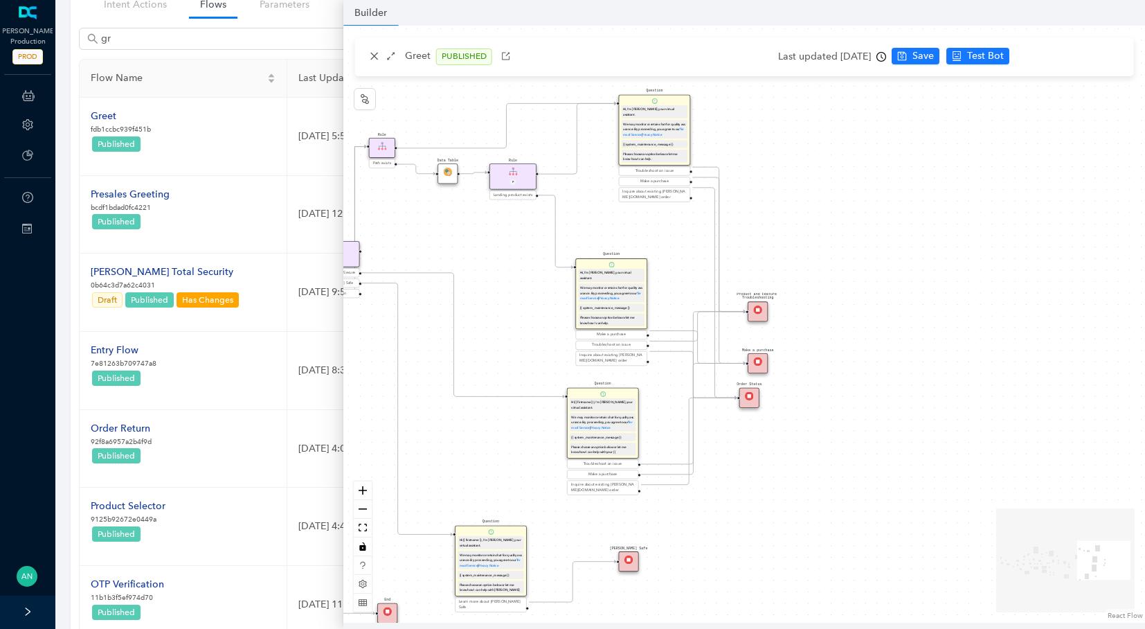
drag, startPoint x: 1102, startPoint y: 227, endPoint x: 750, endPoint y: 235, distance: 352.4
click at [751, 237] on div "End End Handoff To Support Product And Feature Troubleshooting Question Would y…" at bounding box center [744, 324] width 802 height 597
click at [631, 566] on div "[PERSON_NAME] Safe" at bounding box center [629, 560] width 20 height 20
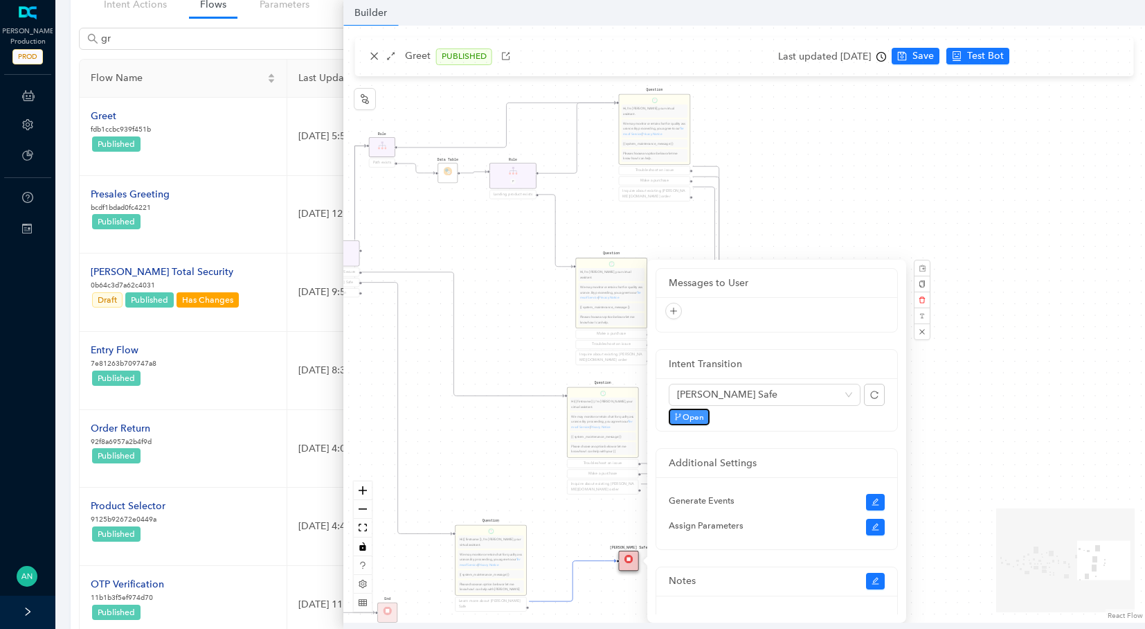
click at [691, 421] on span "Open" at bounding box center [693, 417] width 21 height 12
click at [687, 412] on span "Open" at bounding box center [693, 417] width 21 height 12
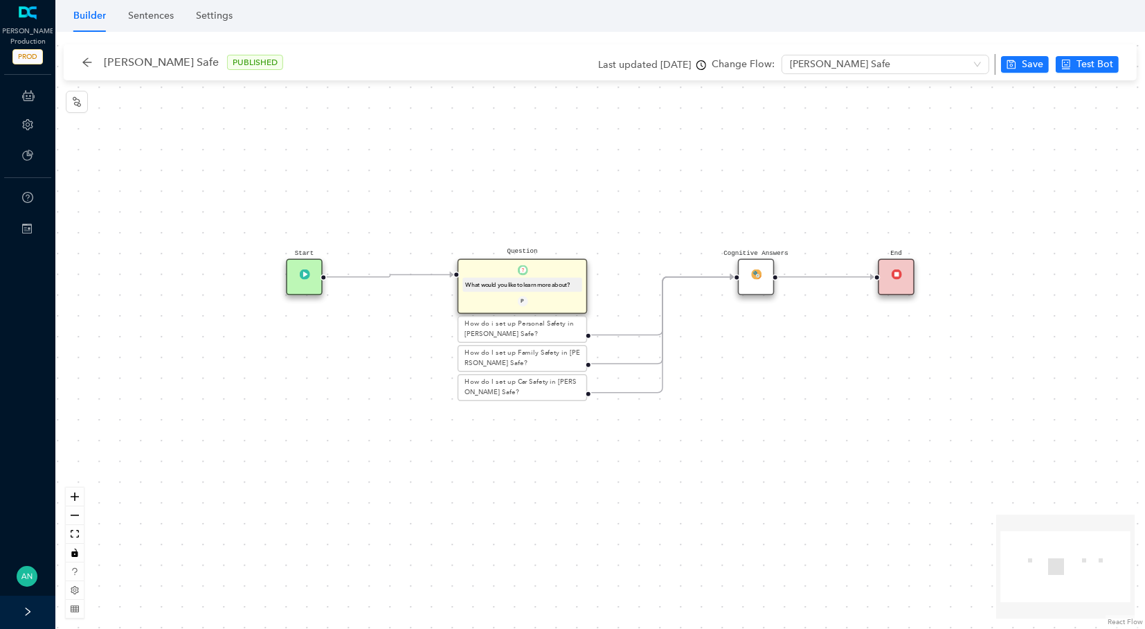
click at [543, 301] on div "P" at bounding box center [522, 302] width 128 height 12
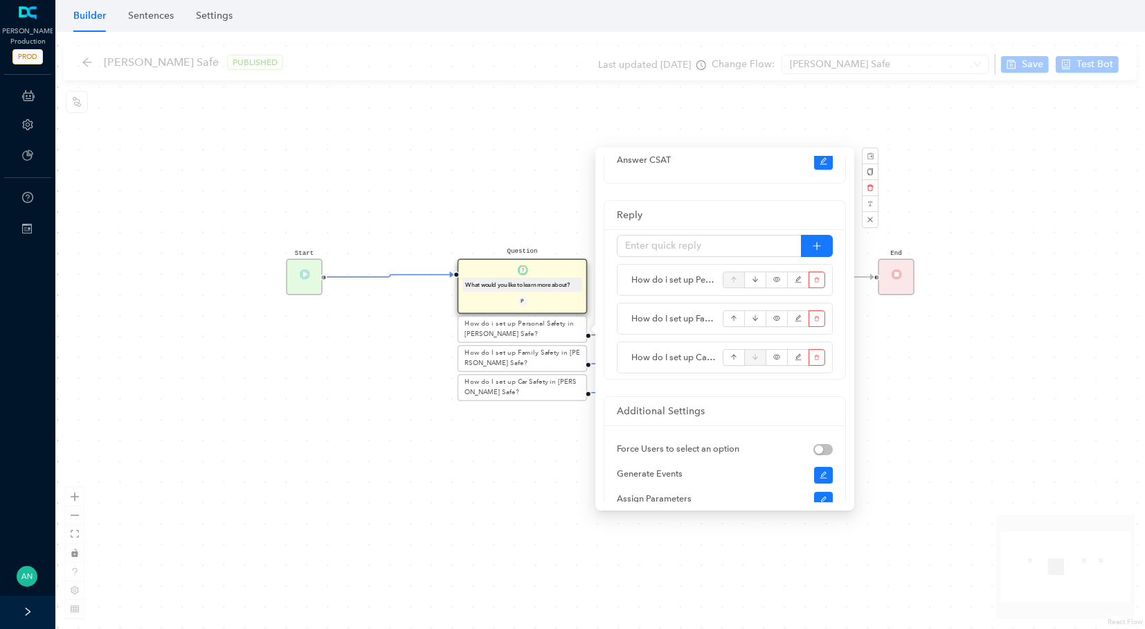
scroll to position [246, 0]
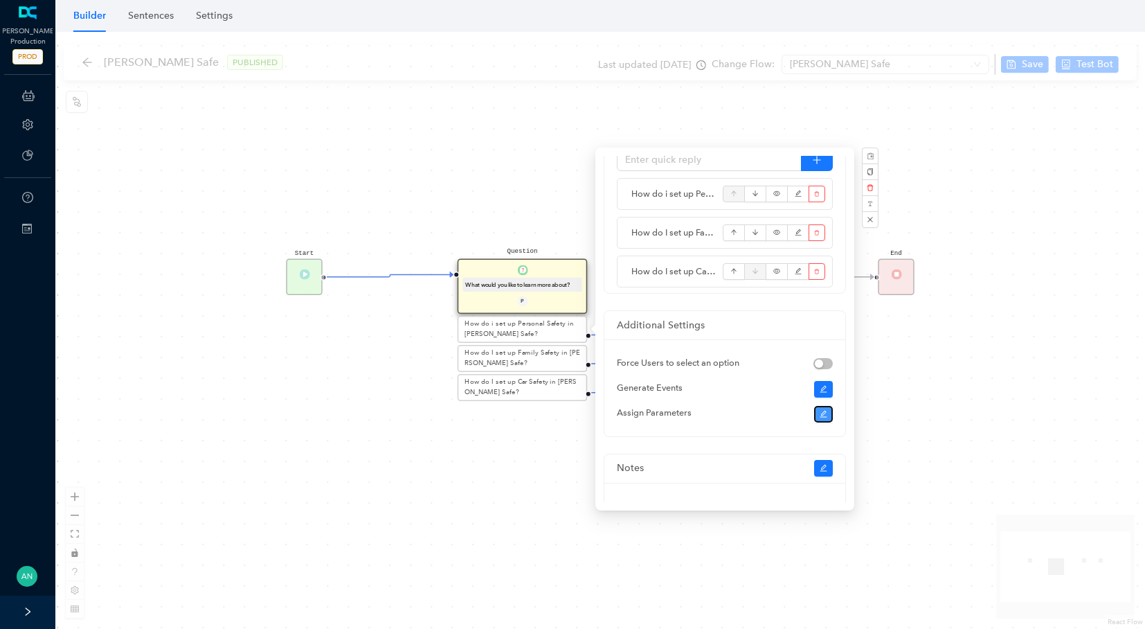
click at [822, 414] on icon "edit" at bounding box center [824, 414] width 8 height 8
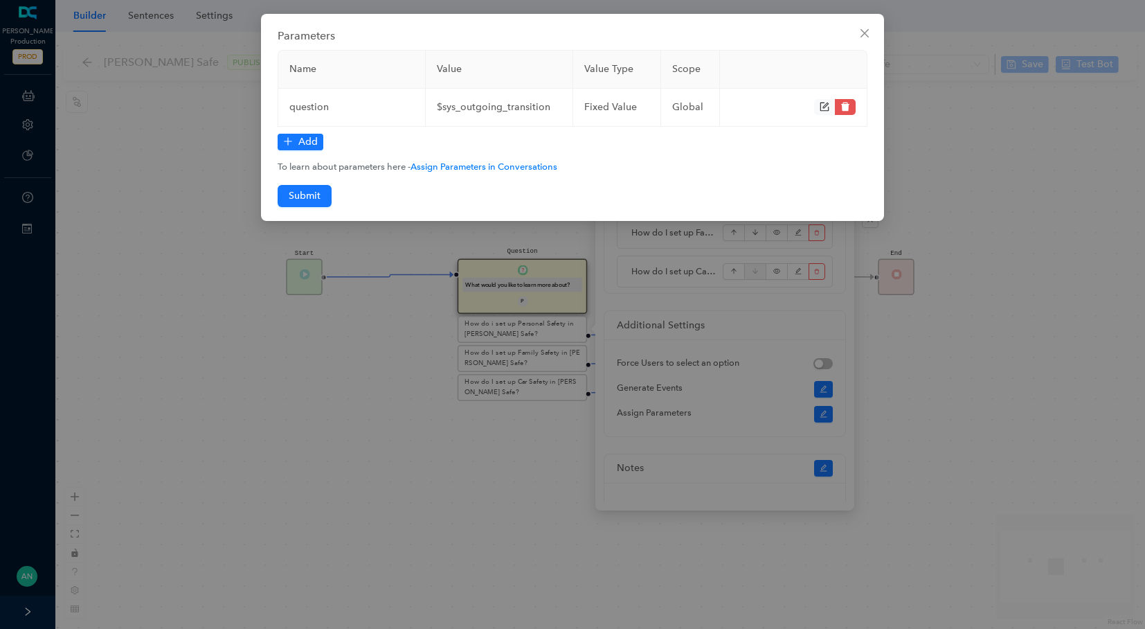
click at [383, 242] on div "Parameters Name Value Value Type Scope question $sys_outgoing_transition fixed …" at bounding box center [572, 314] width 1145 height 629
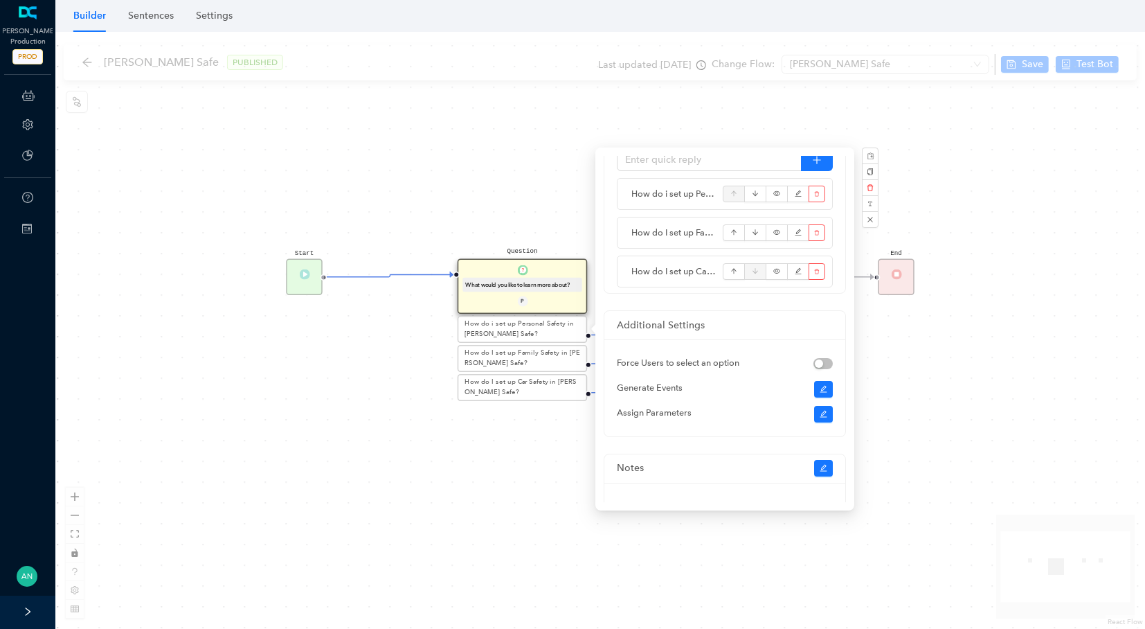
click at [384, 235] on div "Start Question What would you like to learn more about? P How do i set up Perso…" at bounding box center [600, 330] width 1090 height 597
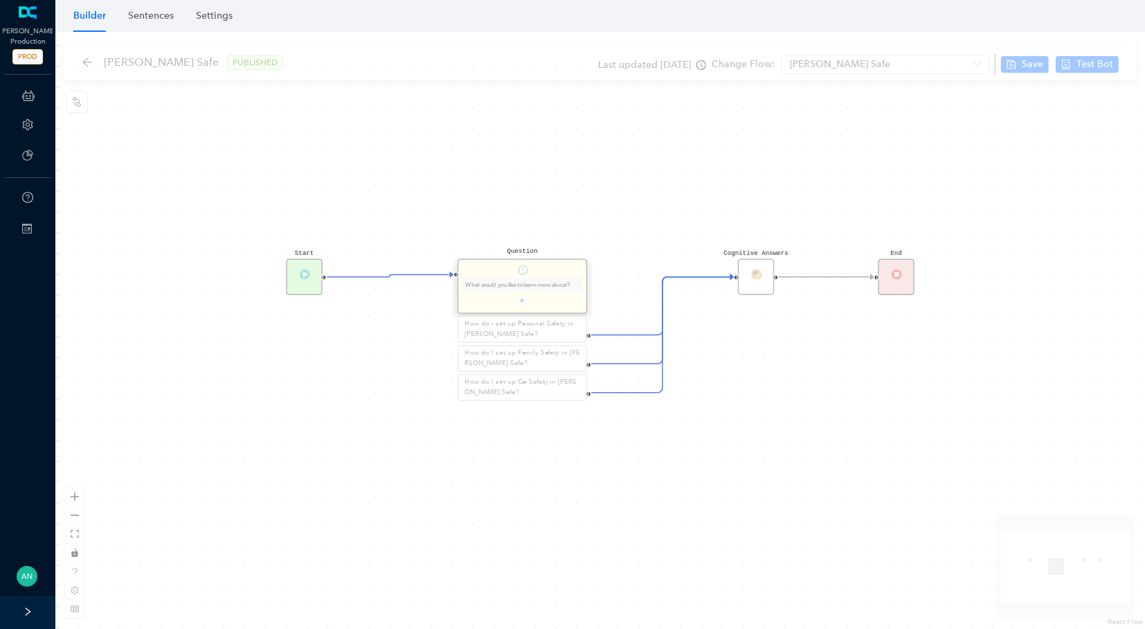
scroll to position [0, 0]
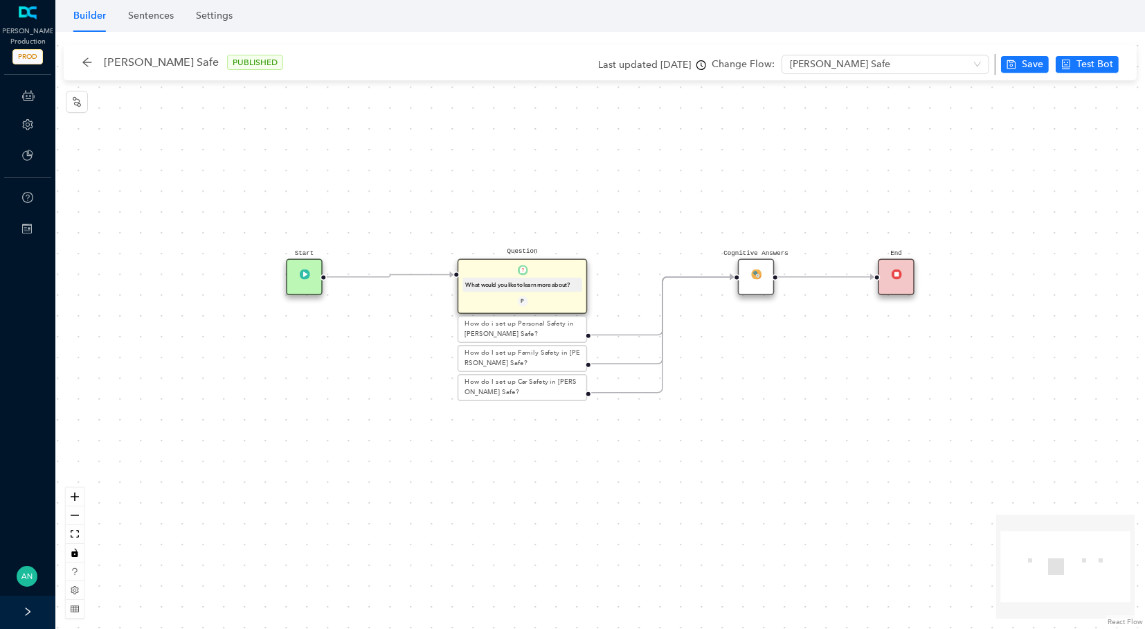
click at [751, 273] on img at bounding box center [756, 274] width 10 height 10
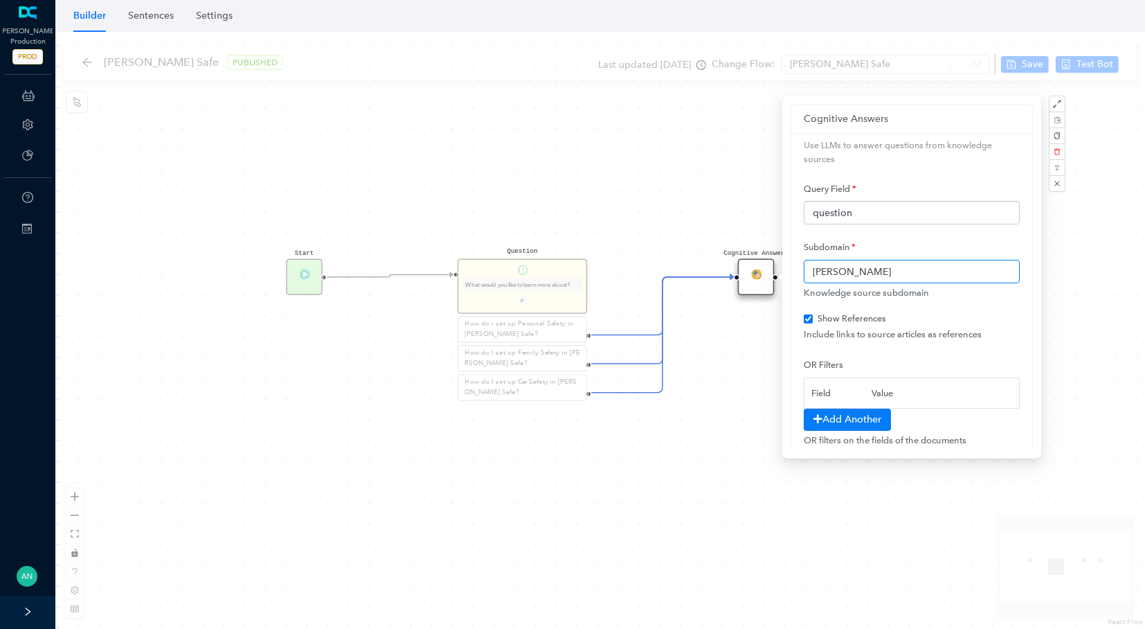
click at [855, 273] on input "[PERSON_NAME]" at bounding box center [912, 272] width 216 height 24
click at [684, 192] on div "Start Question What would you like to learn more about? P How do i set up Perso…" at bounding box center [600, 330] width 1090 height 597
checkbox input "true"
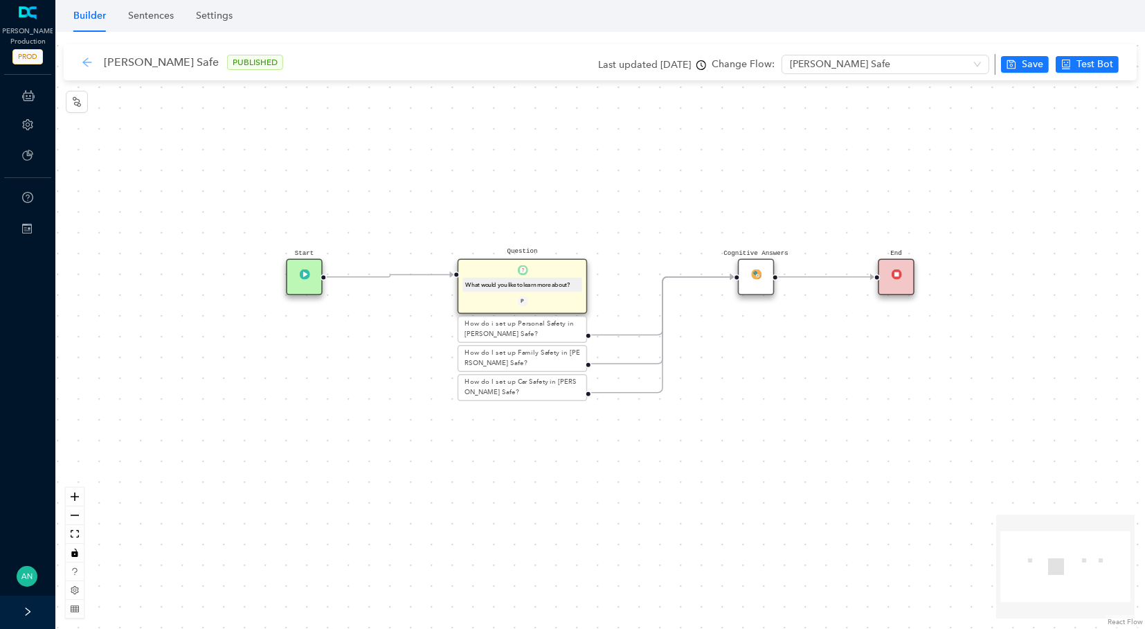
click at [89, 64] on icon "arrow-left" at bounding box center [87, 62] width 11 height 11
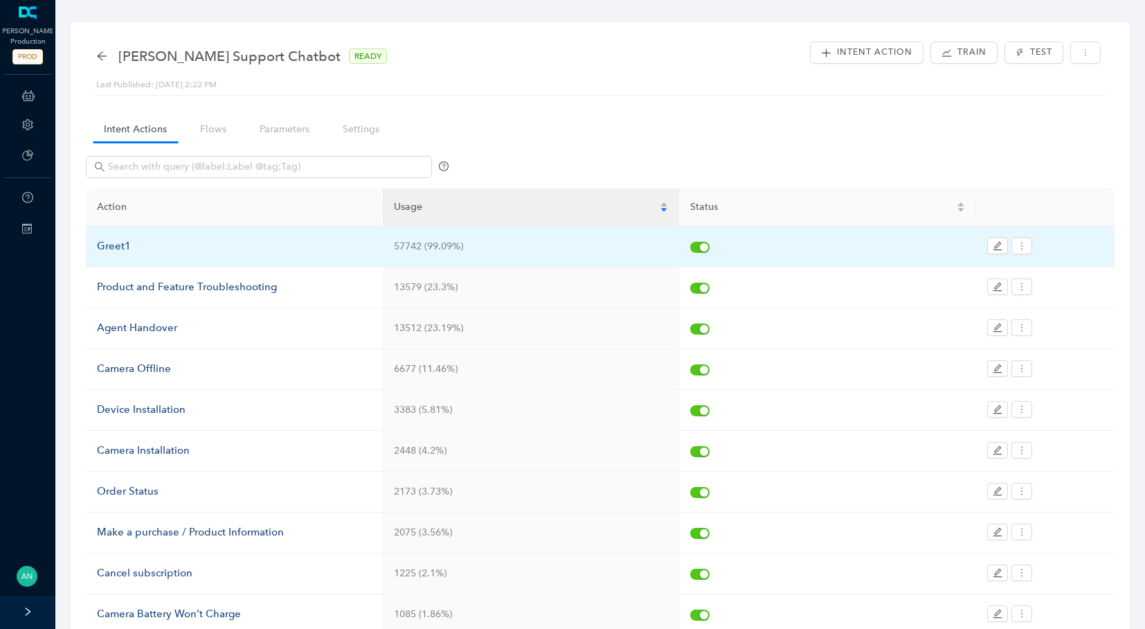
click at [119, 245] on div "Greet1" at bounding box center [234, 246] width 275 height 17
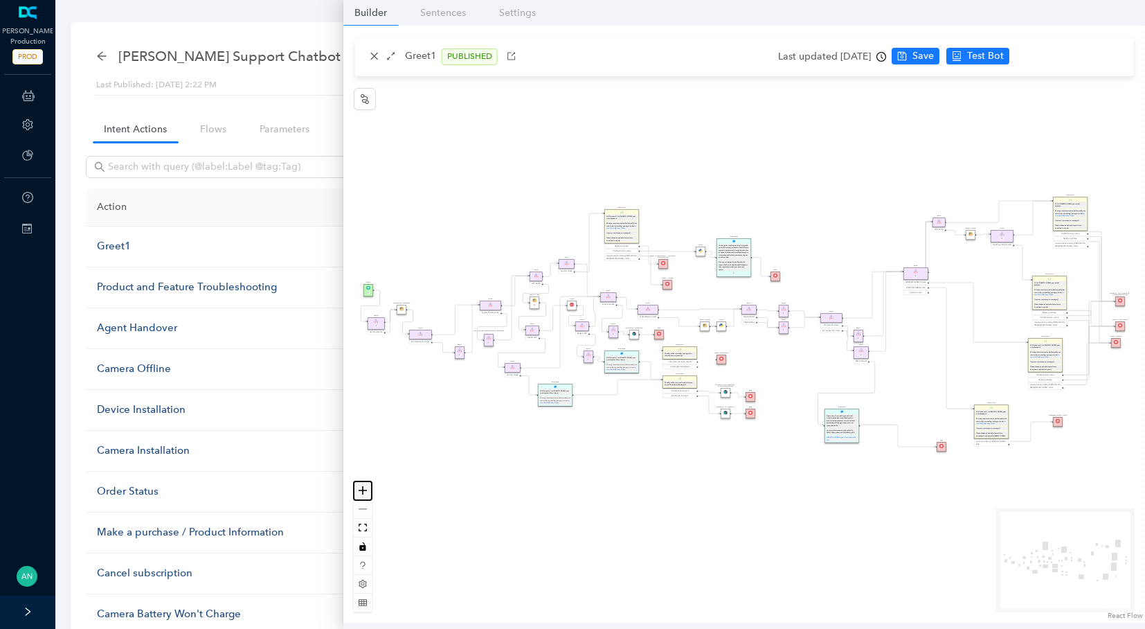
click at [363, 488] on icon "zoom in" at bounding box center [363, 490] width 8 height 8
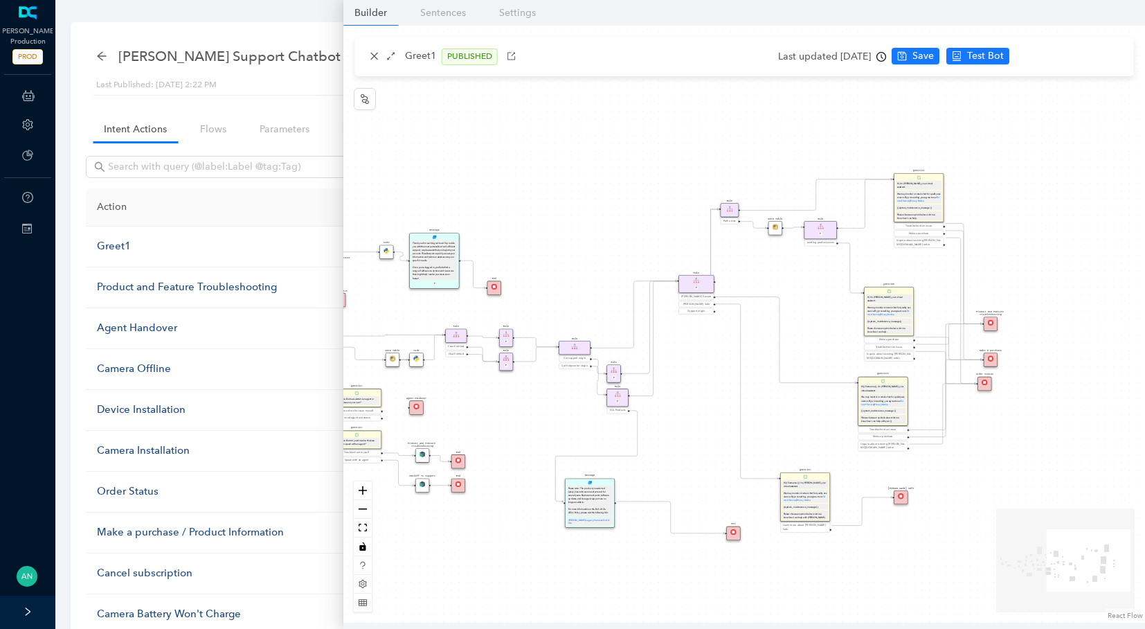
drag, startPoint x: 848, startPoint y: 384, endPoint x: 550, endPoint y: 417, distance: 300.1
click at [550, 417] on div "End End Handoff To Support Product And Feature Troubleshooting Question Would y…" at bounding box center [744, 324] width 802 height 597
drag, startPoint x: 818, startPoint y: 384, endPoint x: 605, endPoint y: 411, distance: 214.1
click at [605, 411] on div "End End Handoff To Support Product And Feature Troubleshooting Question Would y…" at bounding box center [392, 531] width 462 height 344
click at [388, 52] on icon "arrows-alt" at bounding box center [391, 56] width 10 height 10
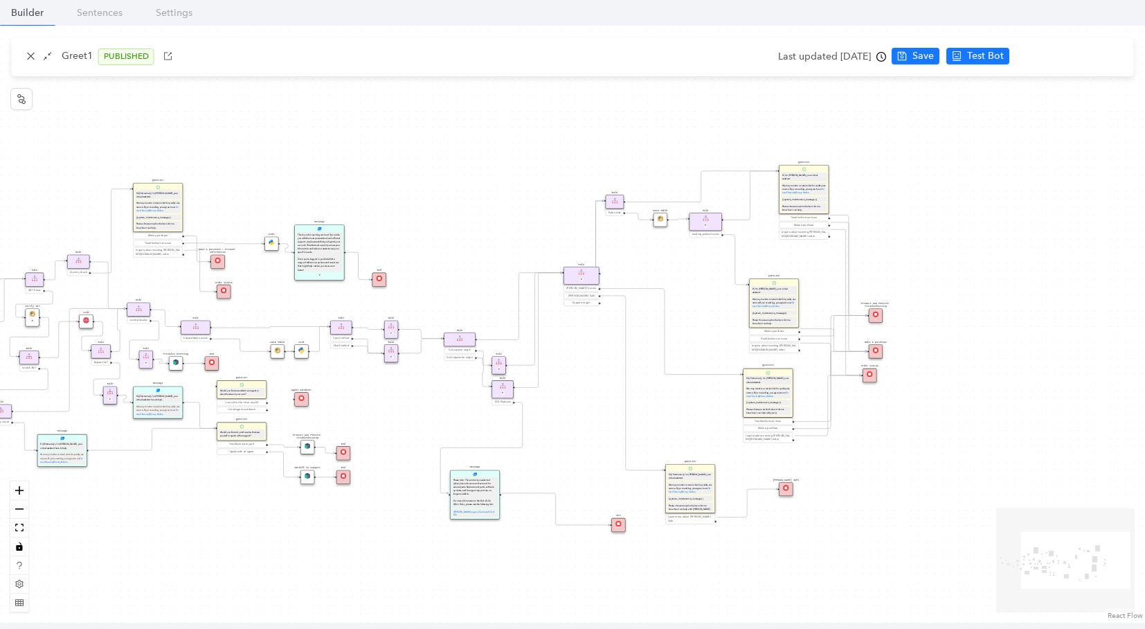
drag, startPoint x: 834, startPoint y: 230, endPoint x: 1068, endPoint y: 222, distance: 234.1
click at [1068, 222] on div "End End Handoff To Support Product And Feature Troubleshooting Question Would y…" at bounding box center [572, 324] width 1145 height 597
click at [24, 493] on button "zoom in" at bounding box center [19, 490] width 18 height 19
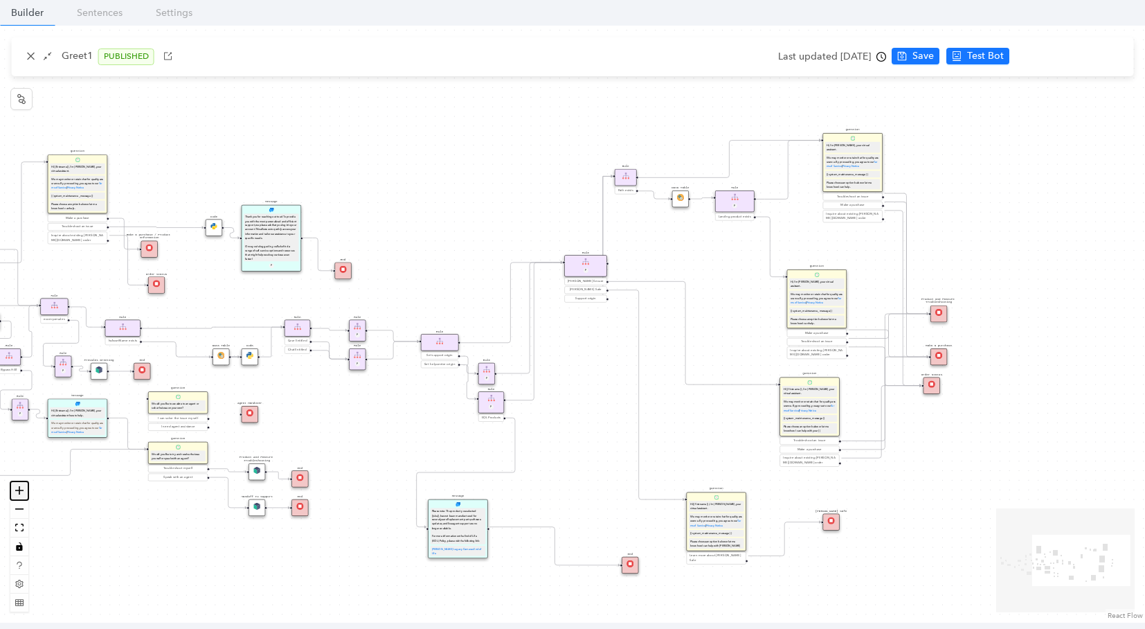
click at [24, 493] on button "zoom in" at bounding box center [19, 490] width 18 height 19
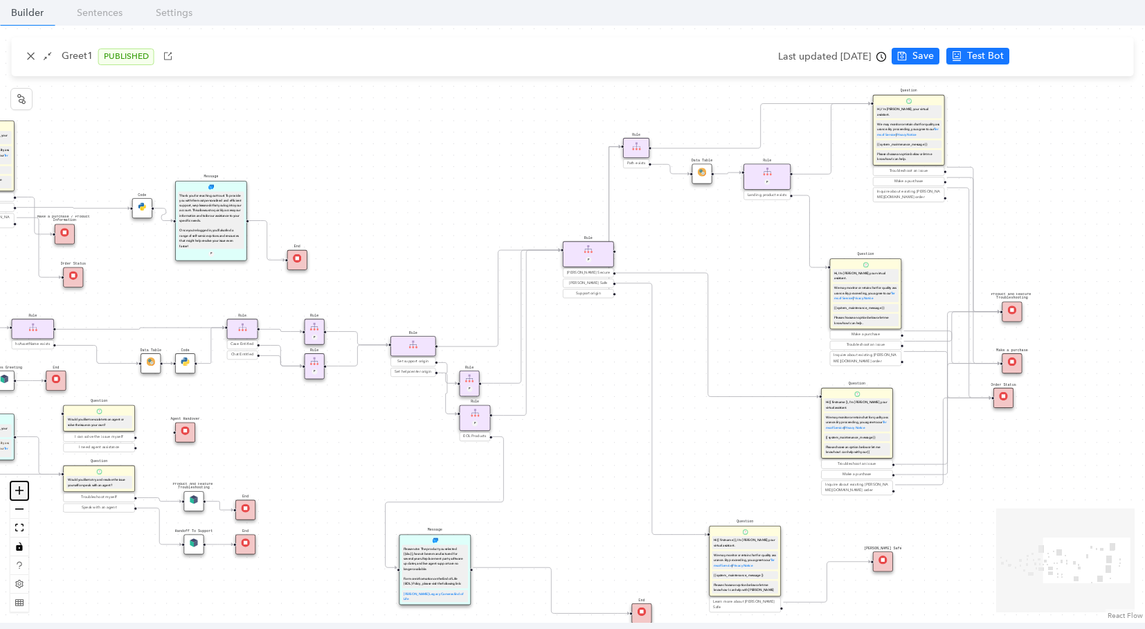
click at [24, 493] on button "zoom in" at bounding box center [19, 490] width 18 height 19
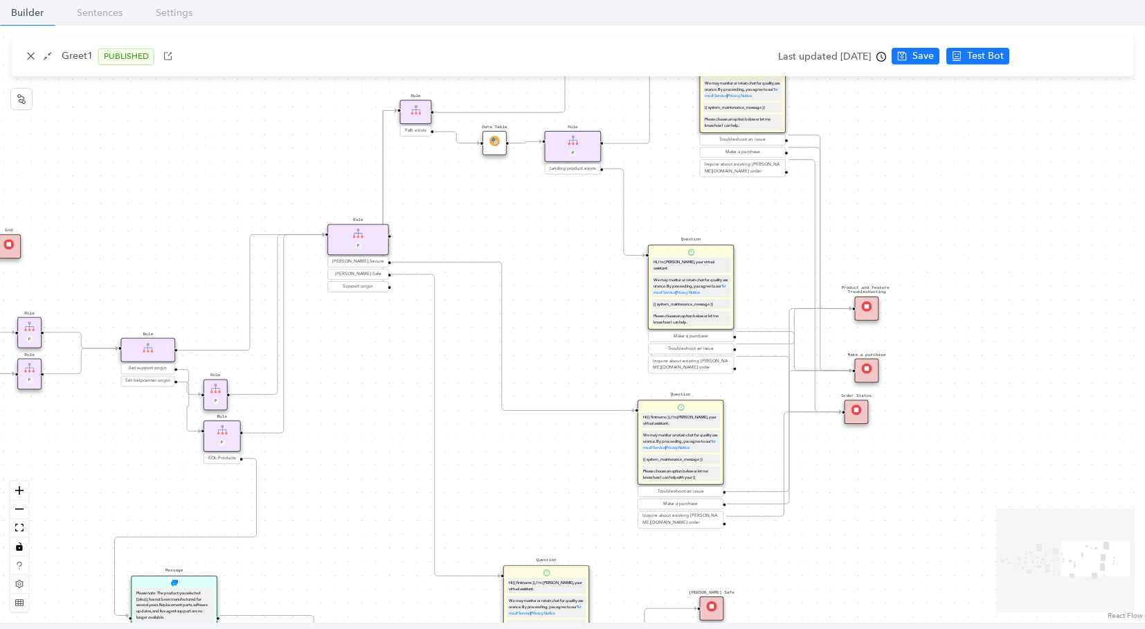
drag, startPoint x: 415, startPoint y: 228, endPoint x: 181, endPoint y: 228, distance: 234.7
click at [181, 228] on div "End End Handoff To Support Product And Feature Troubleshooting Question Would y…" at bounding box center [572, 324] width 1145 height 597
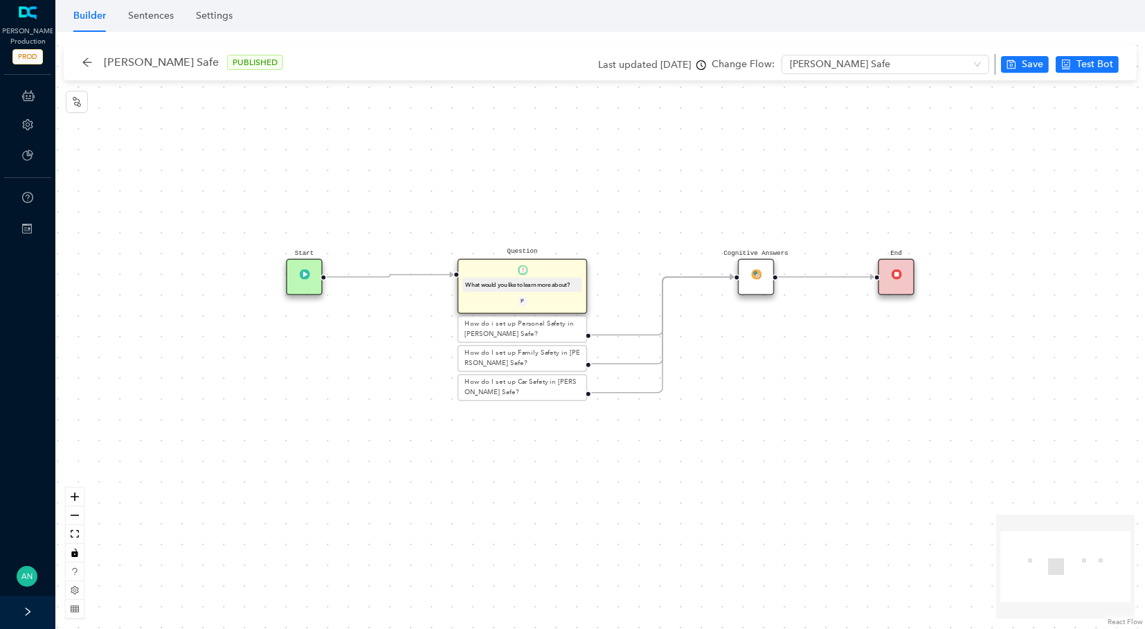
click at [521, 271] on img at bounding box center [522, 270] width 10 height 10
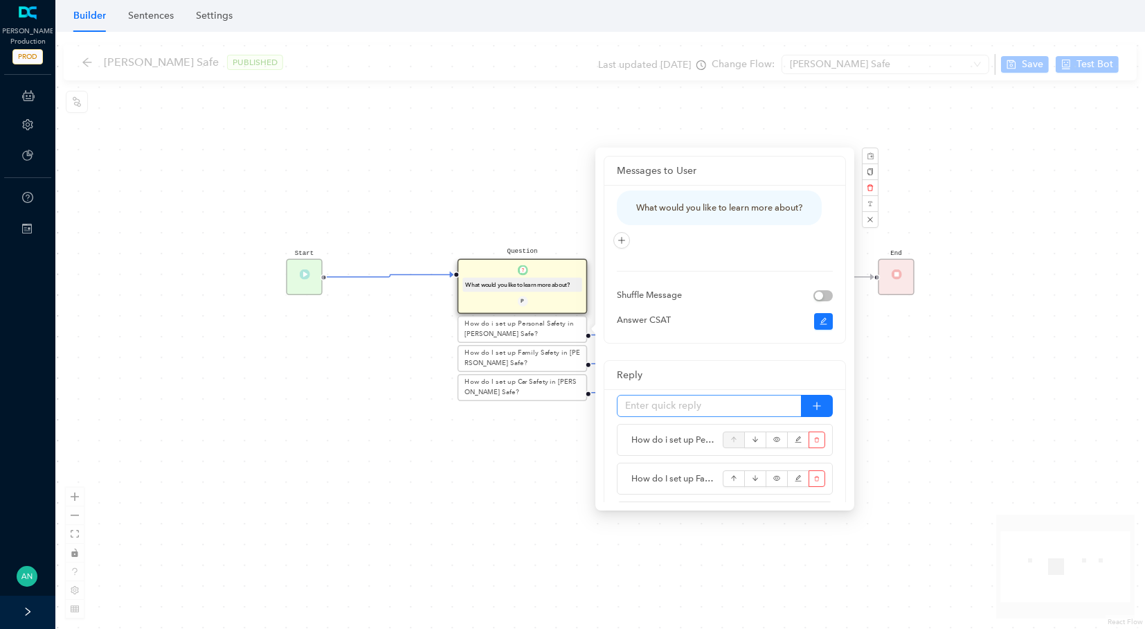
scroll to position [277, 0]
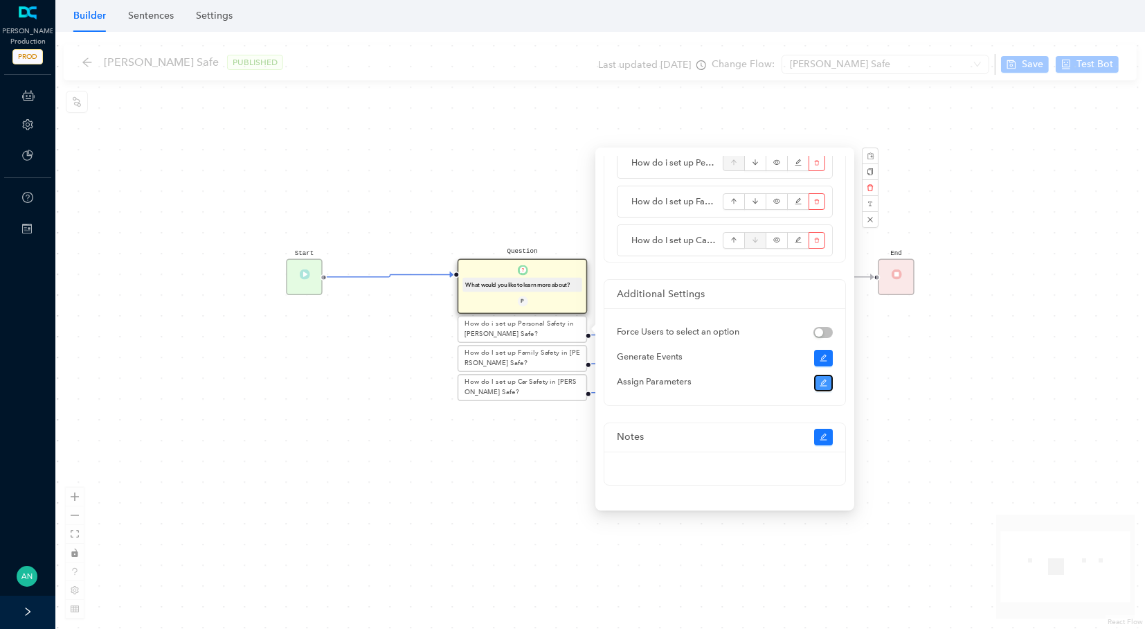
click at [821, 381] on icon "edit" at bounding box center [824, 383] width 8 height 8
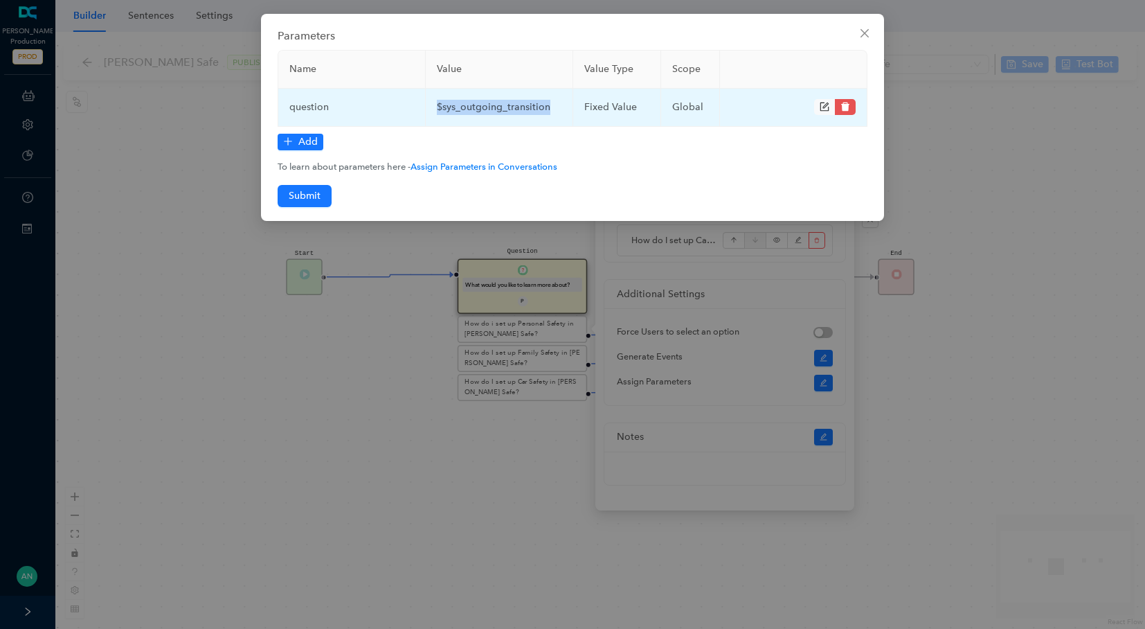
drag, startPoint x: 437, startPoint y: 105, endPoint x: 548, endPoint y: 108, distance: 111.5
click at [548, 108] on td "$sys_outgoing_transition" at bounding box center [499, 108] width 147 height 38
copy td "$sys_outgoing_transition"
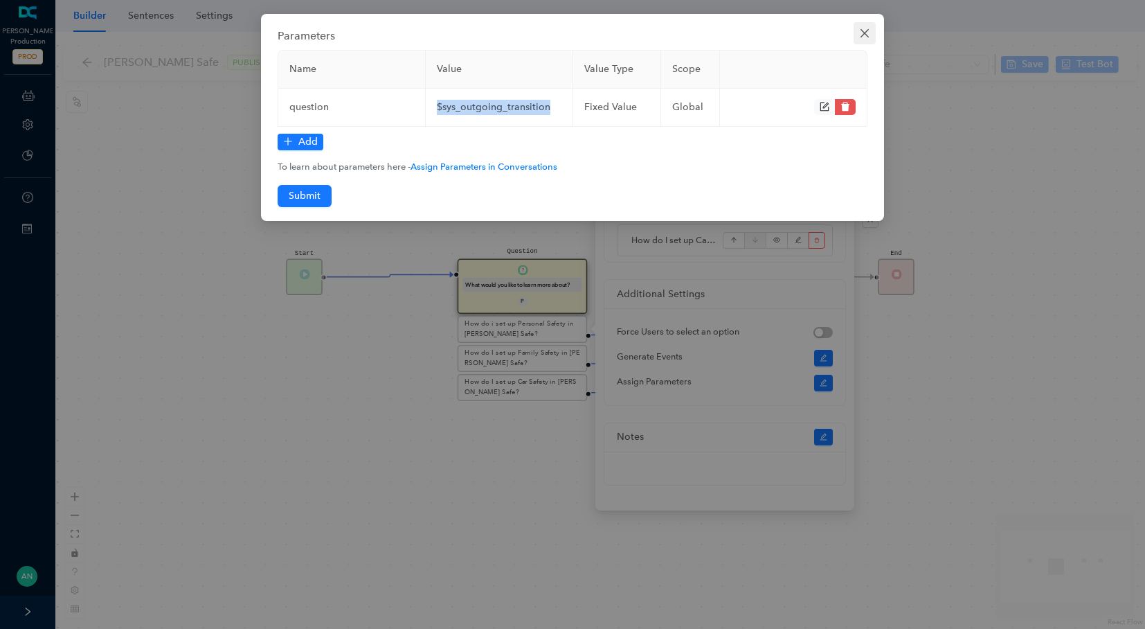
click at [859, 31] on icon "close" at bounding box center [864, 33] width 11 height 11
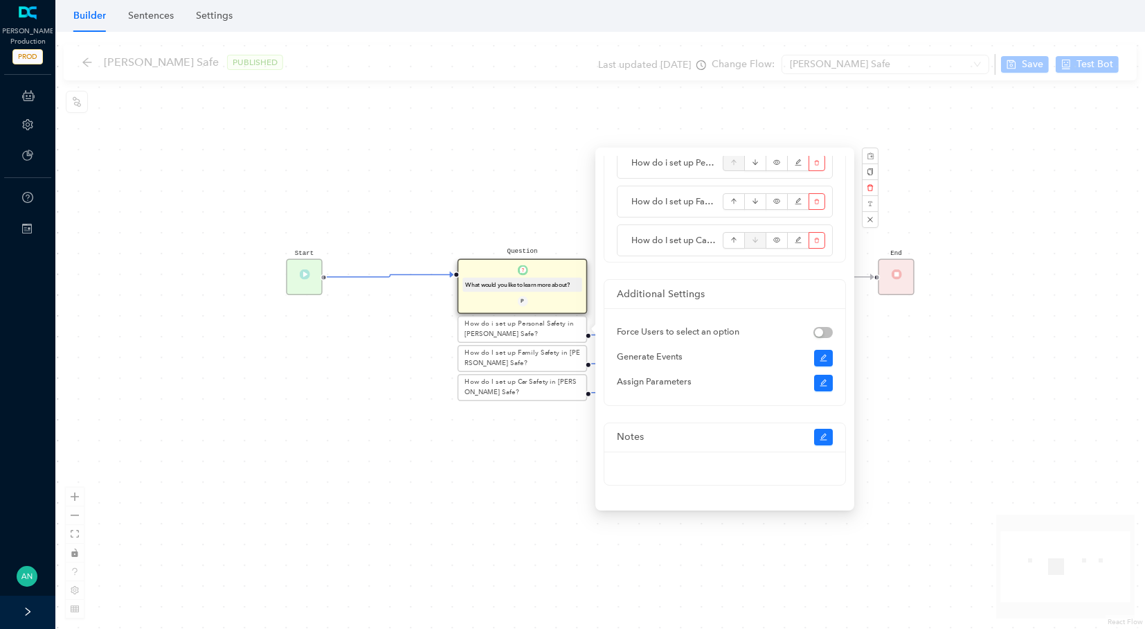
click at [953, 192] on div "Start Question What would you like to learn more about? P How do i set up Perso…" at bounding box center [600, 330] width 1090 height 597
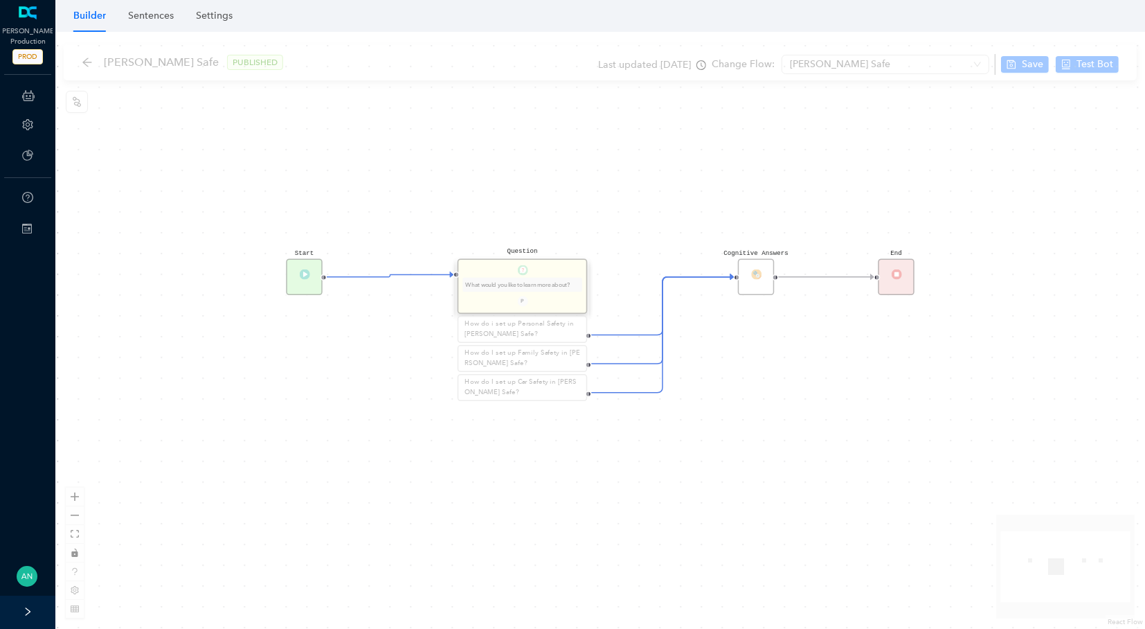
scroll to position [0, 0]
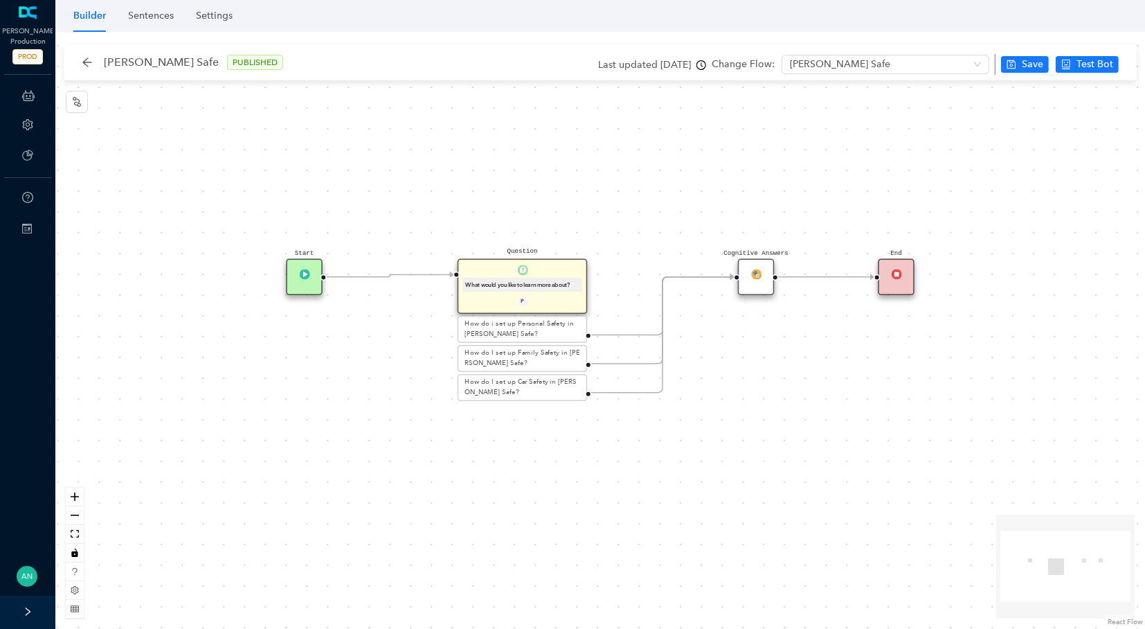
click at [747, 273] on div "Cognitive Answers" at bounding box center [756, 277] width 37 height 37
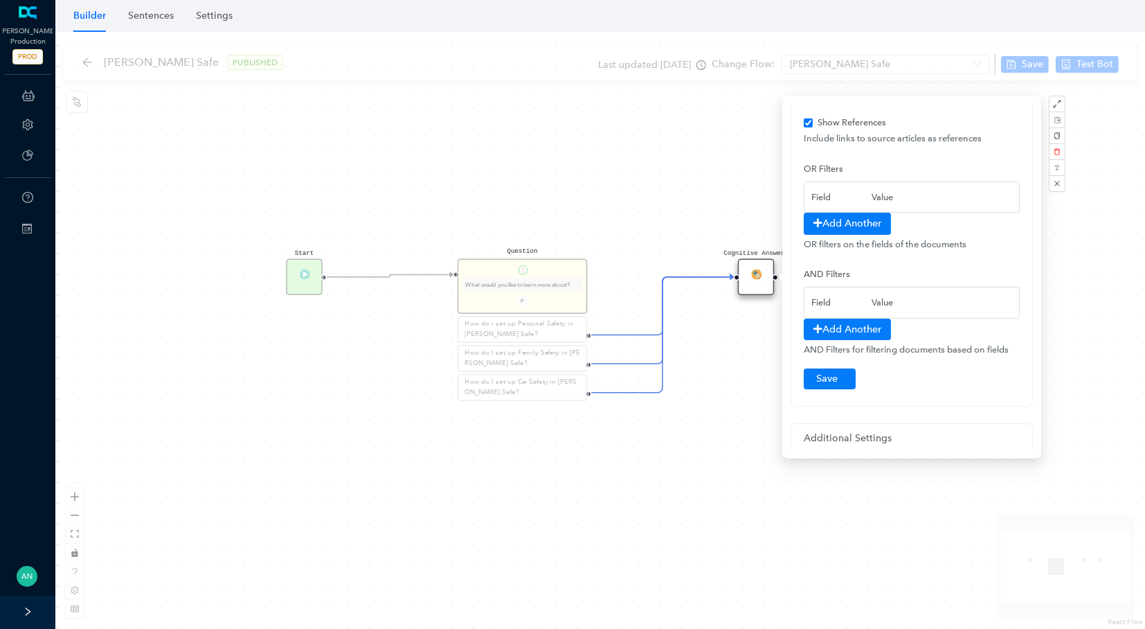
scroll to position [190, 0]
